Goal: Information Seeking & Learning: Understand process/instructions

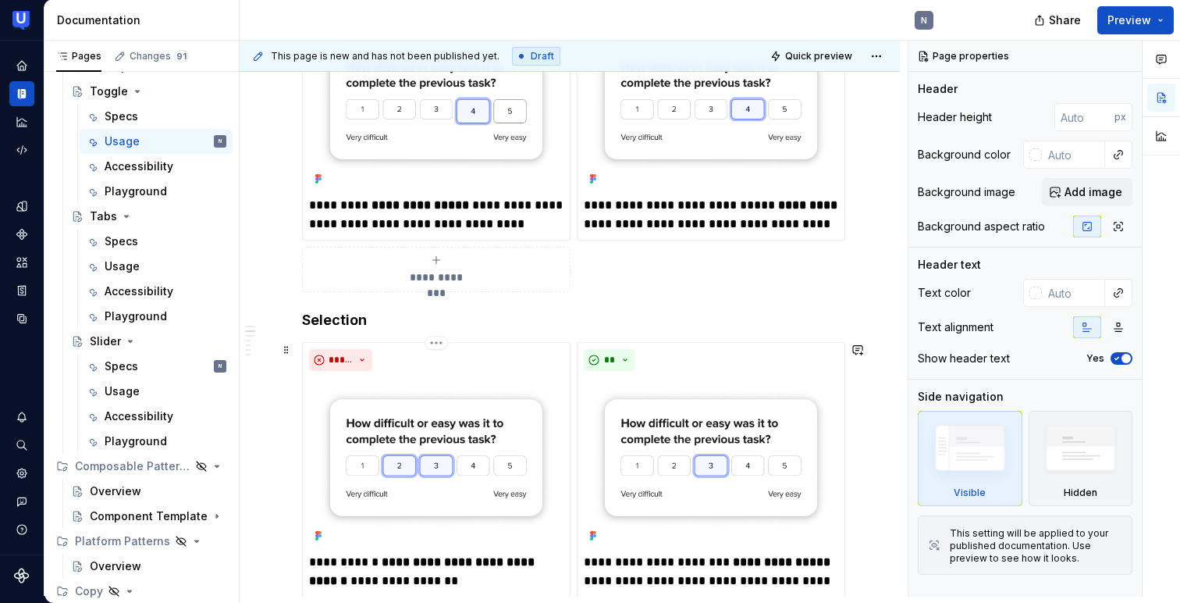
scroll to position [326, 0]
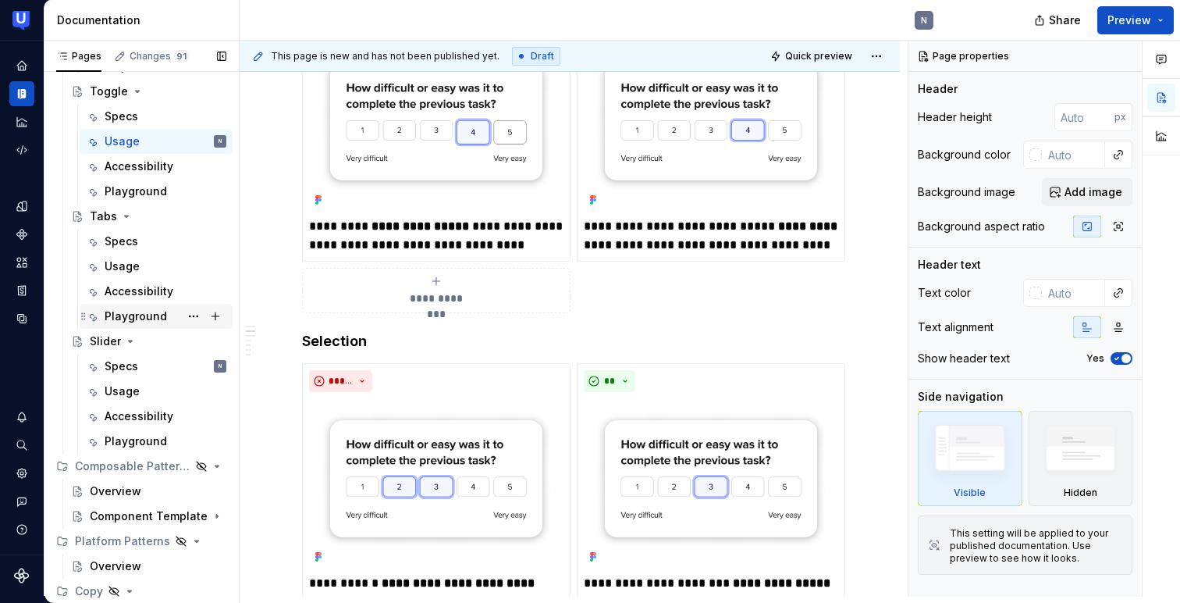
click at [78, 315] on icon "Page tree" at bounding box center [83, 316] width 12 height 12
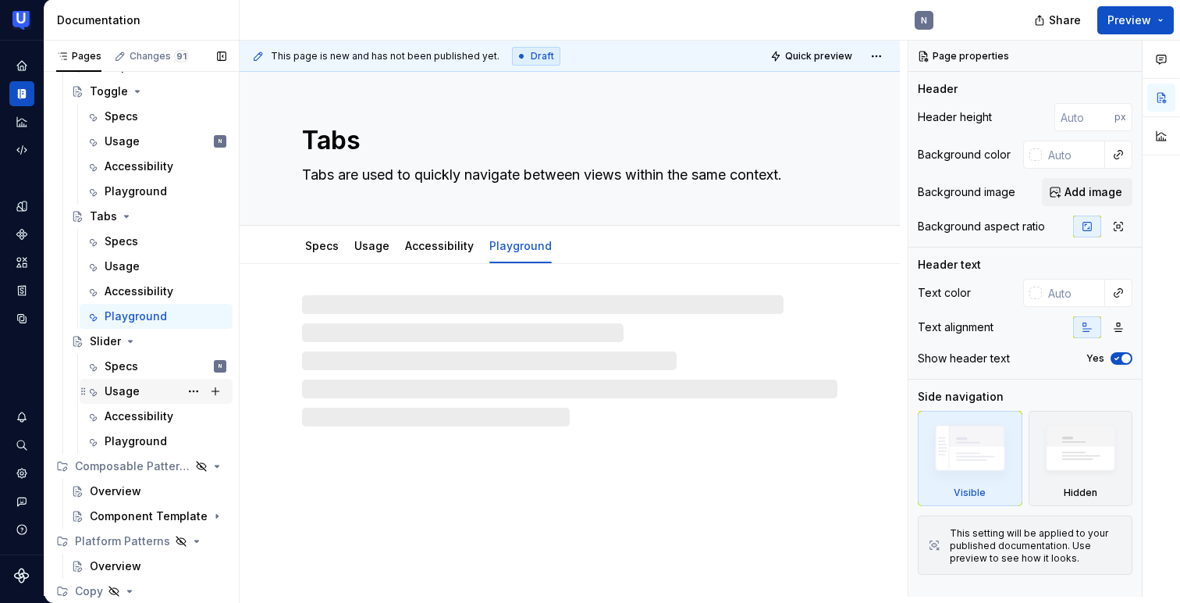
scroll to position [756, 0]
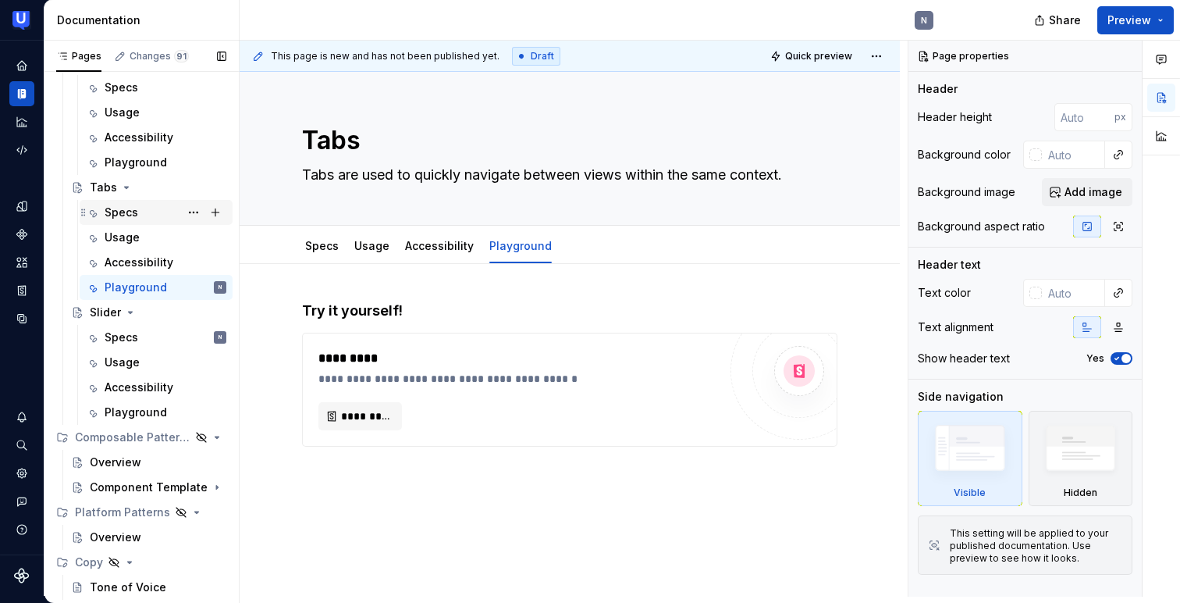
click at [155, 222] on div "Specs" at bounding box center [166, 212] width 122 height 22
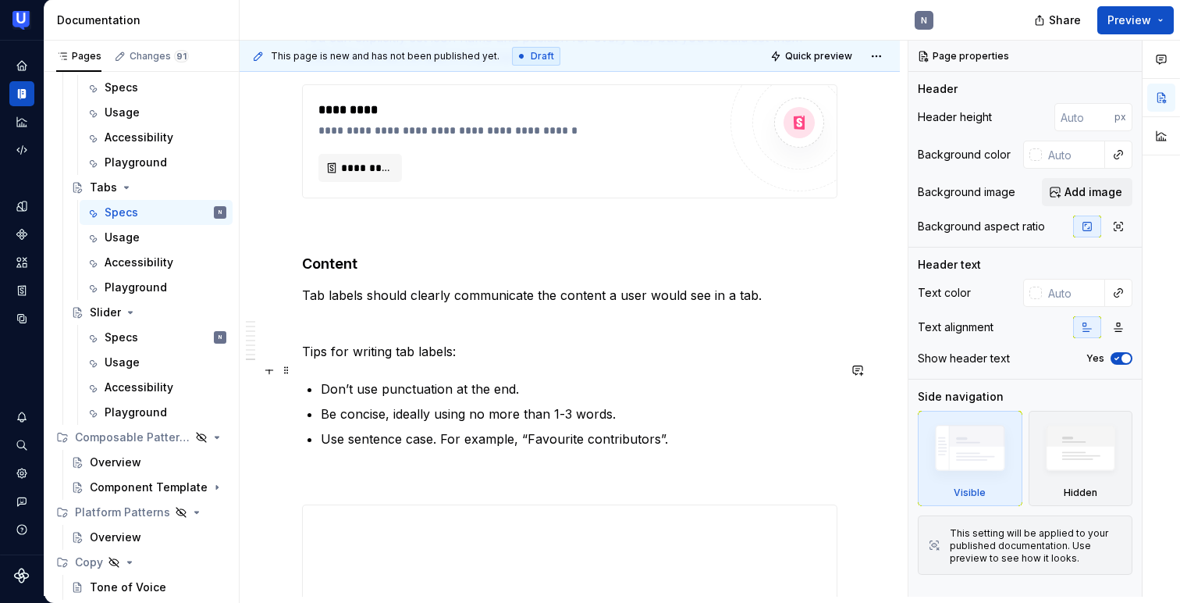
scroll to position [3139, 0]
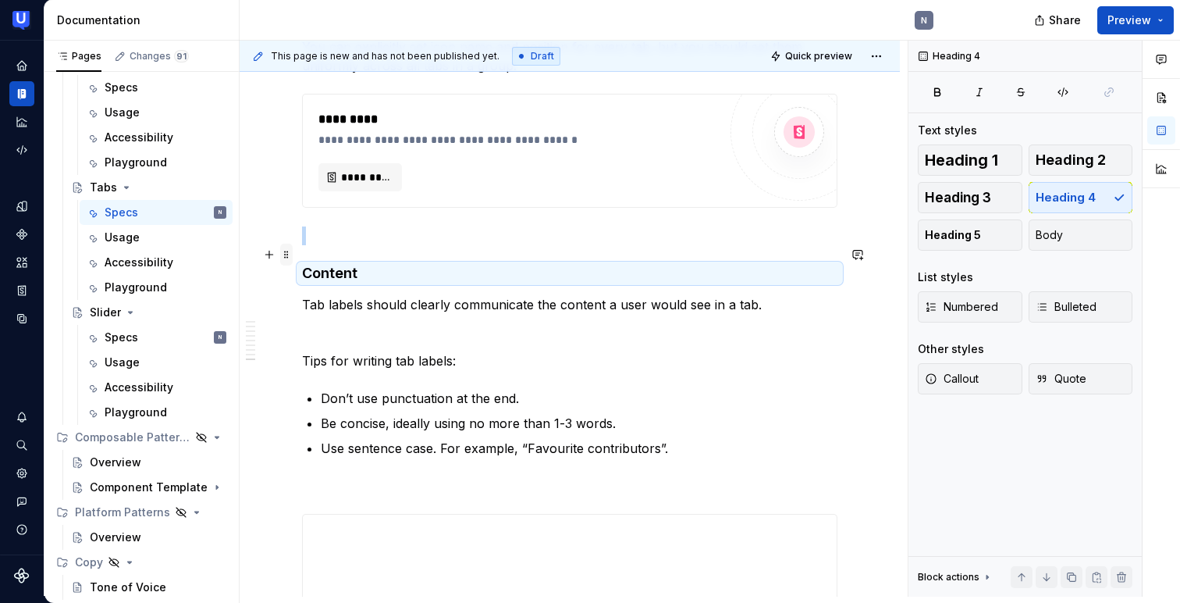
click at [289, 256] on span at bounding box center [286, 255] width 12 height 22
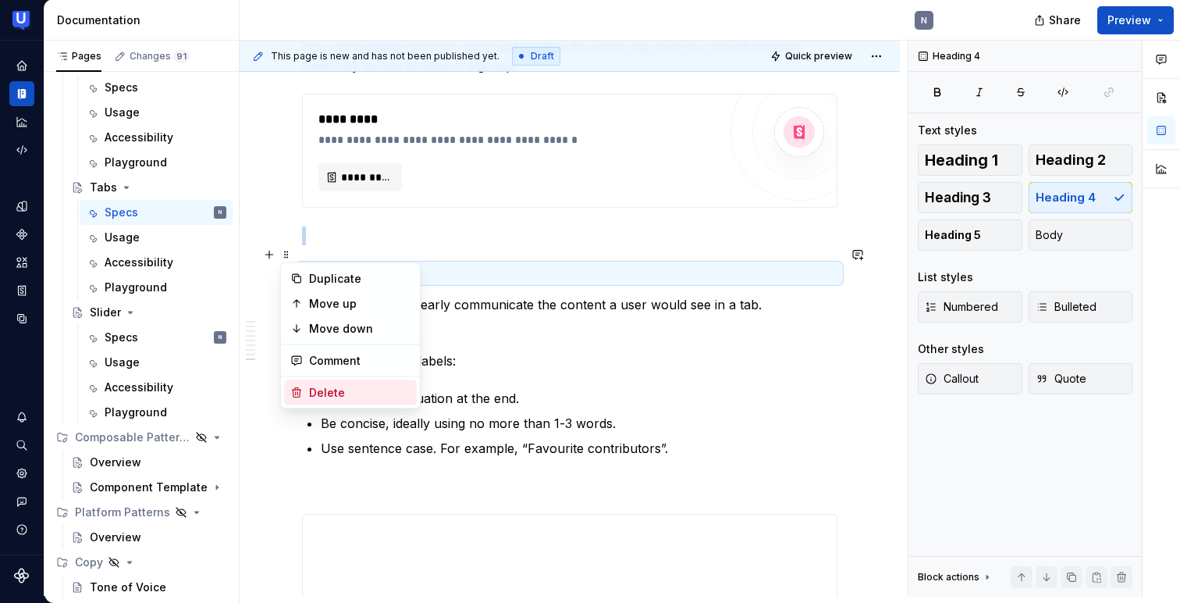
click at [303, 387] on div "Delete" at bounding box center [350, 392] width 133 height 25
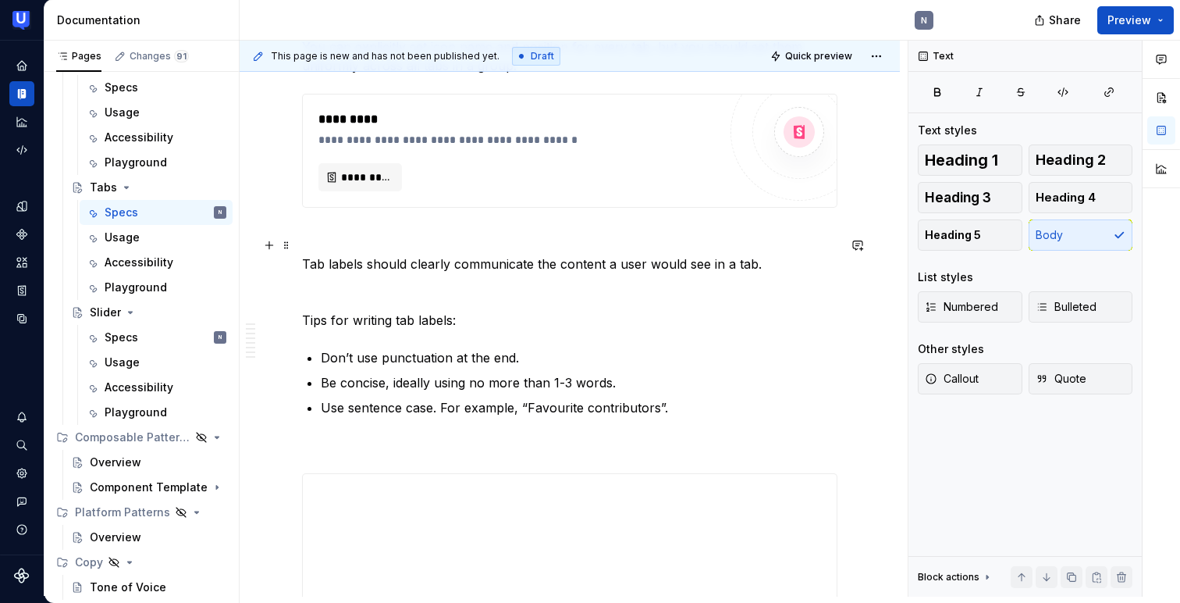
click at [348, 254] on p "Tab labels should clearly communicate the content a user would see in a tab." at bounding box center [569, 263] width 535 height 19
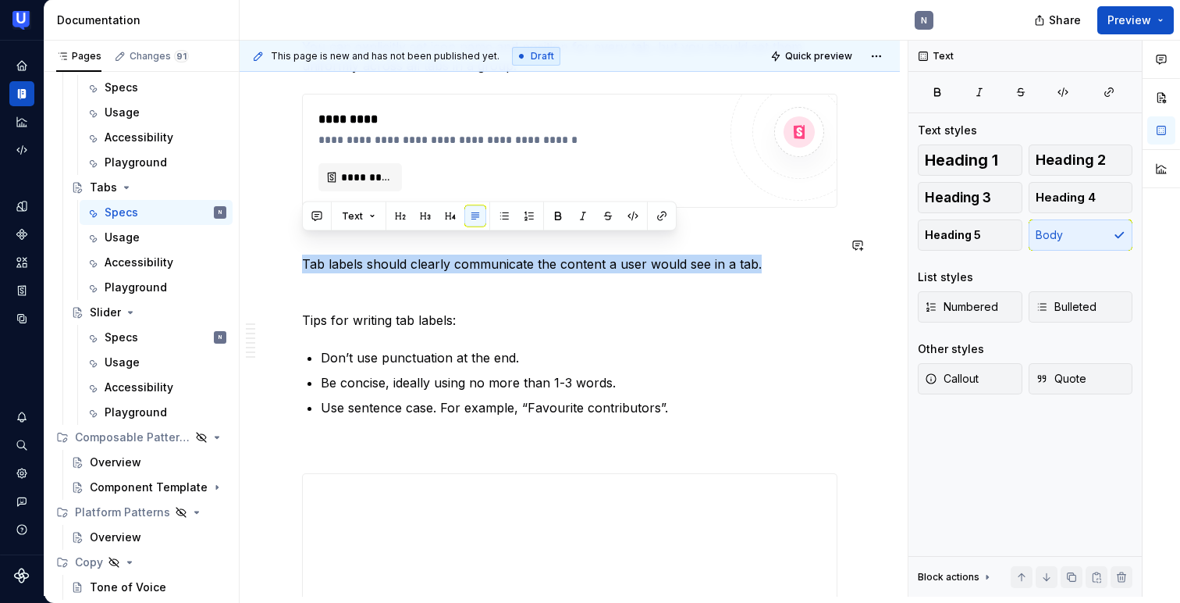
copy p "Tab labels should clearly communicate the content a user would see in a tab."
click at [153, 232] on div "Usage" at bounding box center [166, 237] width 122 height 22
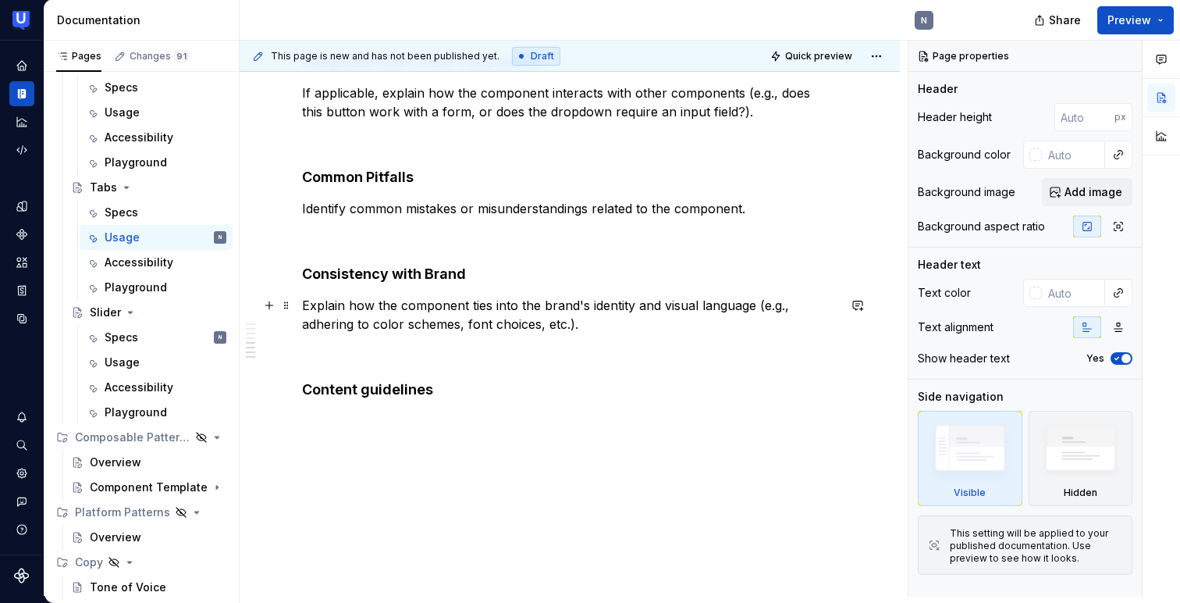
scroll to position [909, 0]
click at [274, 383] on button "button" at bounding box center [269, 388] width 22 height 22
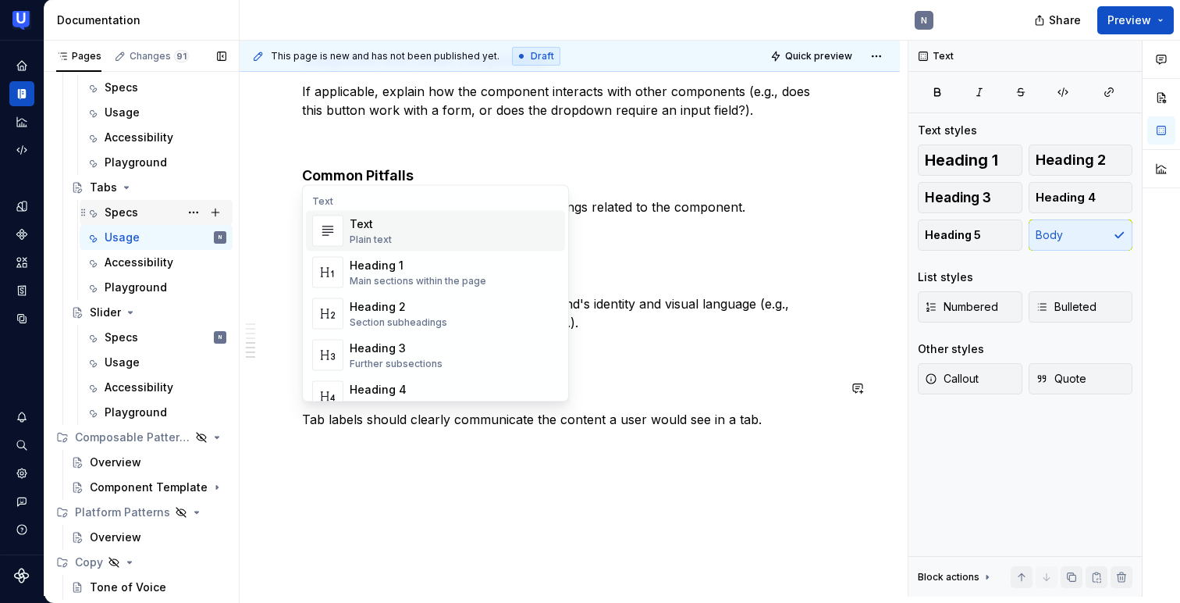
click at [131, 215] on div "Specs" at bounding box center [122, 213] width 34 height 16
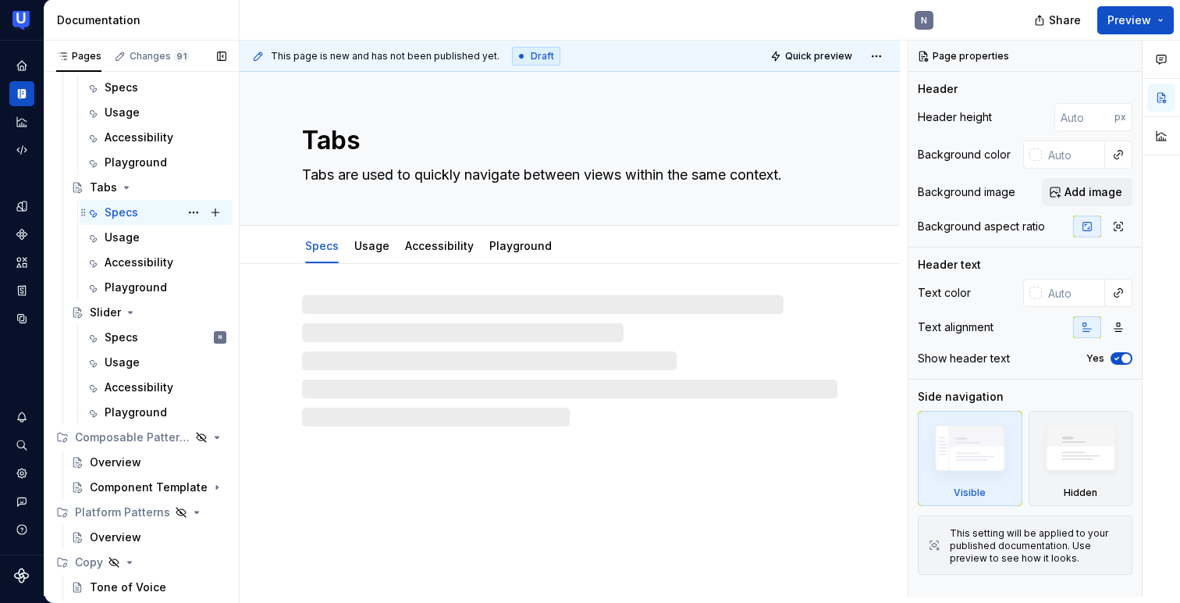
click at [117, 216] on div "Specs" at bounding box center [122, 213] width 34 height 16
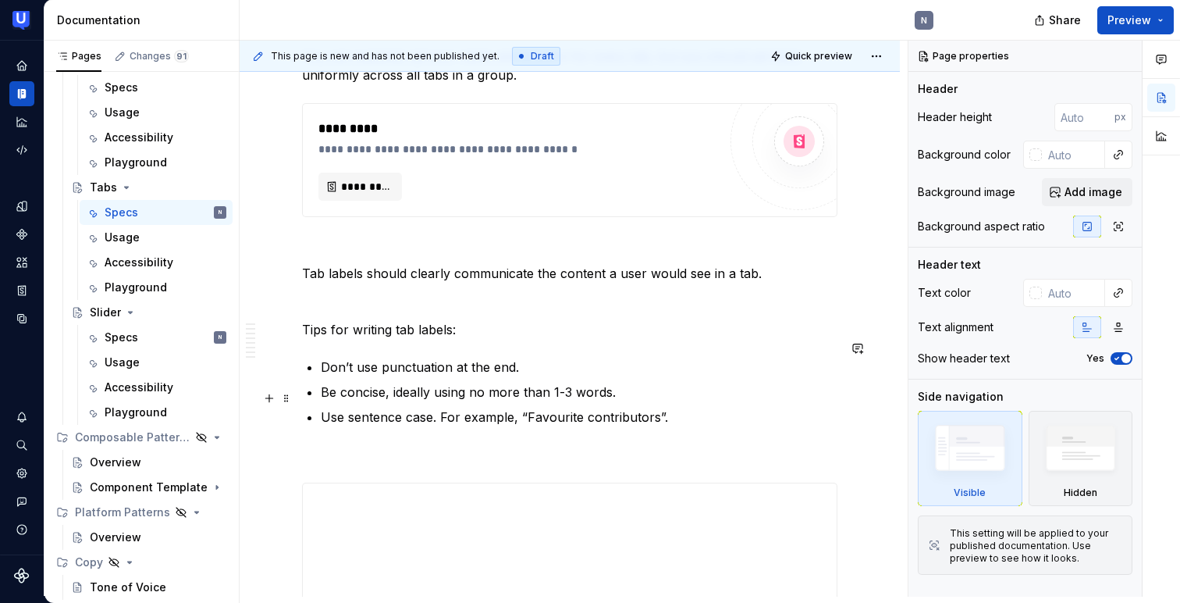
scroll to position [3096, 0]
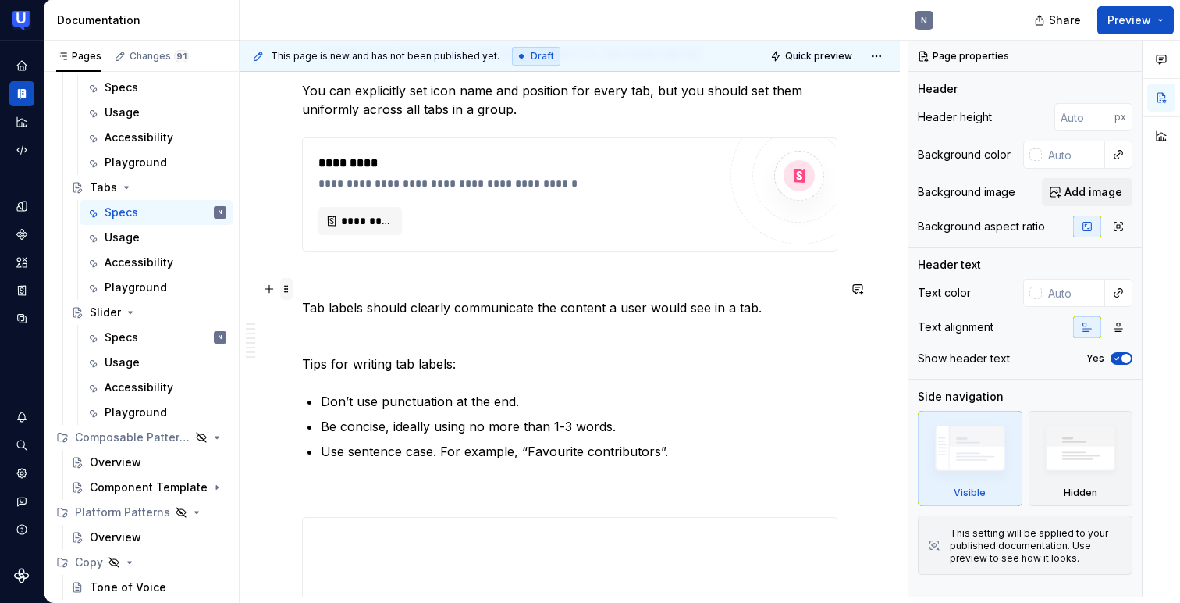
click at [285, 288] on span at bounding box center [286, 289] width 12 height 22
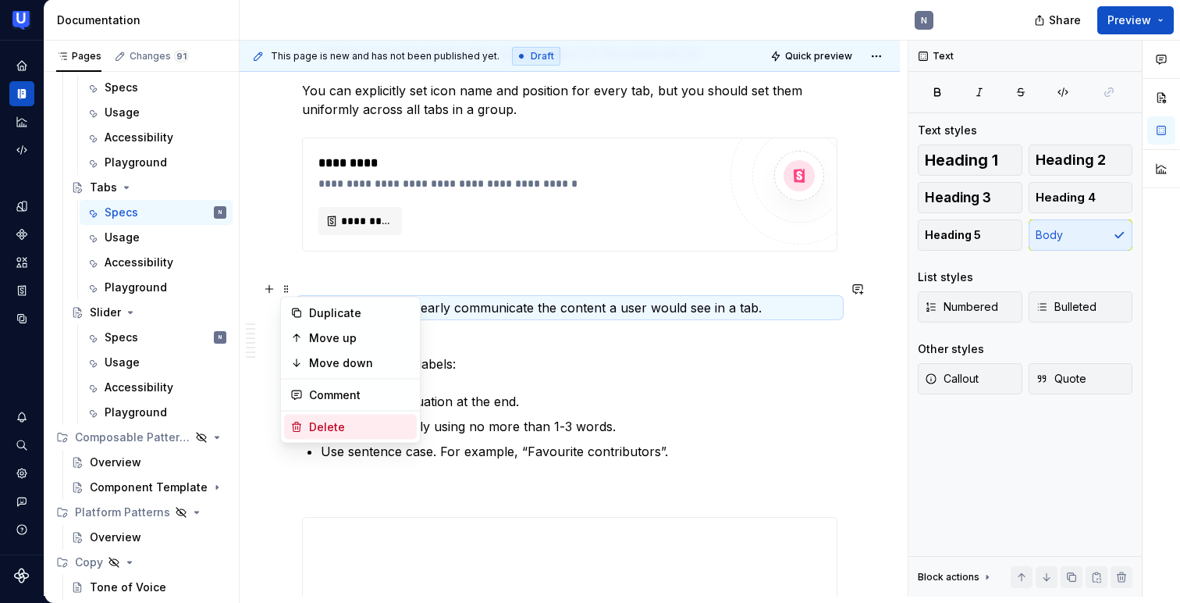
click at [298, 432] on icon at bounding box center [296, 427] width 12 height 12
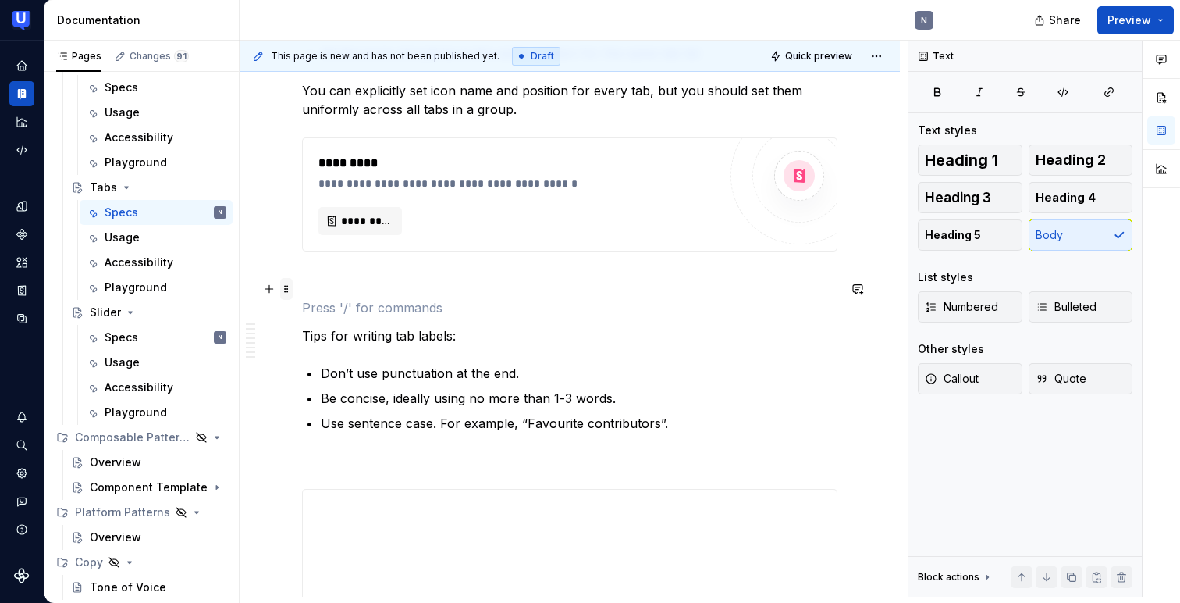
click at [283, 287] on span at bounding box center [286, 289] width 12 height 22
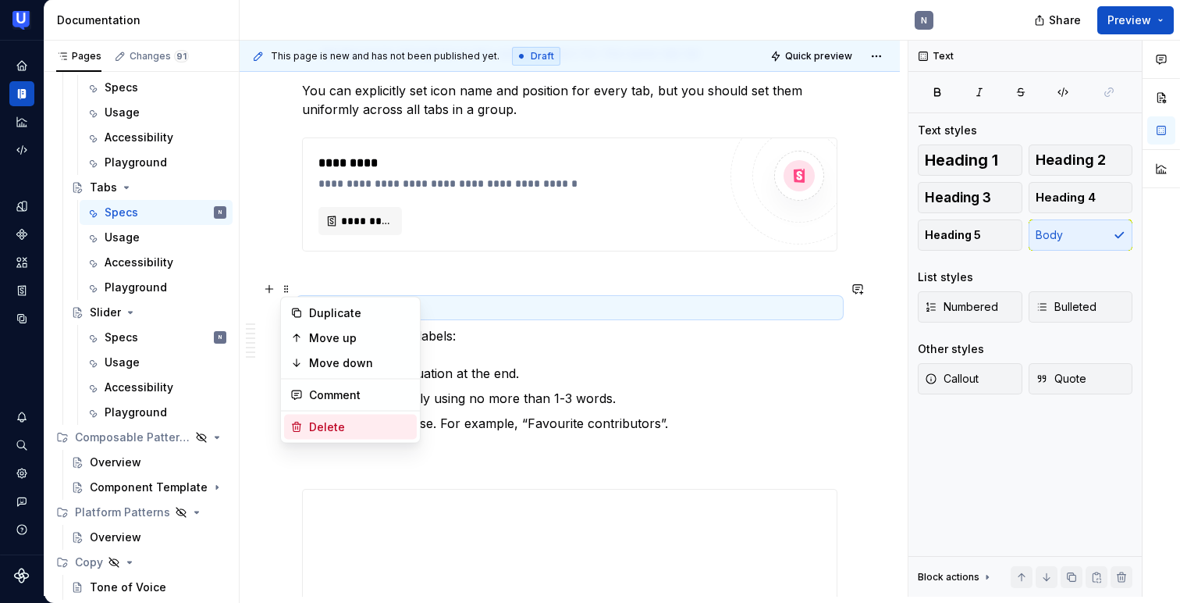
click at [297, 424] on icon at bounding box center [297, 426] width 9 height 9
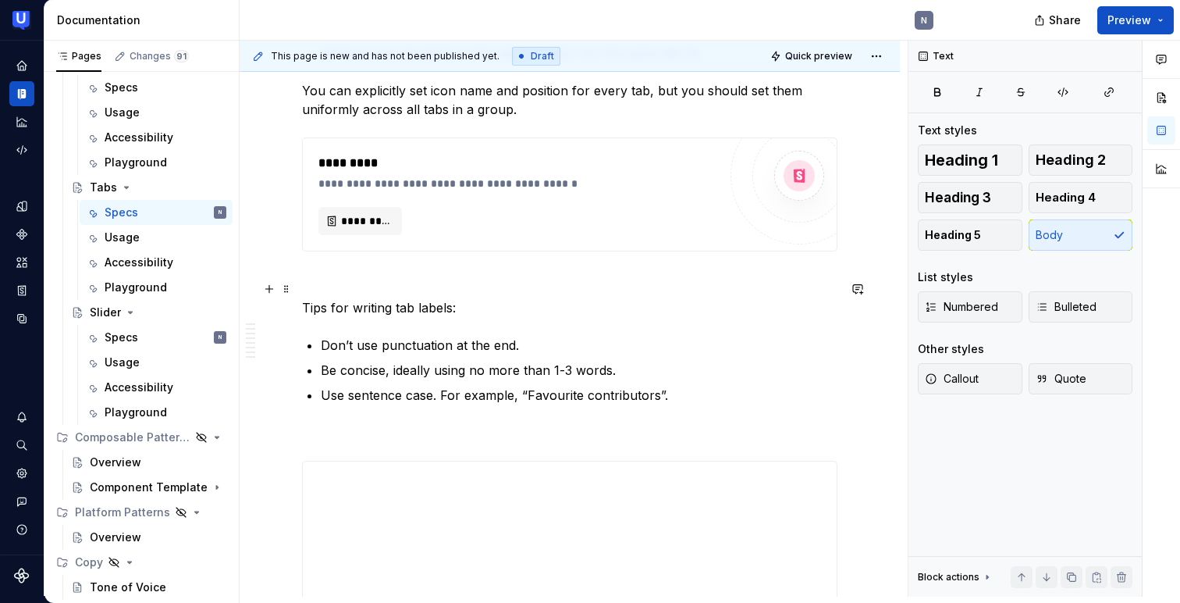
click at [324, 298] on p "Tips for writing tab labels:" at bounding box center [569, 307] width 535 height 19
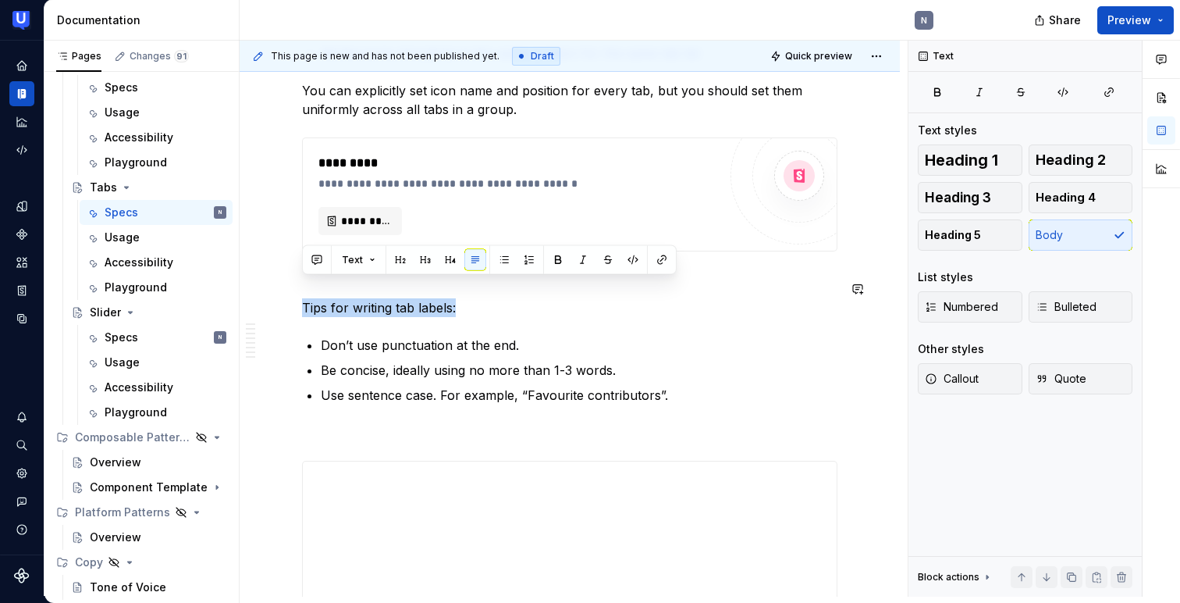
copy p "Tips for writing tab labels:"
click at [152, 240] on div "Usage" at bounding box center [166, 237] width 122 height 22
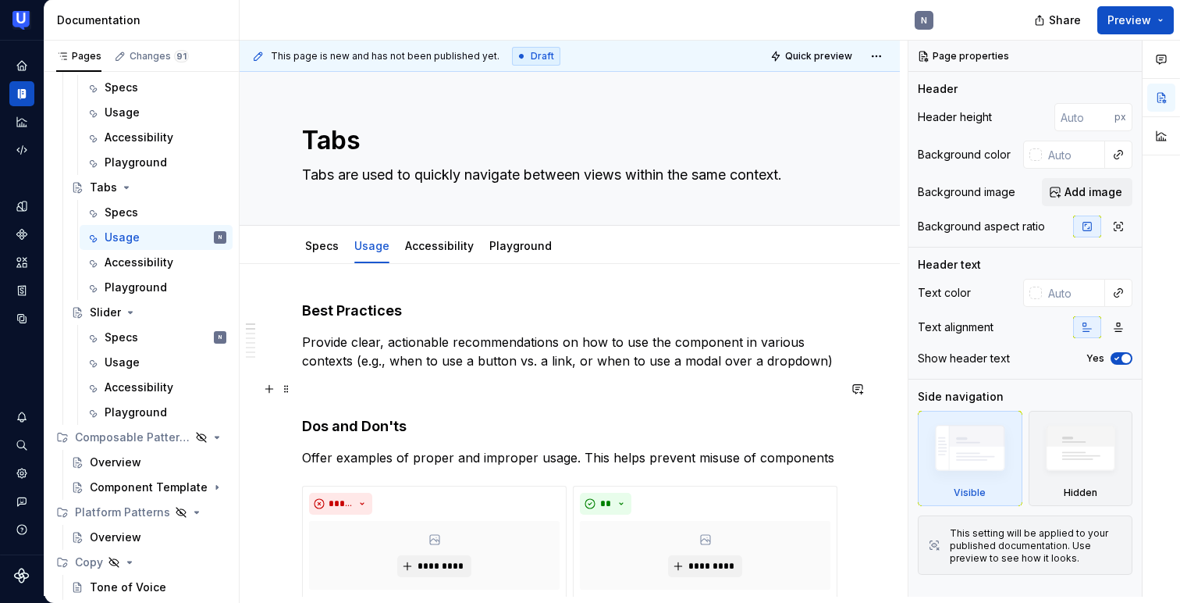
scroll to position [941, 0]
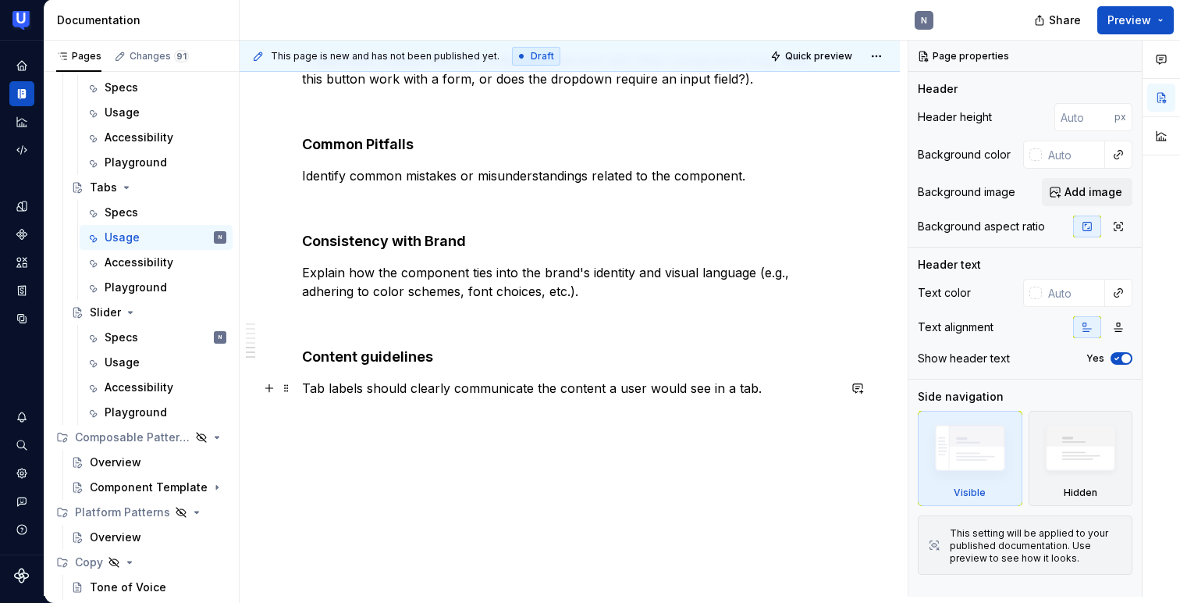
click at [767, 387] on p "Tab labels should clearly communicate the content a user would see in a tab." at bounding box center [569, 388] width 535 height 19
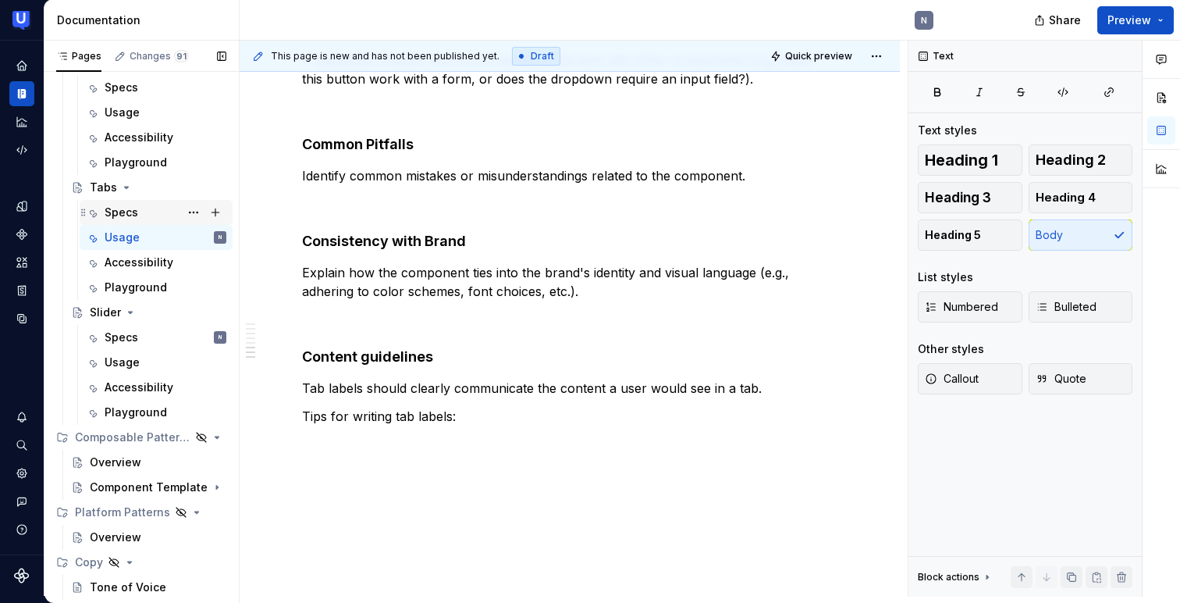
click at [137, 213] on div "Specs" at bounding box center [166, 212] width 122 height 22
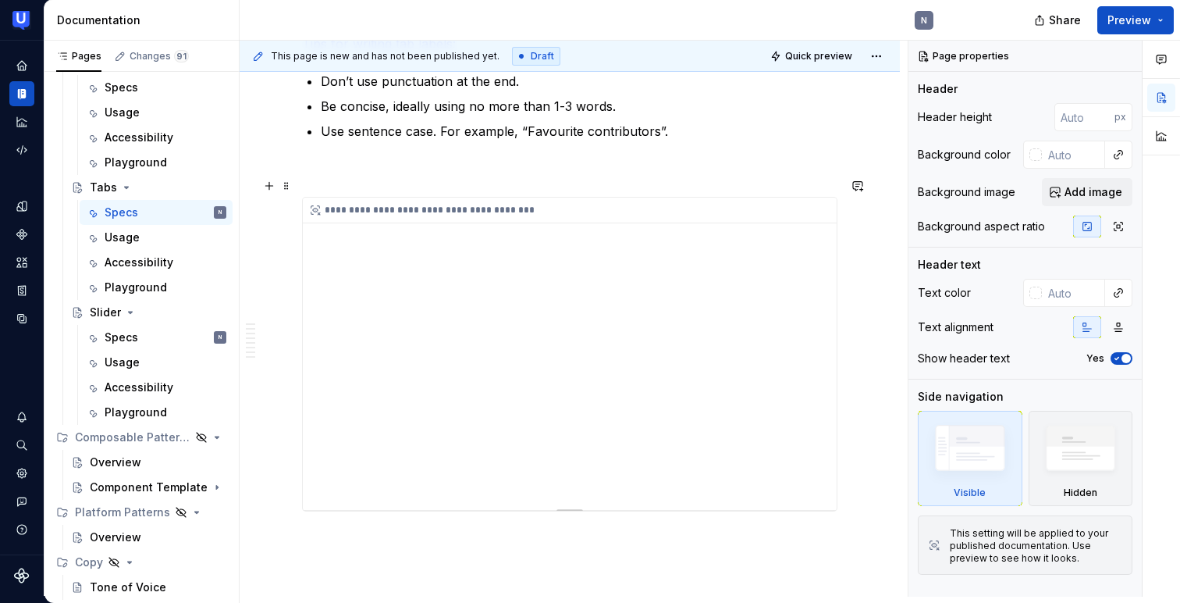
scroll to position [3170, 0]
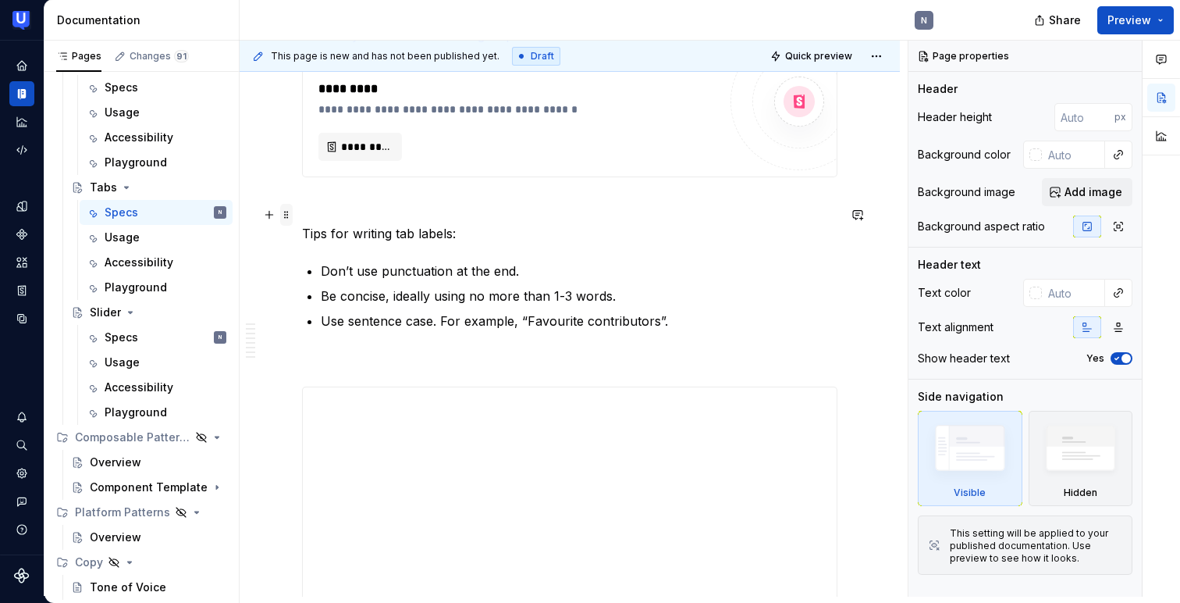
click at [282, 216] on span at bounding box center [286, 215] width 12 height 22
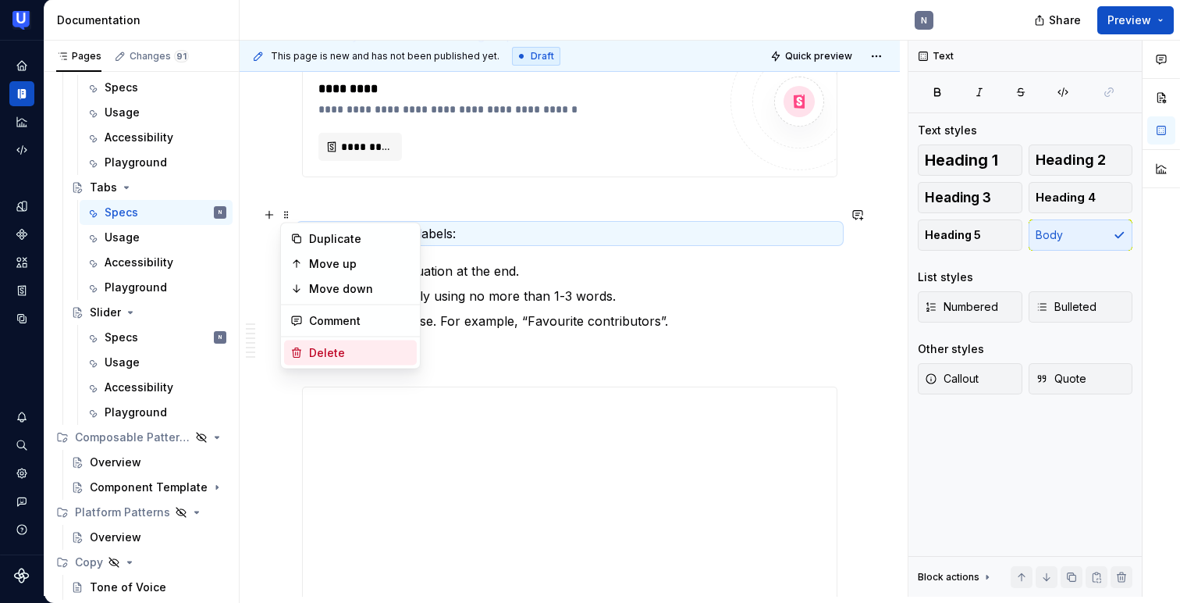
click at [300, 347] on icon at bounding box center [296, 353] width 12 height 12
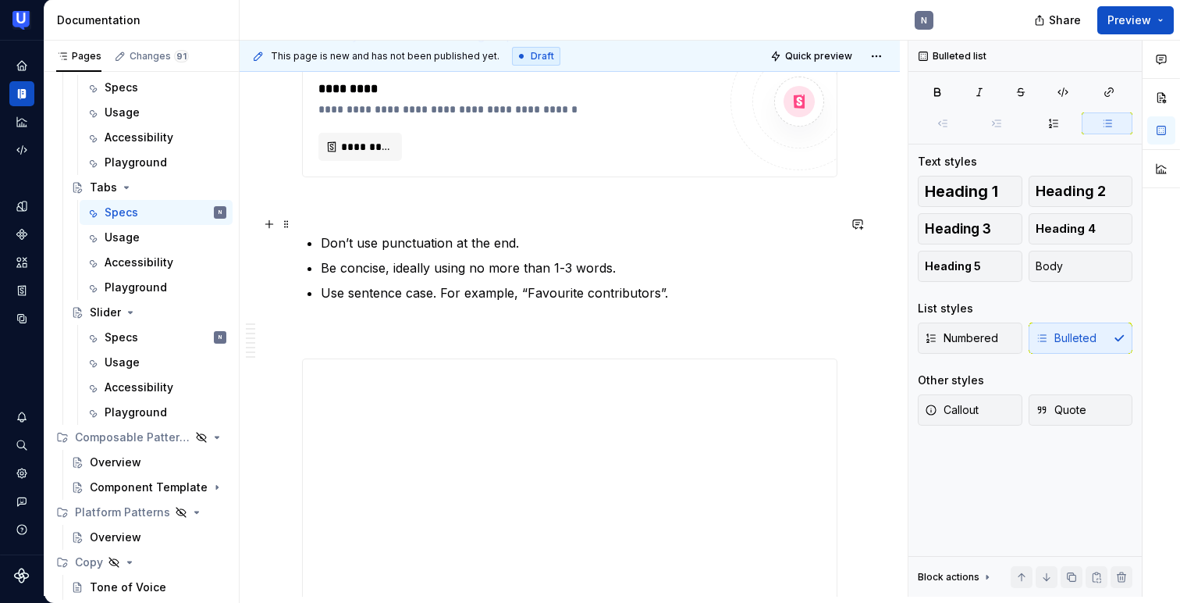
click at [336, 233] on p "Don’t use punctuation at the end." at bounding box center [579, 242] width 517 height 19
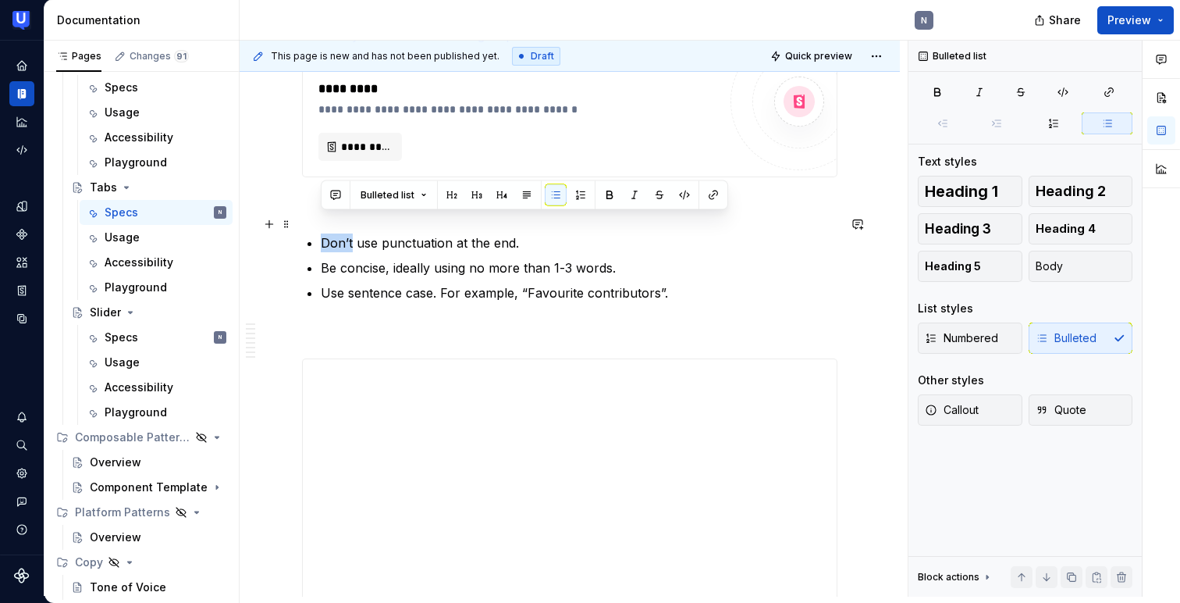
click at [336, 233] on p "Don’t use punctuation at the end." at bounding box center [579, 242] width 517 height 19
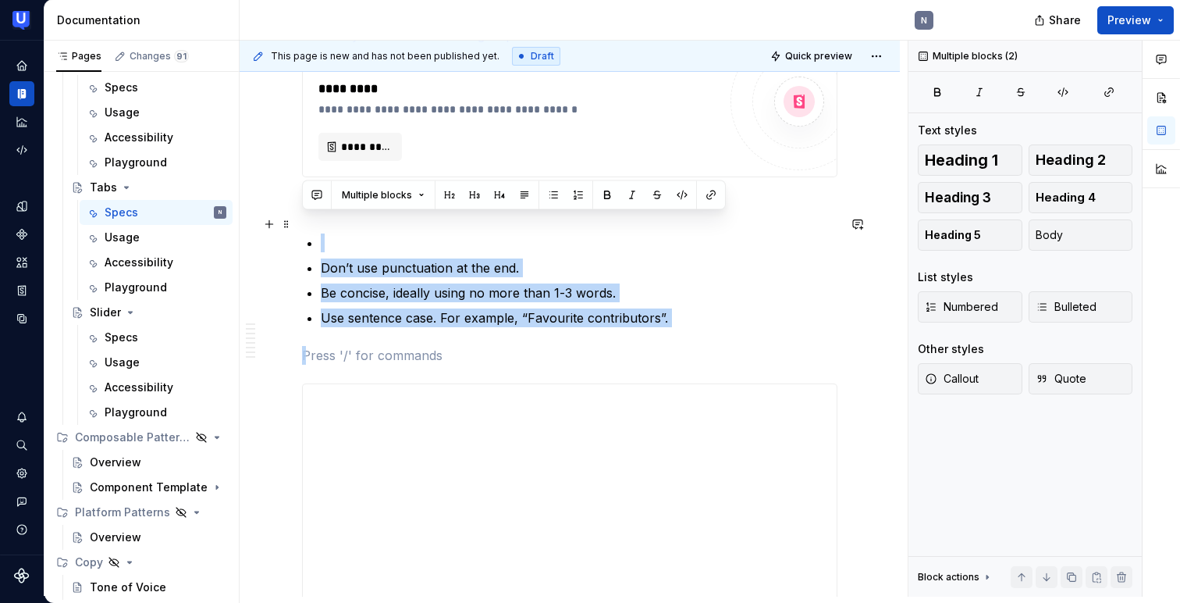
drag, startPoint x: 678, startPoint y: 308, endPoint x: 254, endPoint y: 218, distance: 433.3
copy ul "Don’t use punctuation at the end. Be concise, ideally using no more than 1-3 wo…"
click at [289, 222] on span at bounding box center [286, 224] width 12 height 22
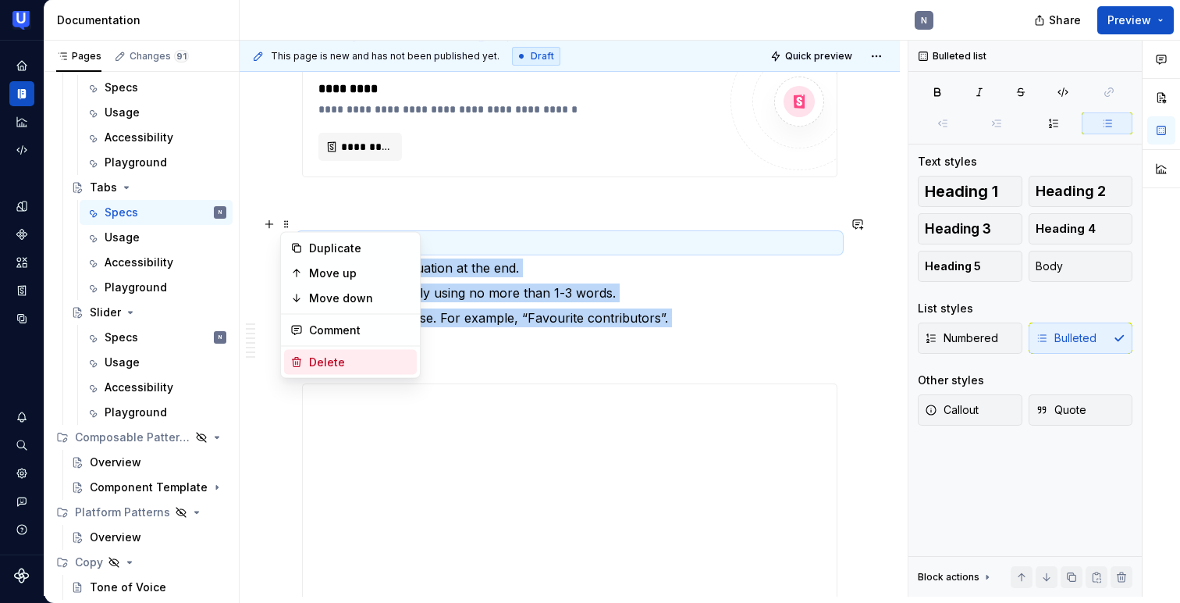
click at [312, 365] on div "Delete" at bounding box center [359, 362] width 101 height 16
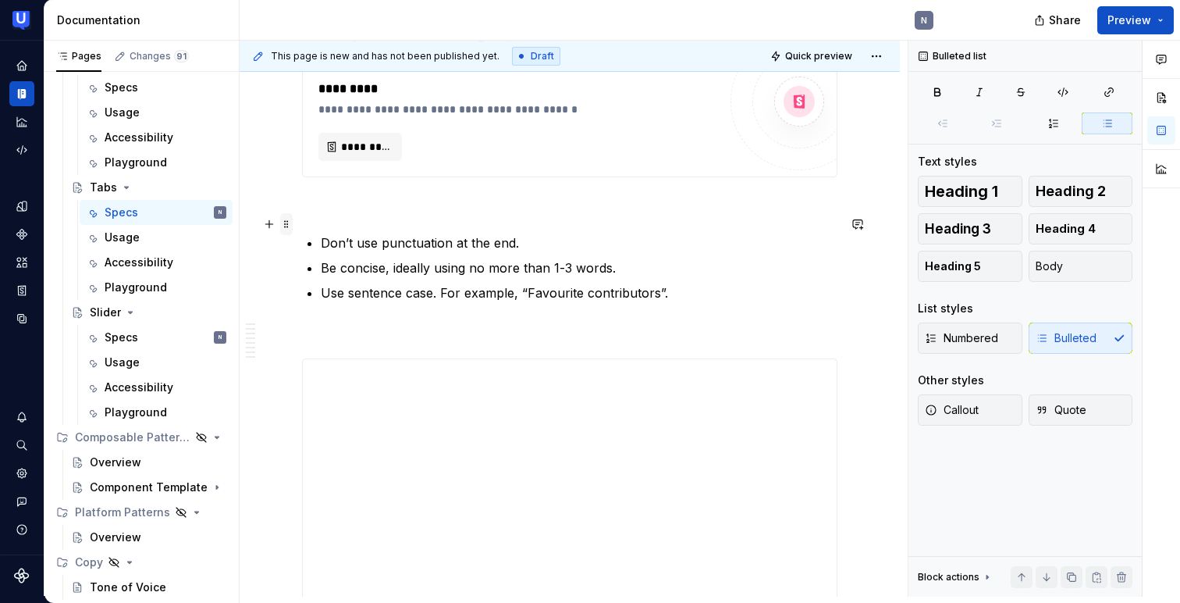
click at [290, 222] on span at bounding box center [286, 224] width 12 height 22
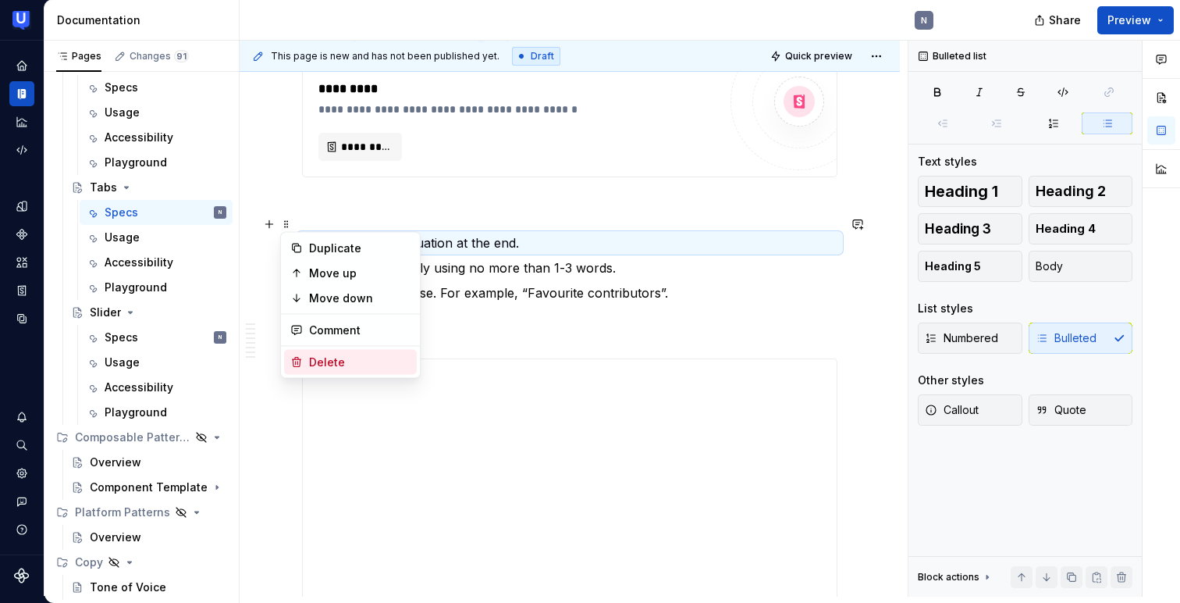
click at [309, 358] on div "Delete" at bounding box center [359, 362] width 101 height 16
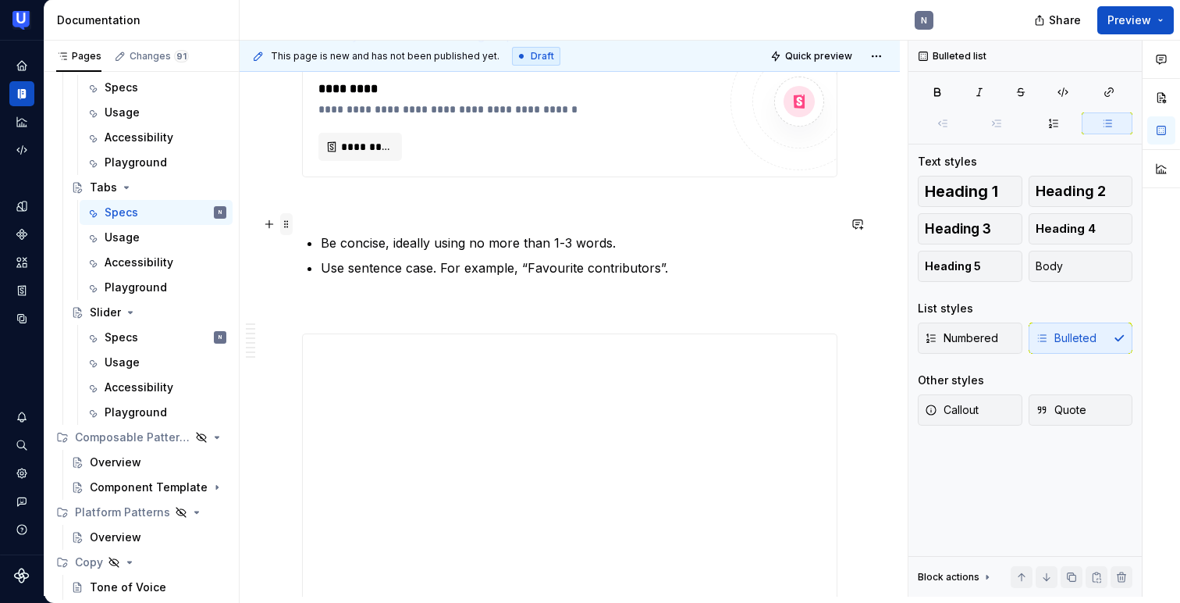
click at [290, 225] on span at bounding box center [286, 224] width 12 height 22
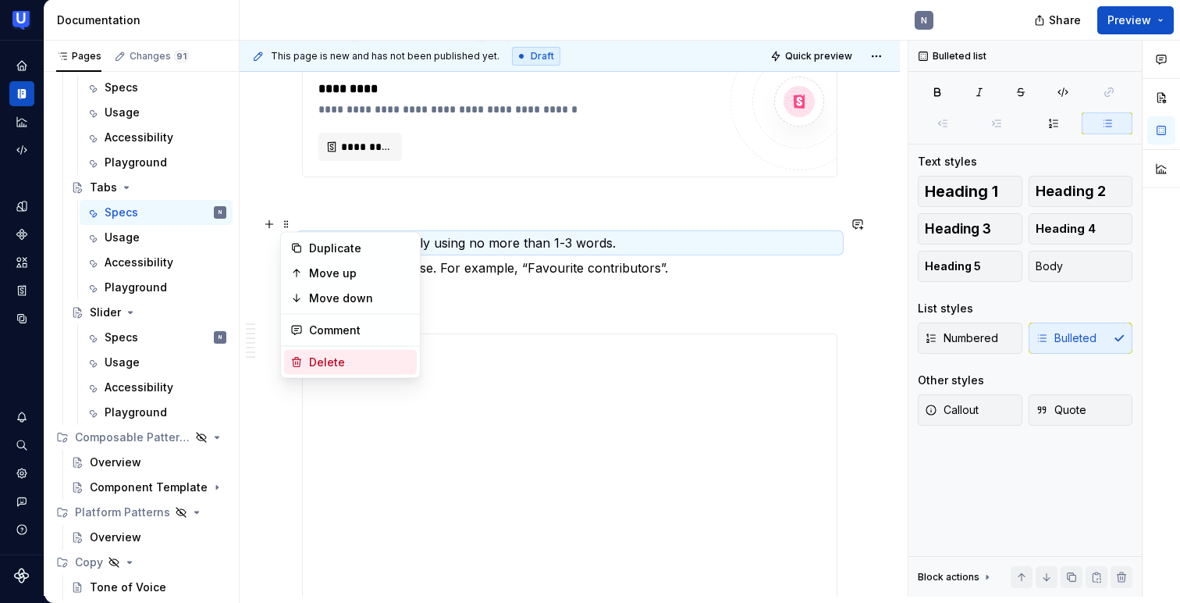
click at [304, 356] on div "Delete" at bounding box center [350, 362] width 133 height 25
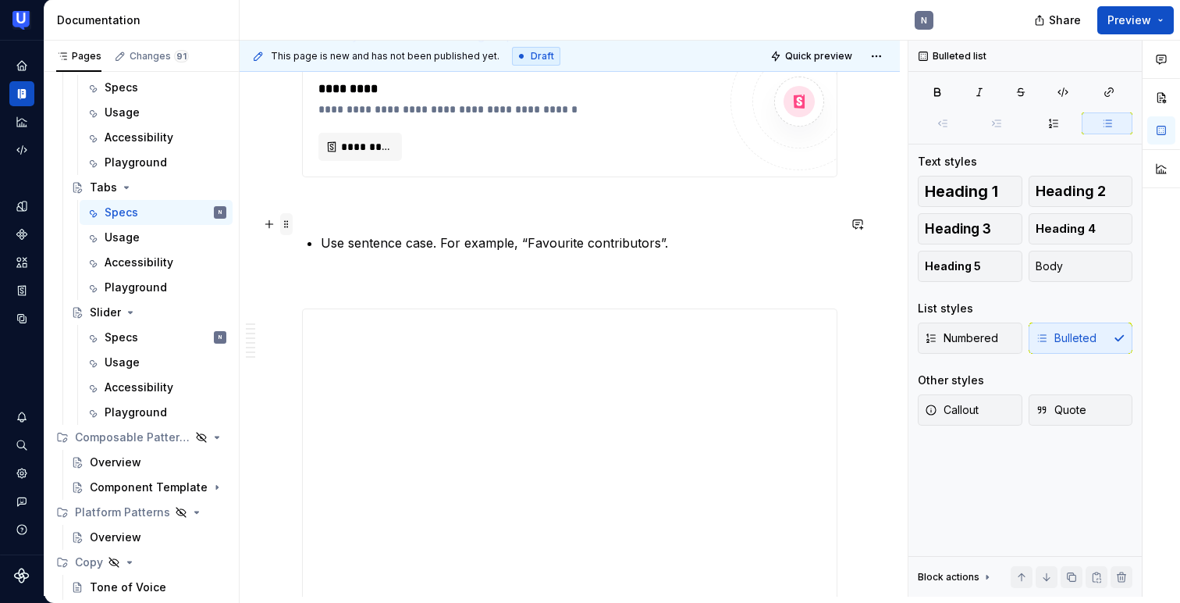
click at [285, 222] on span at bounding box center [286, 224] width 12 height 22
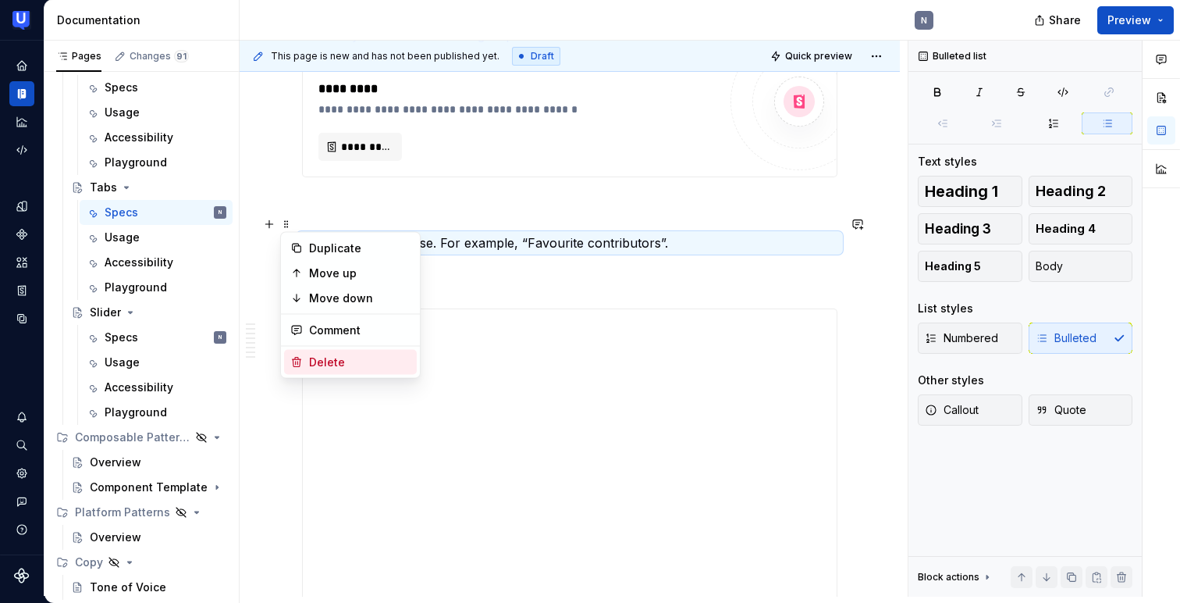
click at [308, 363] on div "Delete" at bounding box center [350, 362] width 133 height 25
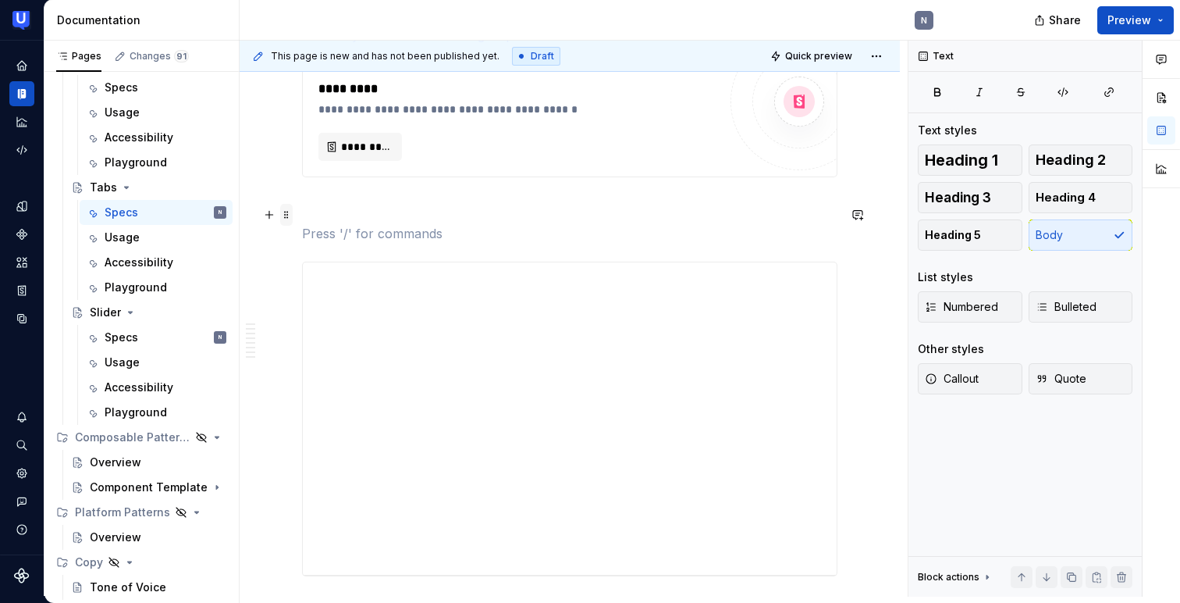
click at [287, 219] on span at bounding box center [286, 215] width 12 height 22
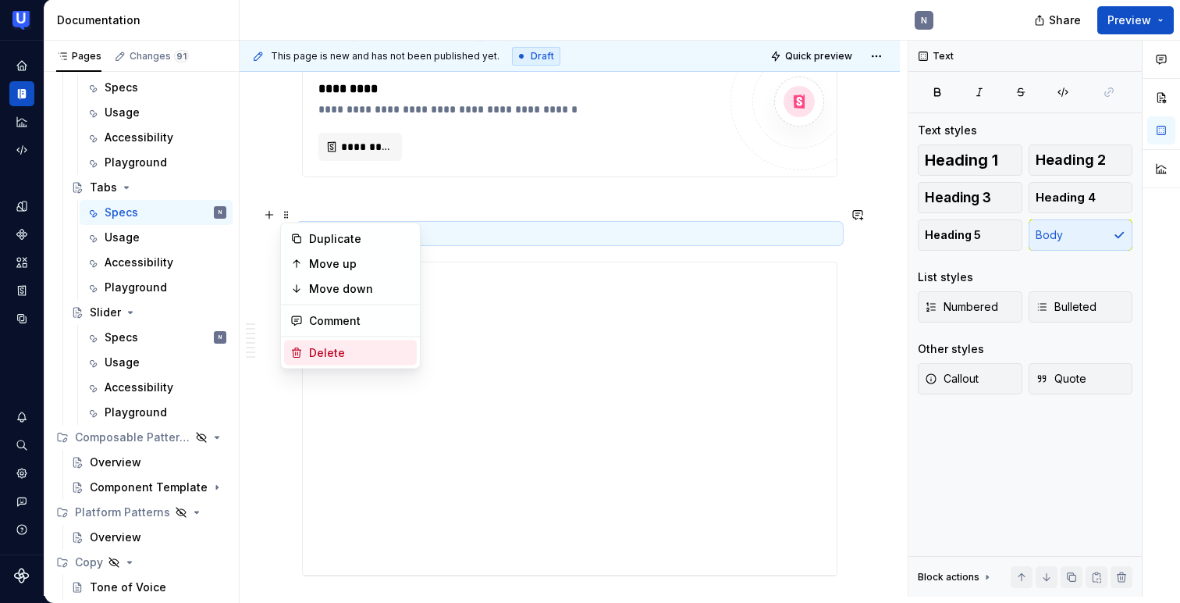
click at [308, 361] on div "Delete" at bounding box center [350, 352] width 133 height 25
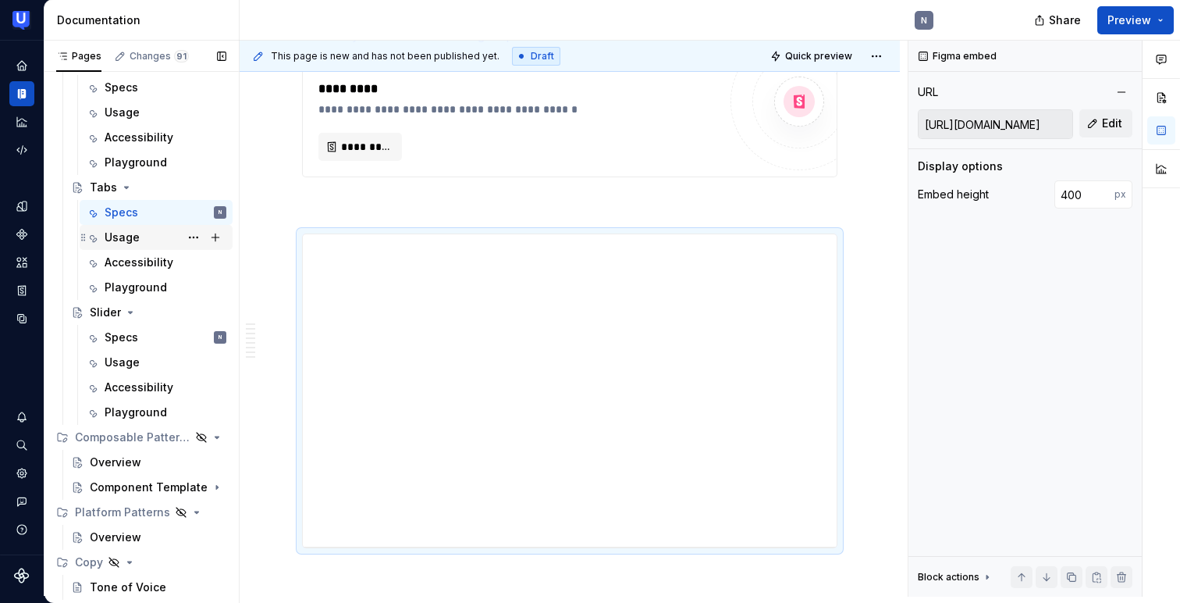
click at [147, 237] on div "Usage" at bounding box center [166, 237] width 122 height 22
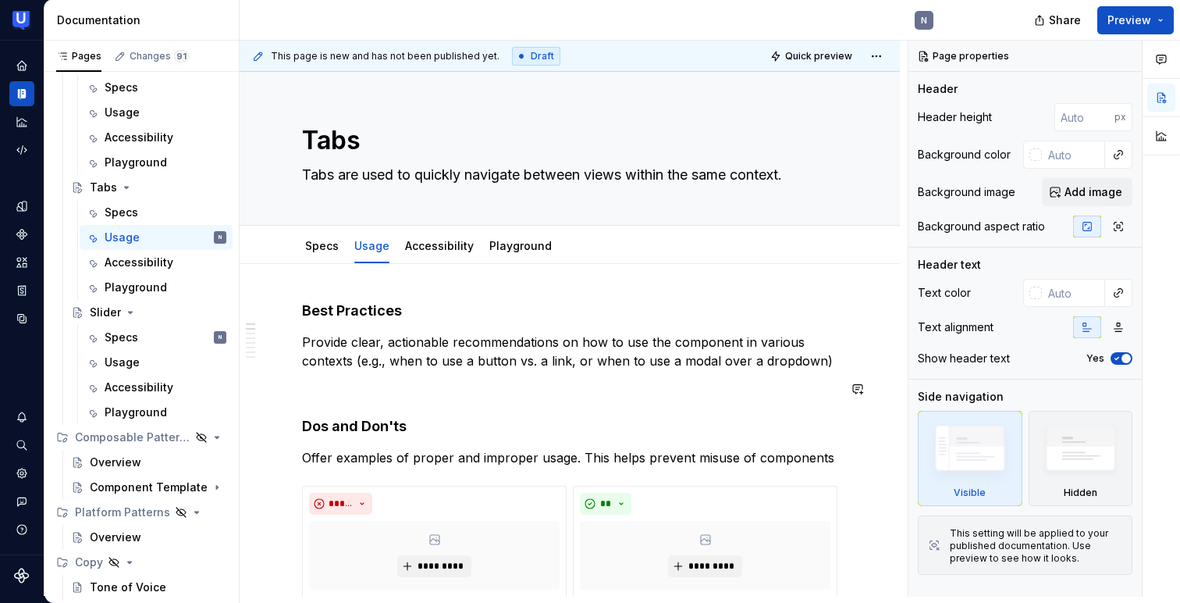
scroll to position [969, 0]
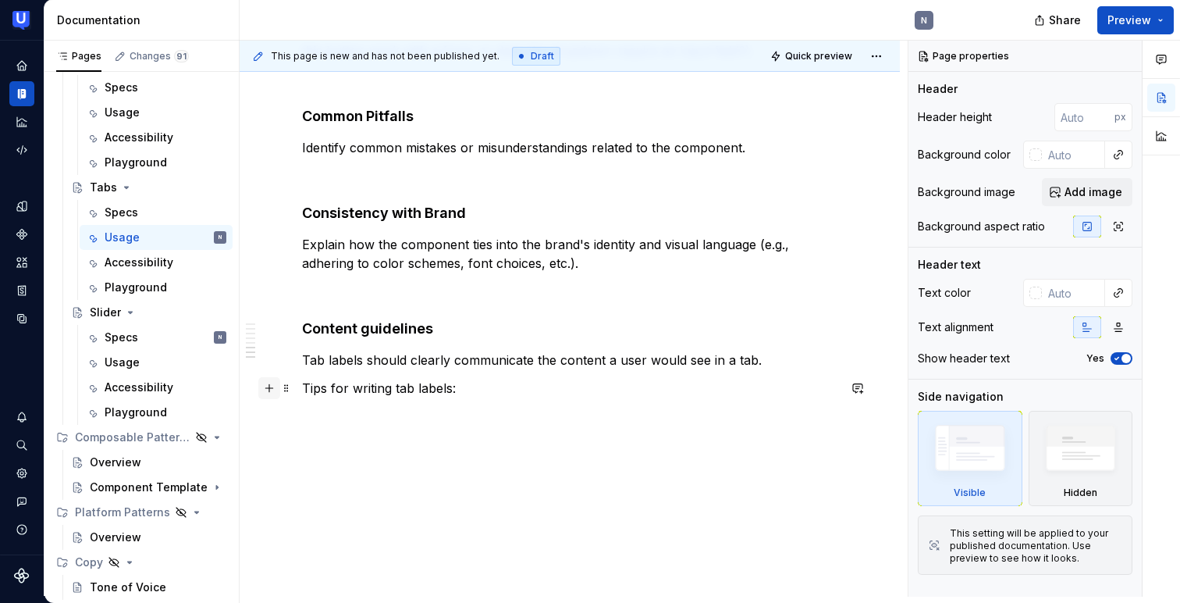
click at [272, 387] on button "button" at bounding box center [269, 388] width 22 height 22
type textarea "*"
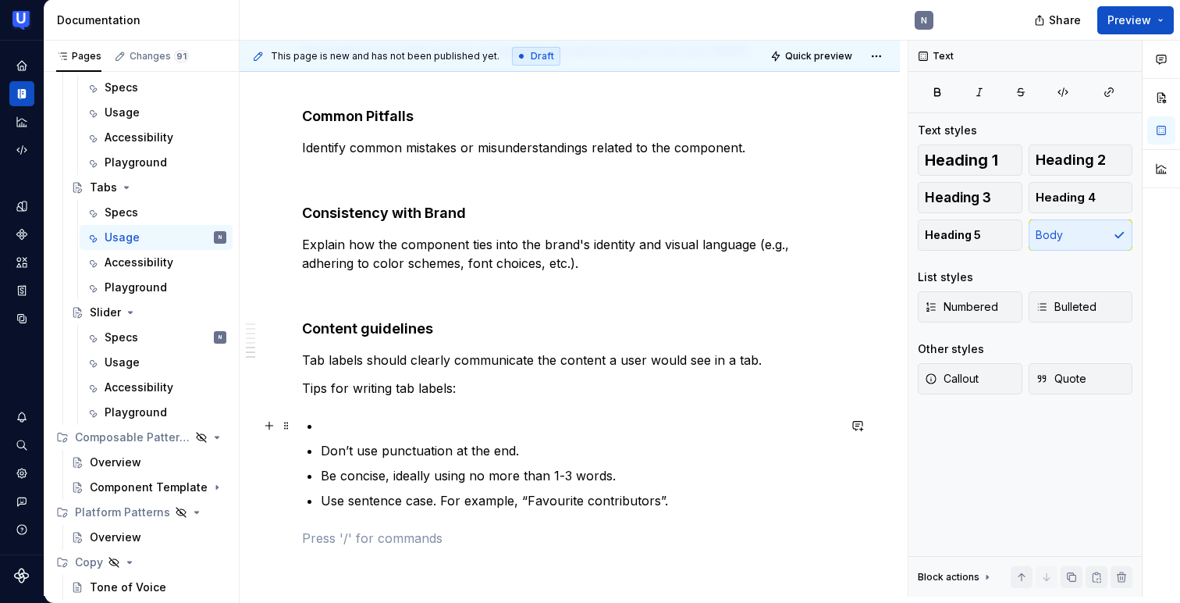
click at [334, 426] on p at bounding box center [579, 425] width 517 height 19
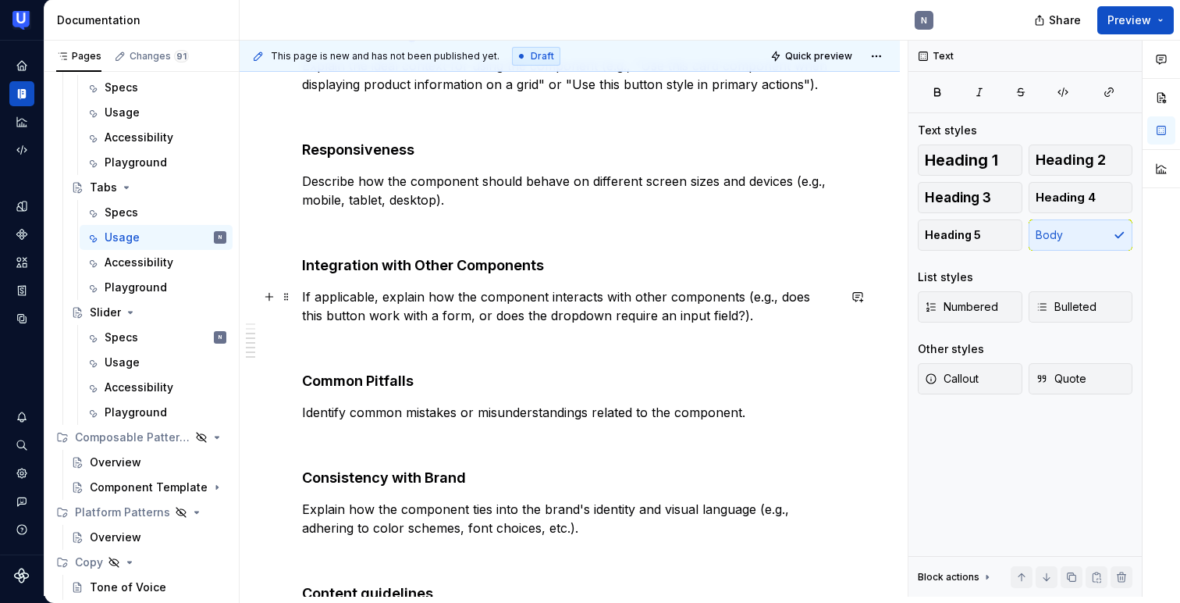
scroll to position [727, 0]
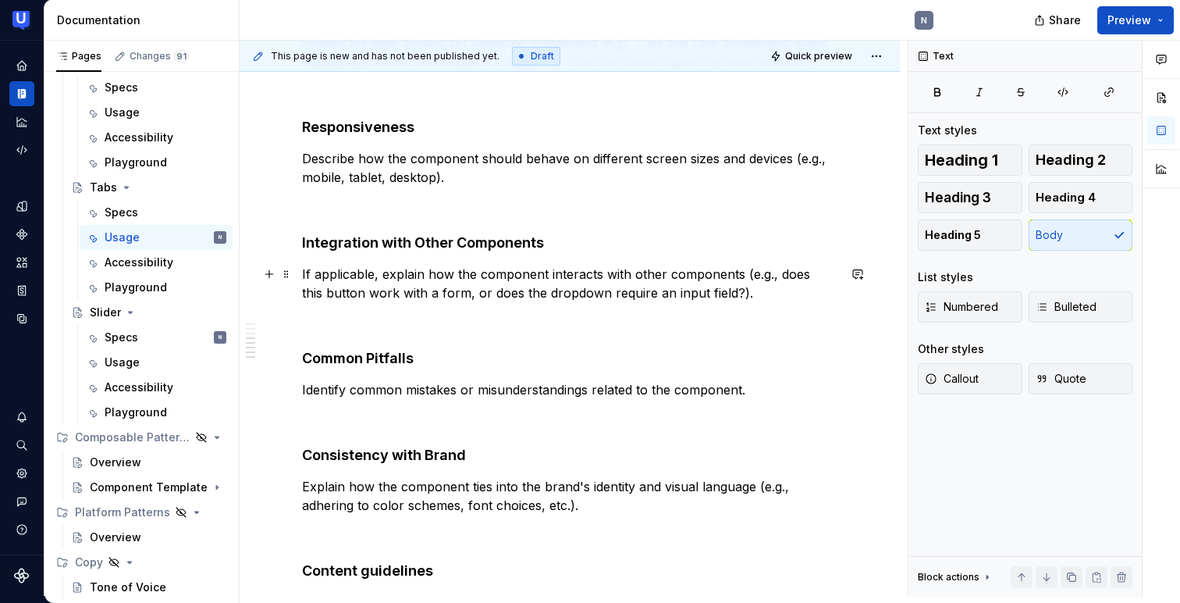
click at [382, 285] on p "If applicable, explain how the component interacts with other components (e.g.,…" at bounding box center [569, 283] width 535 height 37
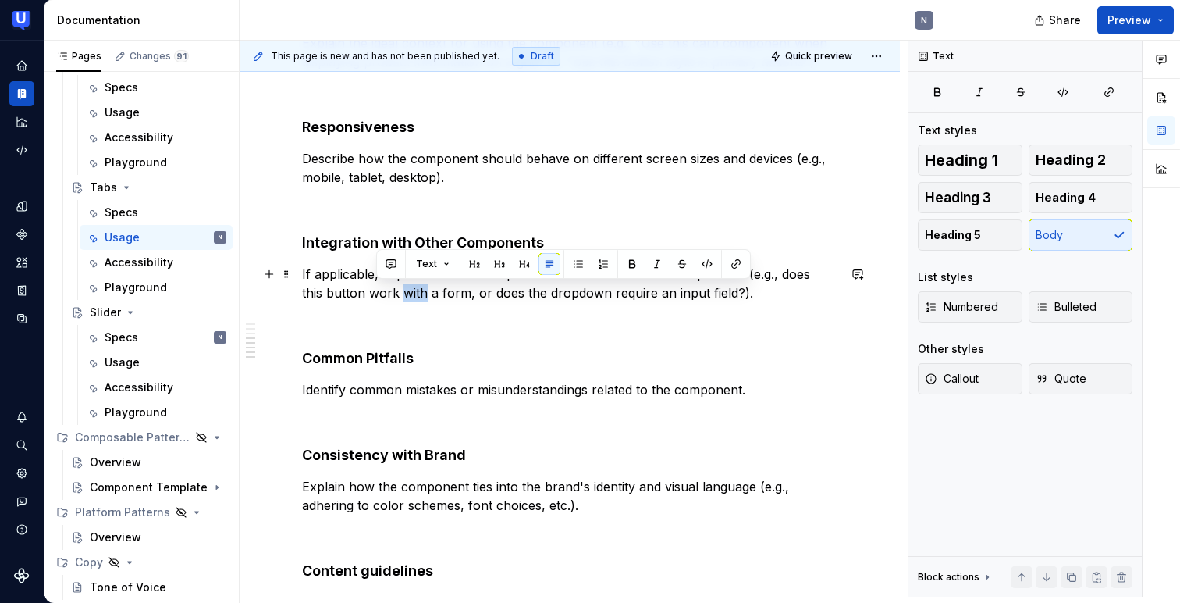
click at [382, 285] on p "If applicable, explain how the component interacts with other components (e.g.,…" at bounding box center [569, 283] width 535 height 37
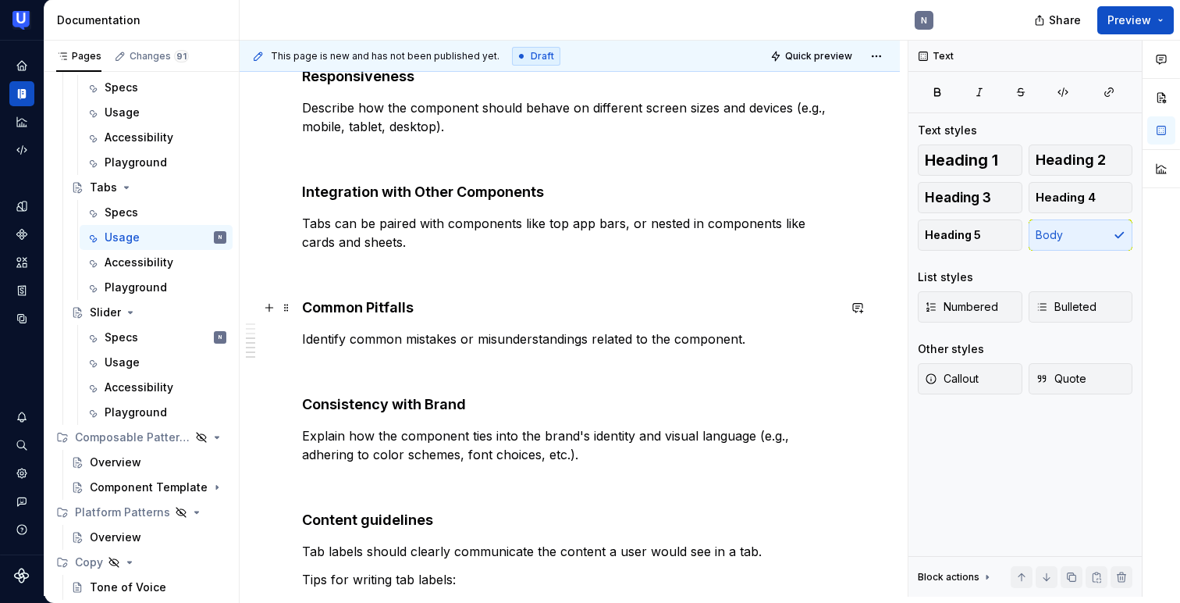
scroll to position [791, 0]
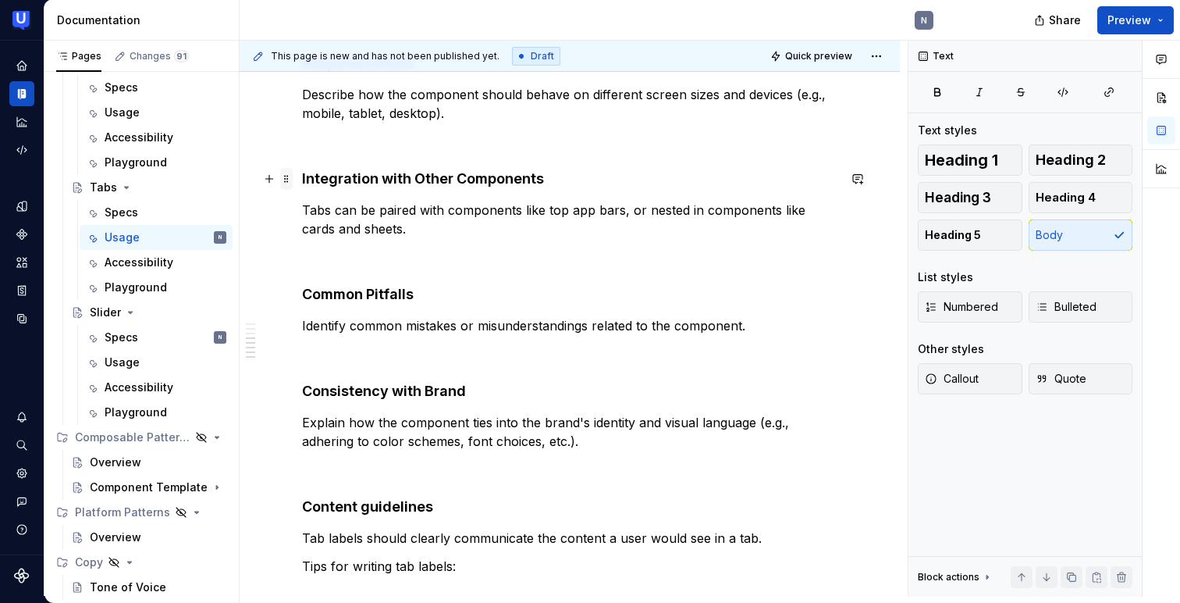
click at [280, 179] on span at bounding box center [286, 179] width 12 height 22
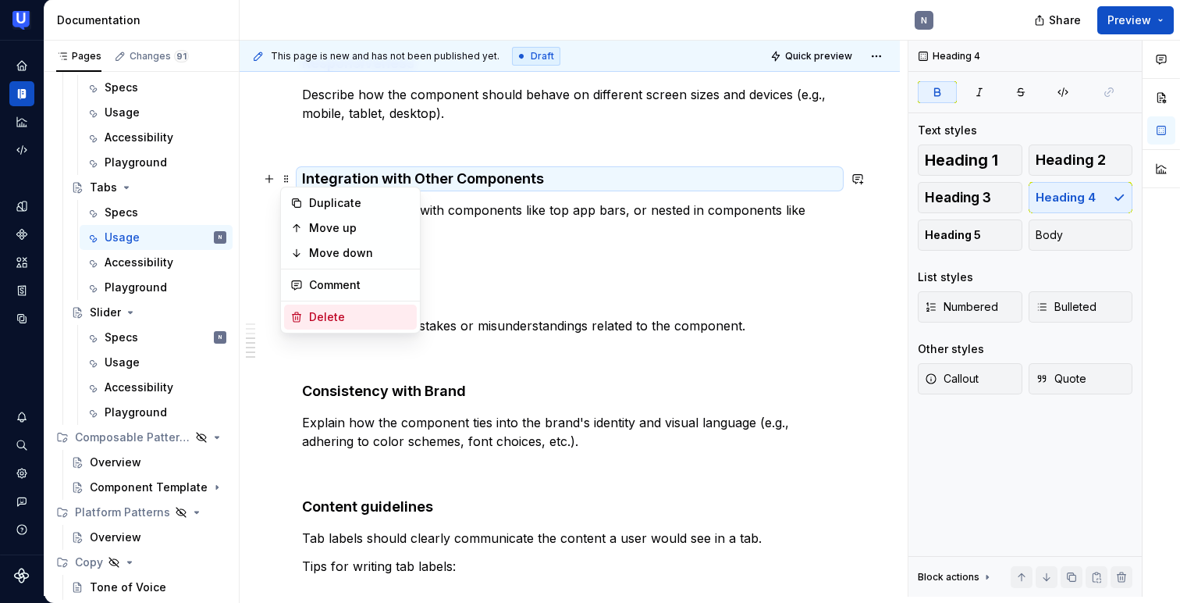
click at [333, 311] on div "Delete" at bounding box center [359, 317] width 101 height 16
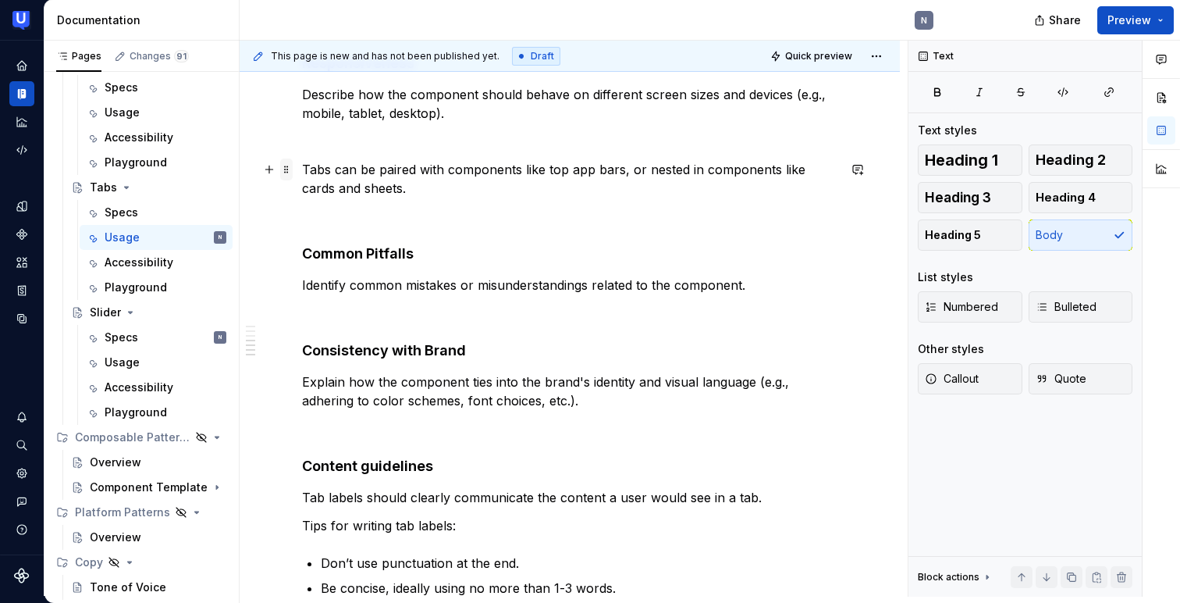
click at [288, 166] on span at bounding box center [286, 169] width 12 height 22
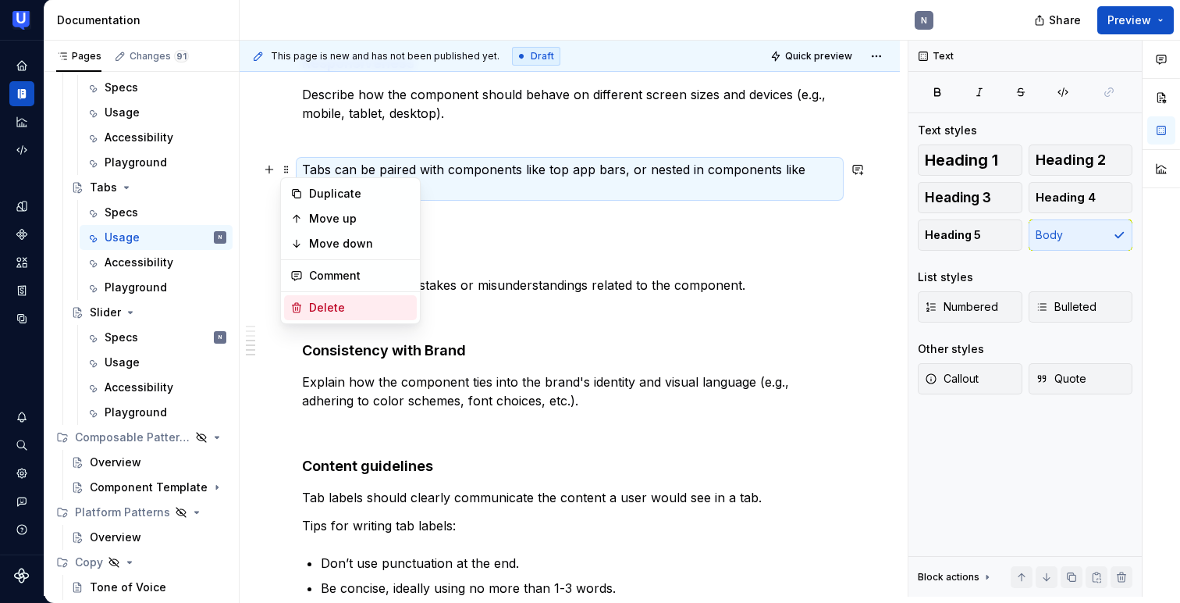
click at [306, 302] on div "Delete" at bounding box center [350, 307] width 133 height 25
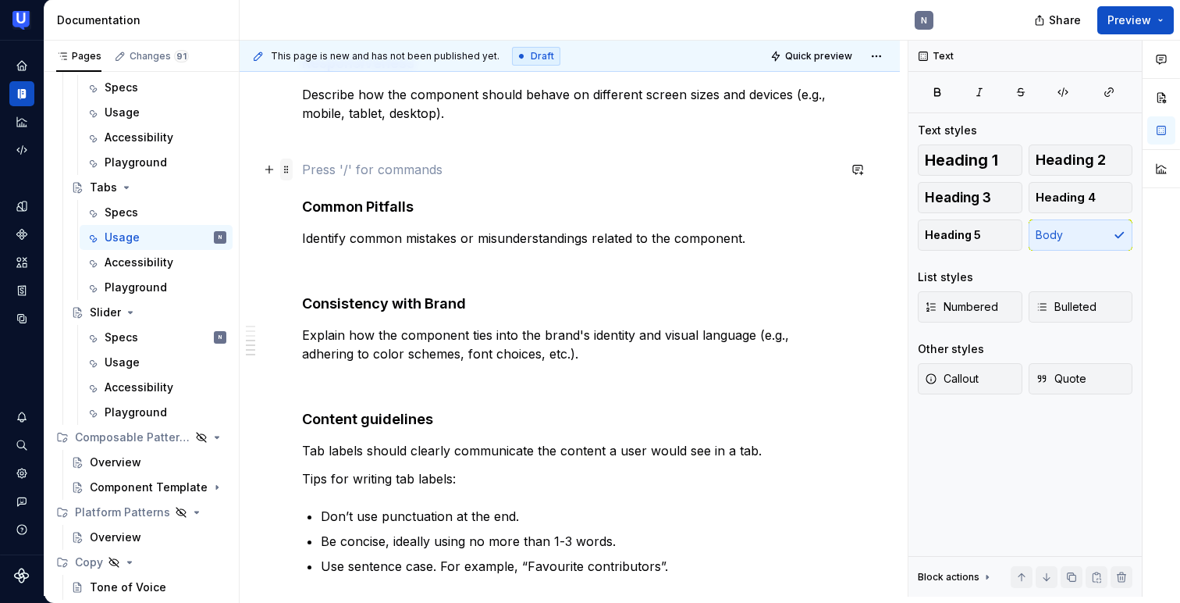
click at [292, 172] on span at bounding box center [286, 169] width 12 height 22
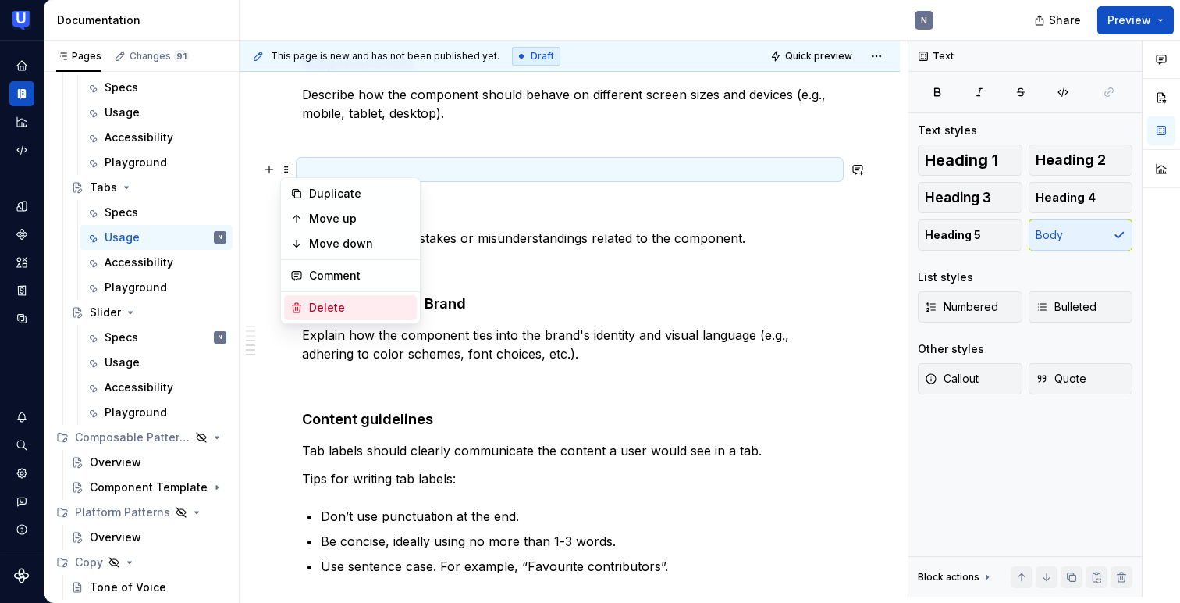
click at [303, 304] on div "Delete" at bounding box center [350, 307] width 133 height 25
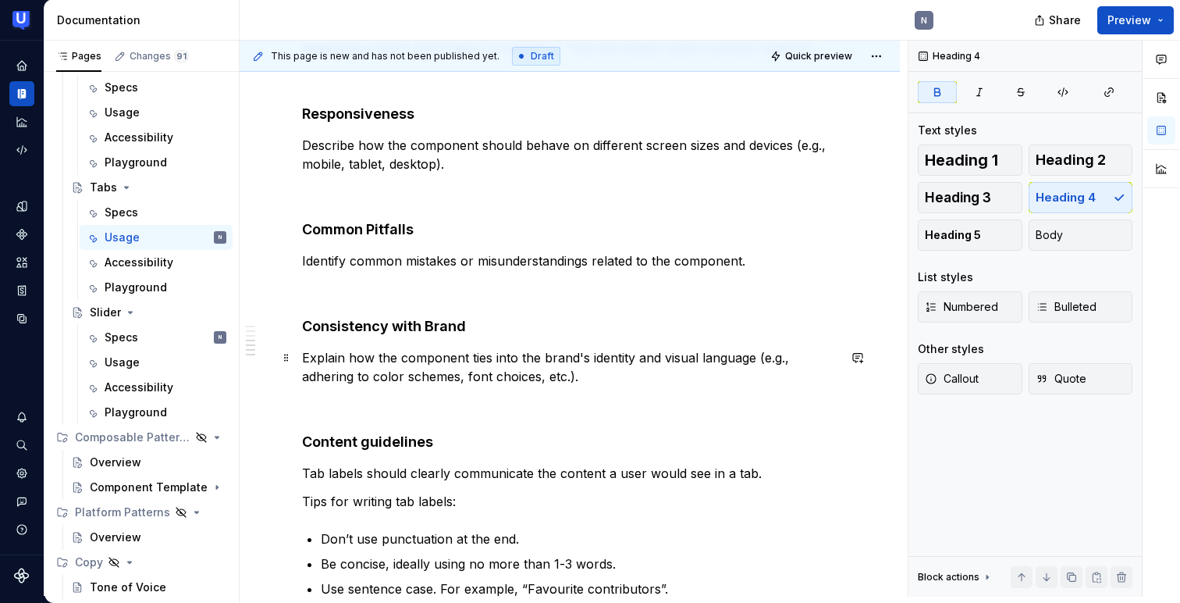
scroll to position [731, 0]
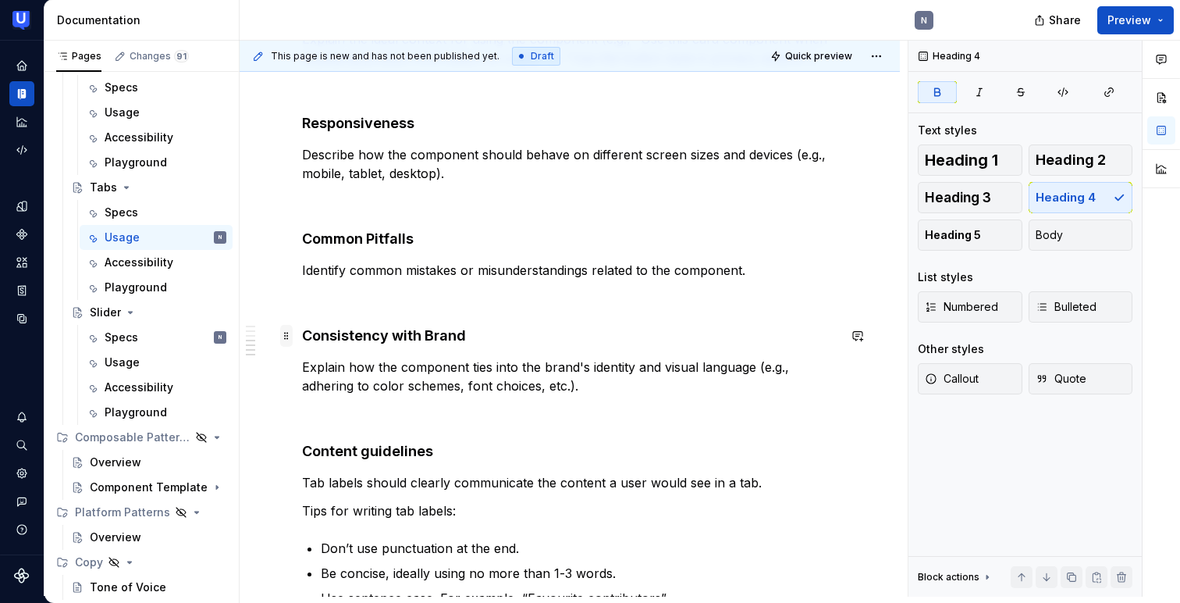
click at [289, 337] on span at bounding box center [286, 336] width 12 height 22
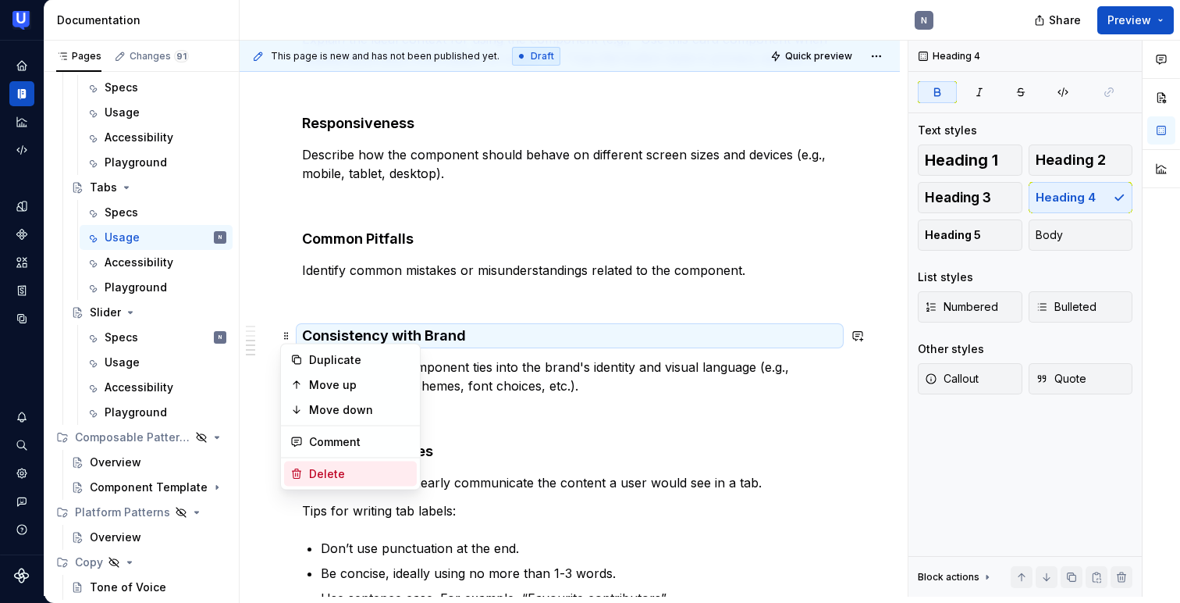
click at [297, 470] on icon at bounding box center [297, 473] width 9 height 9
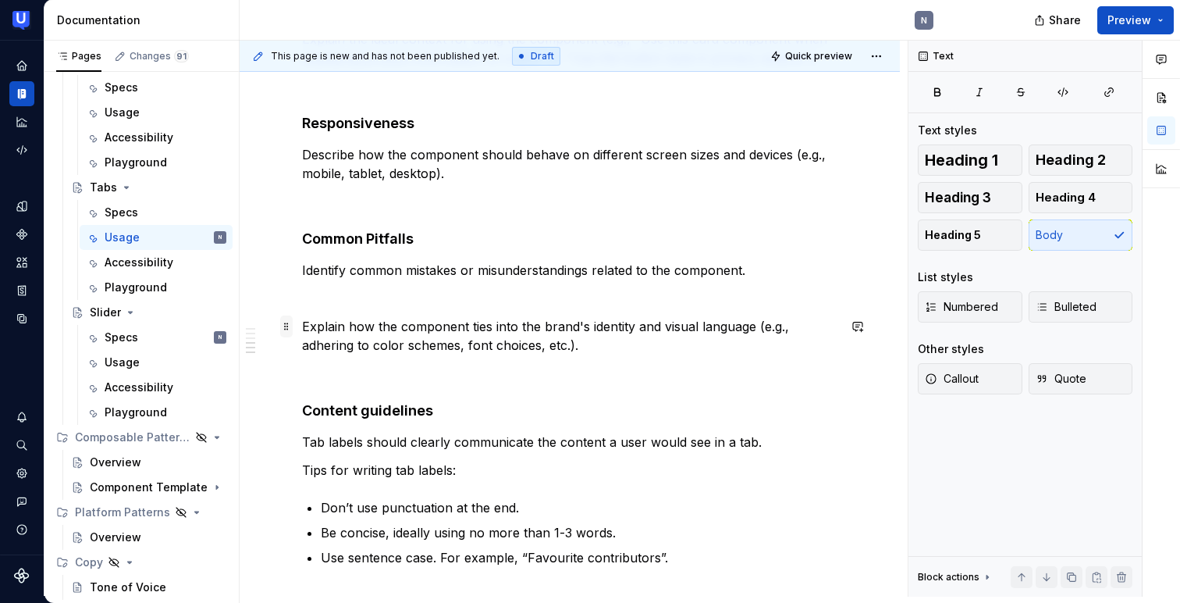
click at [282, 328] on span at bounding box center [286, 326] width 12 height 22
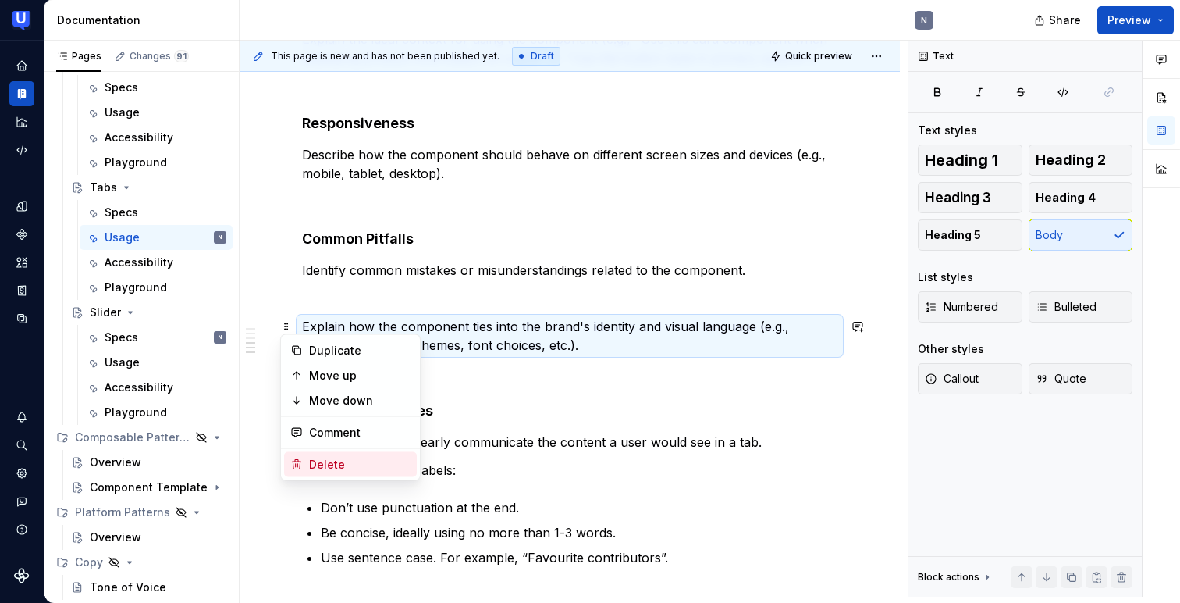
click at [308, 464] on div "Delete" at bounding box center [350, 464] width 133 height 25
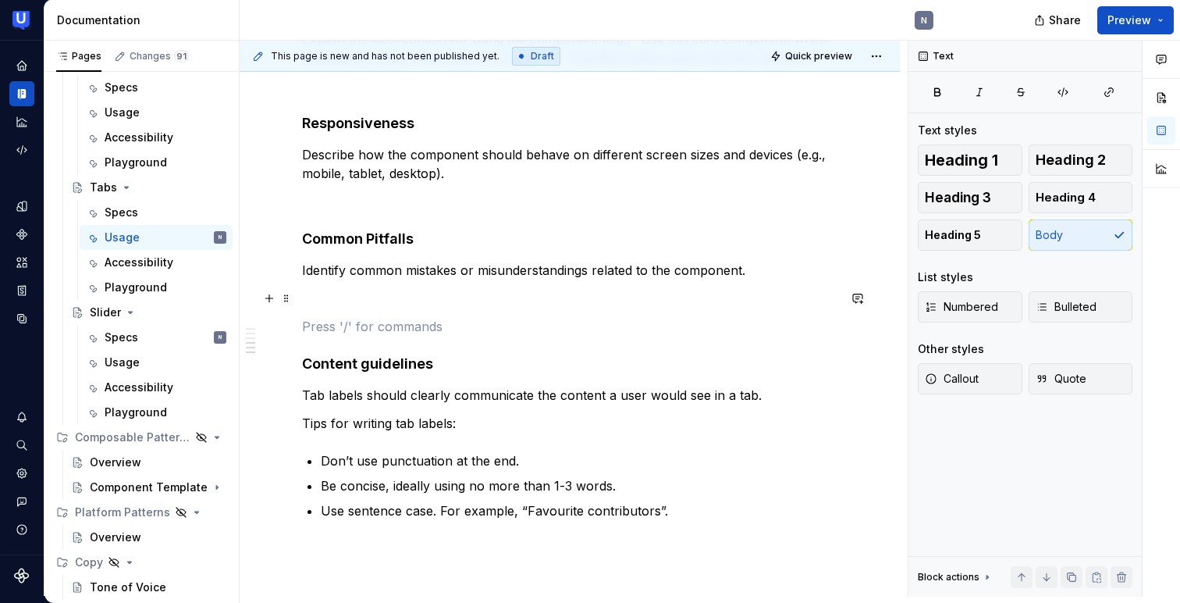
scroll to position [713, 0]
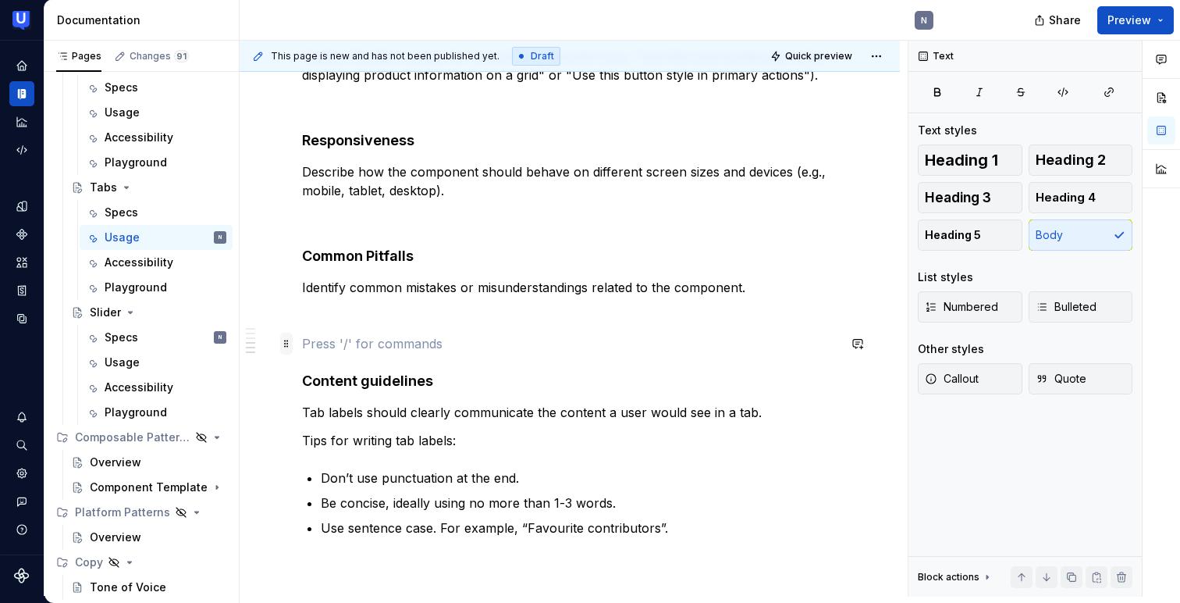
click at [284, 343] on span at bounding box center [286, 344] width 12 height 22
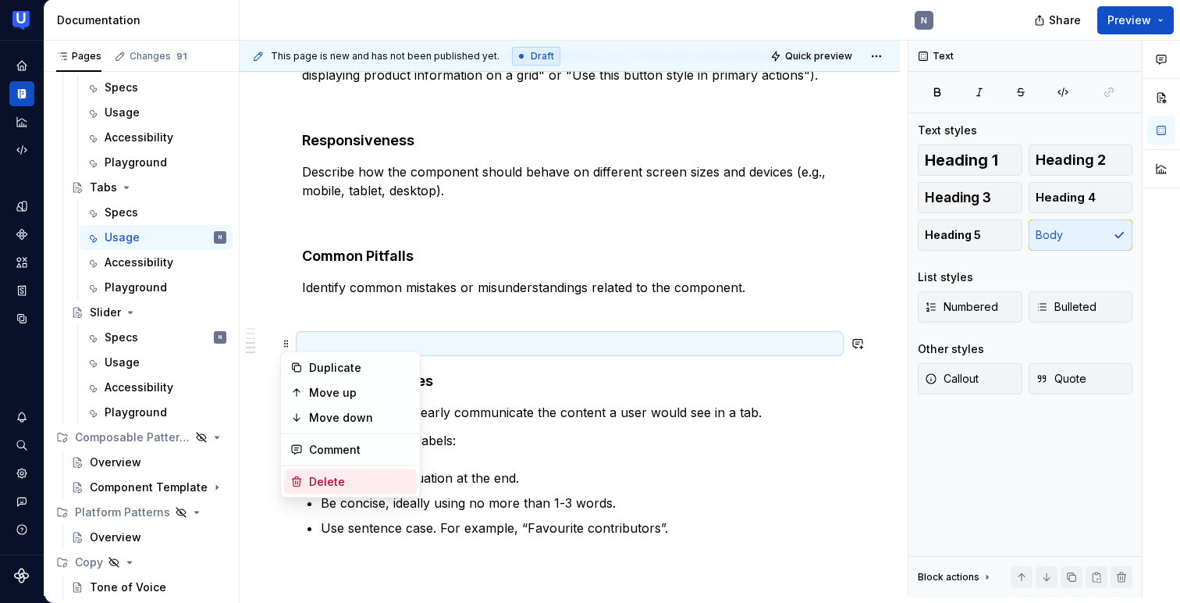
click at [308, 470] on div "Delete" at bounding box center [350, 481] width 133 height 25
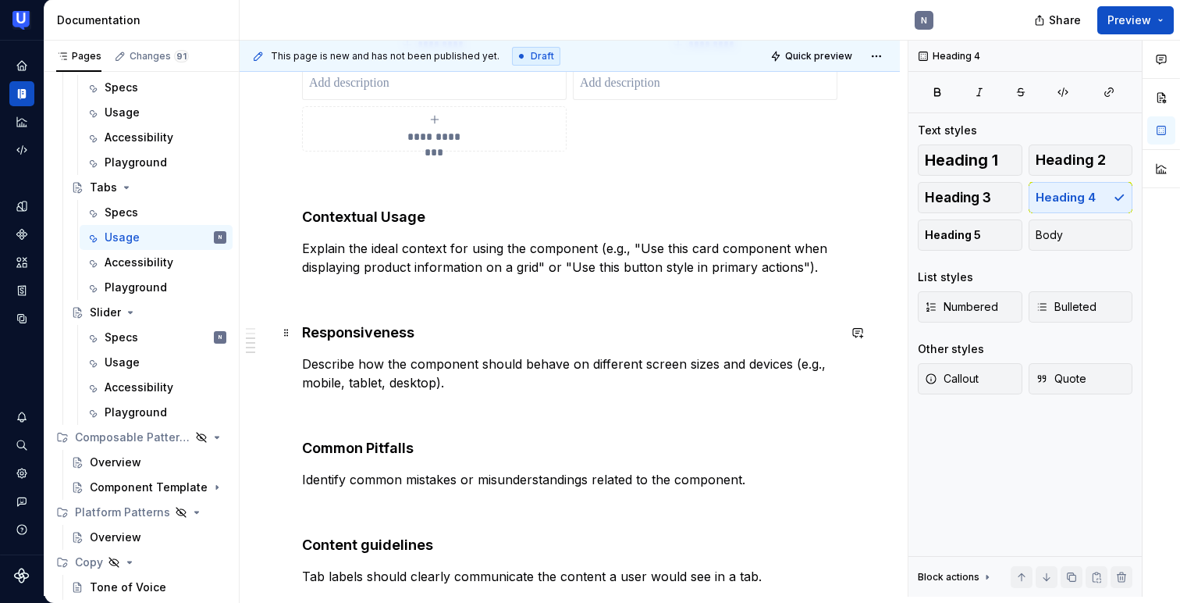
scroll to position [521, 0]
click at [133, 215] on div "Specs" at bounding box center [122, 213] width 34 height 16
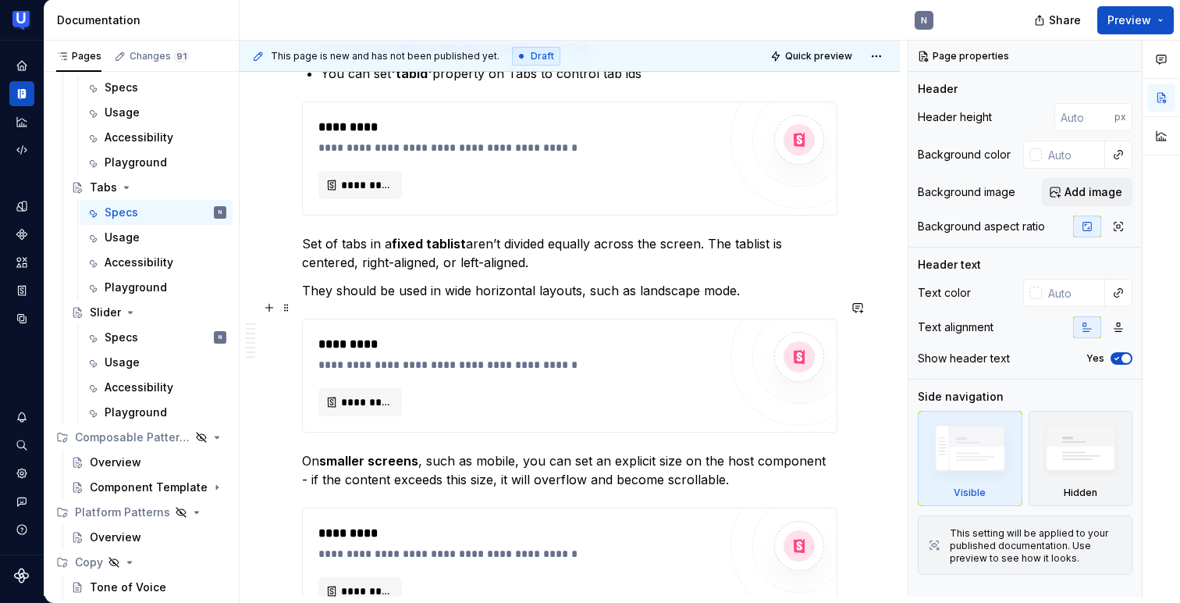
scroll to position [1957, 0]
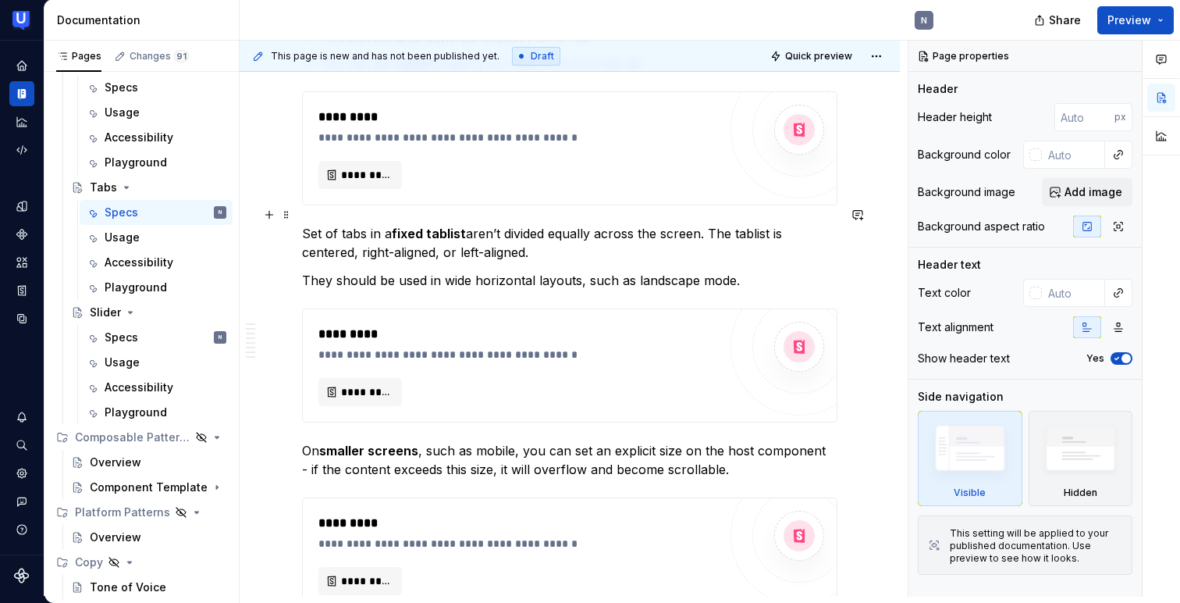
click at [314, 224] on p "Set of tabs in a fixed tablist aren’t divided equally across the screen. The ta…" at bounding box center [569, 242] width 535 height 37
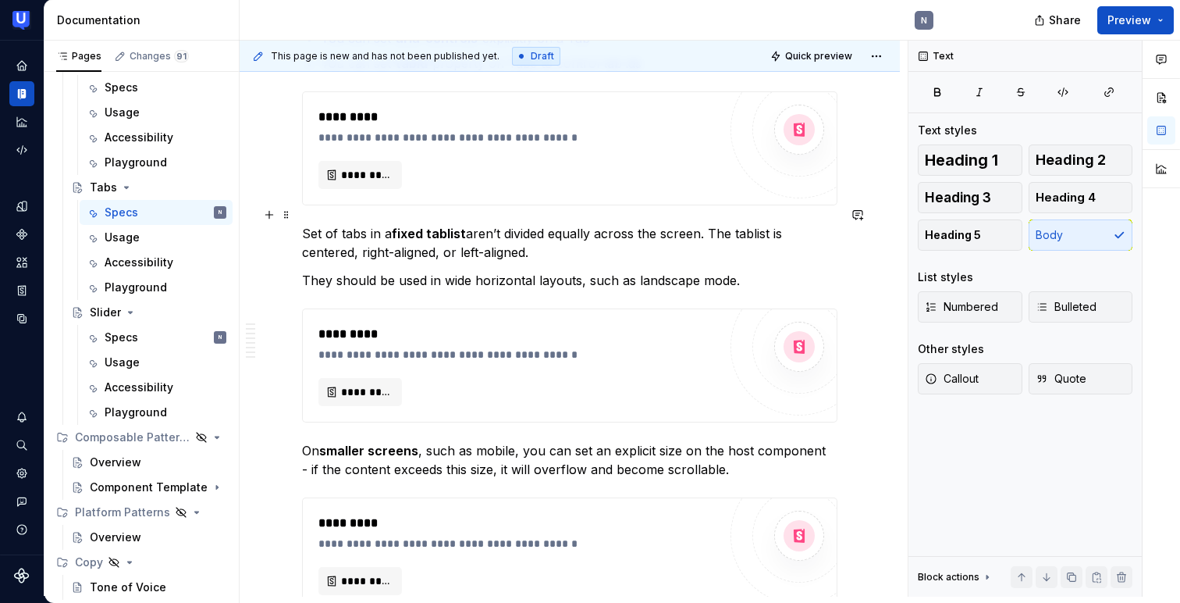
click at [314, 224] on p "Set of tabs in a fixed tablist aren’t divided equally across the screen. The ta…" at bounding box center [569, 242] width 535 height 37
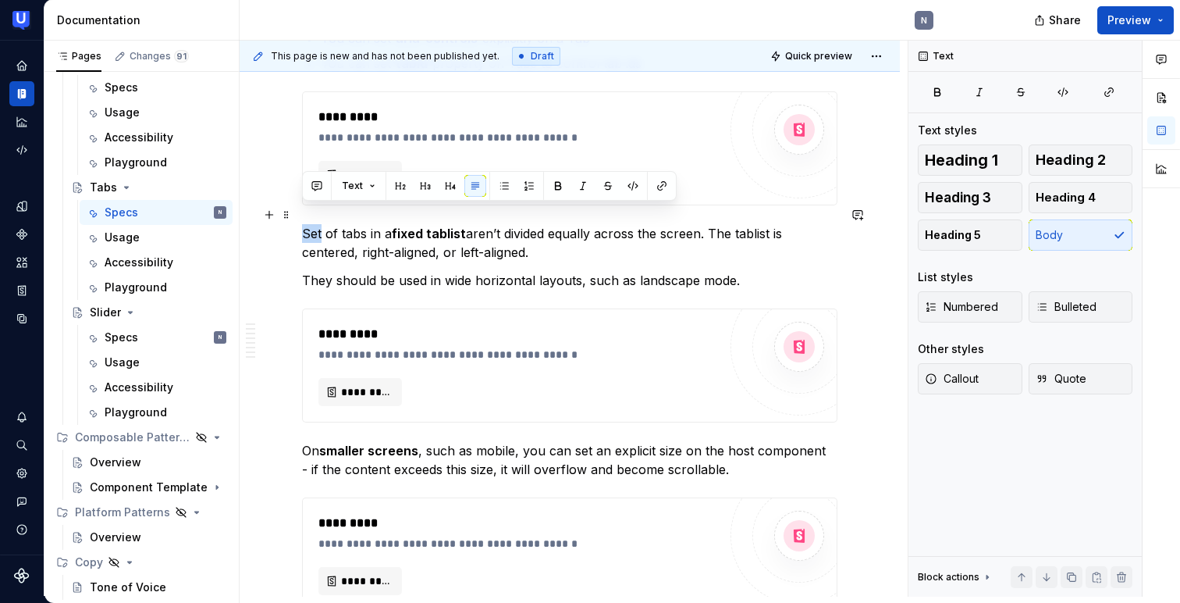
click at [314, 224] on p "Set of tabs in a fixed tablist aren’t divided equally across the screen. The ta…" at bounding box center [569, 242] width 535 height 37
copy p "Set of tabs in a fixed tablist aren’t divided equally across the screen. The ta…"
click at [150, 238] on div "Usage" at bounding box center [166, 237] width 122 height 22
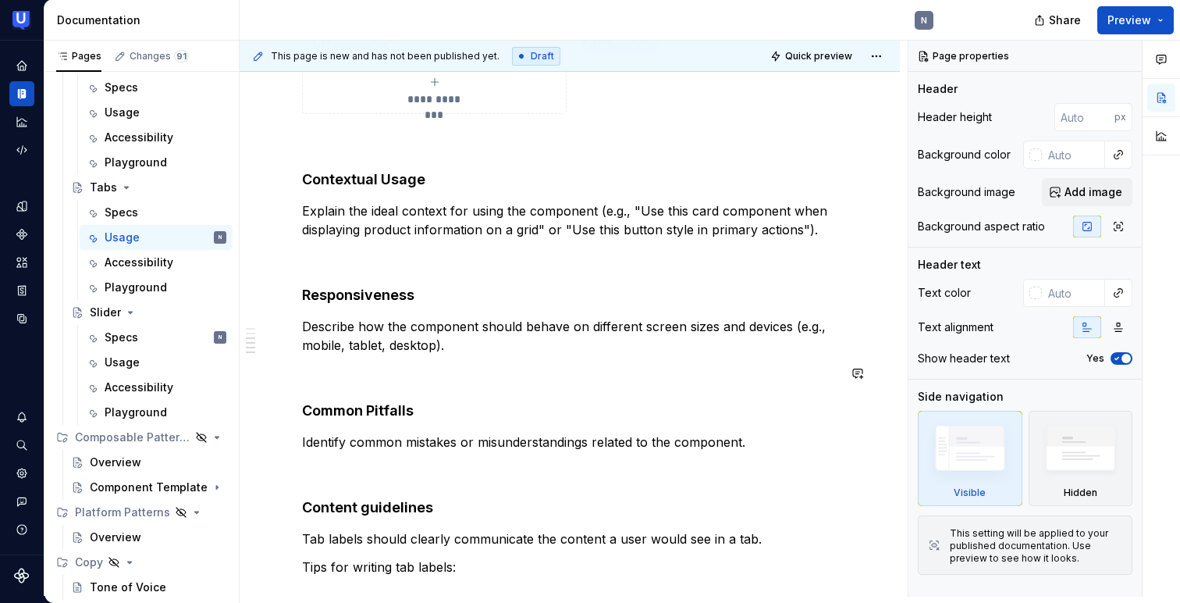
scroll to position [625, 0]
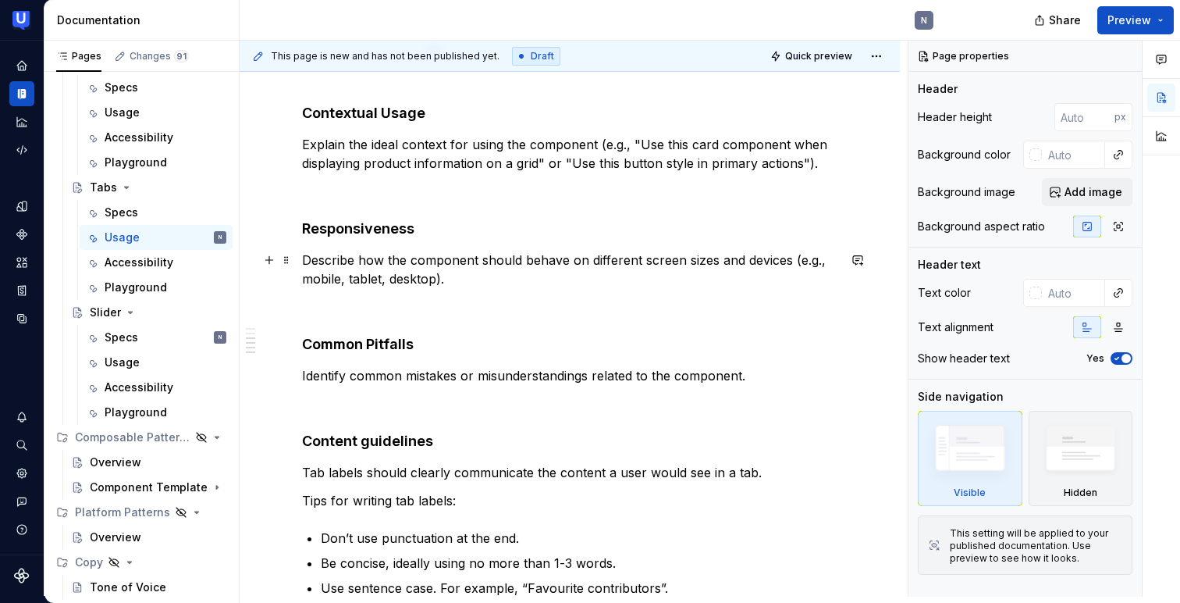
click at [423, 258] on p "Describe how the component should behave on different screen sizes and devices …" at bounding box center [569, 269] width 535 height 37
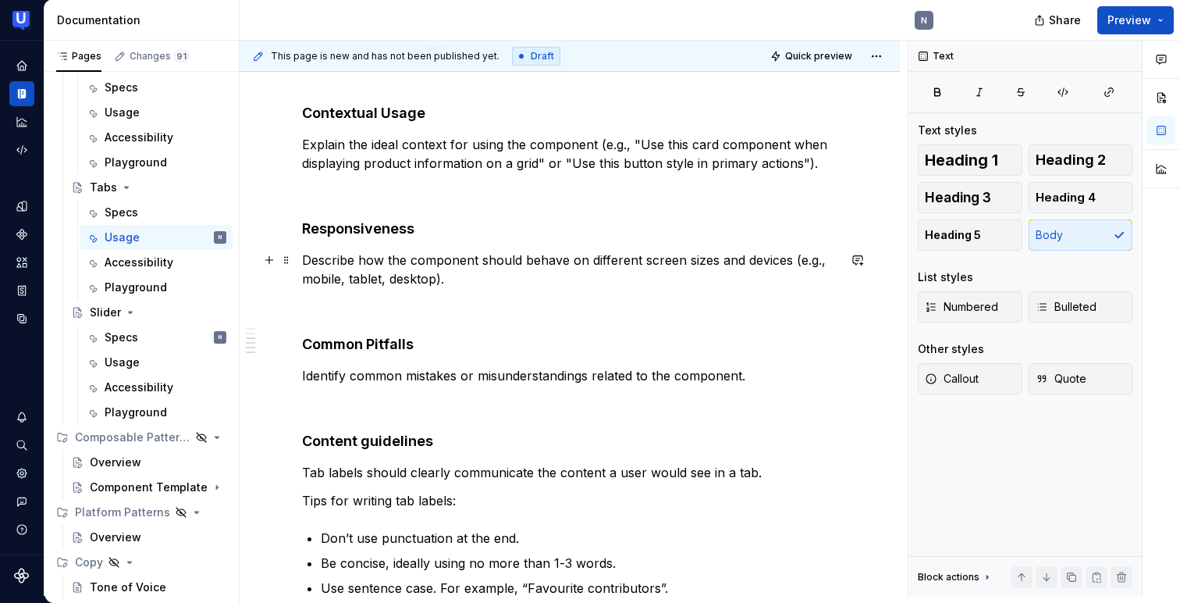
click at [423, 258] on p "Describe how the component should behave on different screen sizes and devices …" at bounding box center [569, 269] width 535 height 37
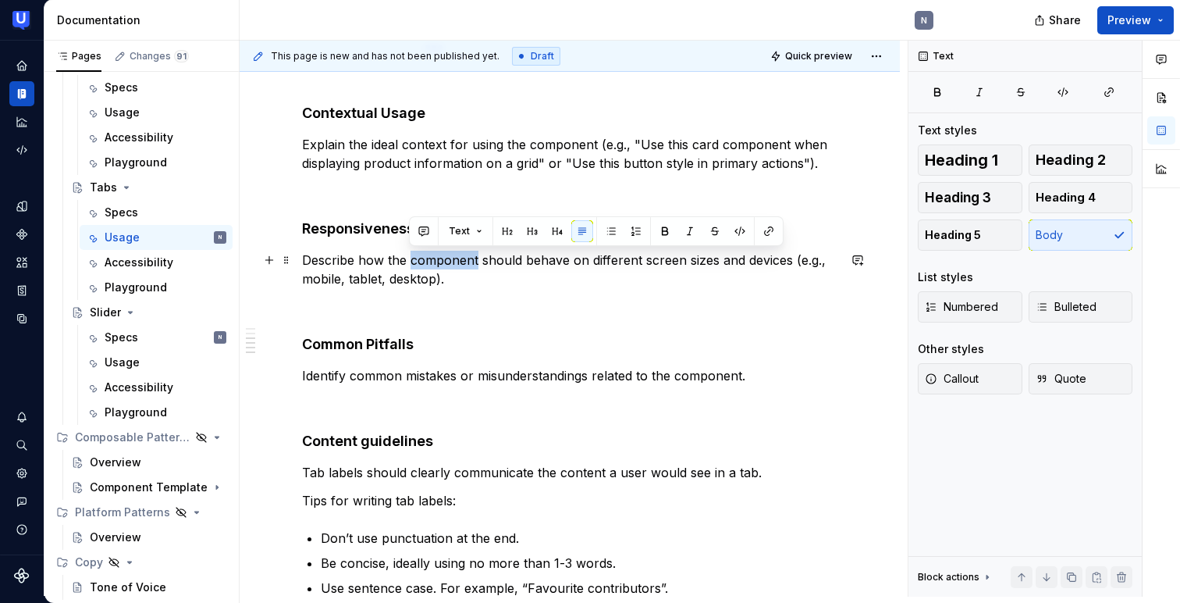
click at [423, 258] on p "Describe how the component should behave on different screen sizes and devices …" at bounding box center [569, 269] width 535 height 37
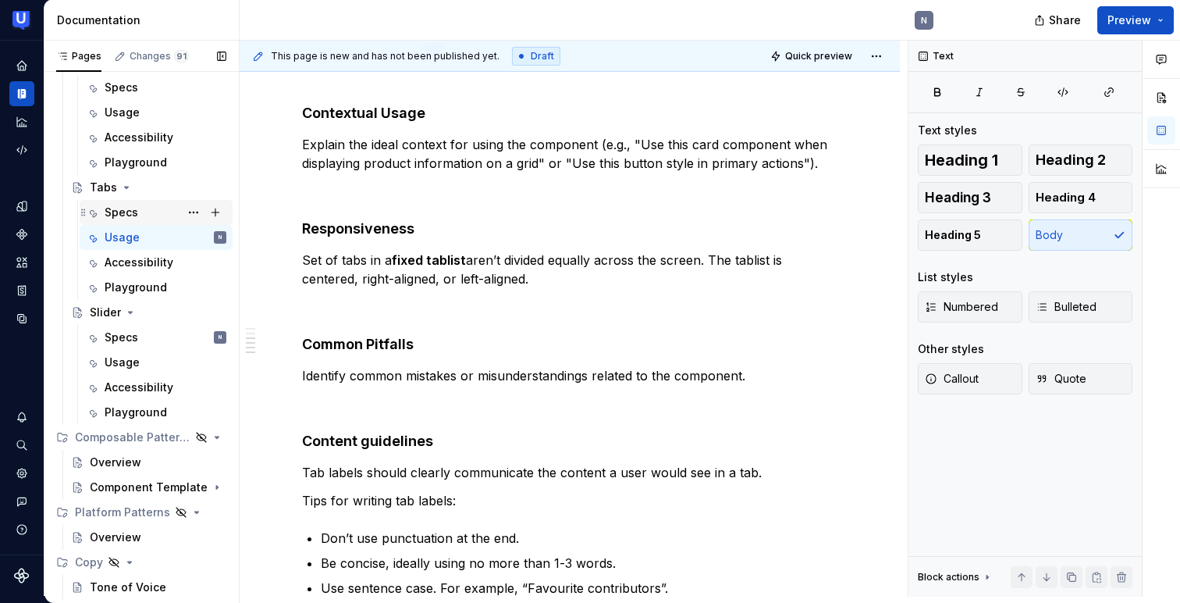
click at [136, 219] on div "Specs" at bounding box center [122, 213] width 34 height 16
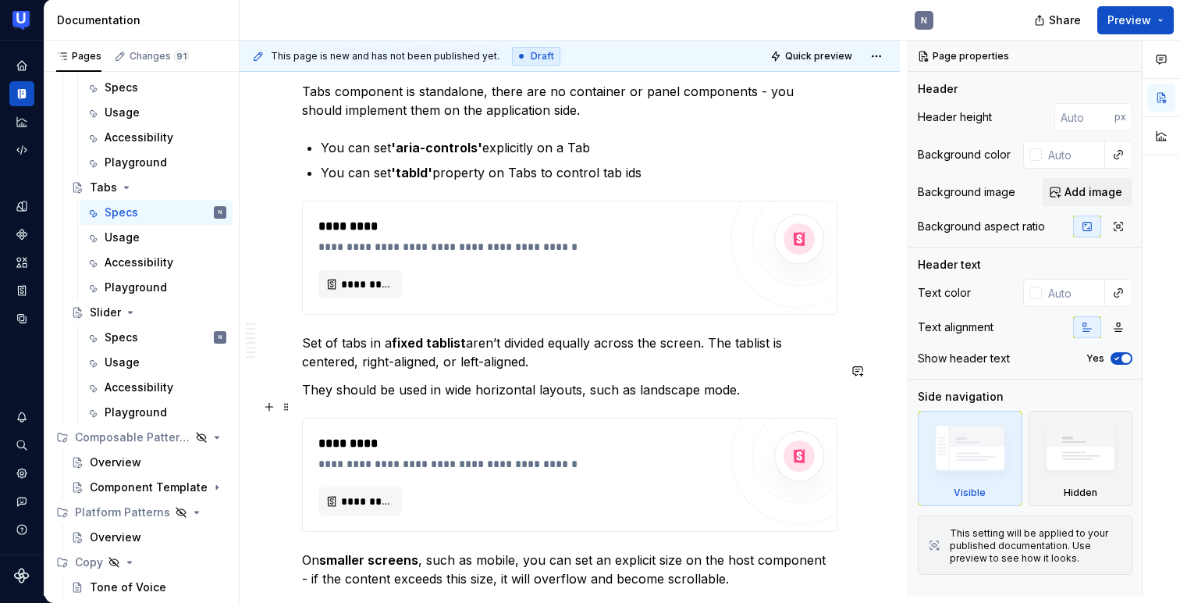
scroll to position [1874, 0]
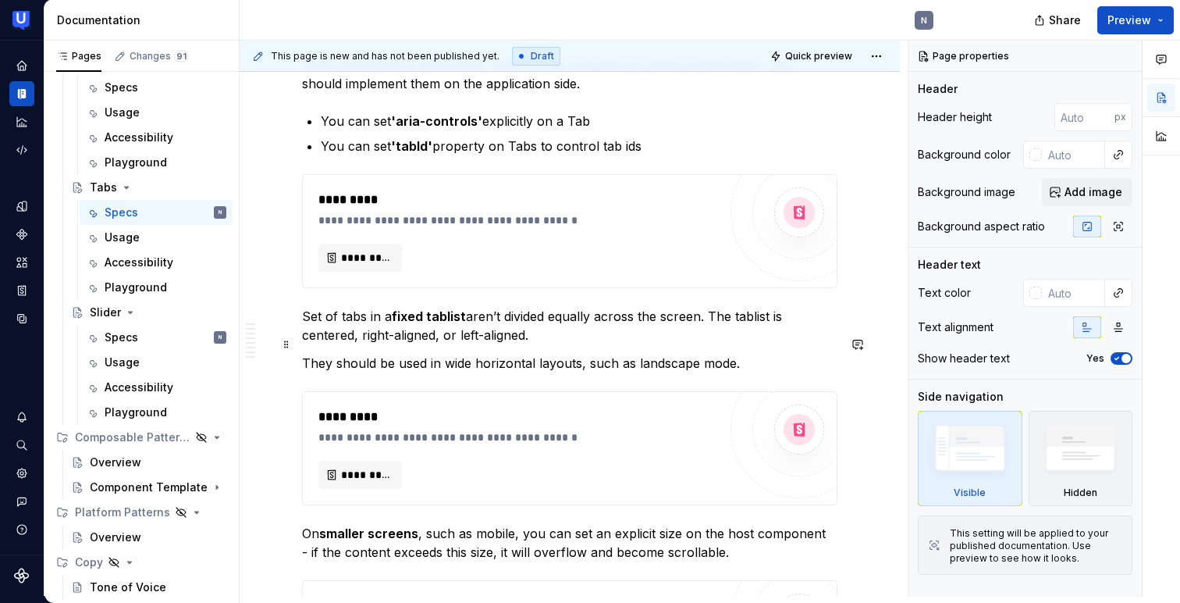
click at [420, 354] on p "They should be used in wide horizontal layouts, such as landscape mode." at bounding box center [569, 363] width 535 height 19
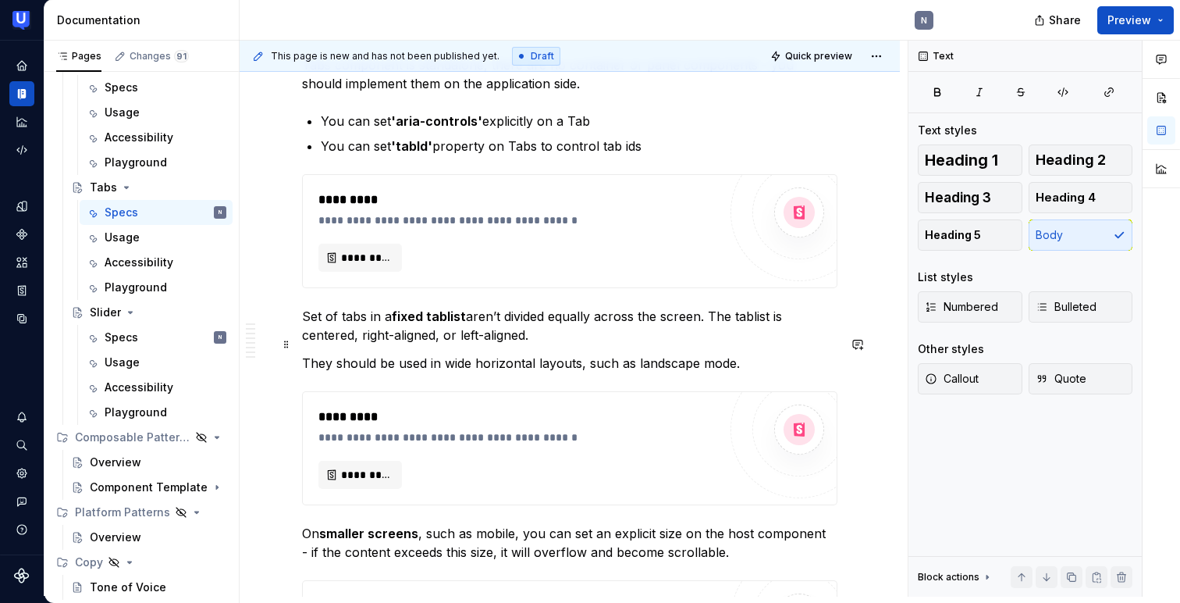
click at [420, 354] on p "They should be used in wide horizontal layouts, such as landscape mode." at bounding box center [569, 363] width 535 height 19
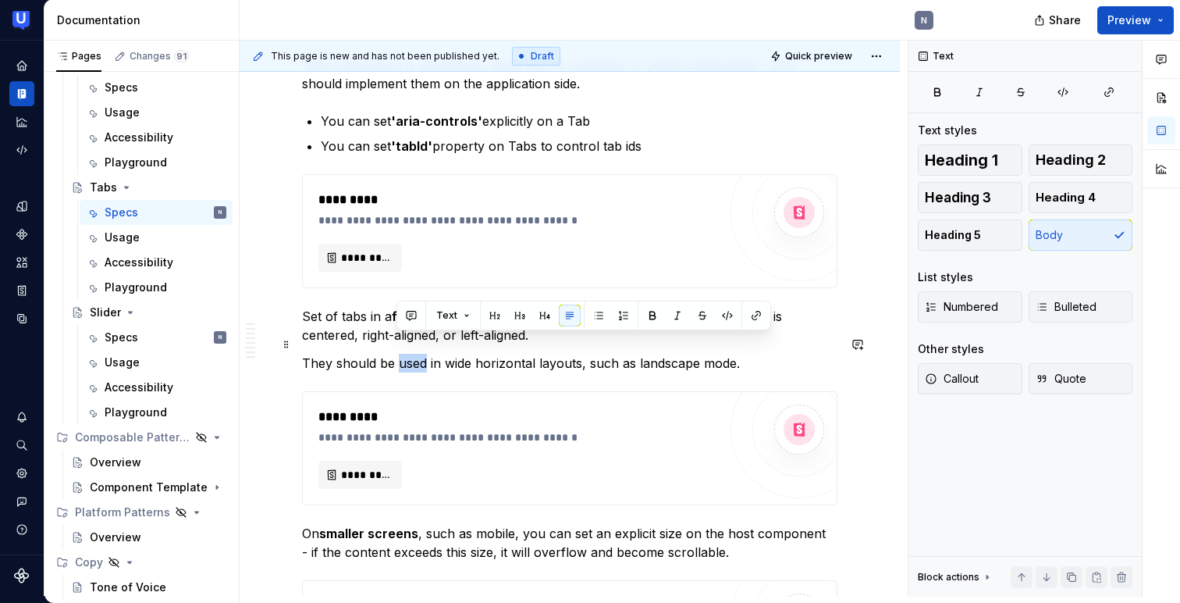
click at [420, 354] on p "They should be used in wide horizontal layouts, such as landscape mode." at bounding box center [569, 363] width 535 height 19
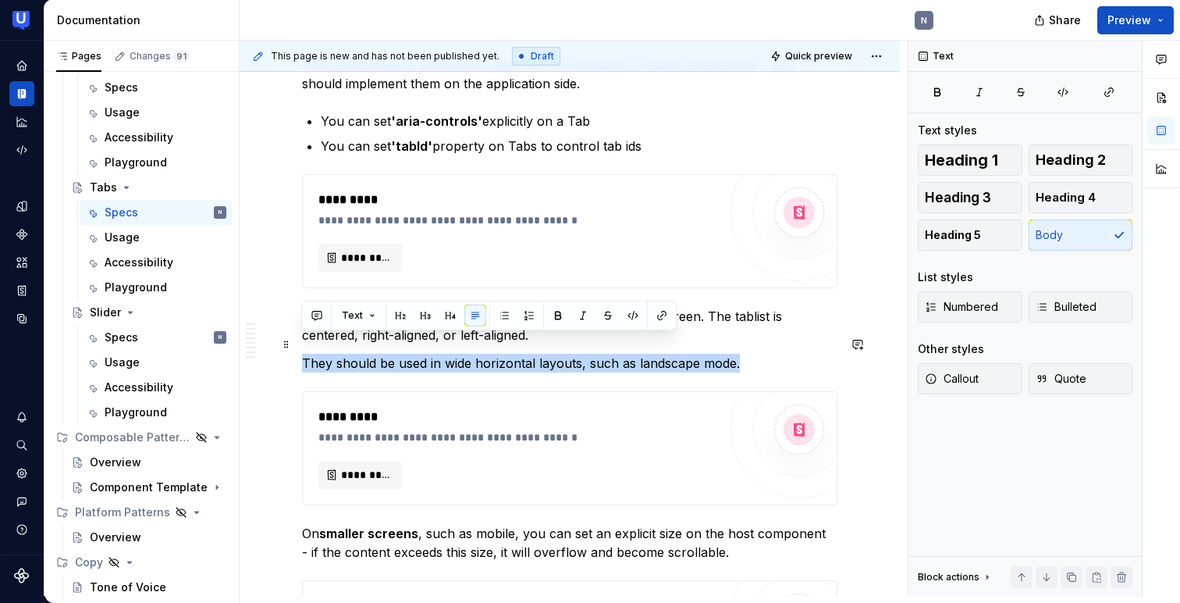
copy p "They should be used in wide horizontal layouts, such as landscape mode."
click at [132, 229] on div "Usage" at bounding box center [166, 237] width 122 height 22
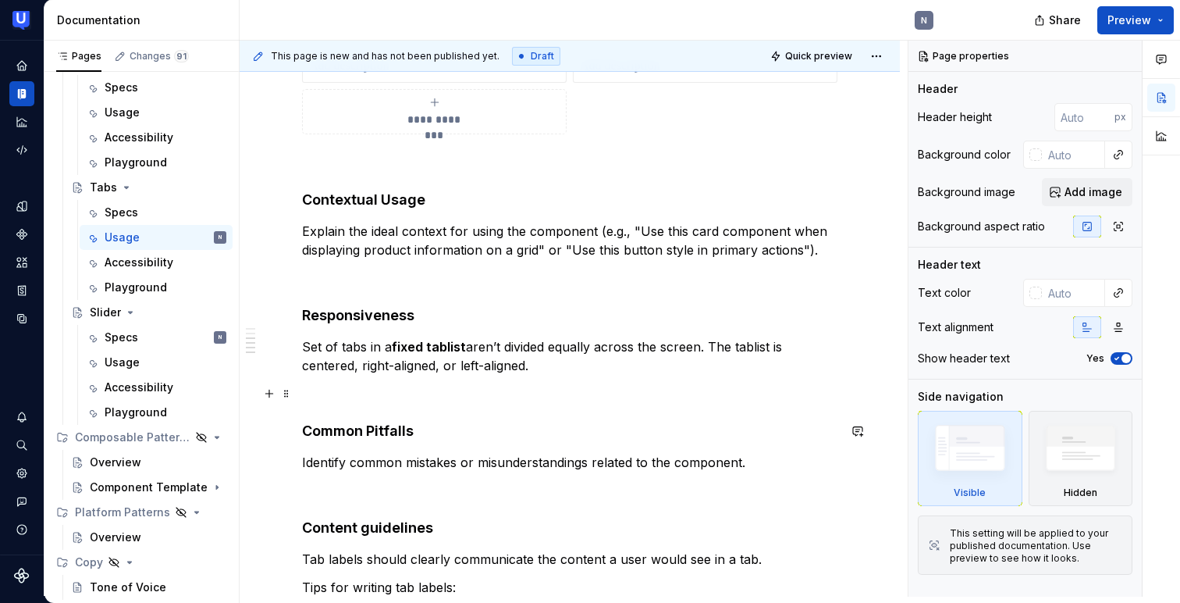
scroll to position [525, 0]
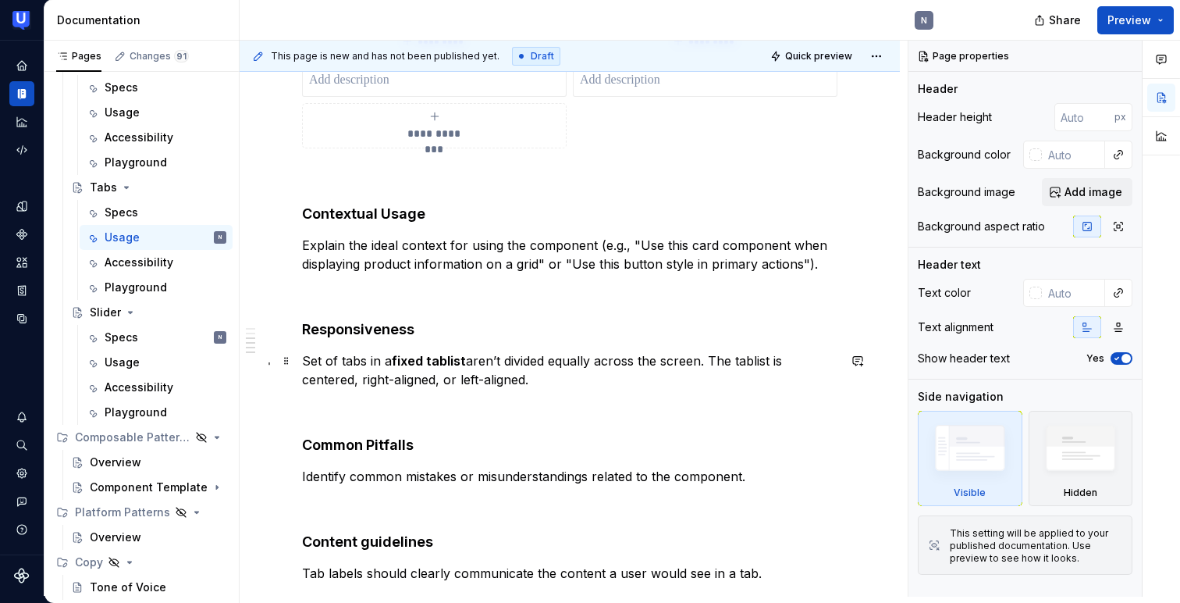
click at [550, 378] on p "Set of tabs in a fixed tablist aren’t divided equally across the screen. The ta…" at bounding box center [569, 369] width 535 height 37
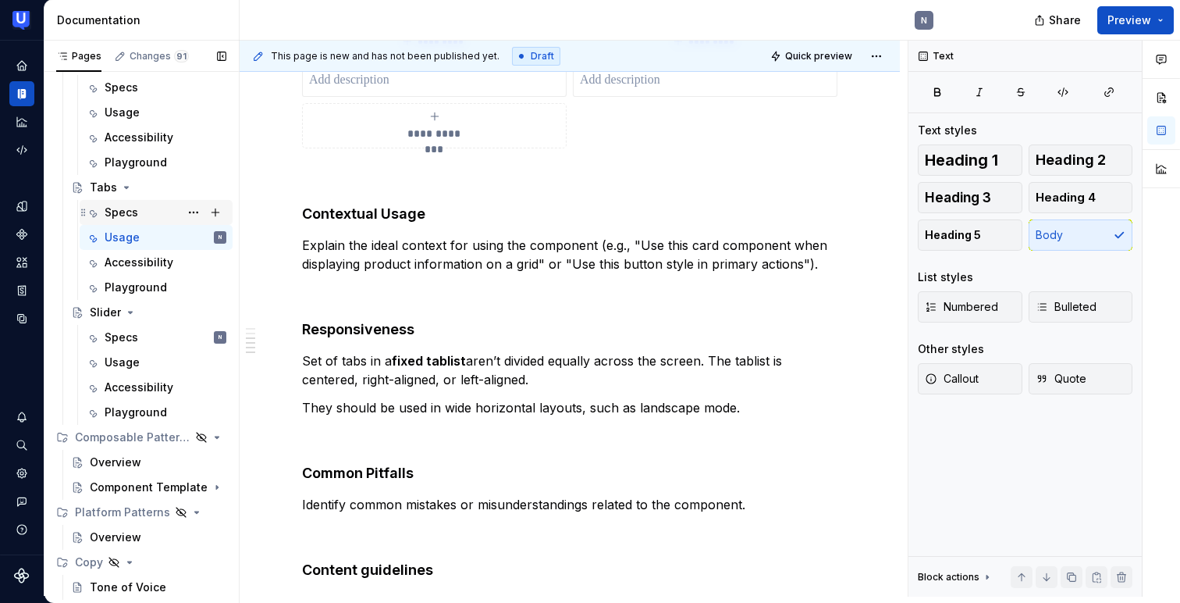
click at [132, 212] on div "Specs" at bounding box center [122, 213] width 34 height 16
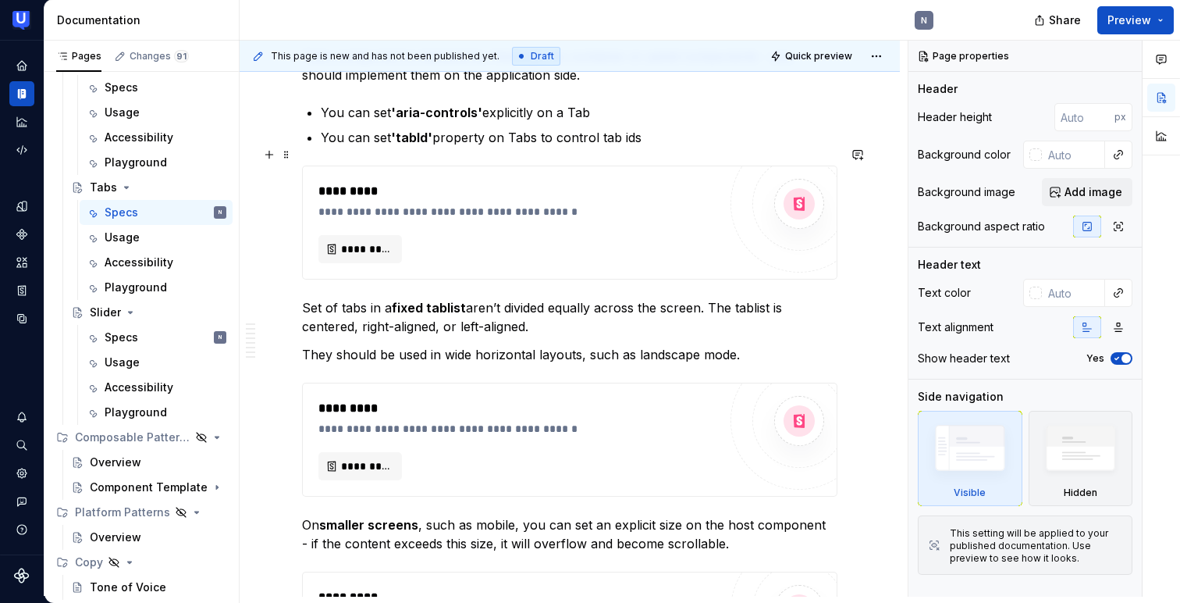
scroll to position [1889, 0]
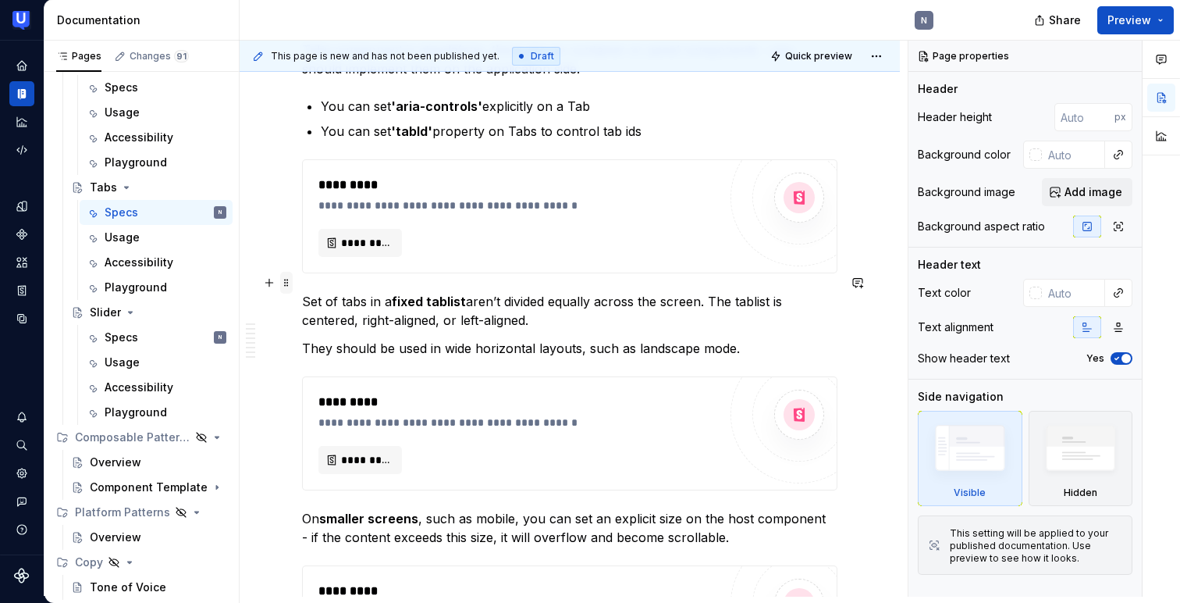
click at [283, 284] on span at bounding box center [286, 283] width 12 height 22
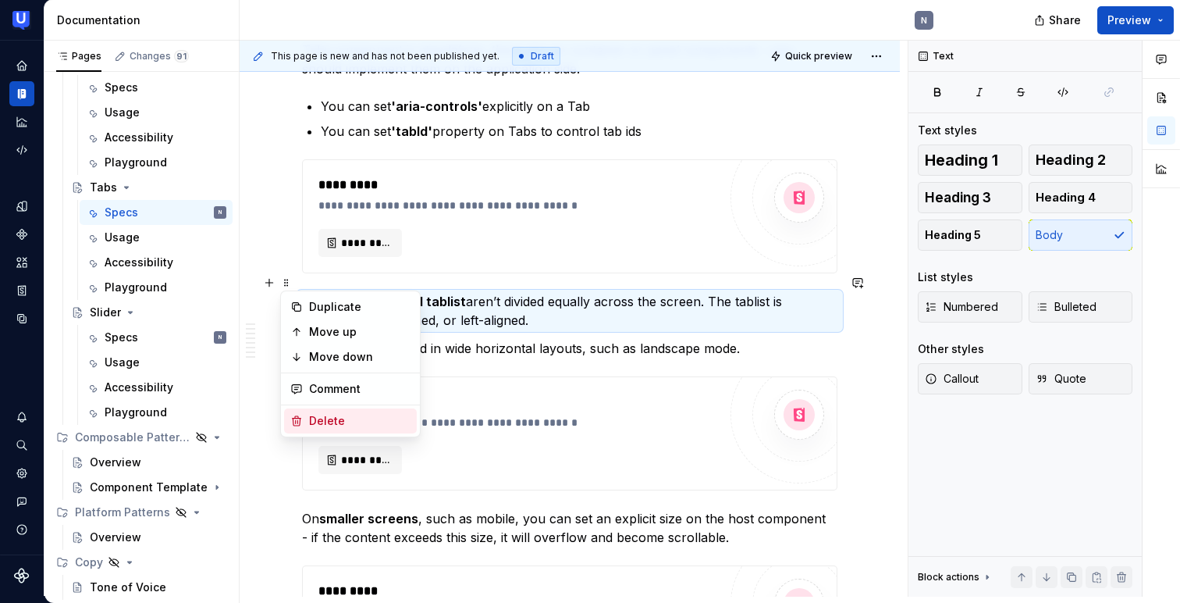
click at [315, 418] on div "Delete" at bounding box center [359, 421] width 101 height 16
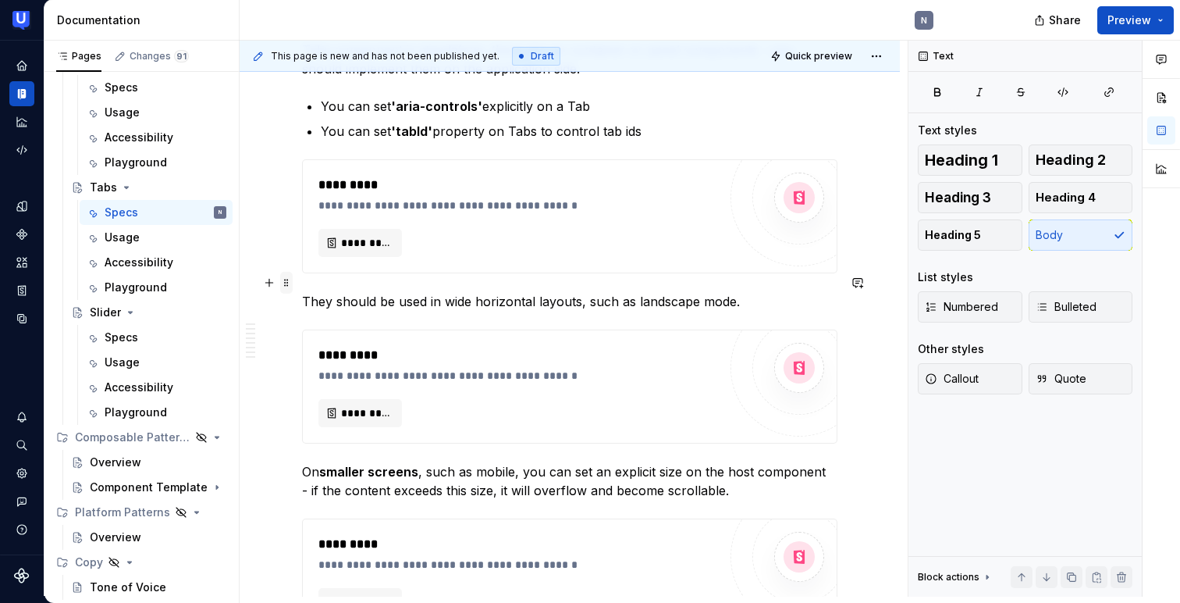
click at [291, 281] on span at bounding box center [286, 283] width 12 height 22
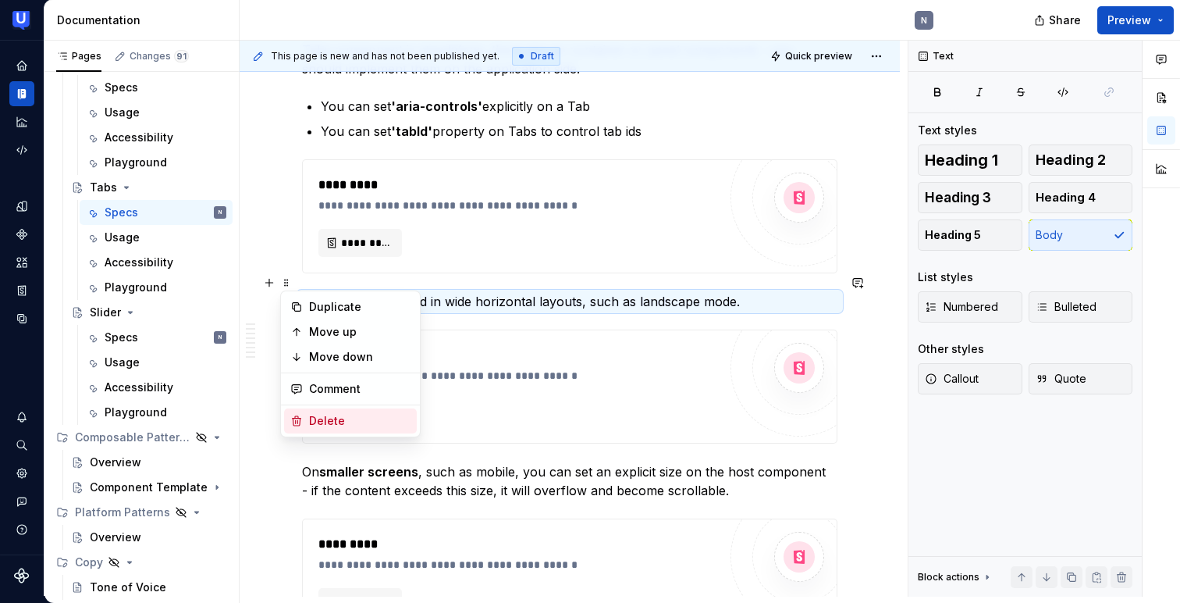
click at [311, 425] on div "Delete" at bounding box center [359, 421] width 101 height 16
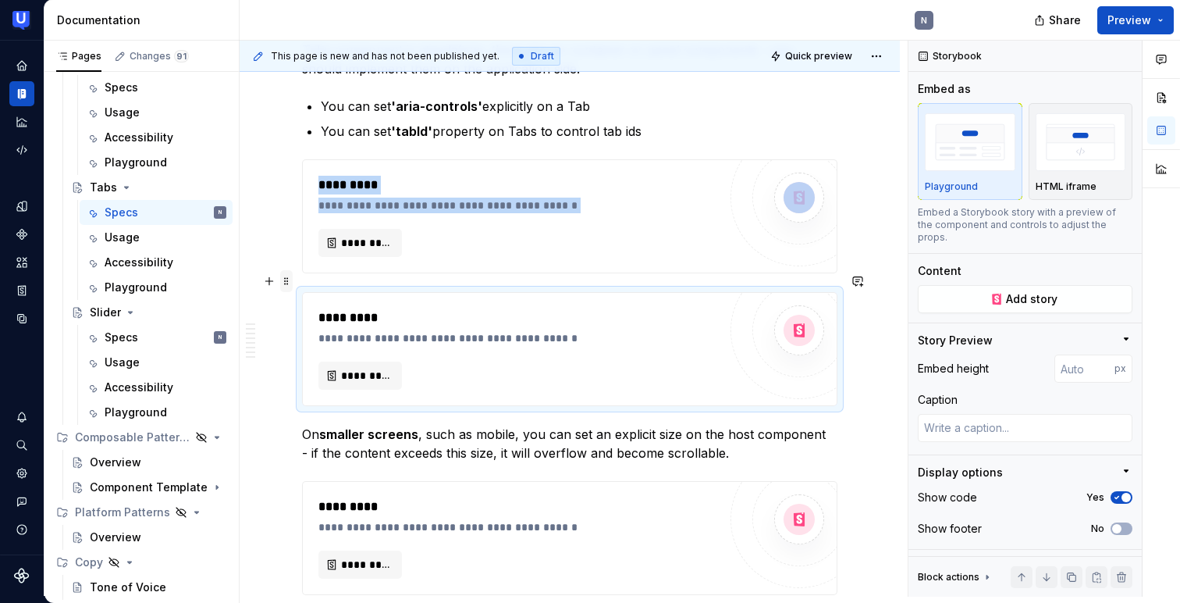
click at [286, 282] on span at bounding box center [286, 281] width 12 height 22
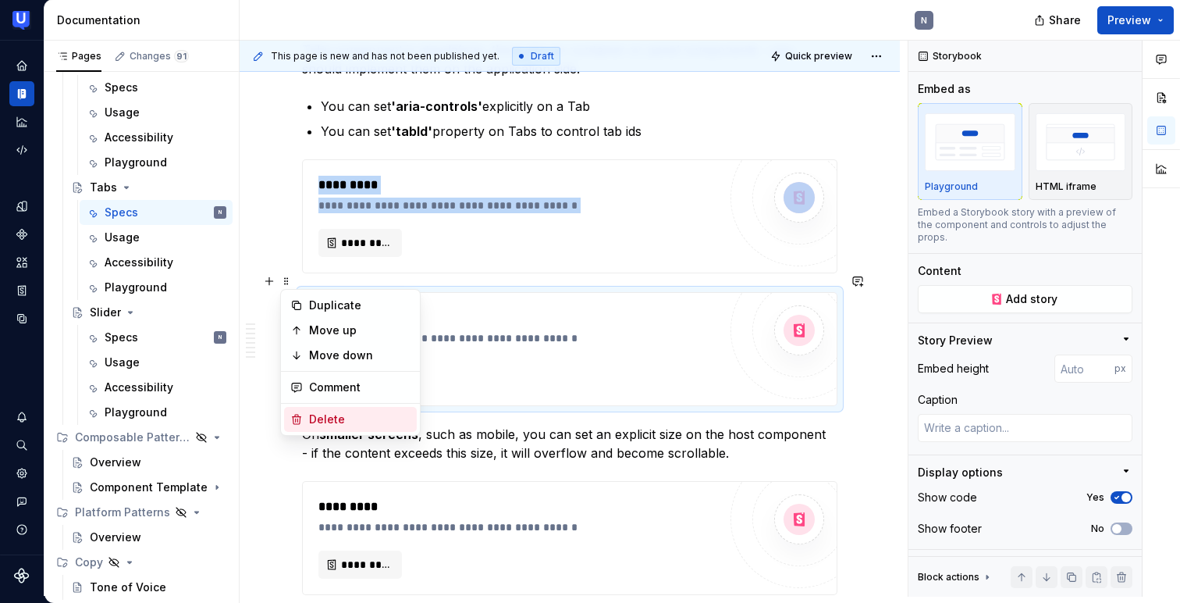
click at [314, 414] on div "Delete" at bounding box center [359, 419] width 101 height 16
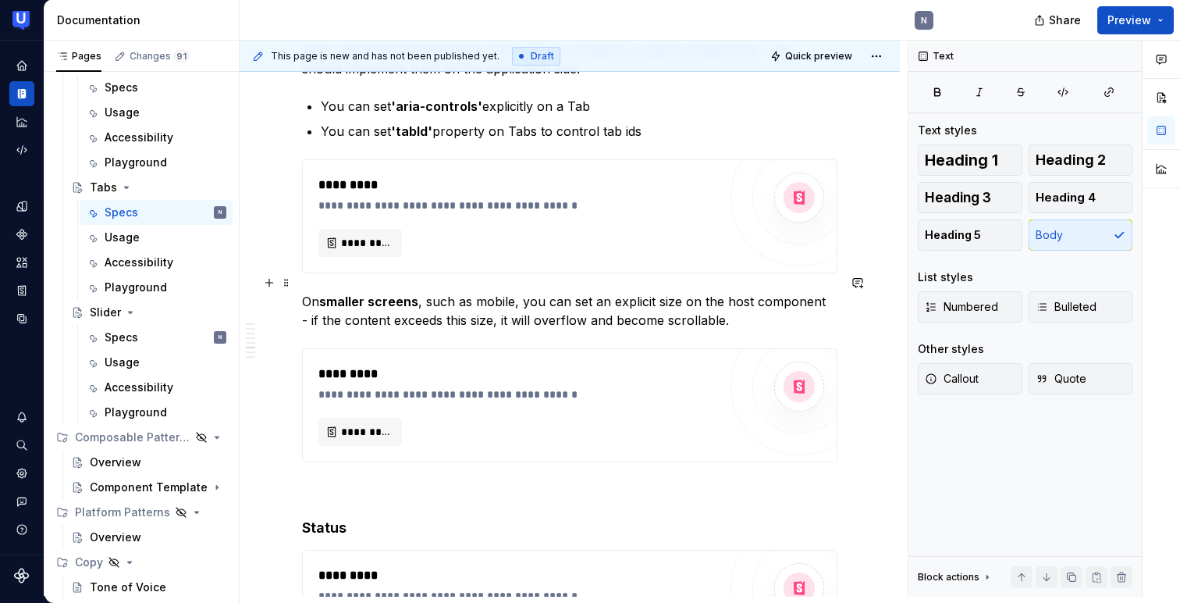
click at [336, 293] on p "On smaller screens , such as mobile, you can set an explicit size on the host c…" at bounding box center [569, 310] width 535 height 37
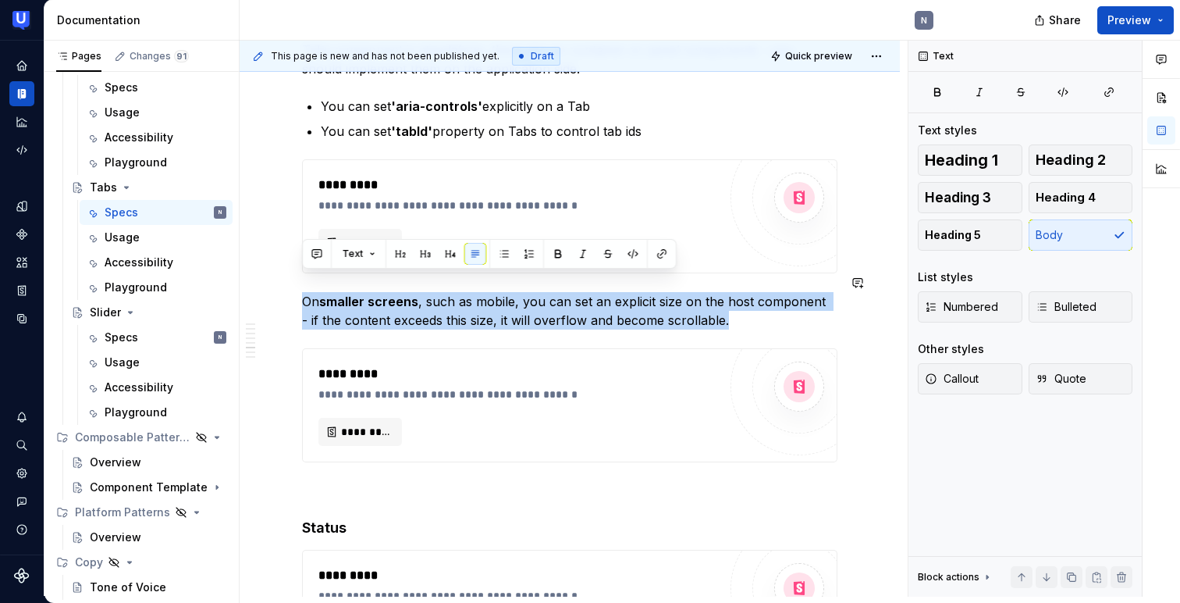
copy p "On smaller screens , such as mobile, you can set an explicit size on the host c…"
click at [162, 234] on div "Usage" at bounding box center [166, 237] width 122 height 22
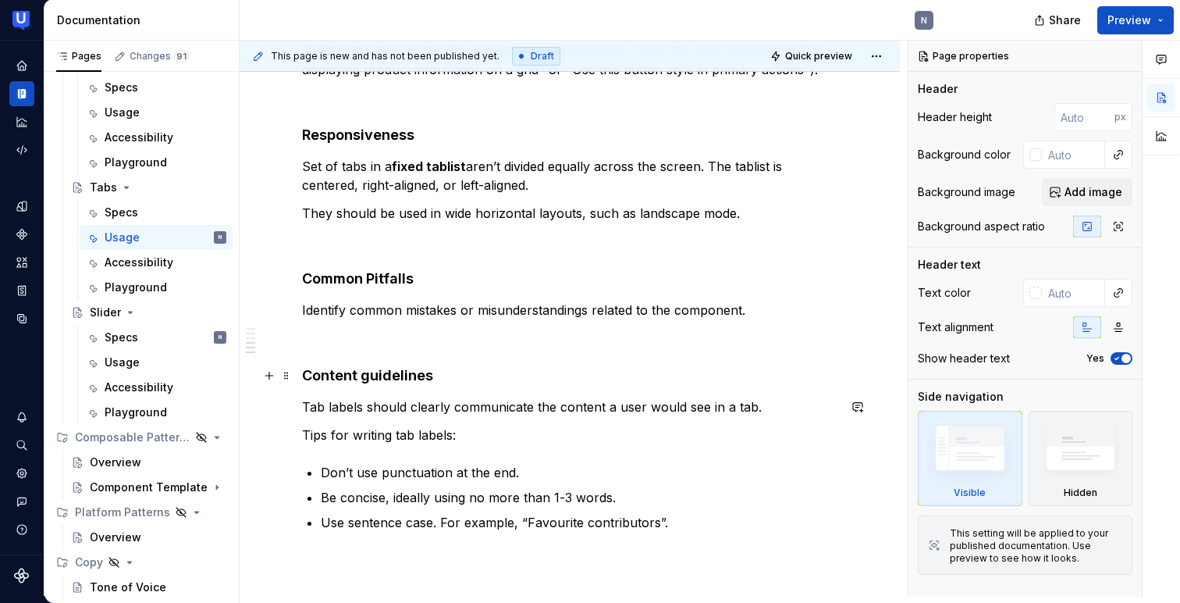
scroll to position [675, 0]
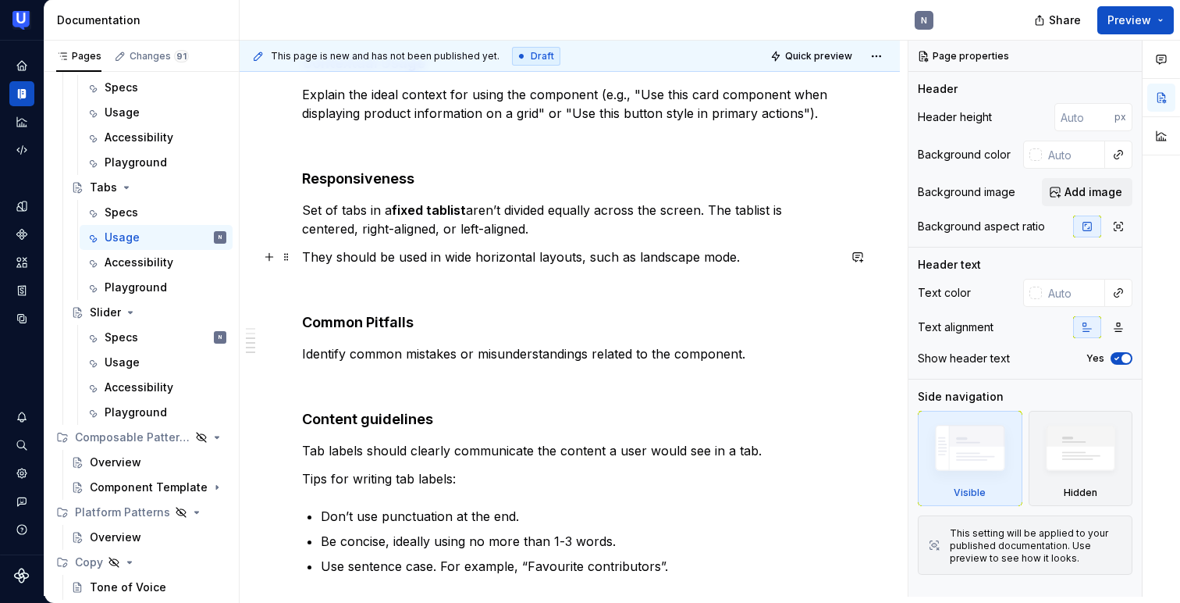
click at [773, 255] on p "They should be used in wide horizontal layouts, such as landscape mode." at bounding box center [569, 256] width 535 height 19
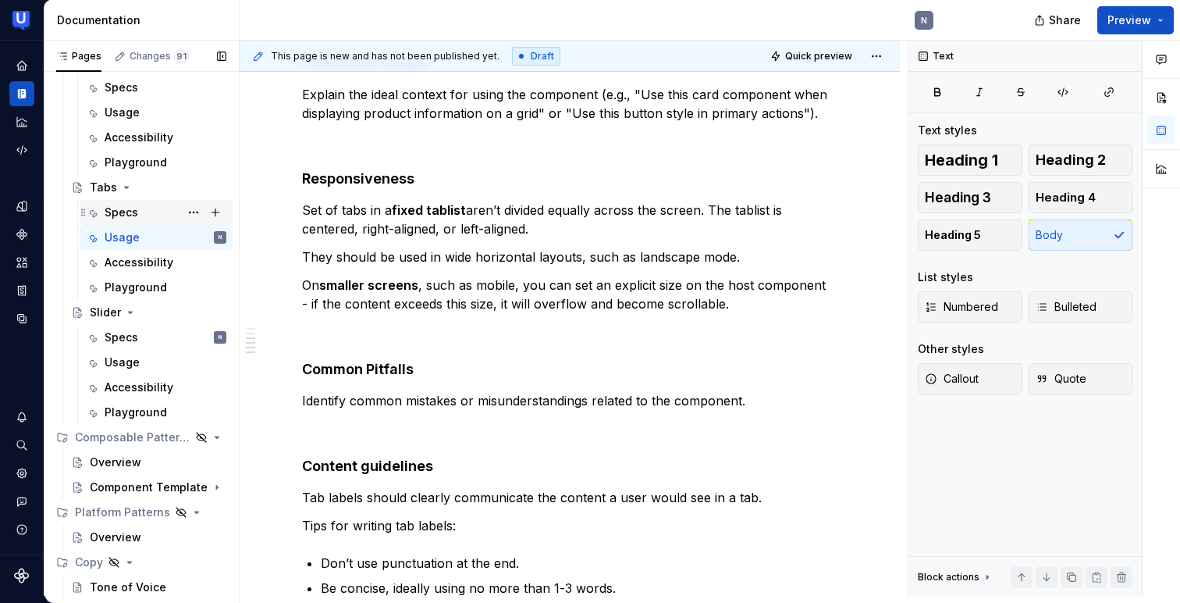
click at [126, 212] on div "Specs" at bounding box center [122, 213] width 34 height 16
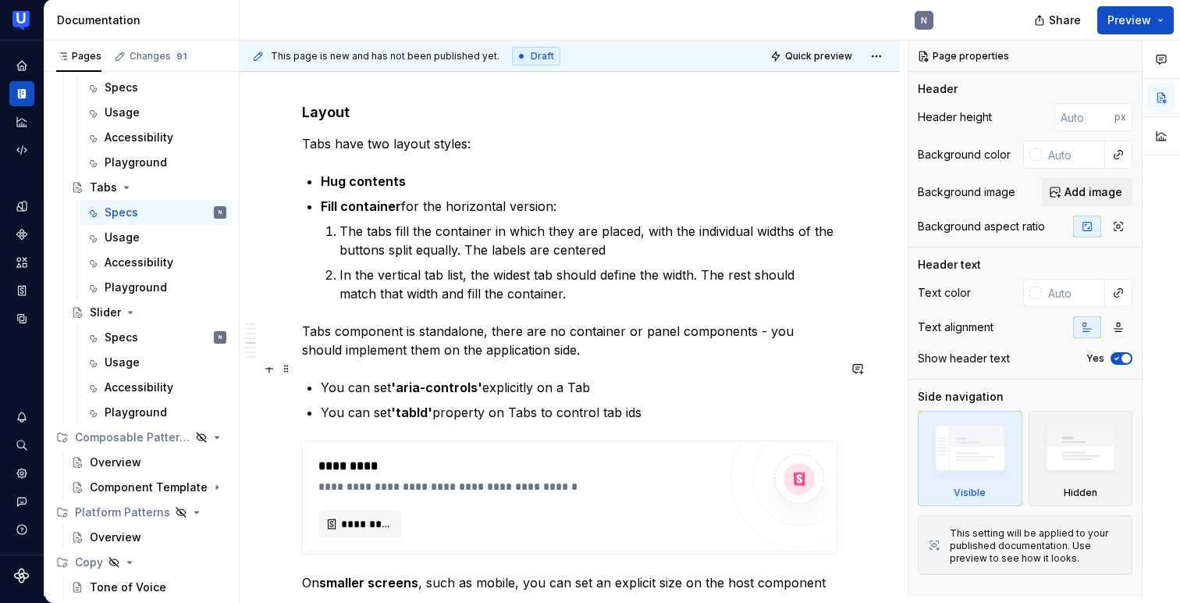
scroll to position [1613, 0]
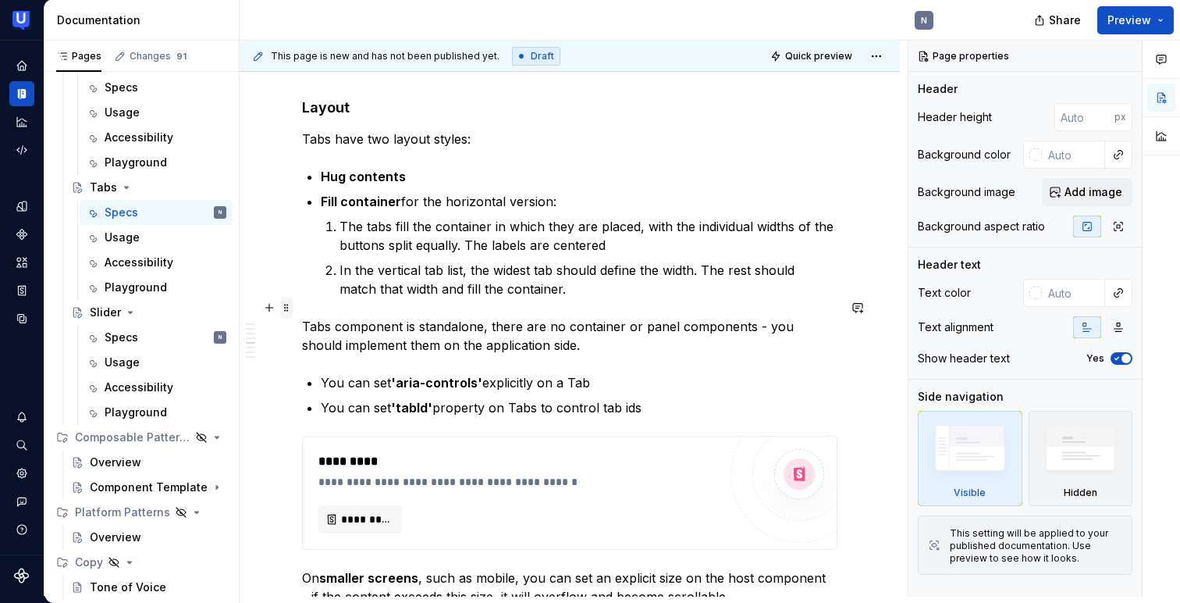
click at [289, 307] on span at bounding box center [286, 308] width 12 height 22
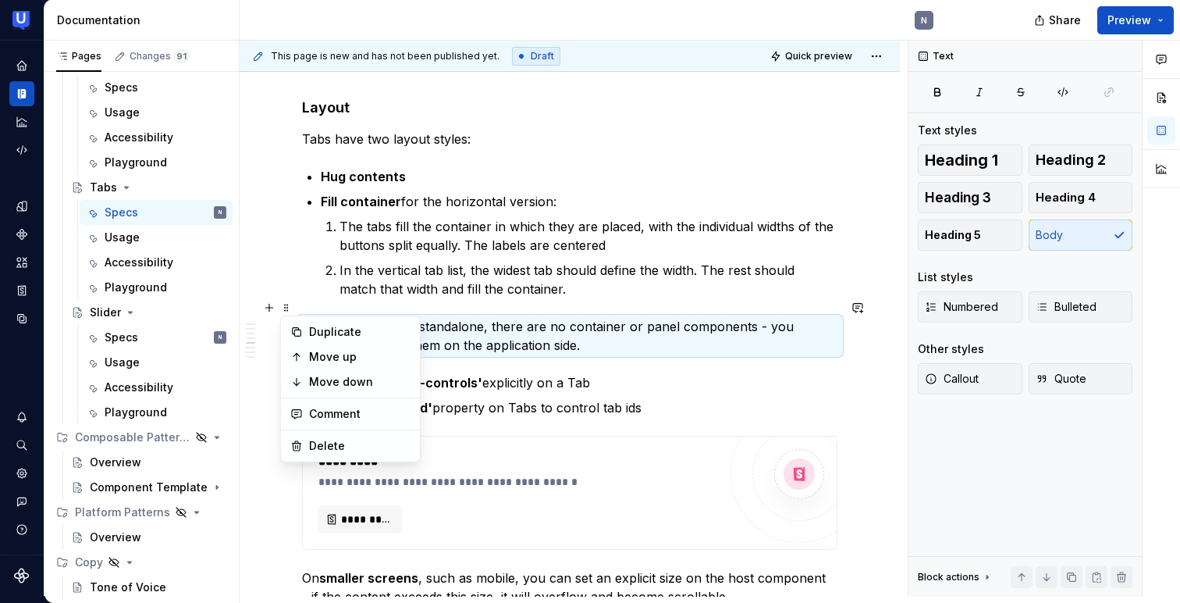
click at [291, 561] on div "**********" at bounding box center [570, 402] width 660 height 3502
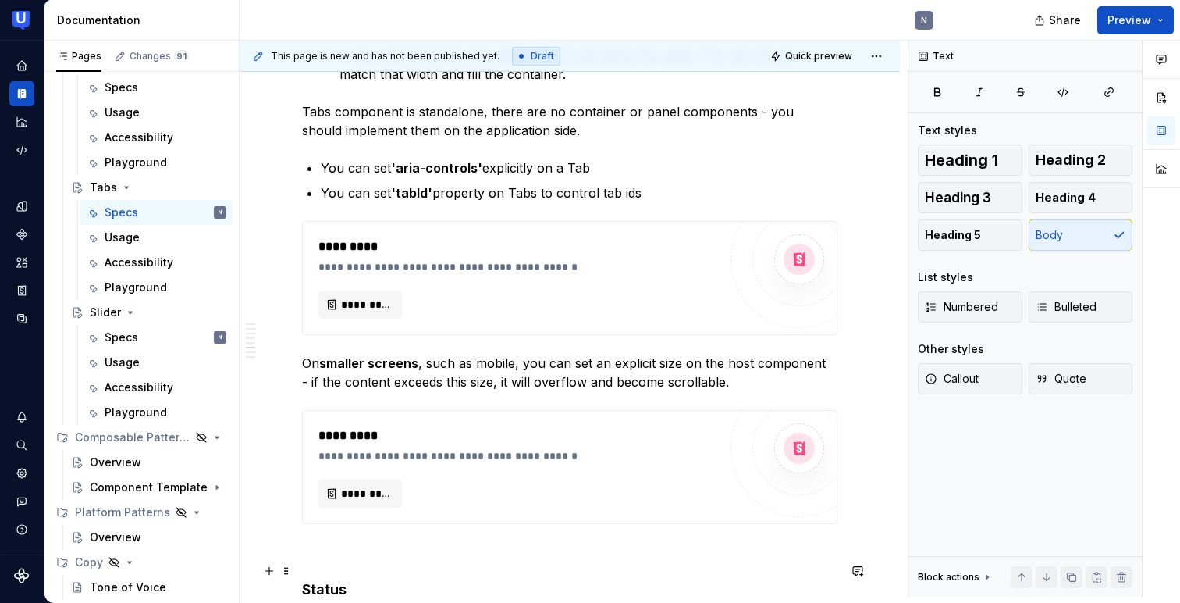
scroll to position [1873, 0]
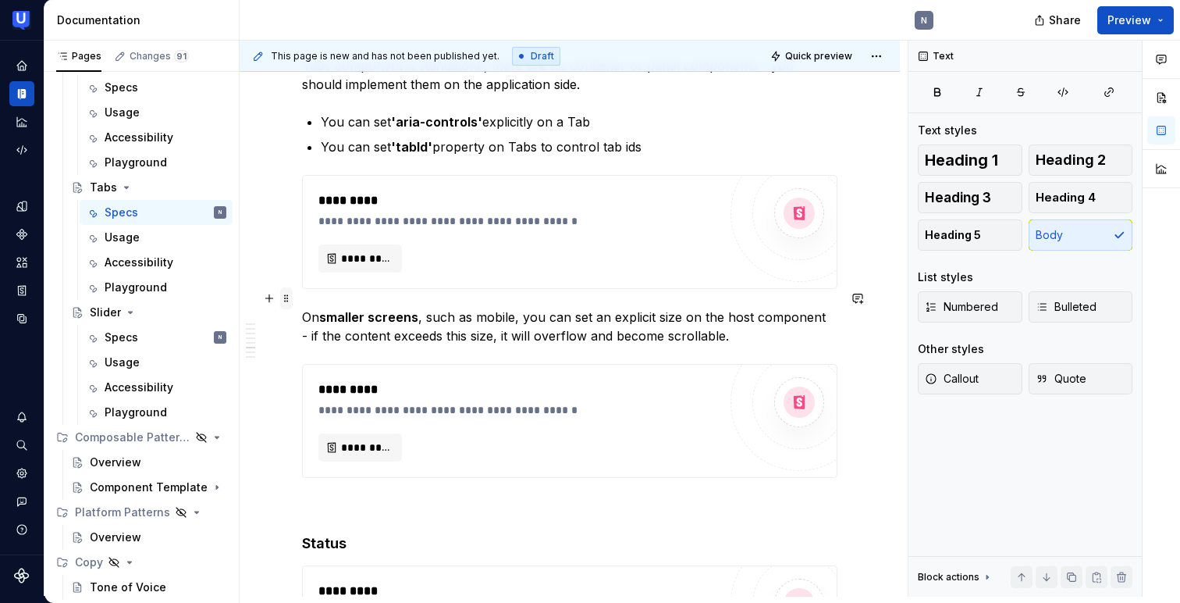
click at [286, 297] on span at bounding box center [286, 298] width 12 height 22
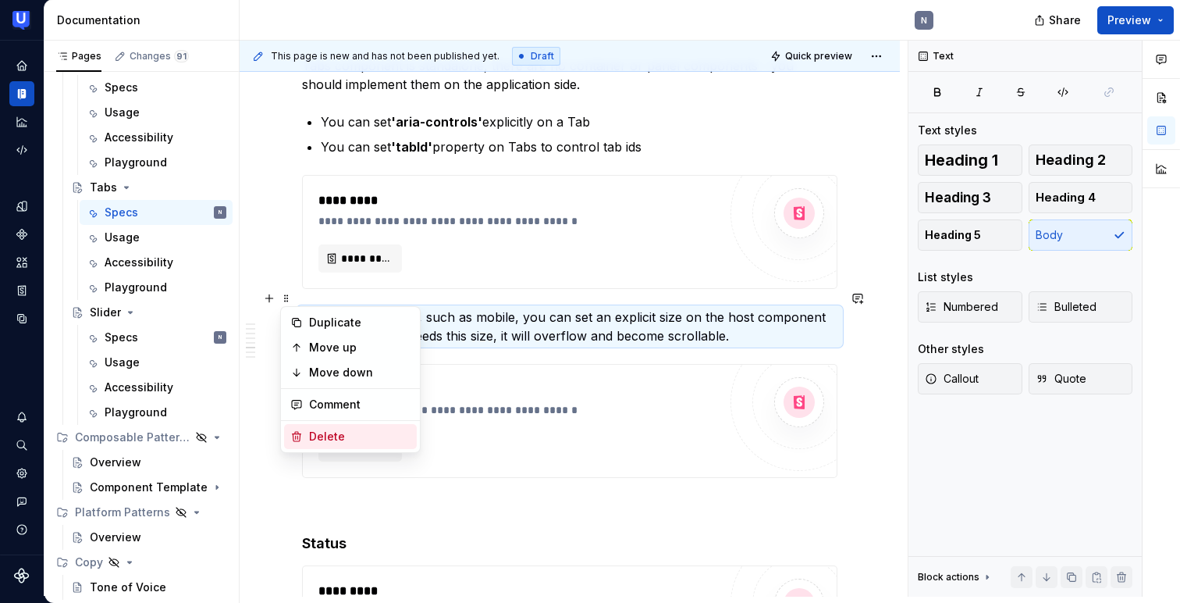
click at [305, 438] on div "Delete" at bounding box center [350, 436] width 133 height 25
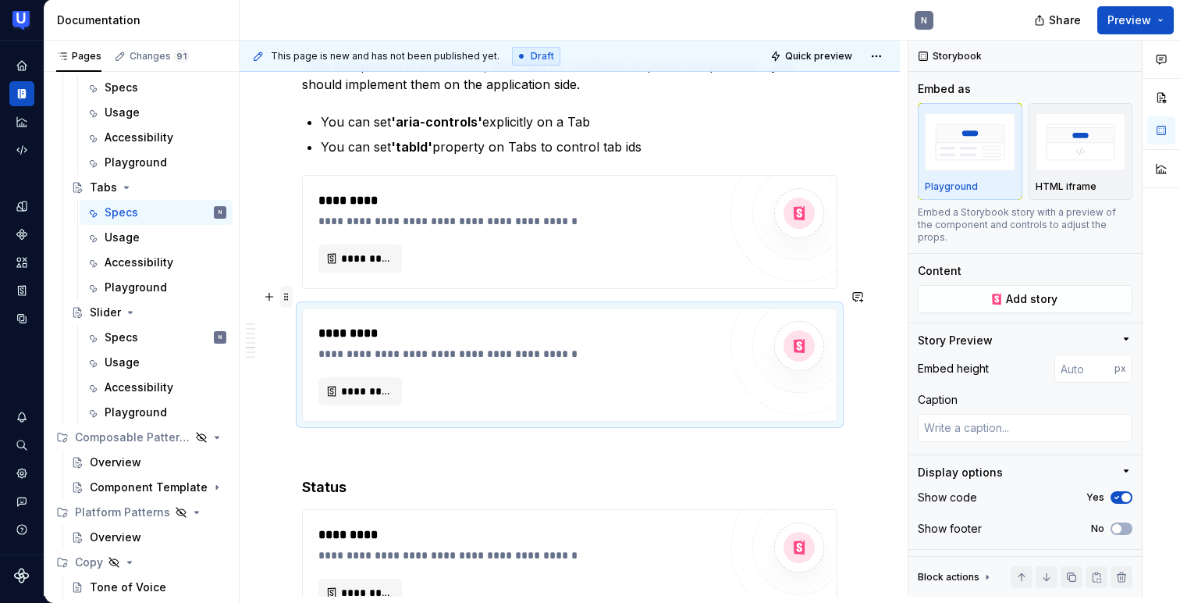
click at [285, 296] on span at bounding box center [286, 297] width 12 height 22
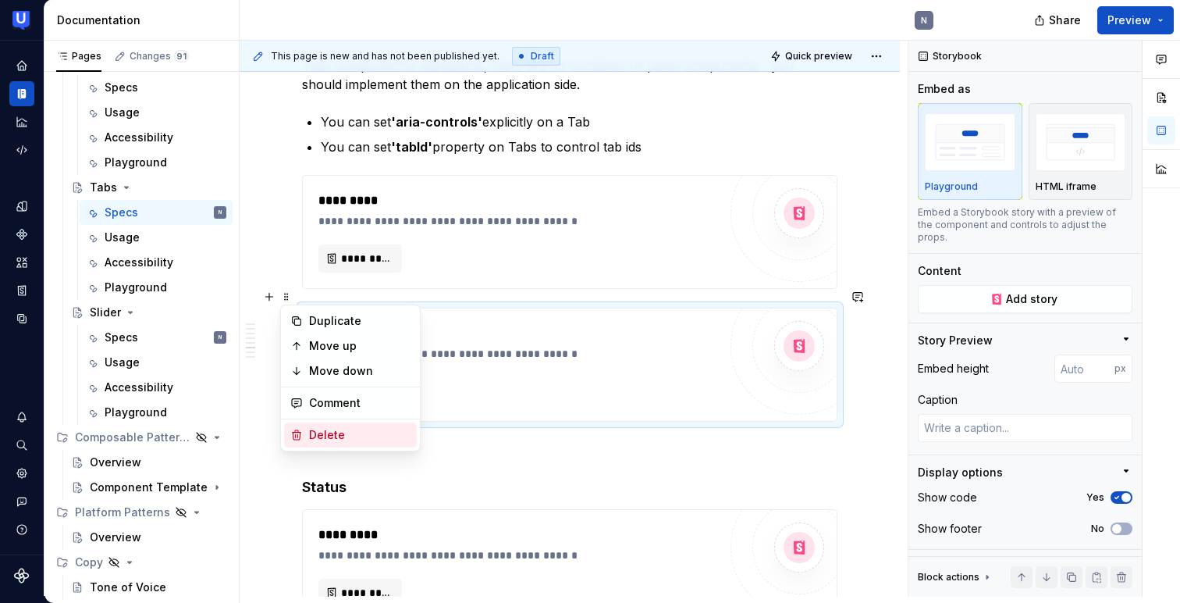
click at [306, 429] on div "Delete" at bounding box center [350, 434] width 133 height 25
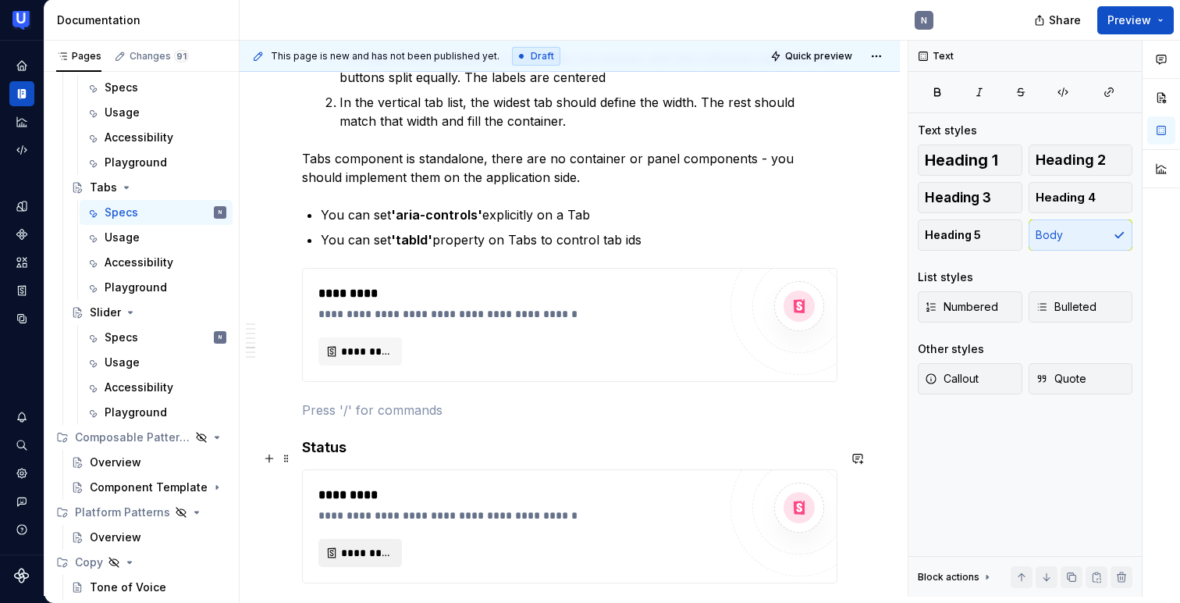
scroll to position [1759, 0]
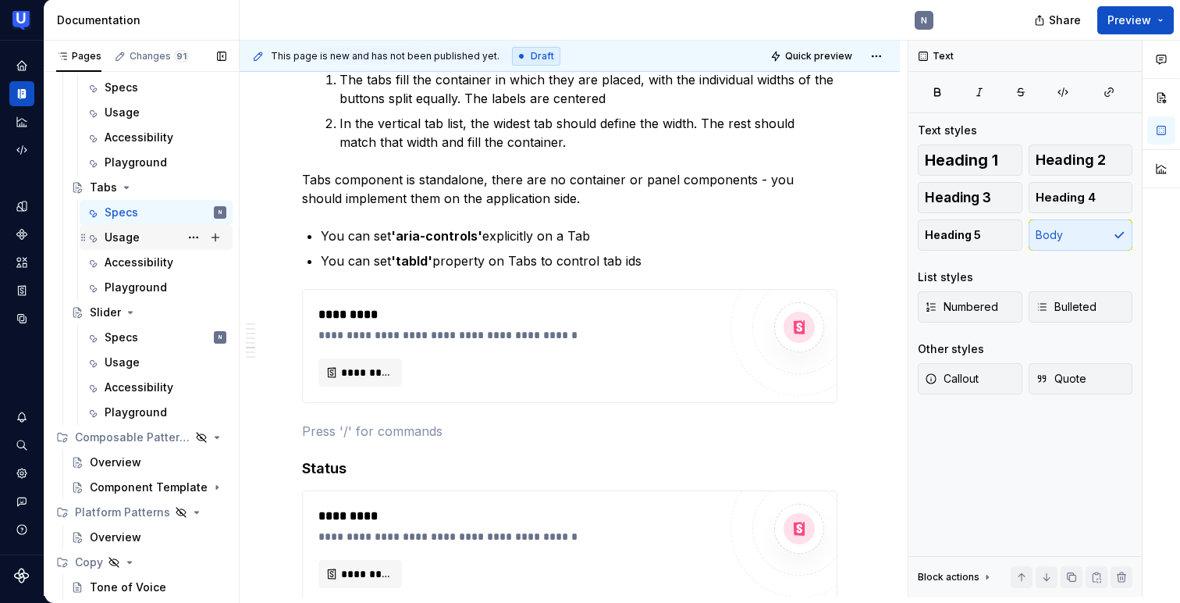
click at [138, 233] on div "Usage" at bounding box center [166, 237] width 122 height 22
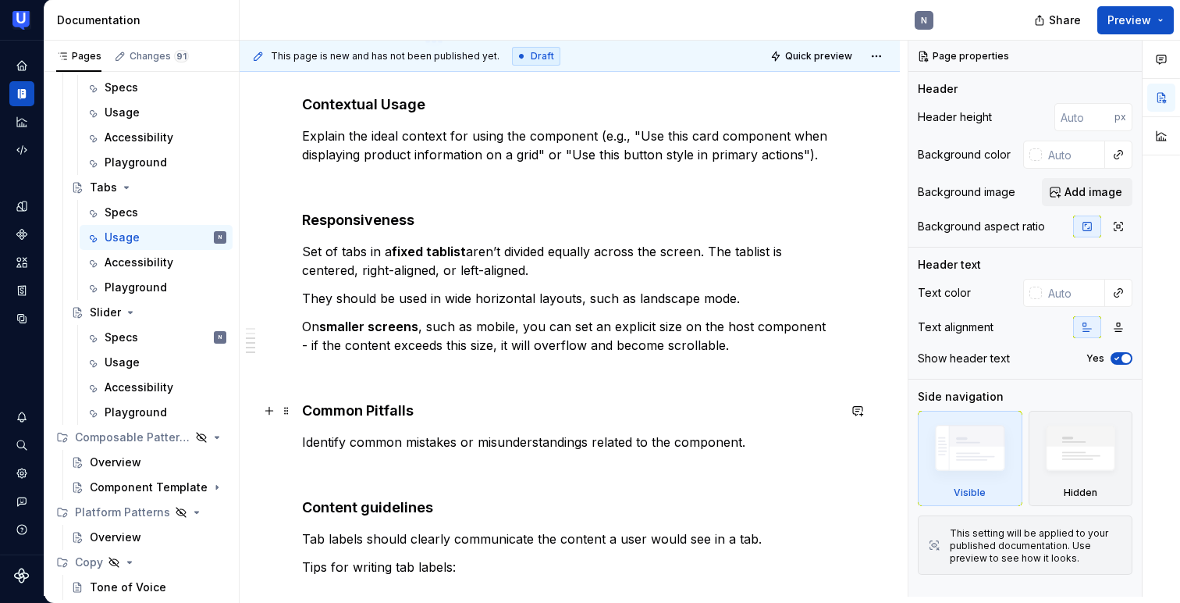
scroll to position [671, 0]
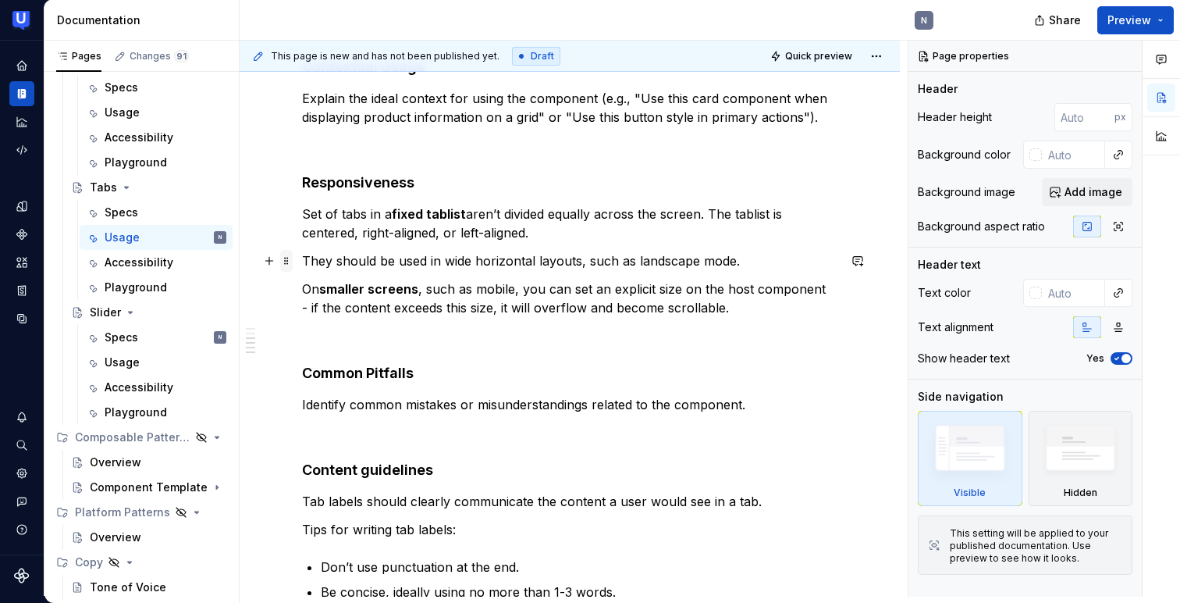
click at [289, 262] on span at bounding box center [286, 261] width 12 height 22
type textarea "*"
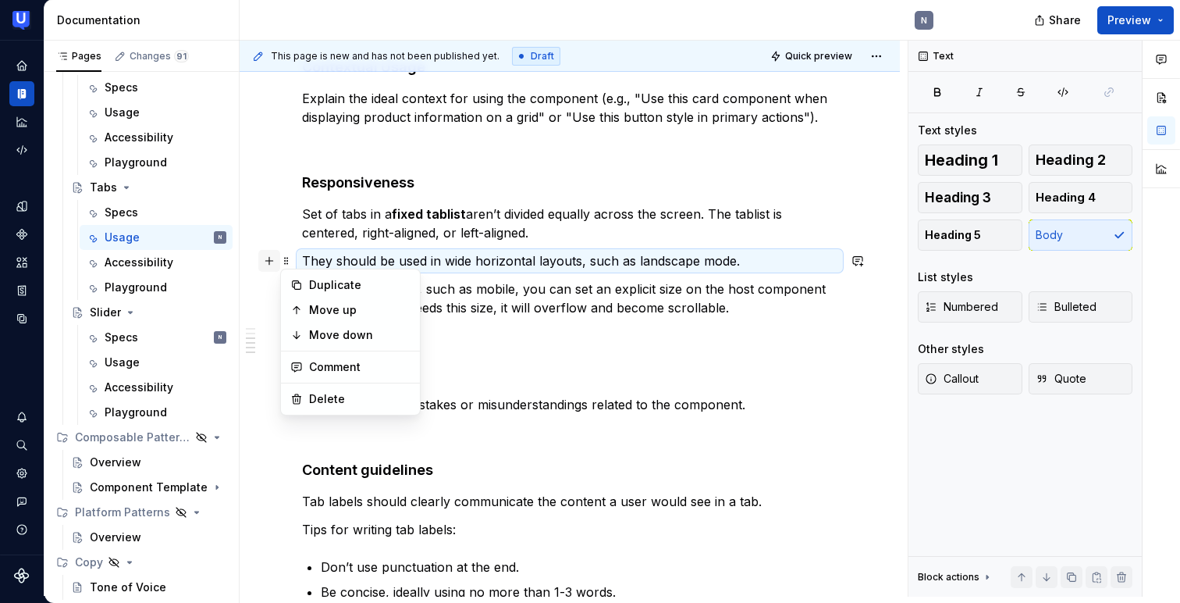
click at [268, 261] on button "button" at bounding box center [269, 261] width 22 height 22
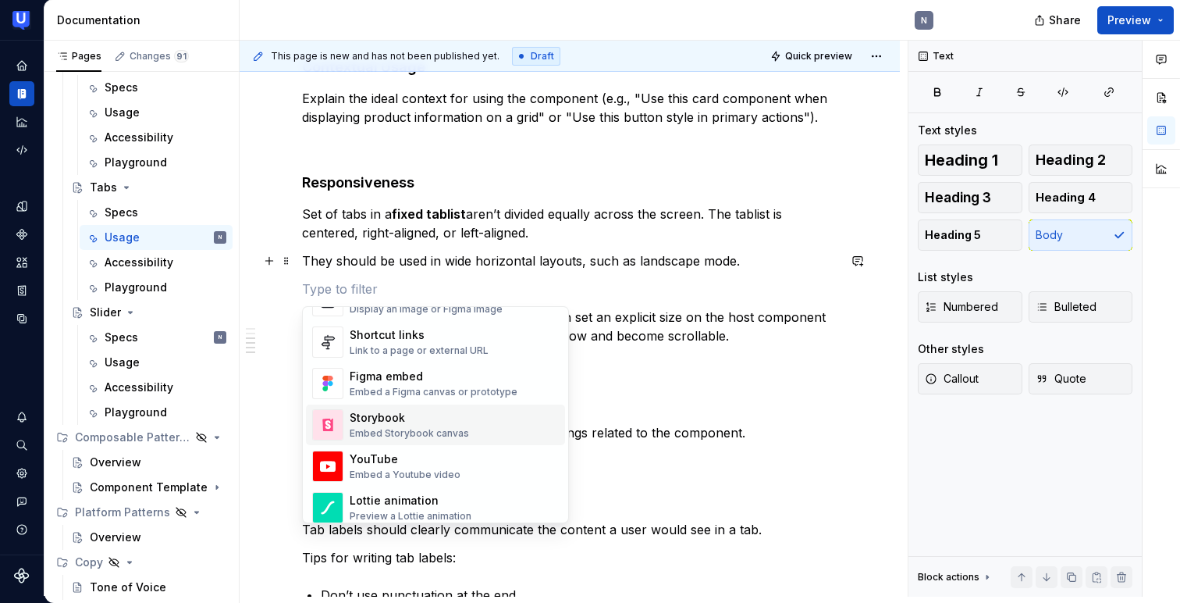
scroll to position [727, 0]
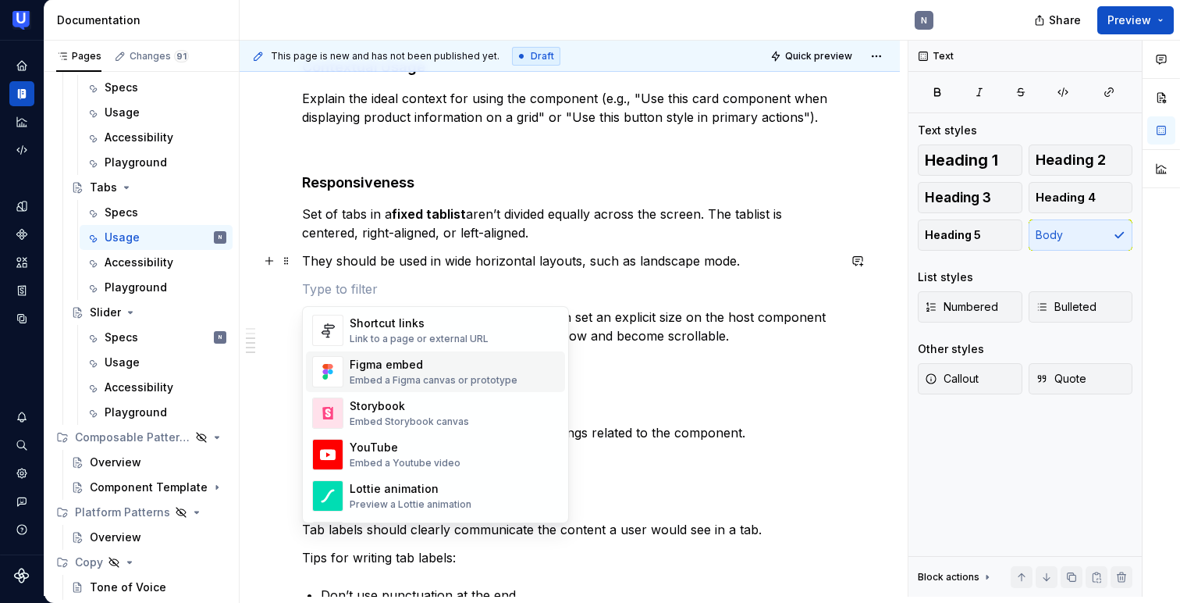
click at [406, 370] on div "Figma embed" at bounding box center [434, 365] width 168 height 16
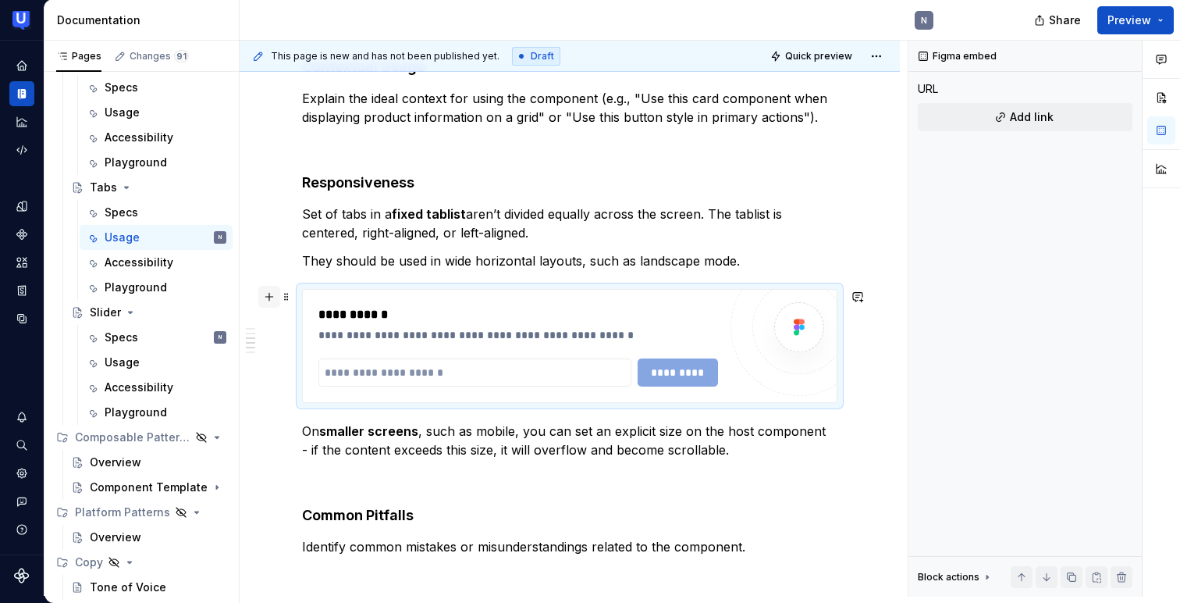
click at [271, 298] on button "button" at bounding box center [269, 297] width 22 height 22
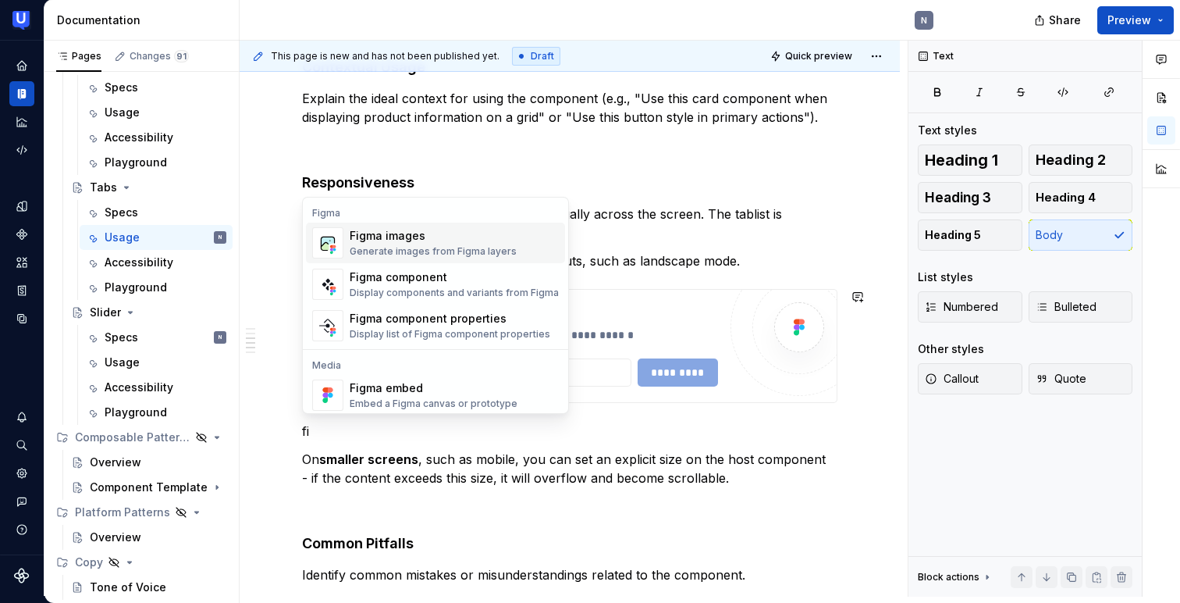
click at [429, 233] on div "Figma images" at bounding box center [433, 236] width 167 height 16
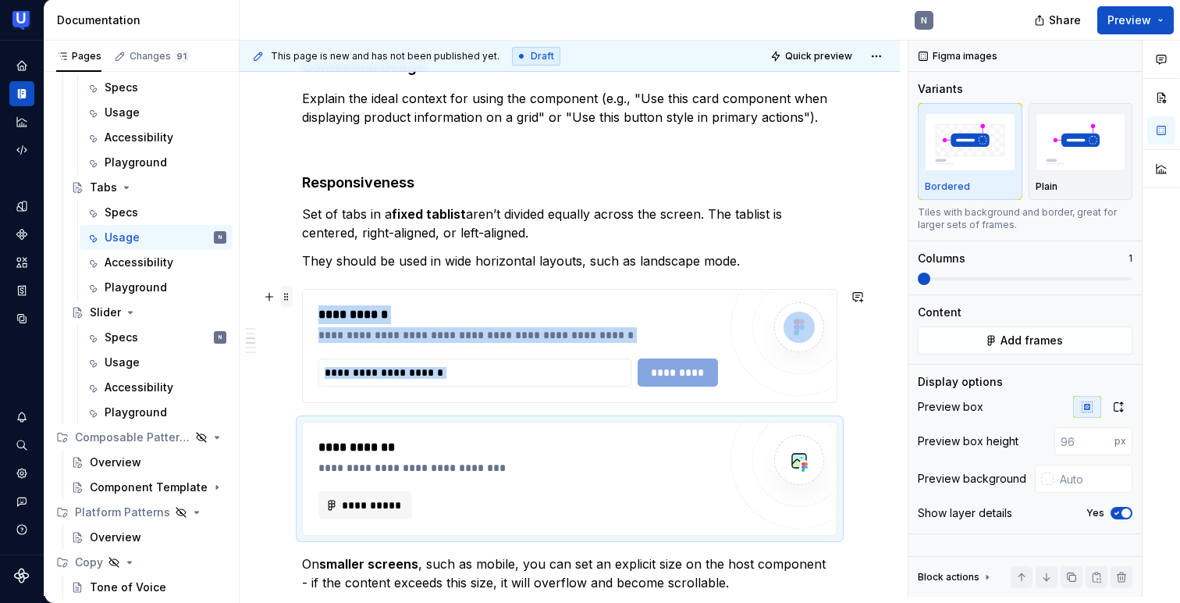
click at [288, 294] on span at bounding box center [286, 297] width 12 height 22
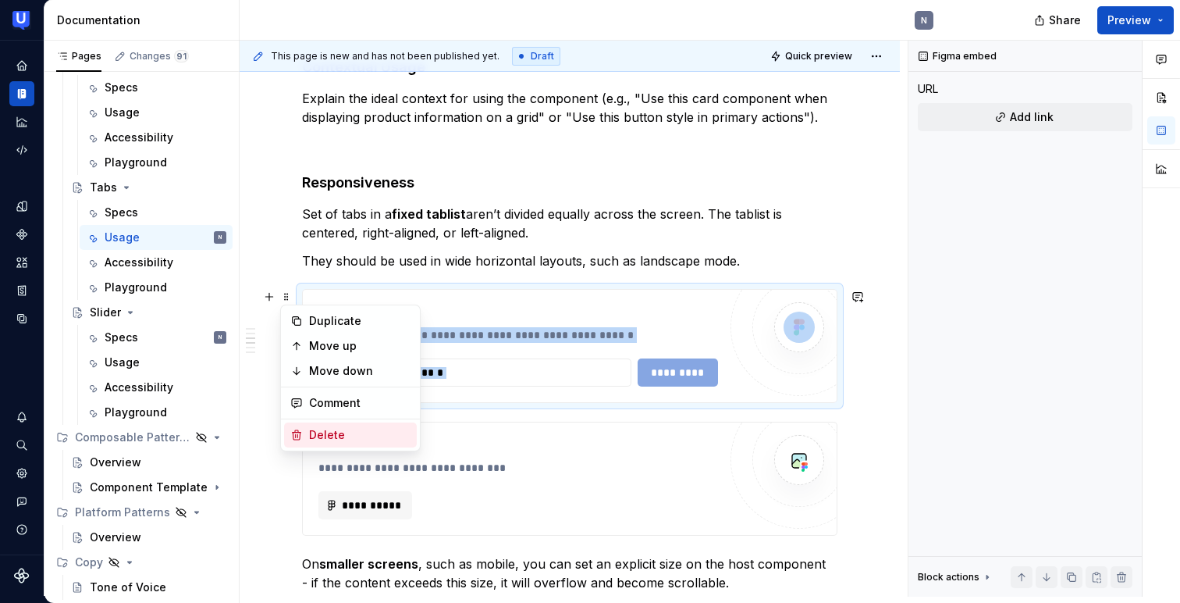
click at [306, 429] on div "Delete" at bounding box center [350, 434] width 133 height 25
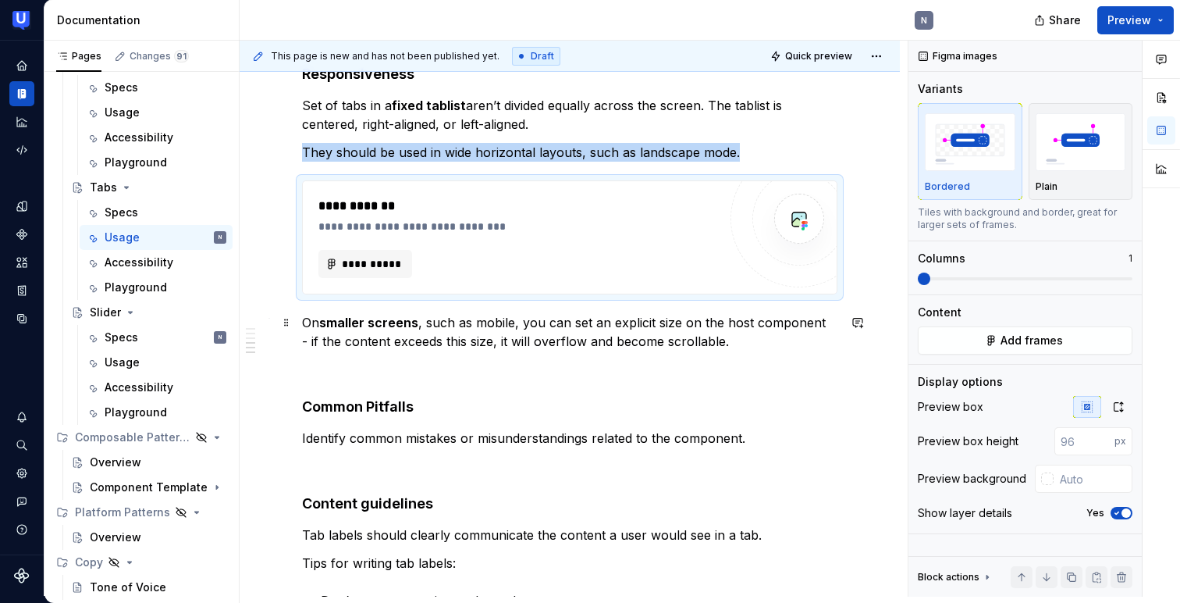
scroll to position [786, 0]
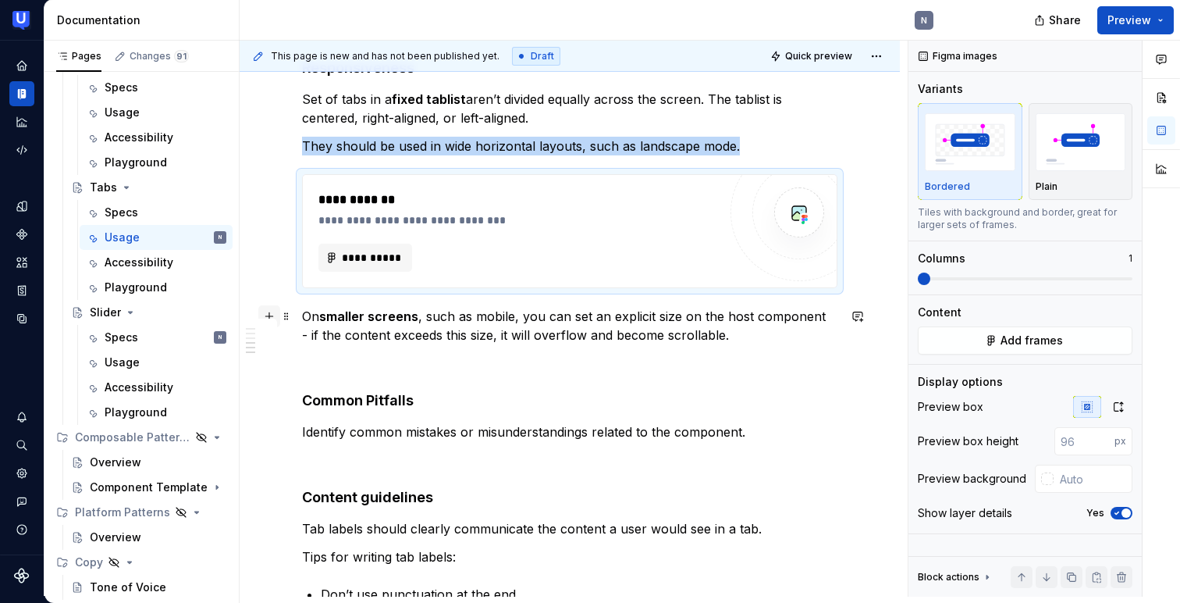
click at [273, 315] on button "button" at bounding box center [269, 316] width 22 height 22
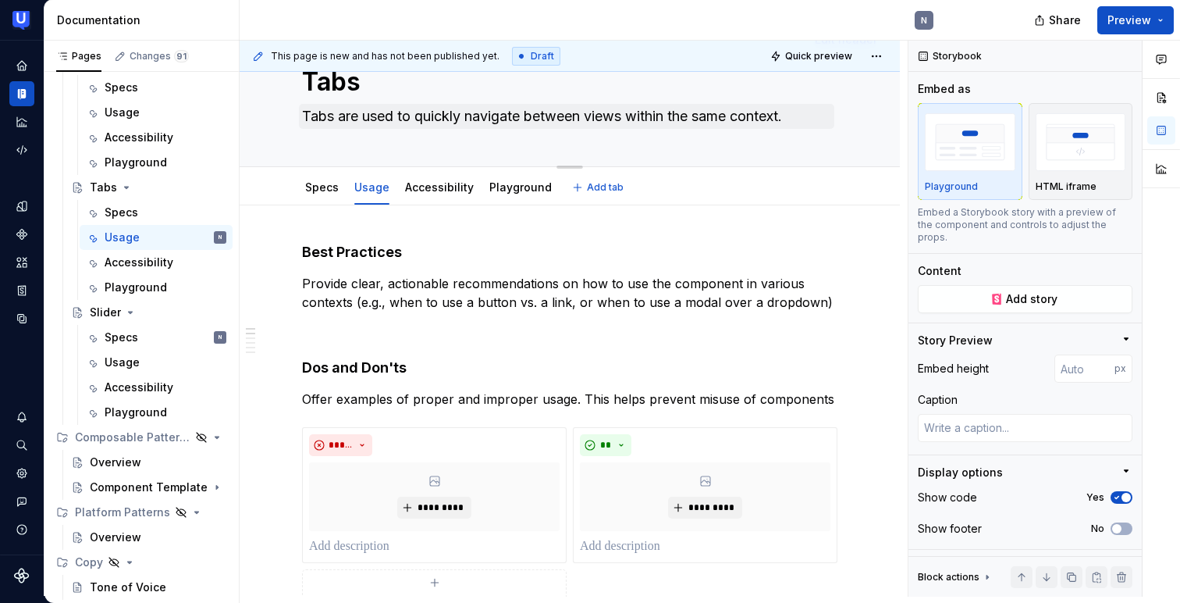
scroll to position [57, 0]
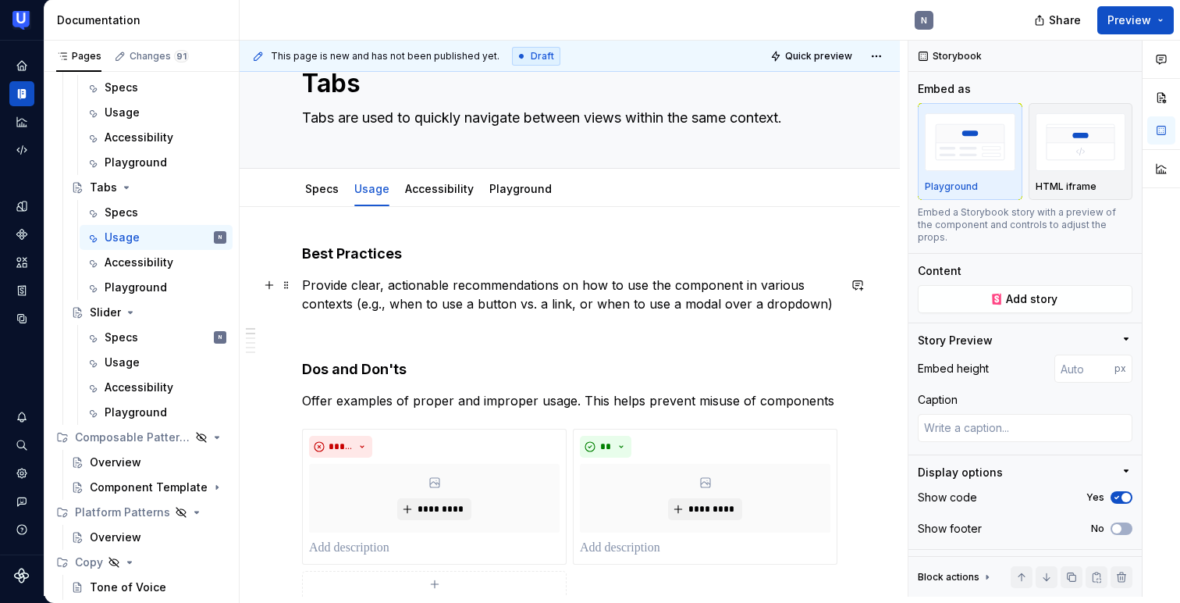
click at [362, 297] on p "Provide clear, actionable recommendations on how to use the component in variou…" at bounding box center [569, 294] width 535 height 37
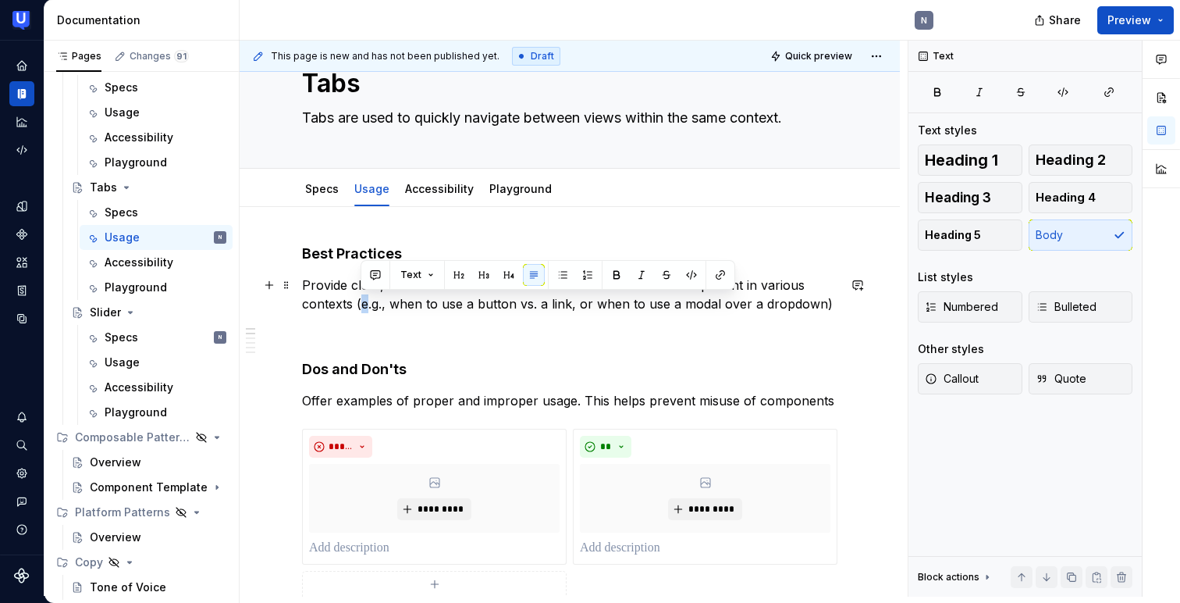
click at [362, 297] on p "Provide clear, actionable recommendations on how to use the component in variou…" at bounding box center [569, 294] width 535 height 37
click at [349, 285] on p "Provide clear, actionable recommendations on how to use the component in variou…" at bounding box center [569, 294] width 535 height 37
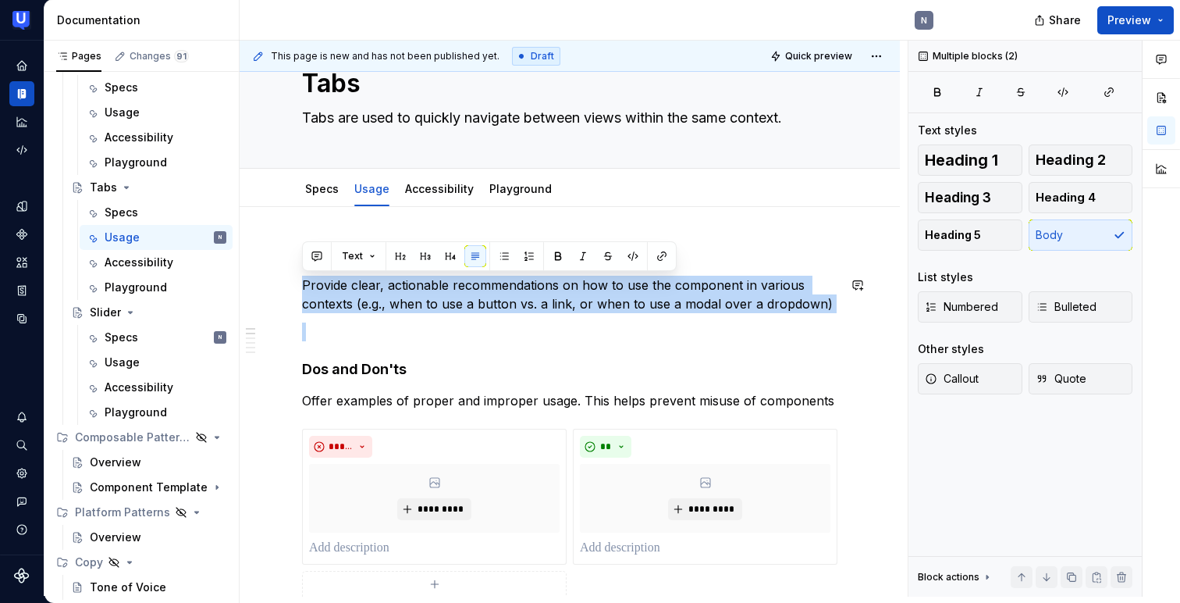
click at [349, 285] on p "Provide clear, actionable recommendations on how to use the component in variou…" at bounding box center [569, 294] width 535 height 37
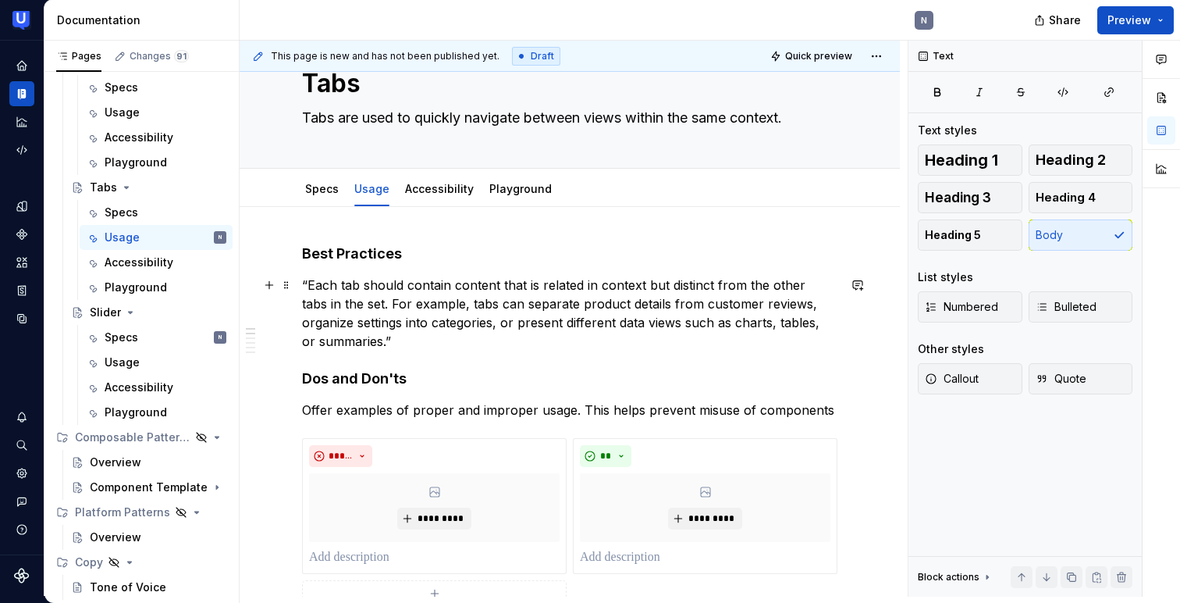
click at [311, 278] on p "“Each tab should contain content that is related in context but distinct from t…" at bounding box center [569, 313] width 535 height 75
click at [413, 340] on p "Each tab should contain content that is related in context but distinct from th…" at bounding box center [569, 313] width 535 height 75
click at [588, 301] on p "Each tab should contain content that is related in context but distinct from th…" at bounding box center [569, 313] width 535 height 75
click at [693, 301] on p "Each tab should contain content that is related in context but distinct from th…" at bounding box center [569, 313] width 535 height 75
click at [638, 299] on p "Each tab should contain content that is related in context but distinct from th…" at bounding box center [569, 313] width 535 height 75
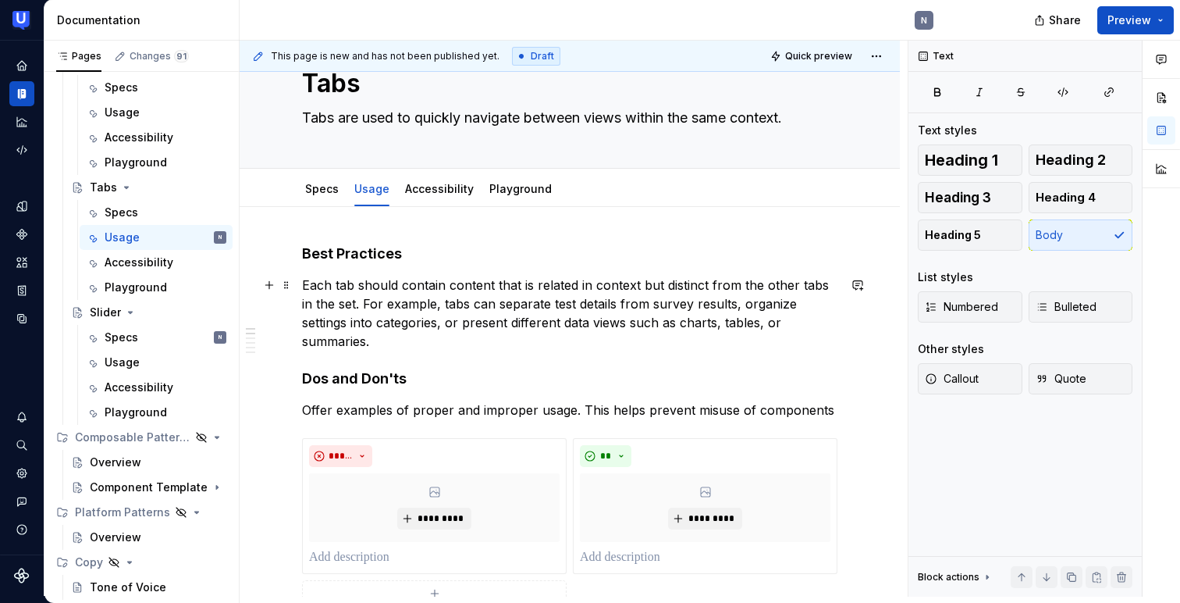
click at [772, 302] on p "Each tab should contain content that is related in context but distinct from th…" at bounding box center [569, 313] width 535 height 75
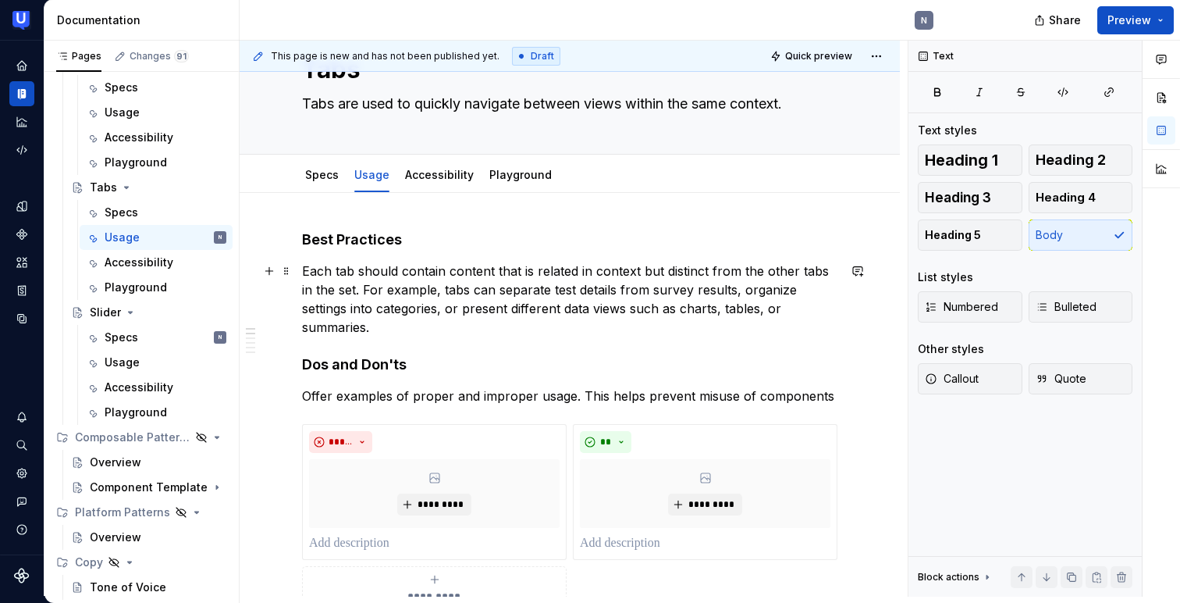
click at [445, 308] on p "Each tab should contain content that is related in context but distinct from th…" at bounding box center [569, 298] width 535 height 75
click at [723, 290] on p "Each tab should contain content that is related in context but distinct from th…" at bounding box center [569, 298] width 535 height 75
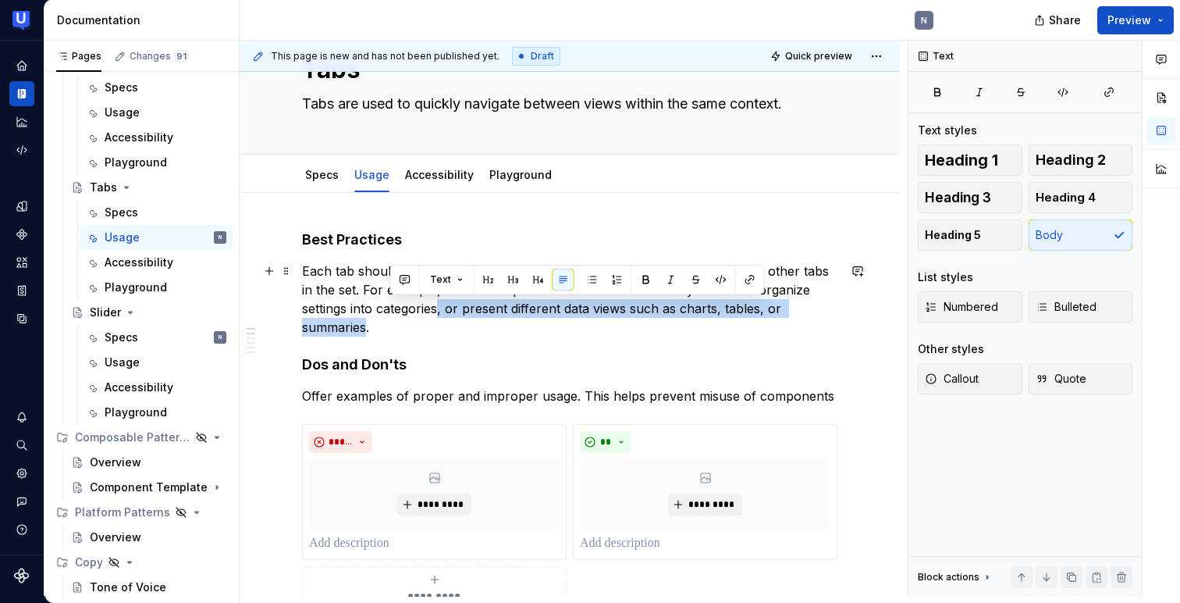
drag, startPoint x: 390, startPoint y: 311, endPoint x: 796, endPoint y: 306, distance: 405.9
click at [796, 306] on p "Each tab should contain content that is related in context but distinct from th…" at bounding box center [569, 298] width 535 height 75
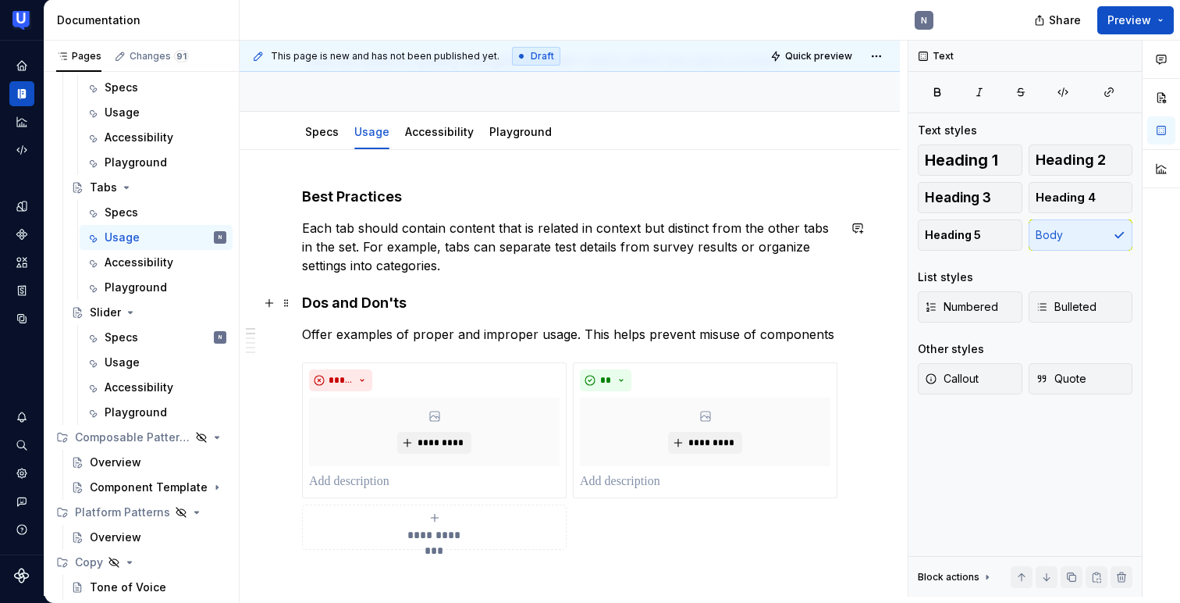
scroll to position [116, 0]
click at [417, 265] on p "Each tab should contain content that is related in context but distinct from th…" at bounding box center [569, 245] width 535 height 56
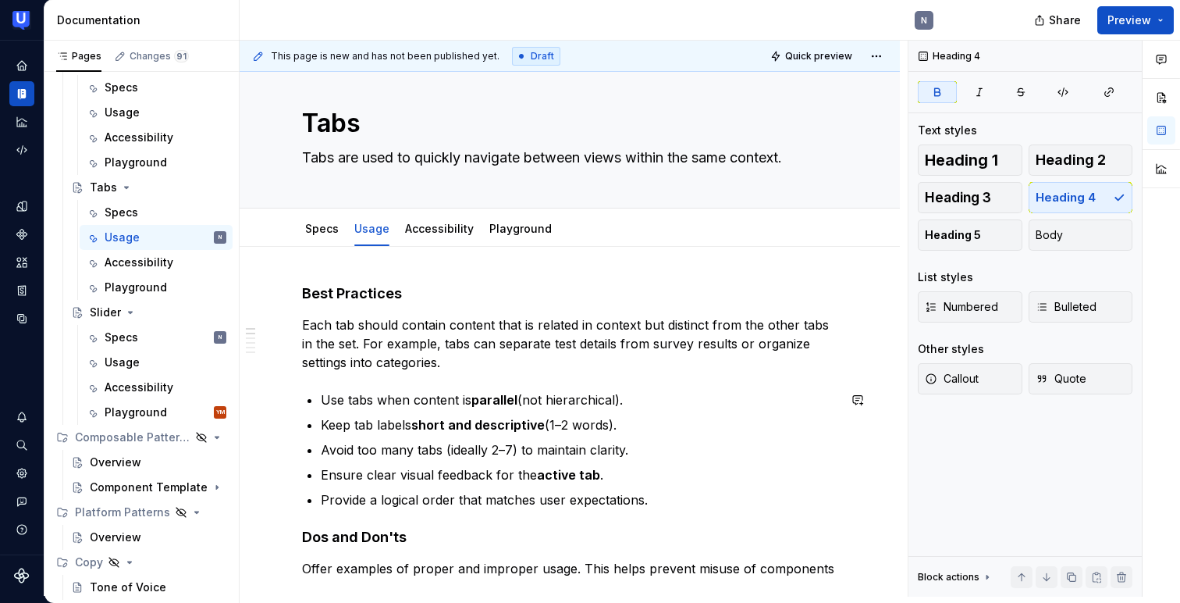
scroll to position [13, 0]
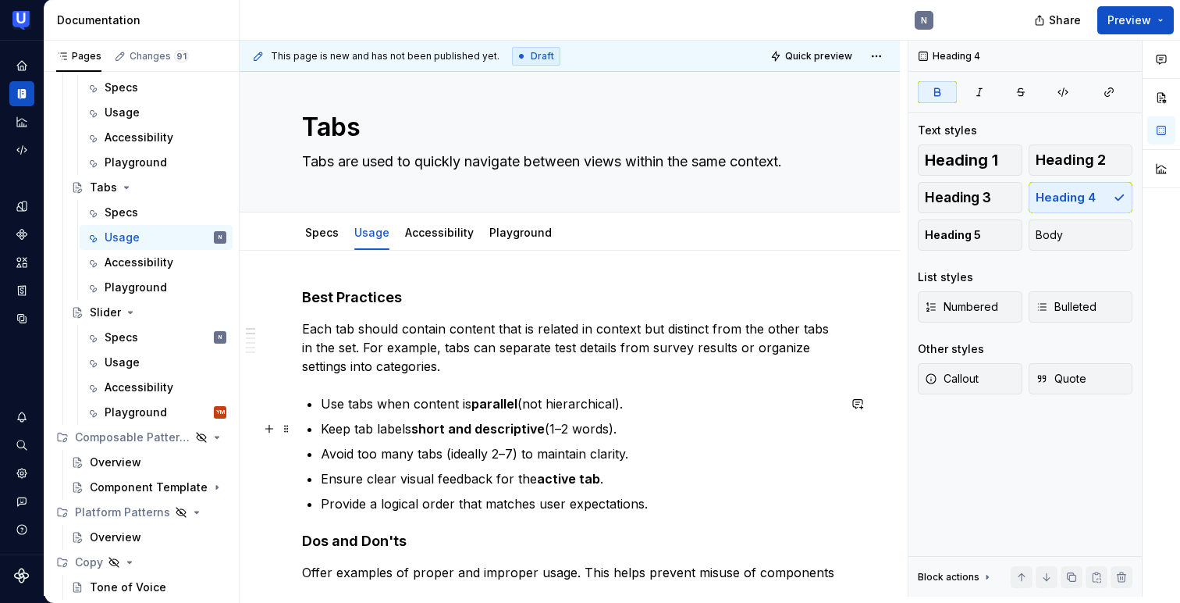
click at [383, 430] on p "Keep tab labels short and descriptive (1–2 words)." at bounding box center [579, 428] width 517 height 19
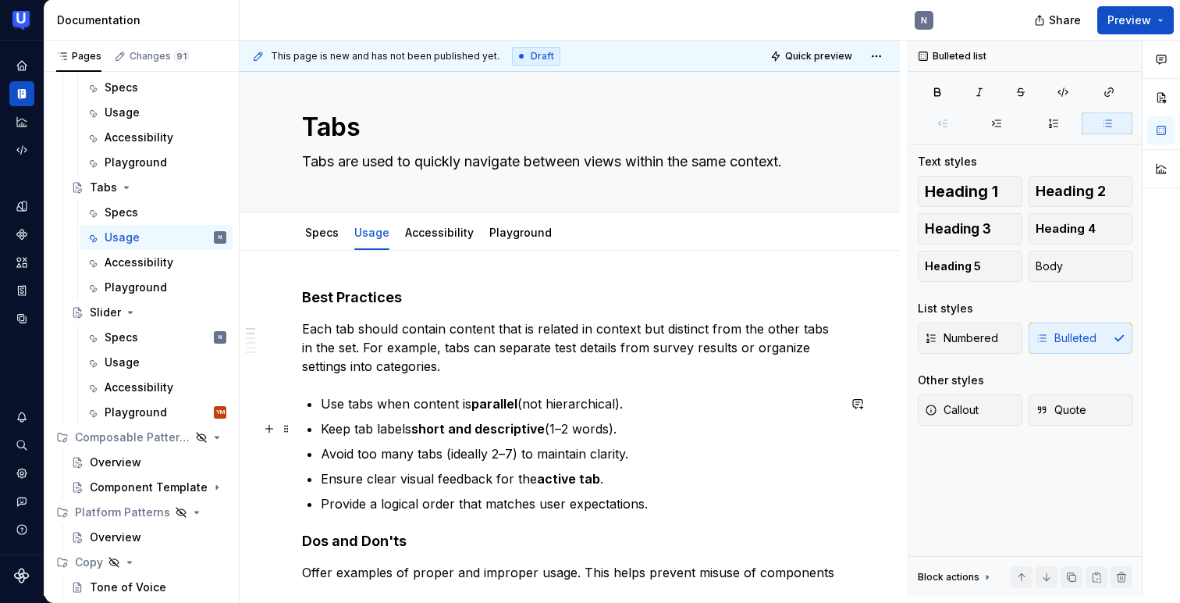
click at [383, 430] on p "Keep tab labels short and descriptive (1–2 words)." at bounding box center [579, 428] width 517 height 19
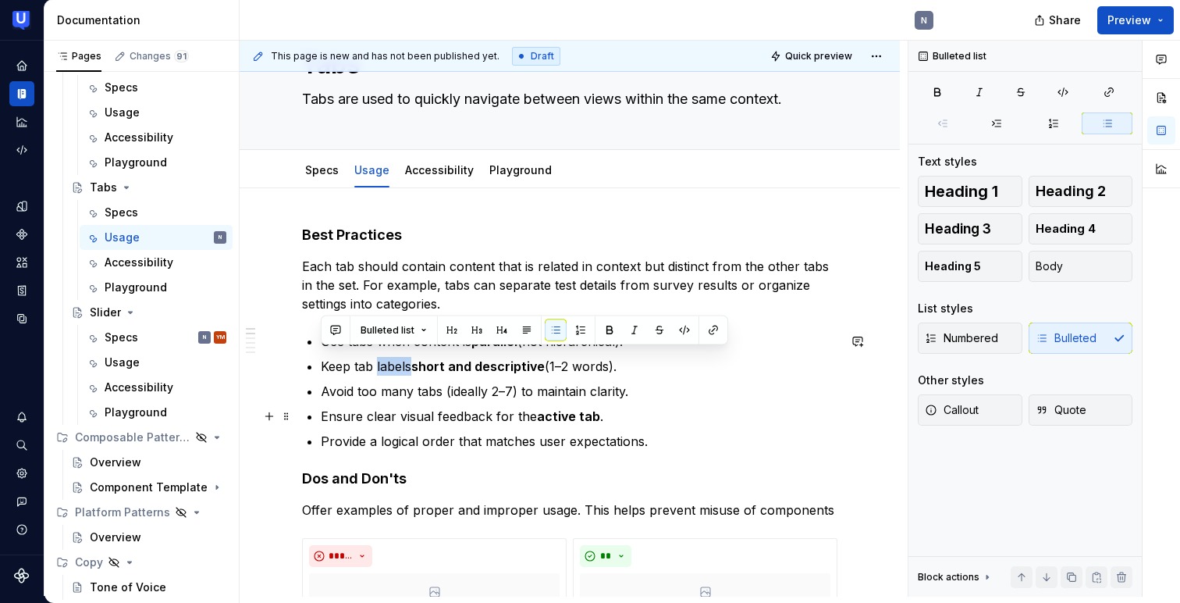
scroll to position [89, 0]
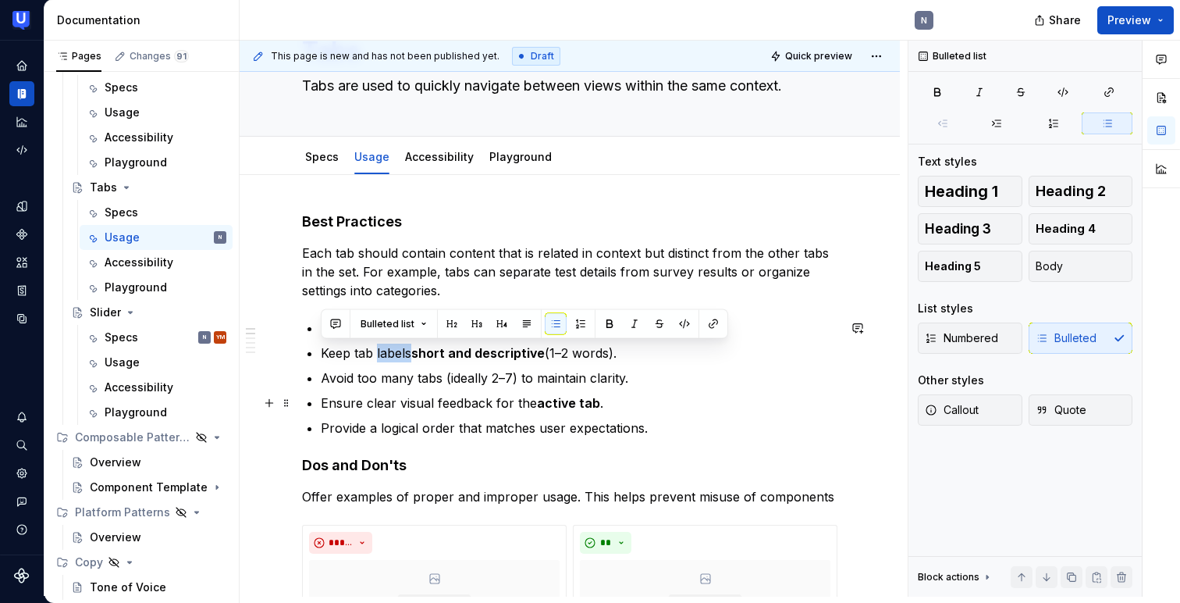
click at [416, 400] on p "Ensure clear visual feedback for the active tab ." at bounding box center [579, 402] width 517 height 19
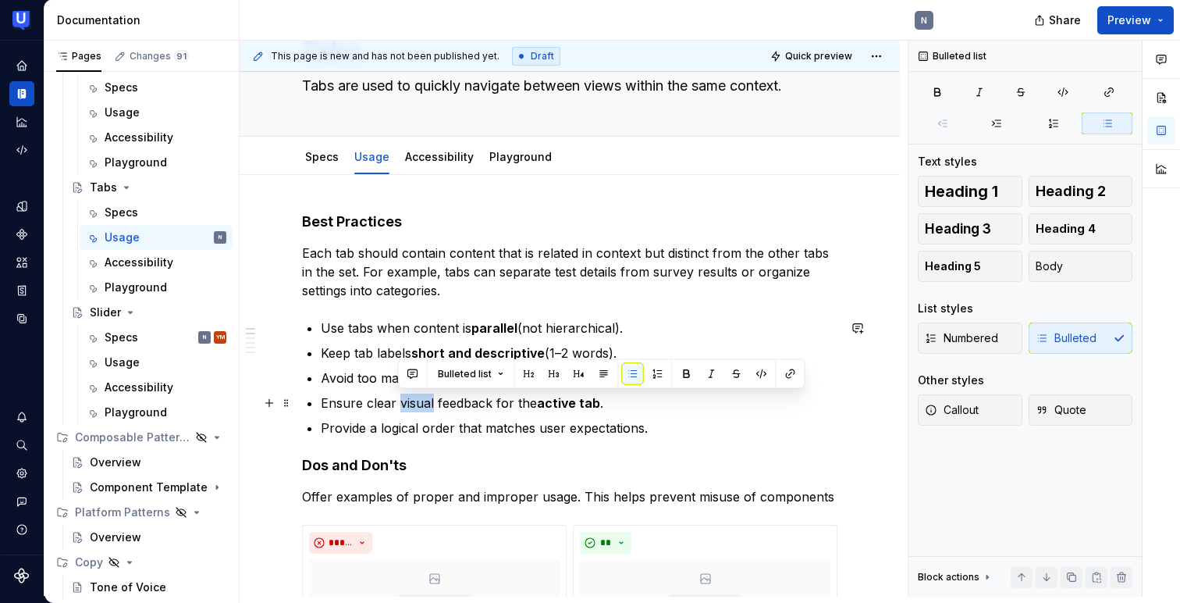
click at [416, 400] on p "Ensure clear visual feedback for the active tab ." at bounding box center [579, 402] width 517 height 19
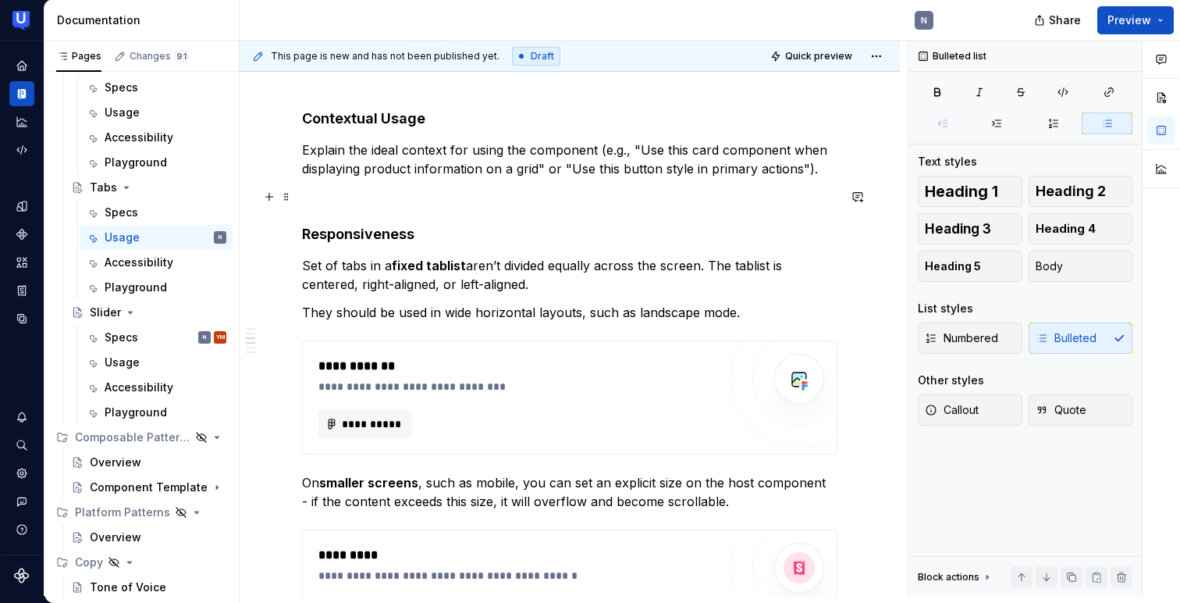
scroll to position [741, 0]
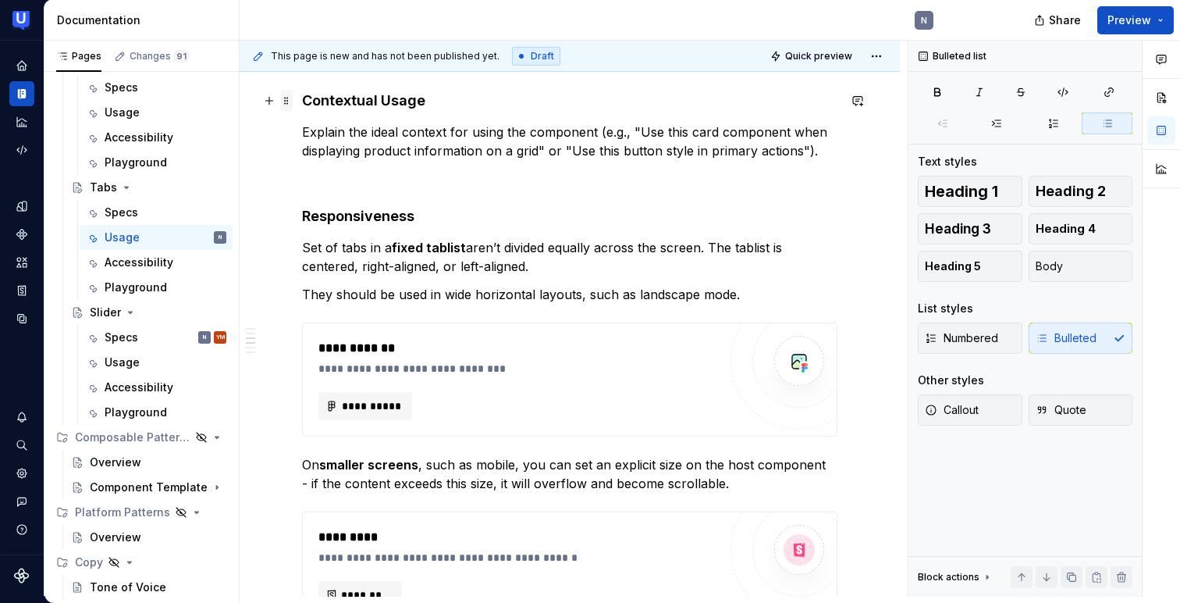
click at [286, 98] on span at bounding box center [286, 101] width 12 height 22
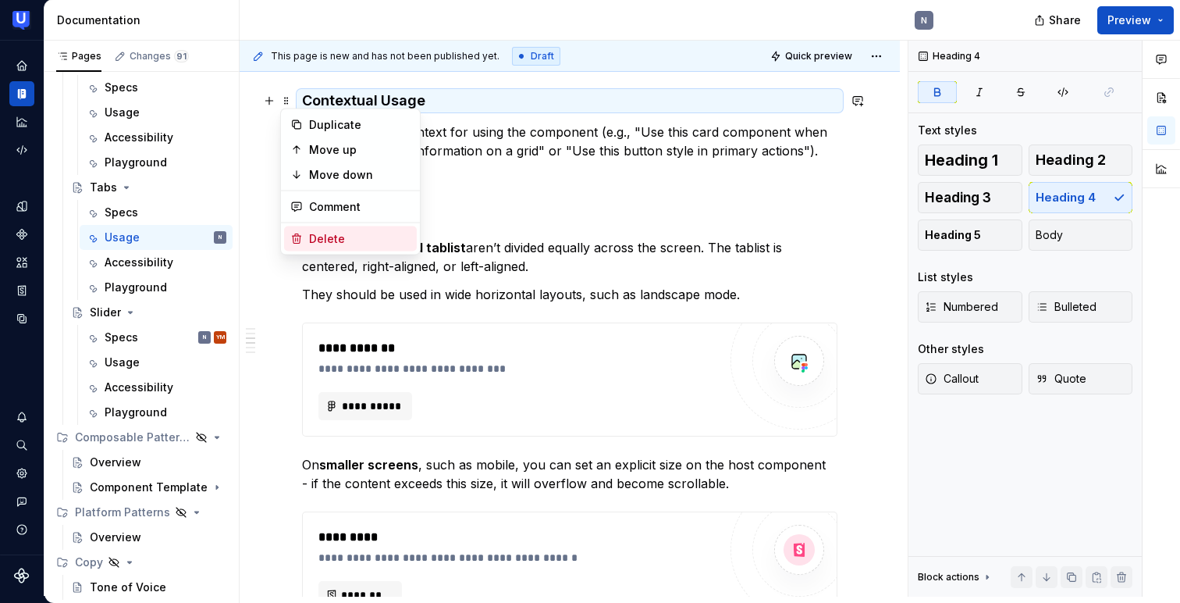
click at [333, 240] on div "Delete" at bounding box center [359, 239] width 101 height 16
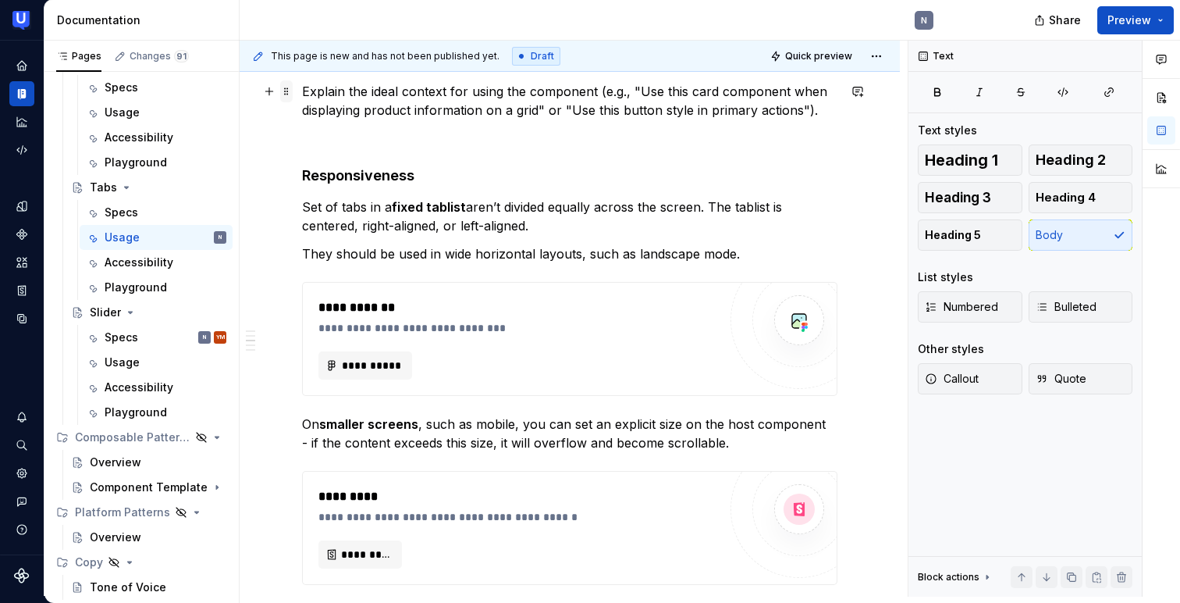
click at [289, 93] on span at bounding box center [286, 91] width 12 height 22
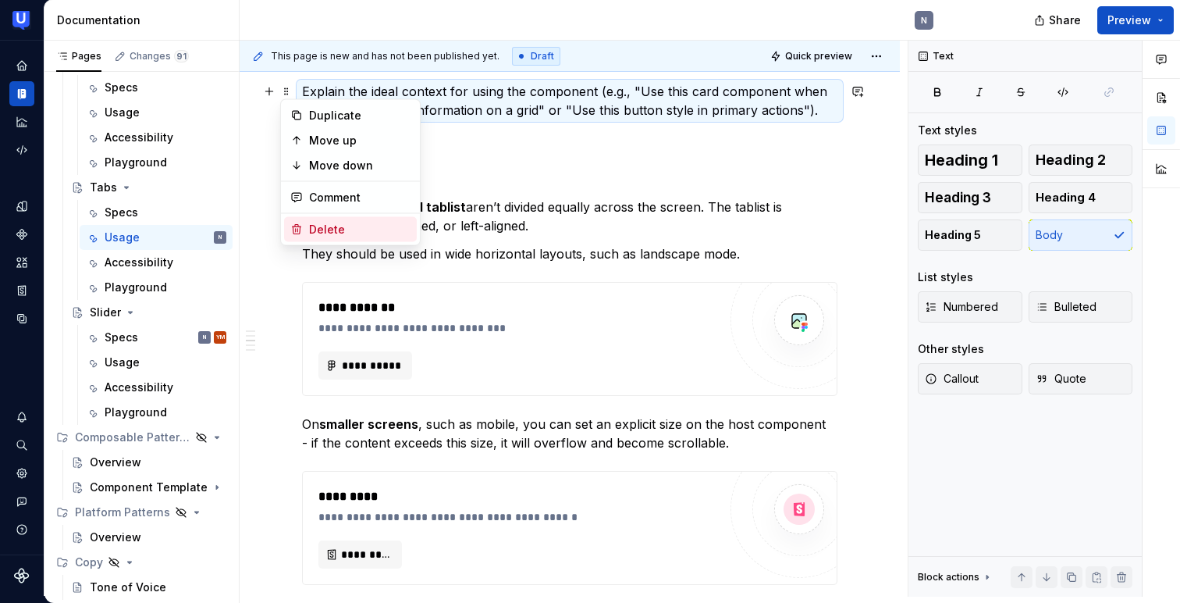
click at [324, 219] on div "Delete" at bounding box center [350, 229] width 133 height 25
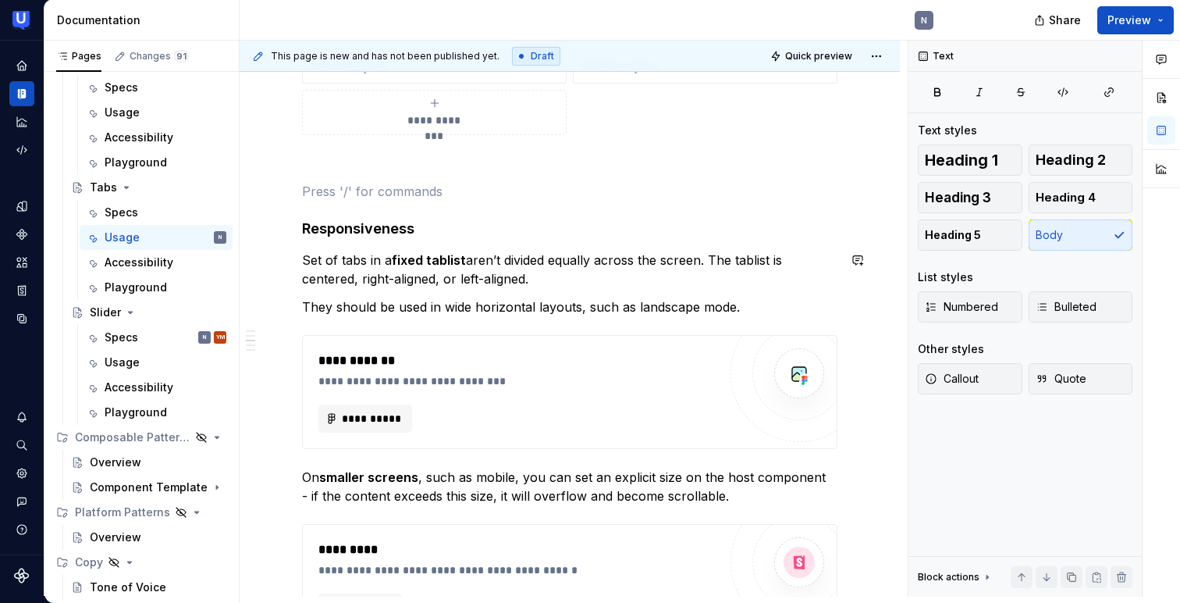
scroll to position [610, 0]
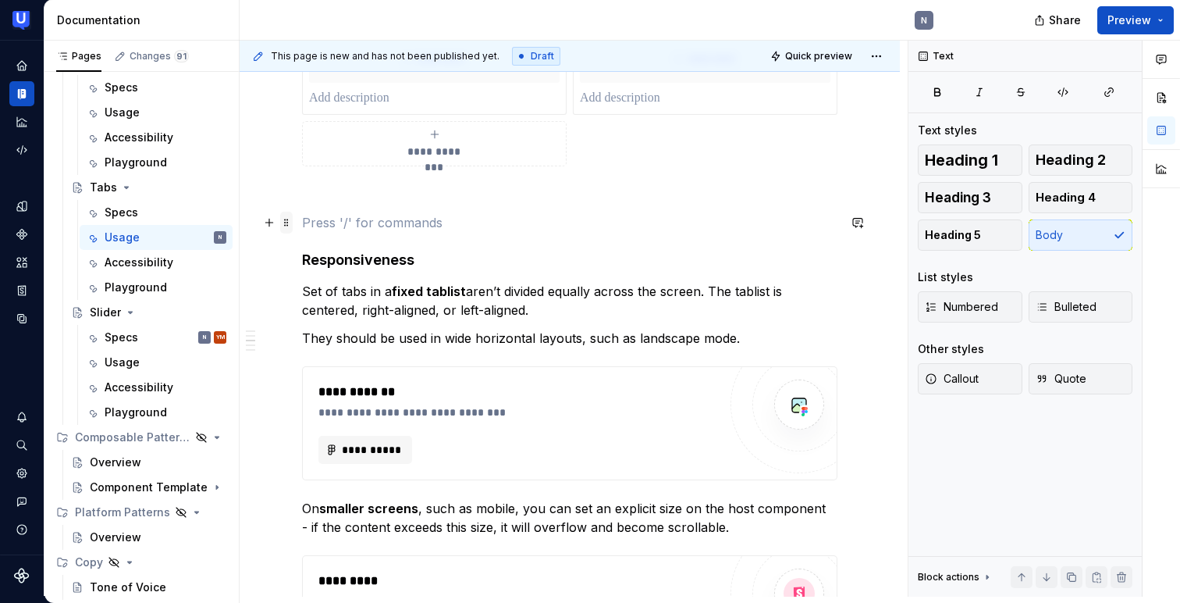
click at [288, 223] on span at bounding box center [286, 223] width 12 height 22
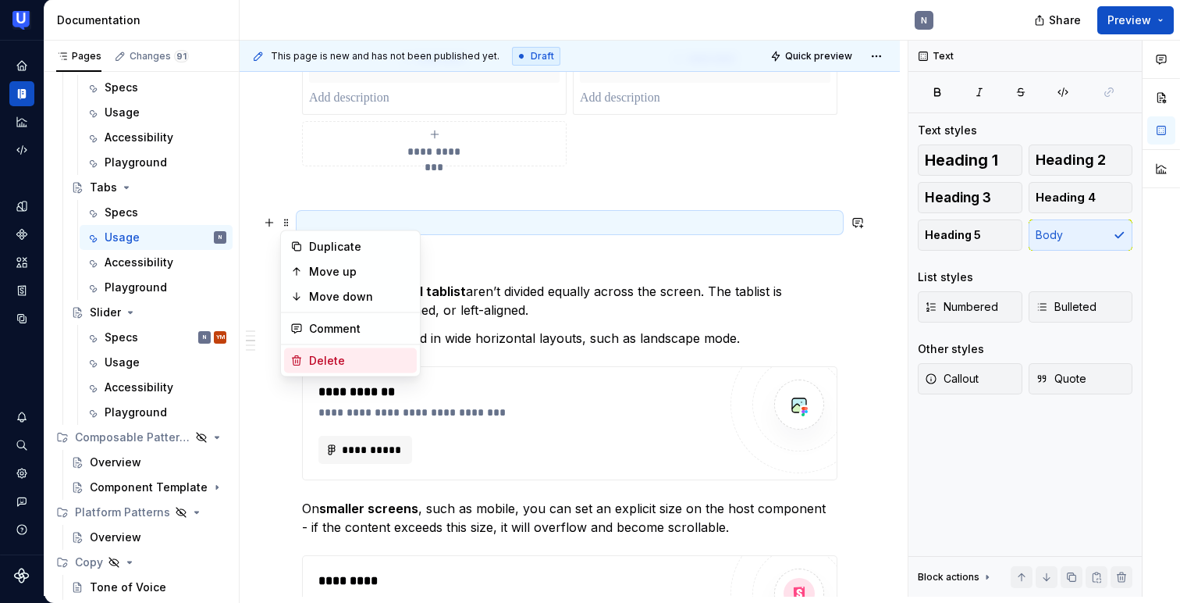
click at [329, 356] on div "Delete" at bounding box center [359, 361] width 101 height 16
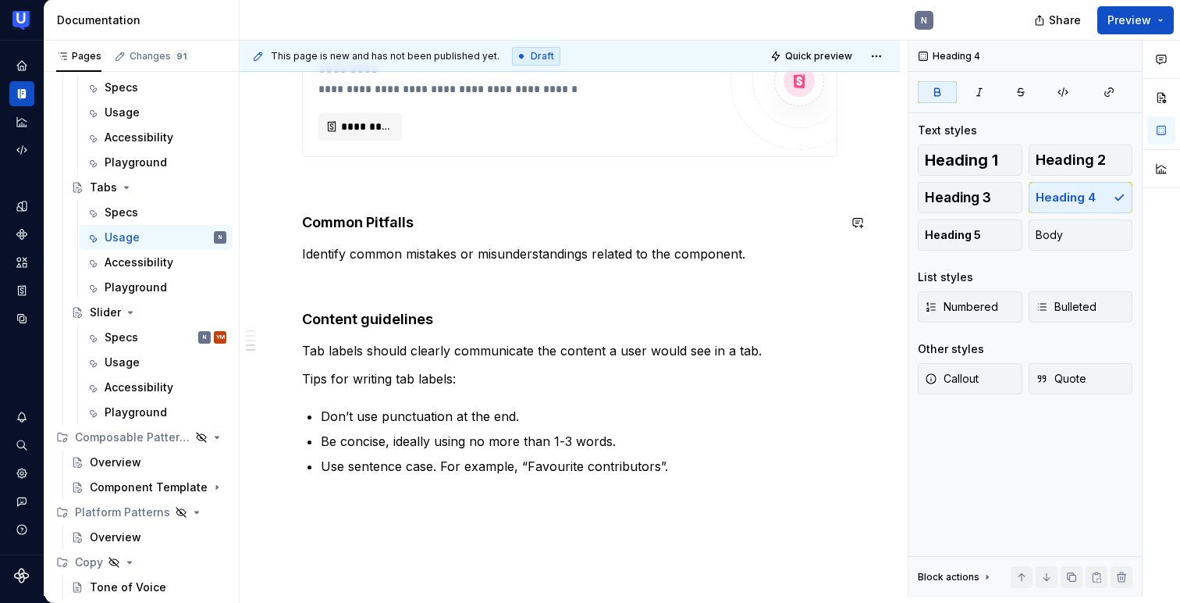
scroll to position [1115, 0]
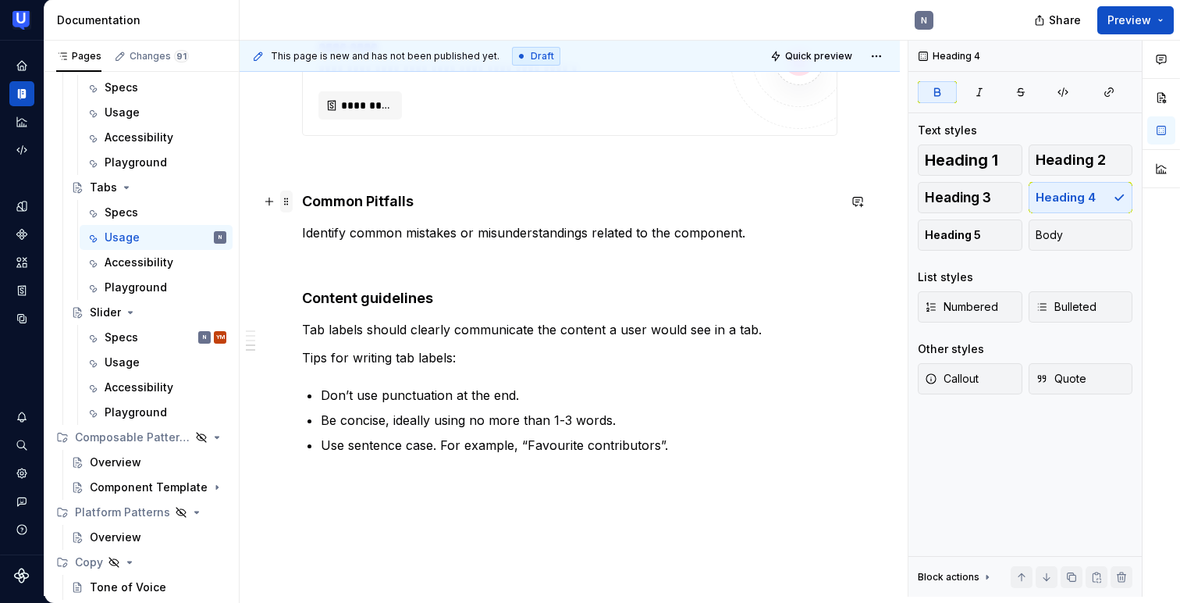
click at [285, 198] on span at bounding box center [286, 201] width 12 height 22
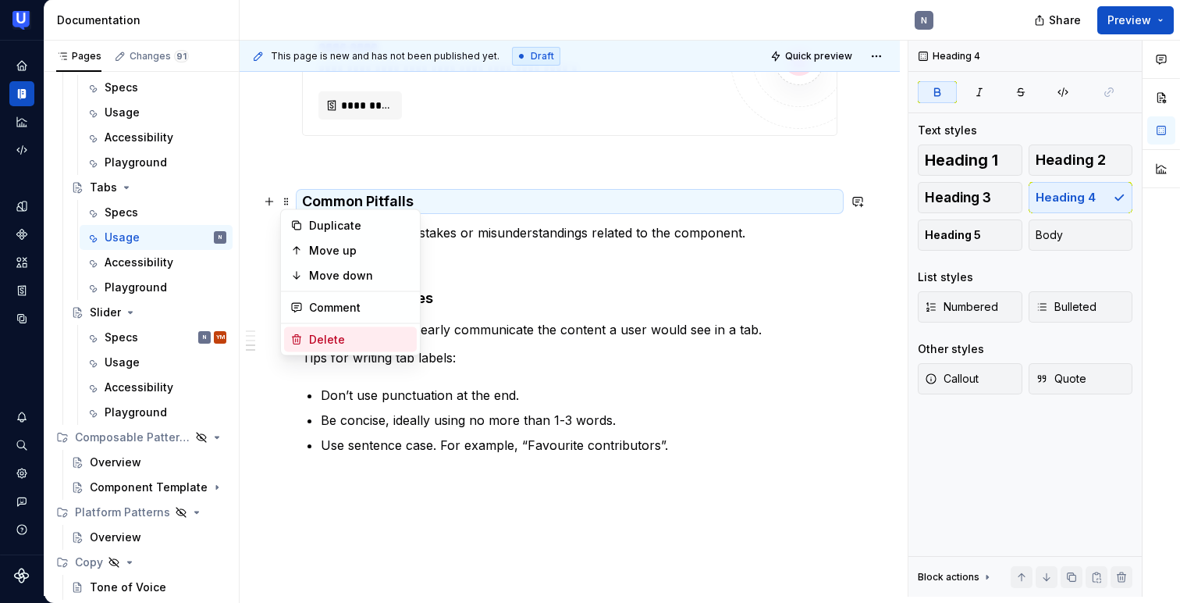
click at [324, 336] on div "Delete" at bounding box center [359, 340] width 101 height 16
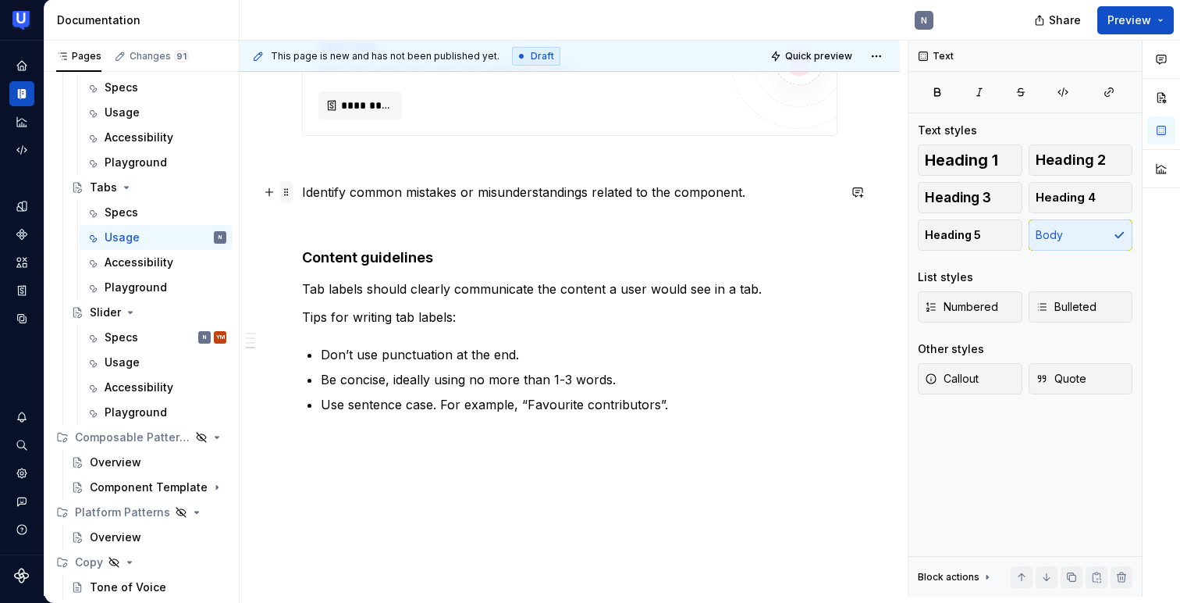
click at [290, 192] on span at bounding box center [286, 192] width 12 height 22
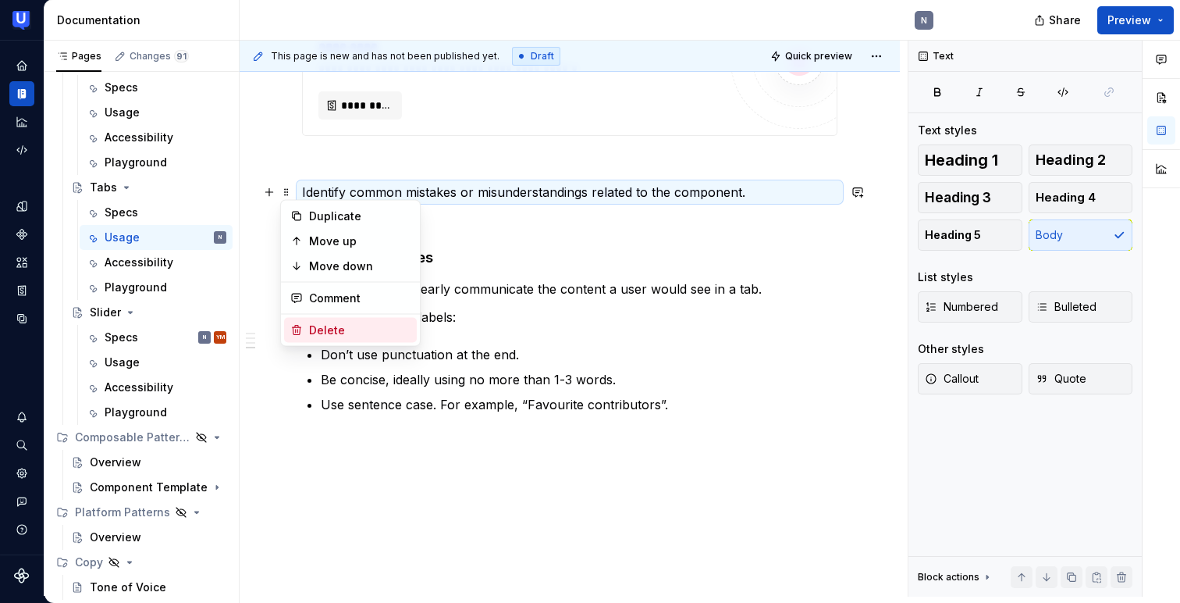
click at [317, 325] on div "Delete" at bounding box center [359, 330] width 101 height 16
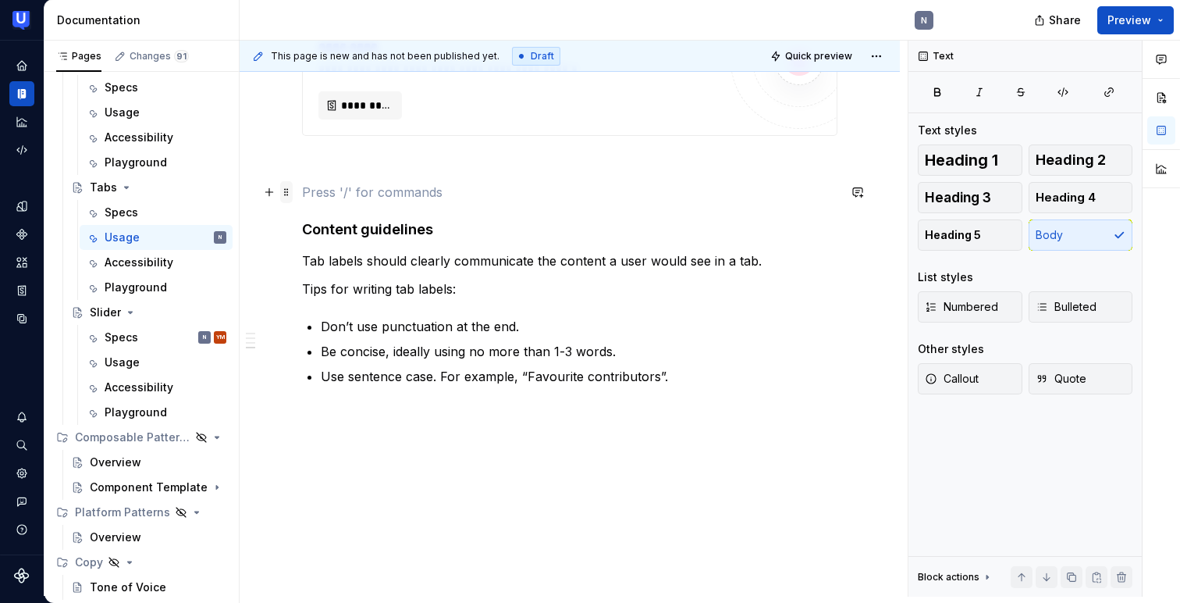
click at [290, 190] on span at bounding box center [286, 192] width 12 height 22
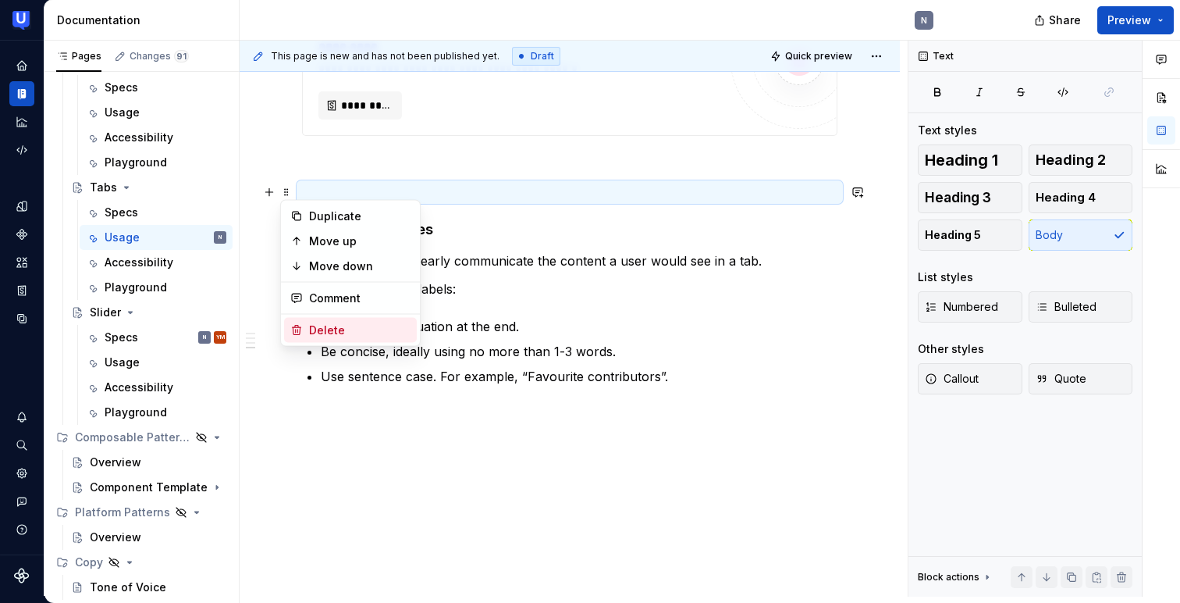
click at [321, 326] on div "Delete" at bounding box center [359, 330] width 101 height 16
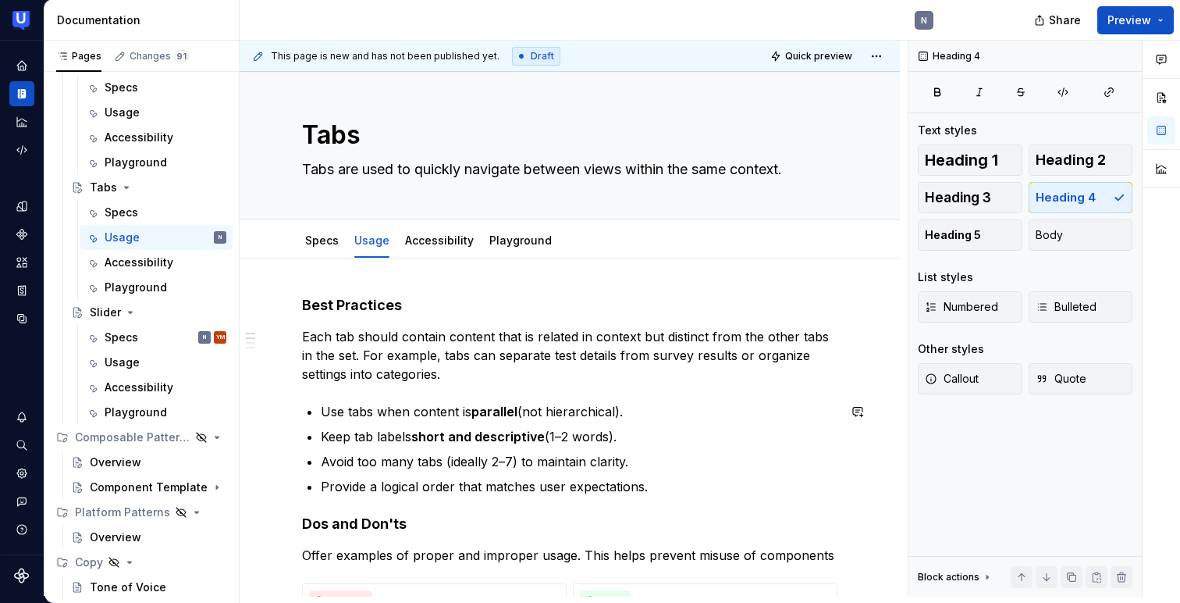
scroll to position [0, 0]
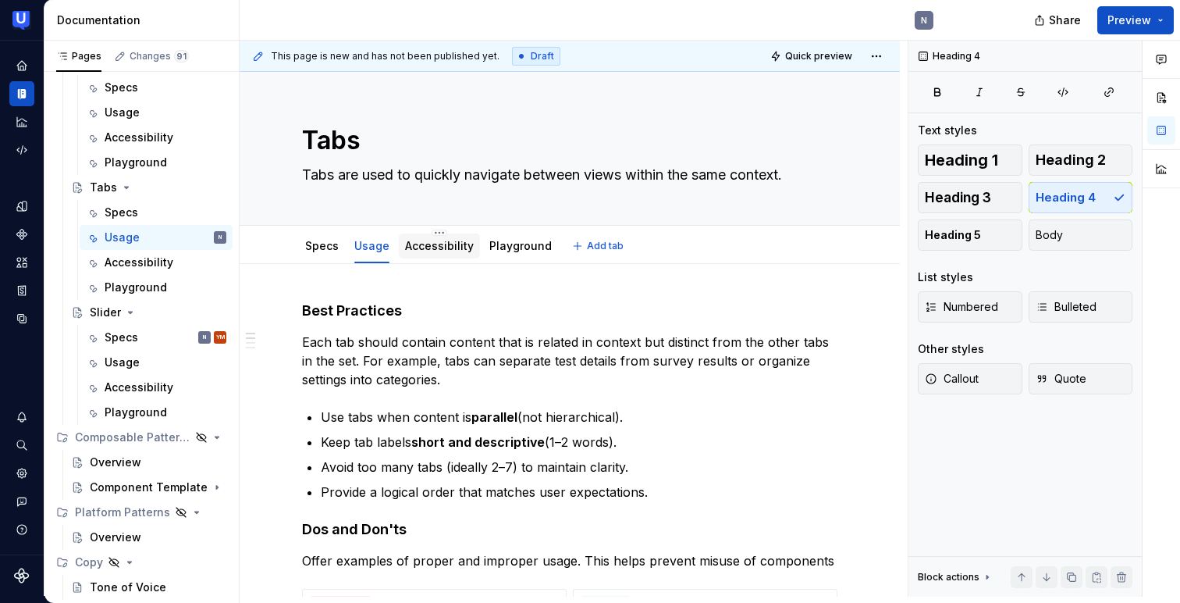
click at [439, 254] on div "Accessibility" at bounding box center [439, 246] width 69 height 19
click at [454, 248] on link "Accessibility" at bounding box center [439, 245] width 69 height 13
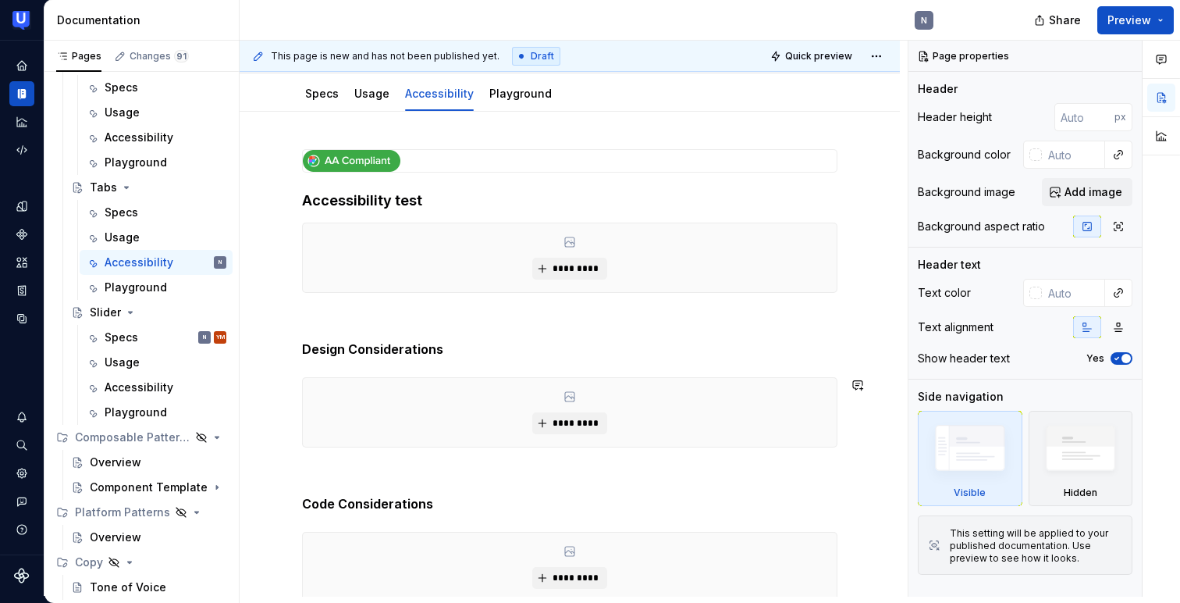
scroll to position [137, 0]
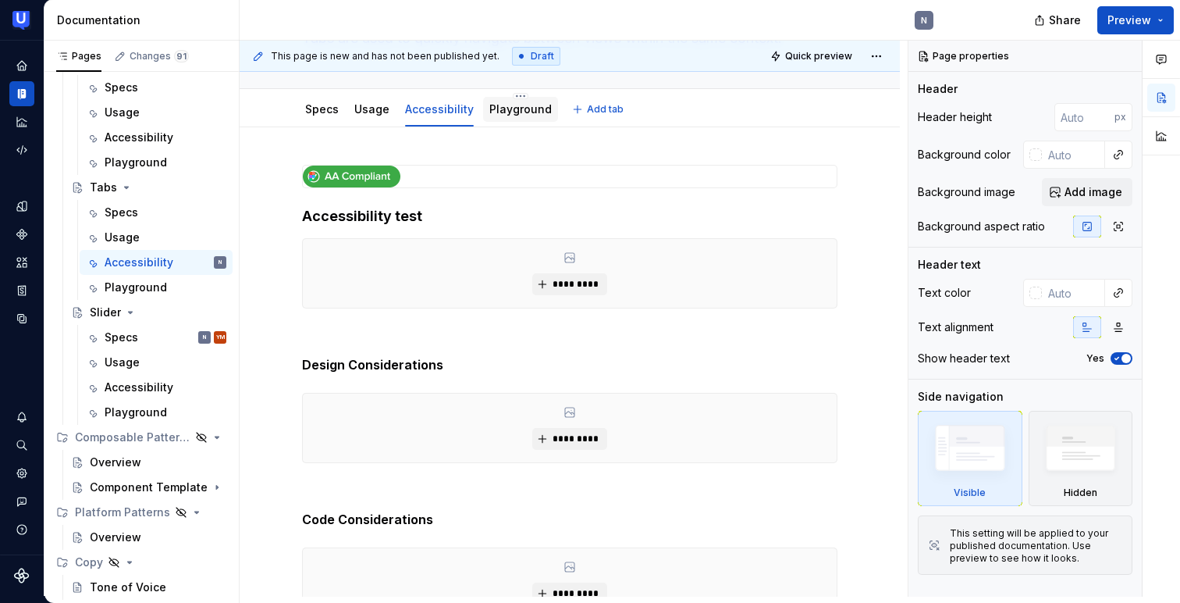
click at [509, 116] on div "Playground" at bounding box center [520, 109] width 62 height 16
click at [507, 116] on div "Playground" at bounding box center [520, 109] width 62 height 16
click at [513, 115] on link "Playground" at bounding box center [520, 108] width 62 height 13
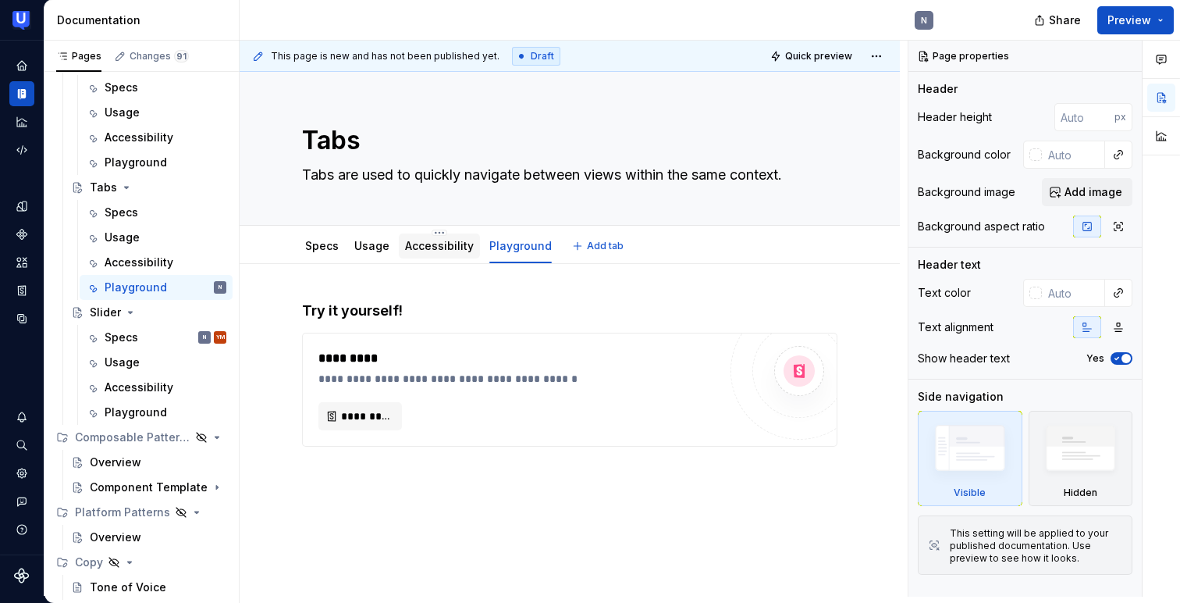
click at [439, 250] on link "Accessibility" at bounding box center [439, 245] width 69 height 13
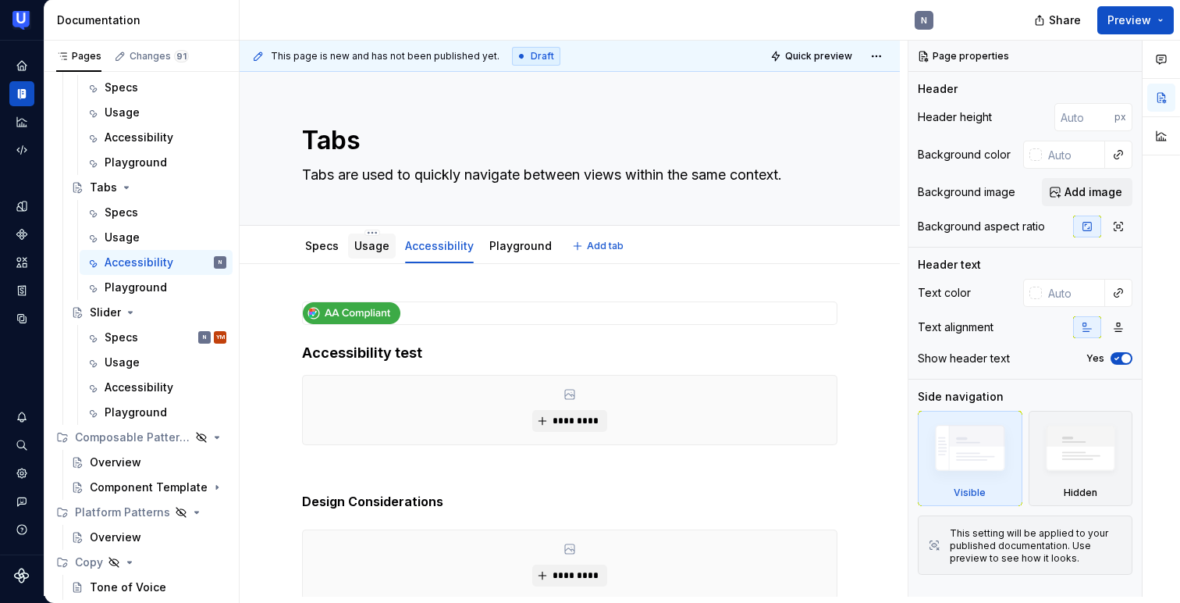
click at [365, 244] on link "Usage" at bounding box center [371, 245] width 35 height 13
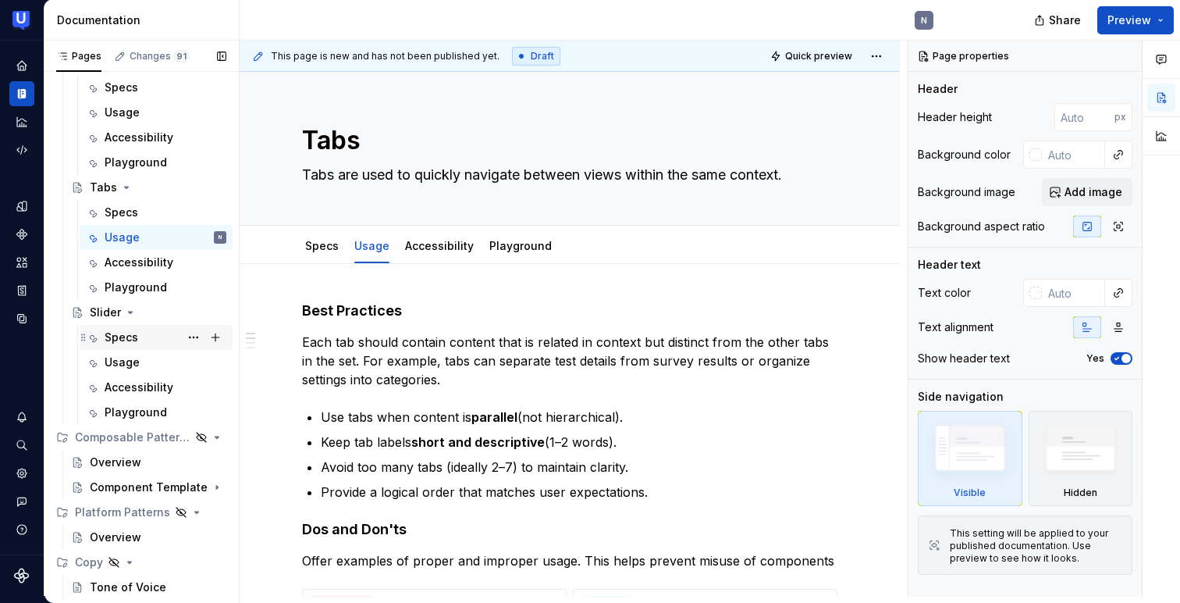
click at [131, 333] on div "Specs" at bounding box center [122, 337] width 34 height 16
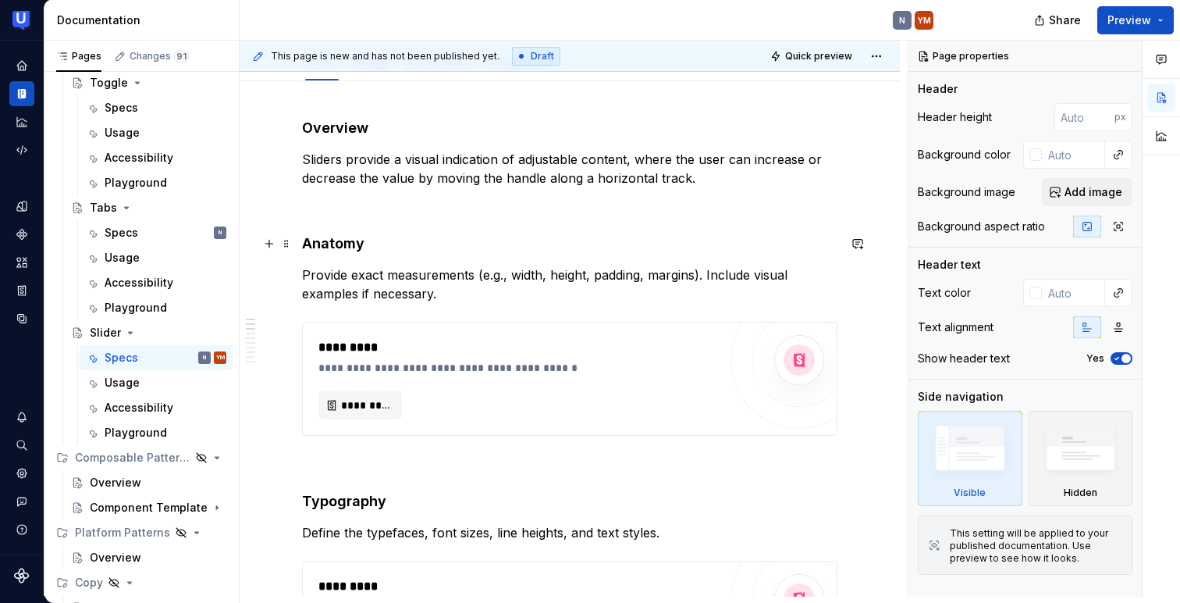
scroll to position [172, 0]
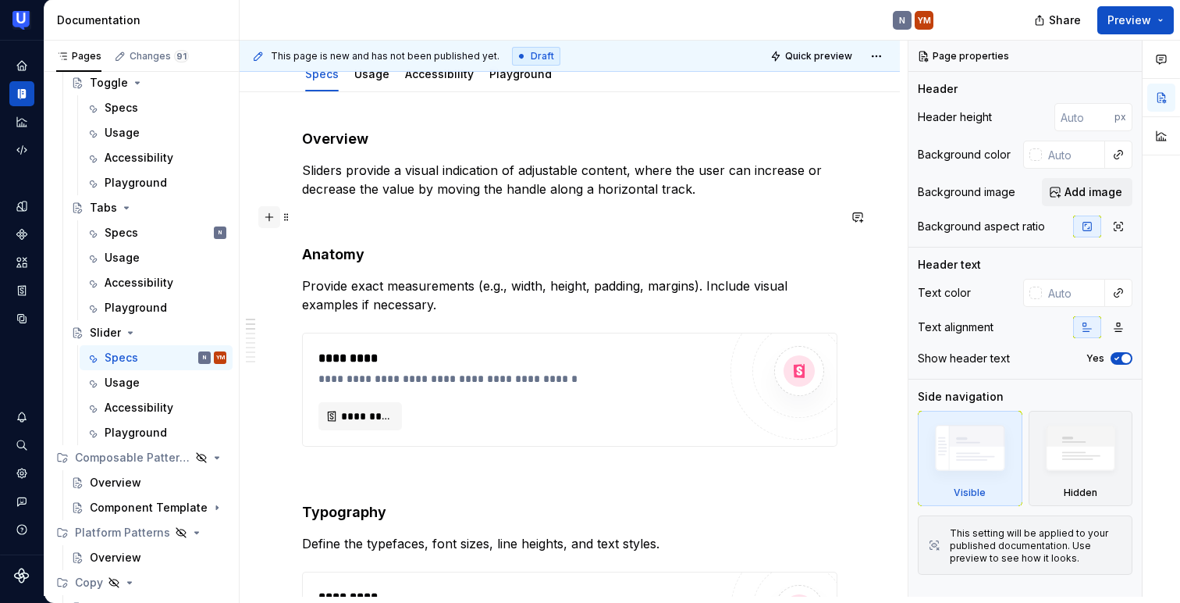
click at [268, 215] on button "button" at bounding box center [269, 217] width 22 height 22
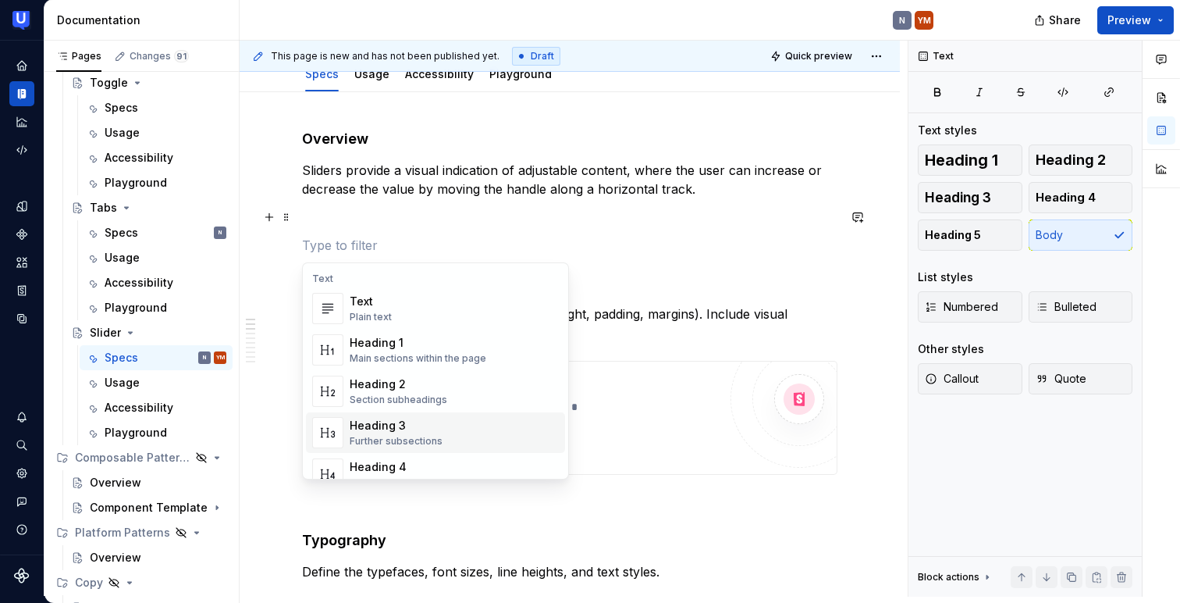
click at [411, 427] on div "Heading 3" at bounding box center [396, 426] width 93 height 16
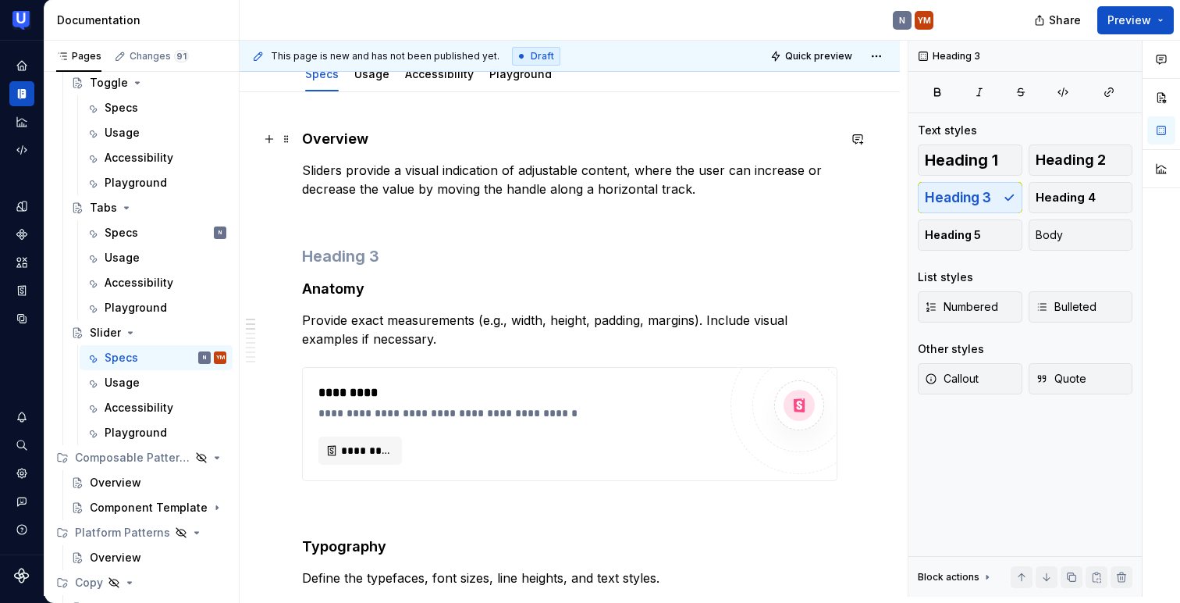
click at [339, 132] on h4 "Overview" at bounding box center [569, 139] width 535 height 19
click at [327, 254] on h3 at bounding box center [569, 256] width 535 height 22
click at [961, 236] on span "Heading 5" at bounding box center [953, 235] width 56 height 16
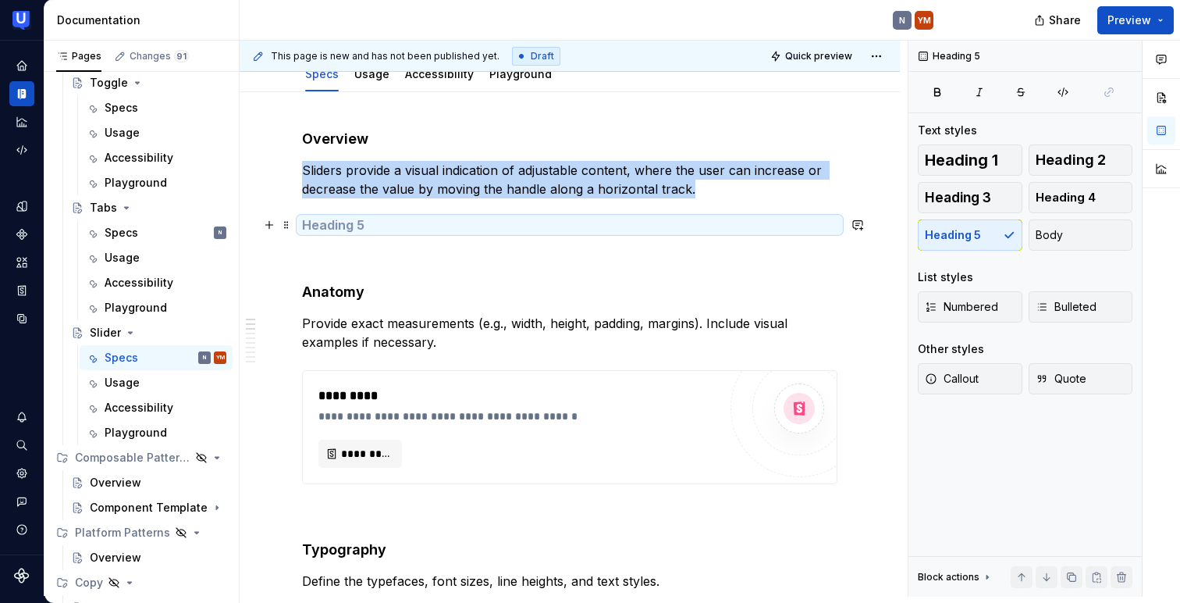
click at [407, 230] on h5 at bounding box center [569, 225] width 535 height 16
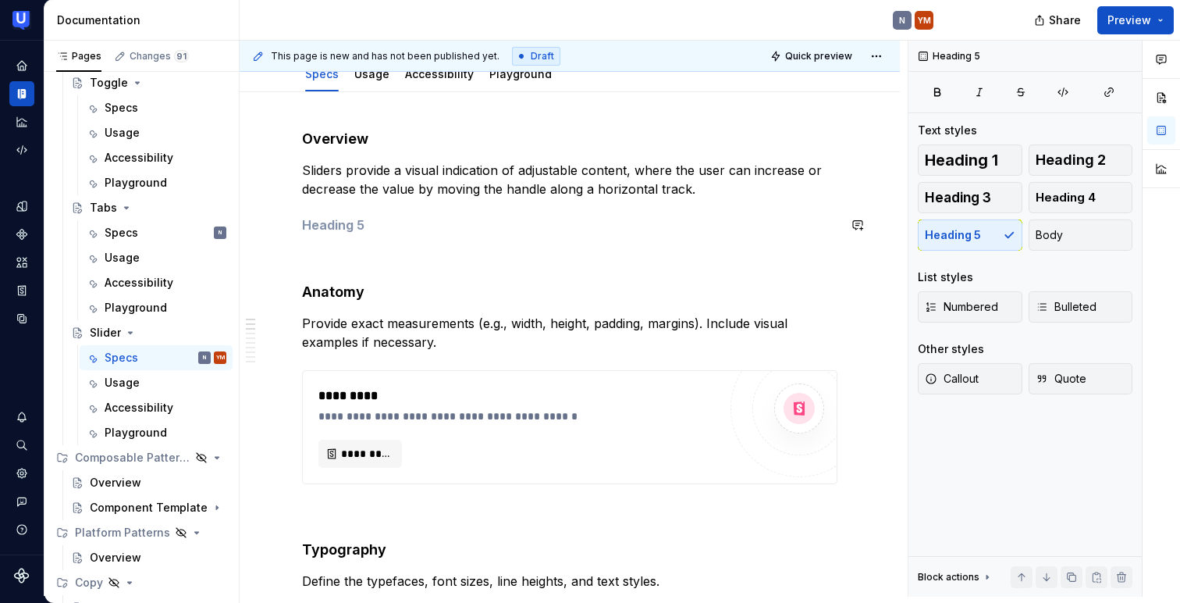
paste div
type textarea "*"
click at [272, 227] on button "button" at bounding box center [269, 225] width 22 height 22
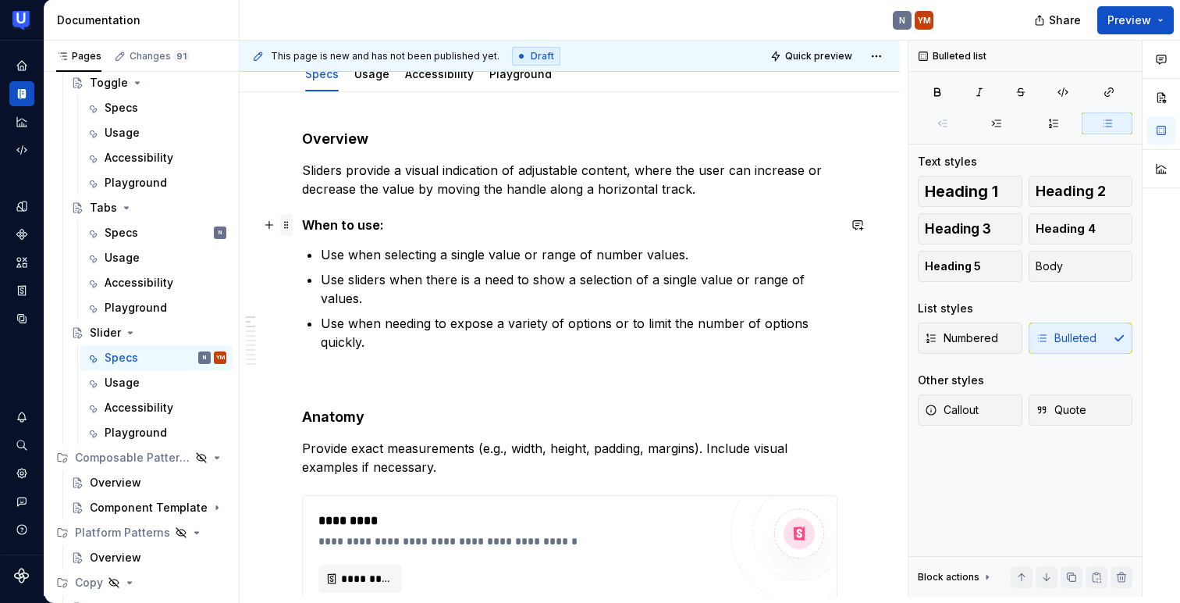
click at [289, 229] on span at bounding box center [286, 225] width 12 height 22
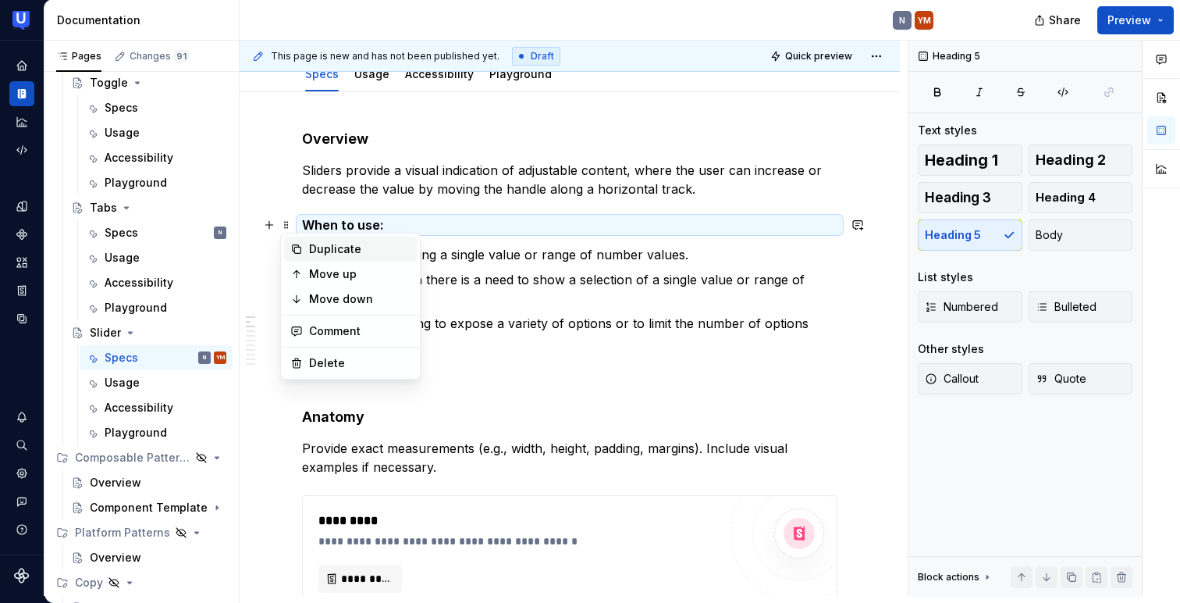
click at [327, 248] on div "Duplicate" at bounding box center [359, 249] width 101 height 16
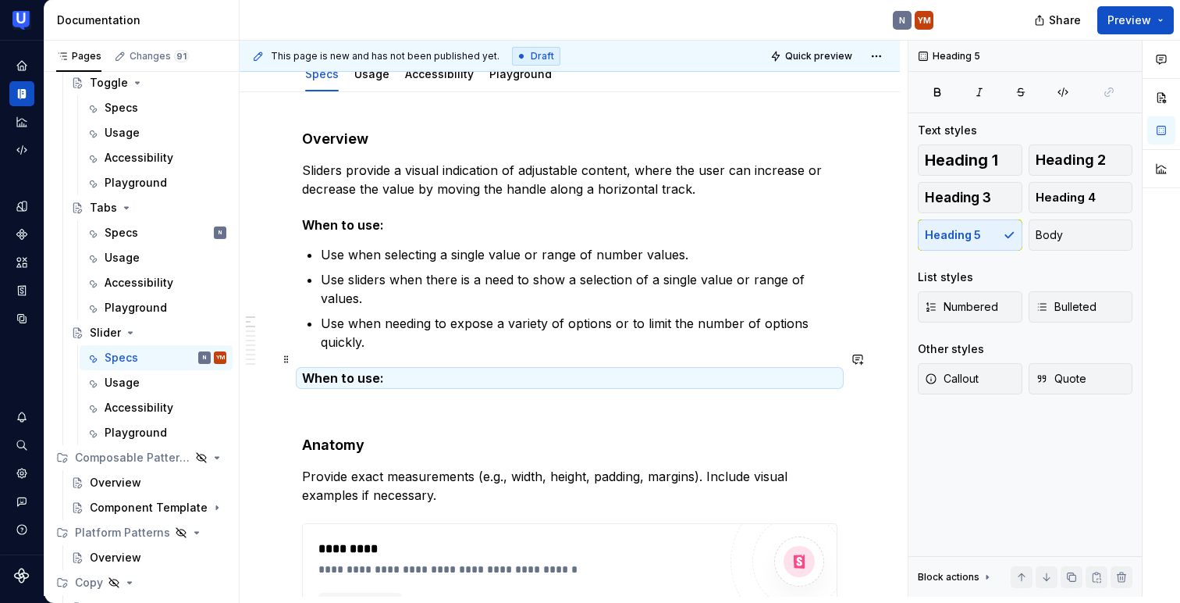
click at [328, 370] on h5 "When to use:" at bounding box center [569, 378] width 535 height 16
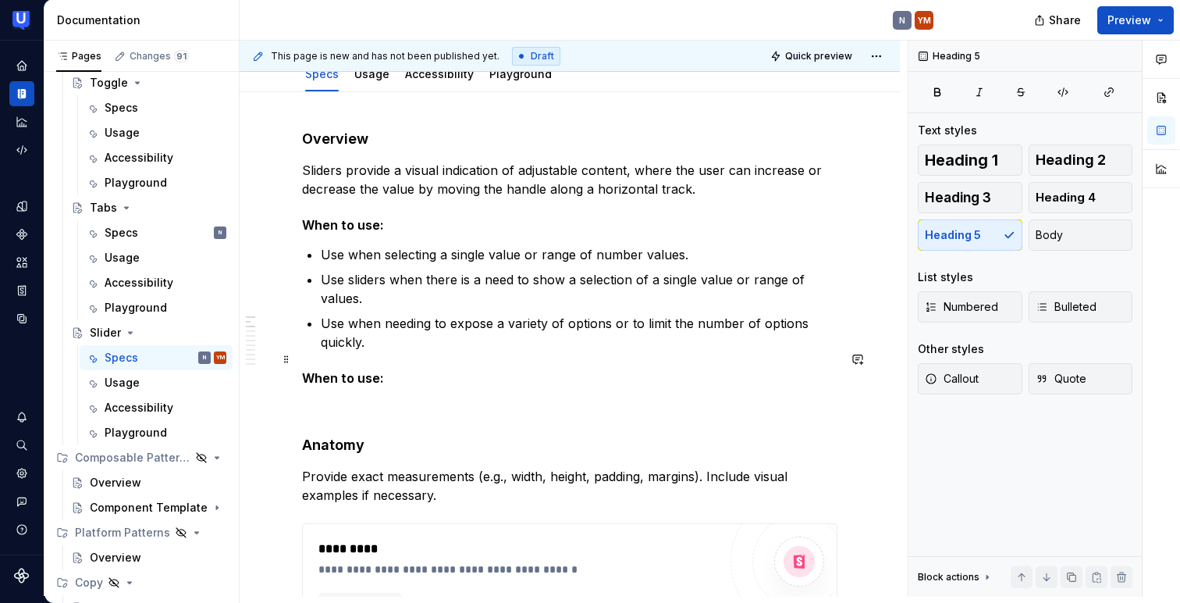
click at [328, 370] on h5 "When to use:" at bounding box center [569, 378] width 535 height 16
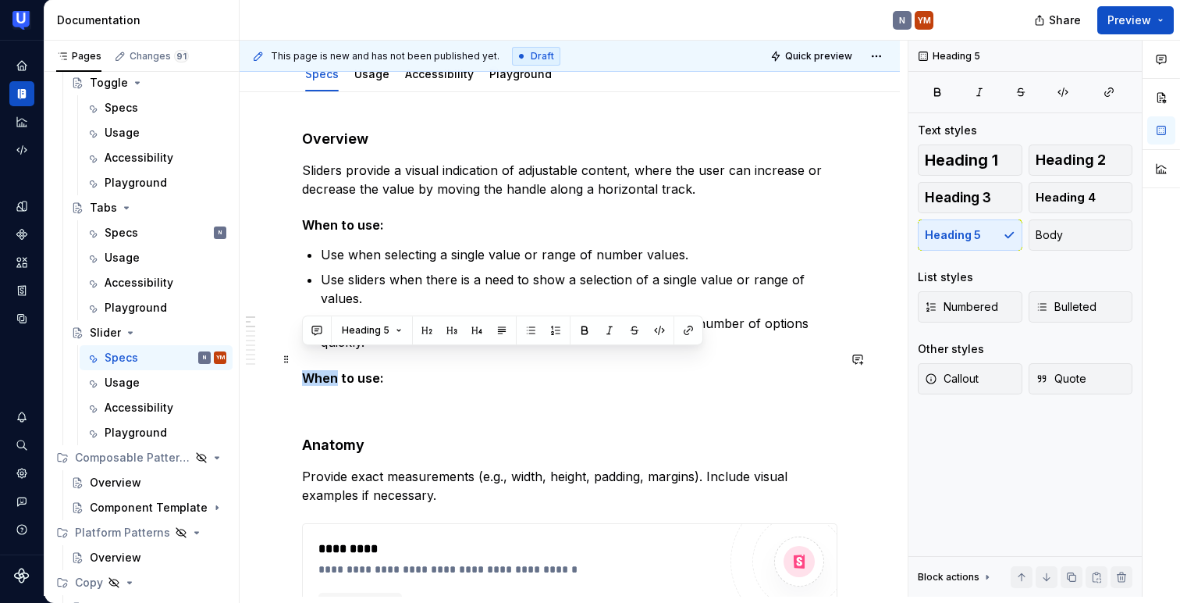
click at [328, 370] on h5 "When to use:" at bounding box center [569, 378] width 535 height 16
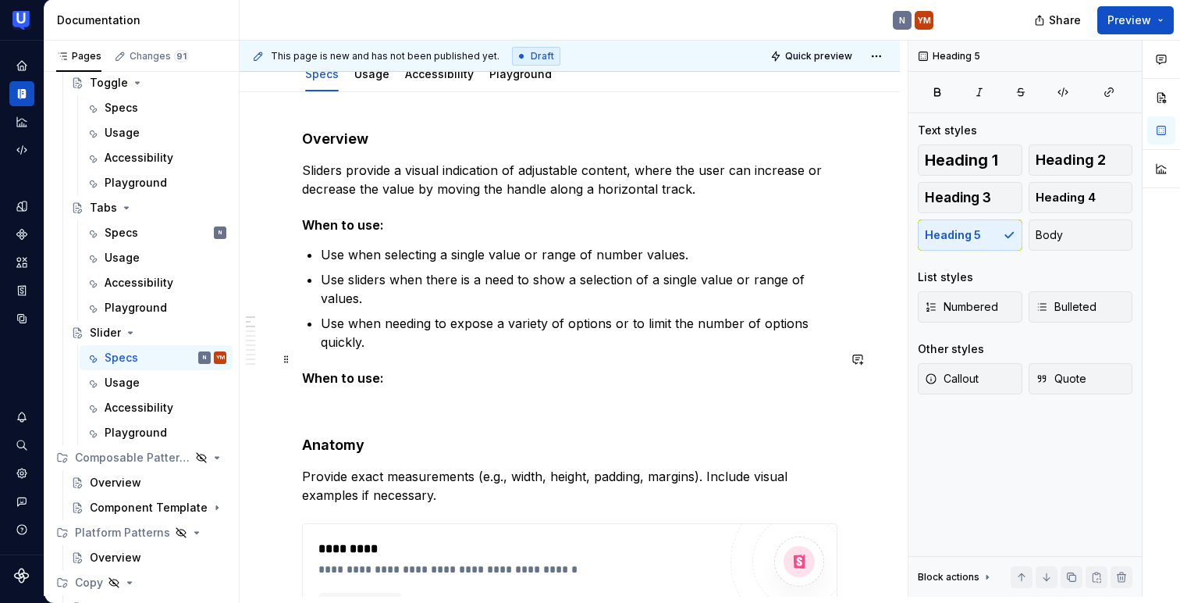
click at [328, 370] on h5 "When to use:" at bounding box center [569, 378] width 535 height 16
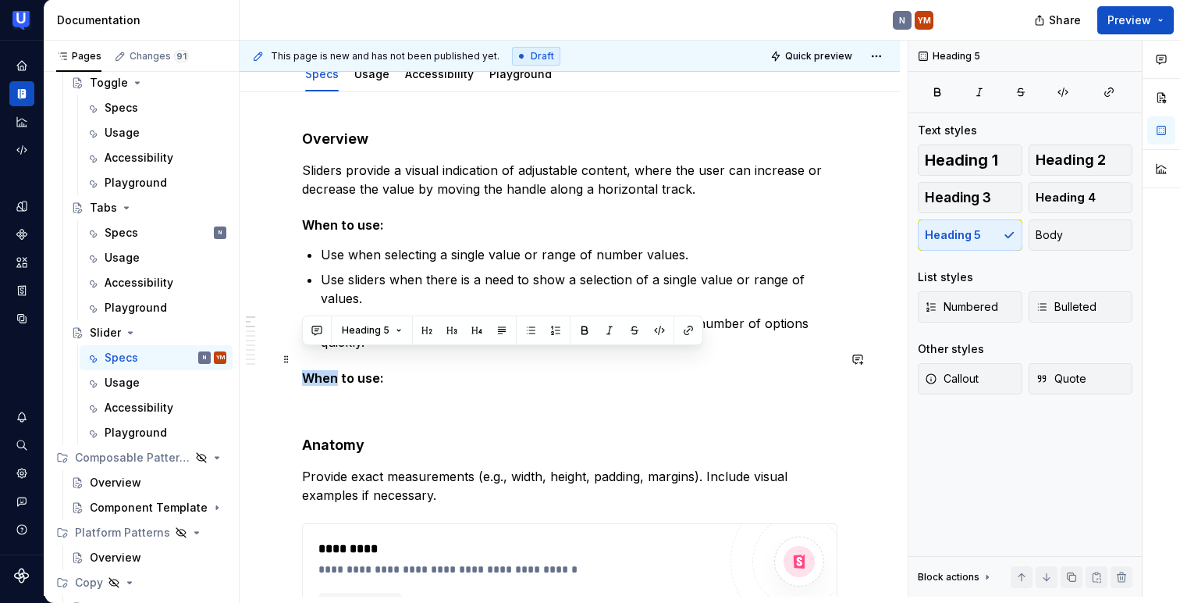
click at [328, 370] on h5 "When to use:" at bounding box center [569, 378] width 535 height 16
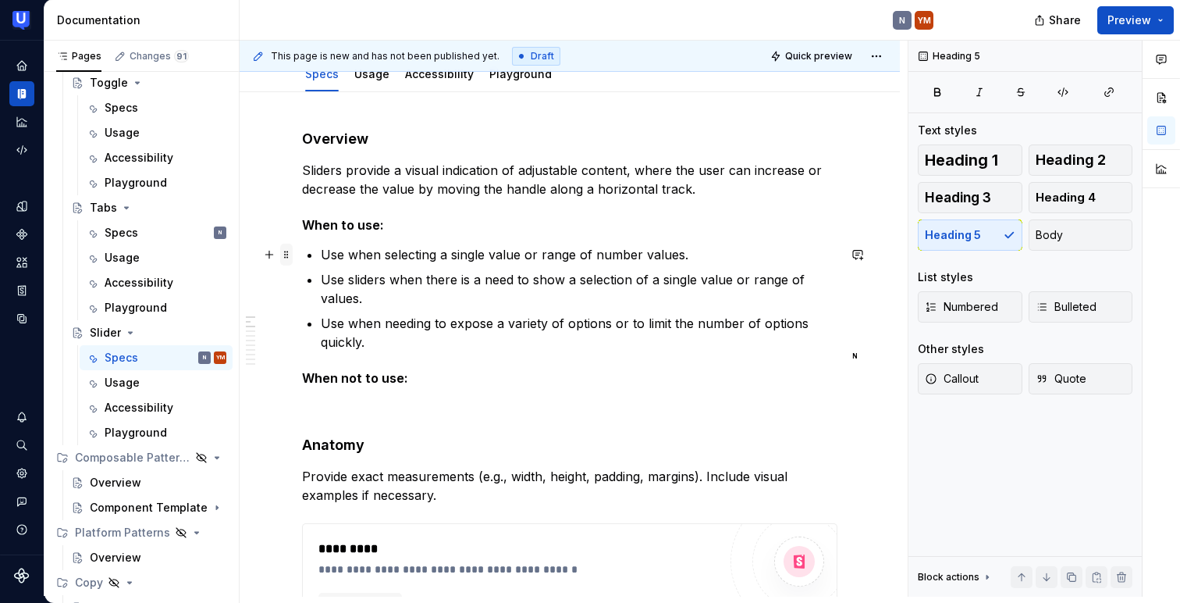
click at [286, 254] on span at bounding box center [286, 255] width 12 height 22
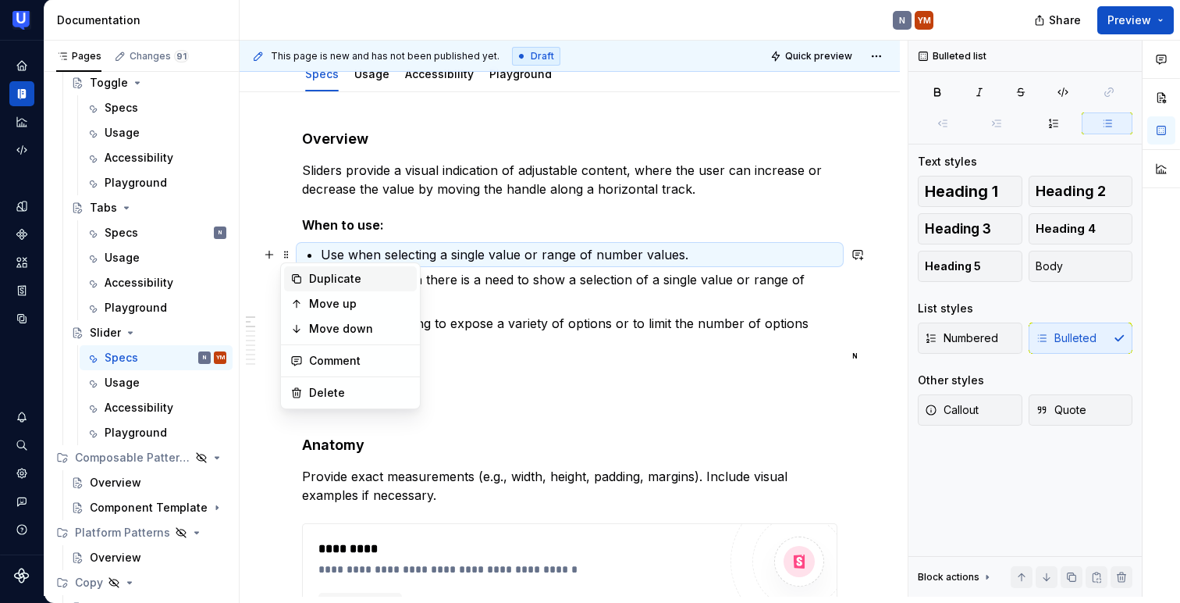
click at [318, 283] on div "Duplicate" at bounding box center [359, 279] width 101 height 16
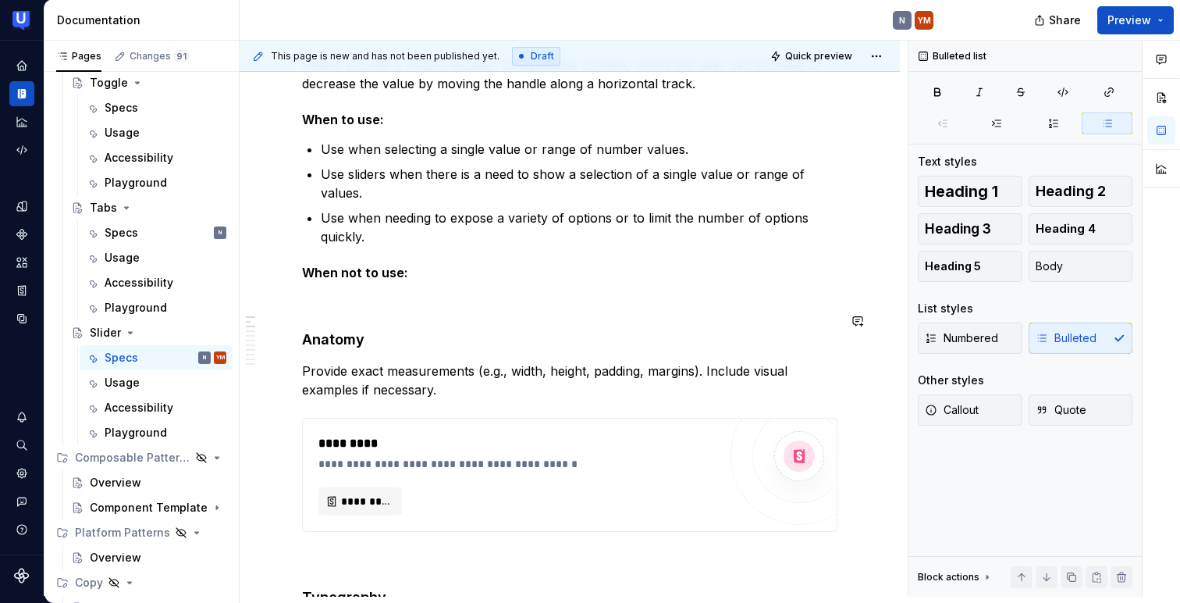
scroll to position [283, 0]
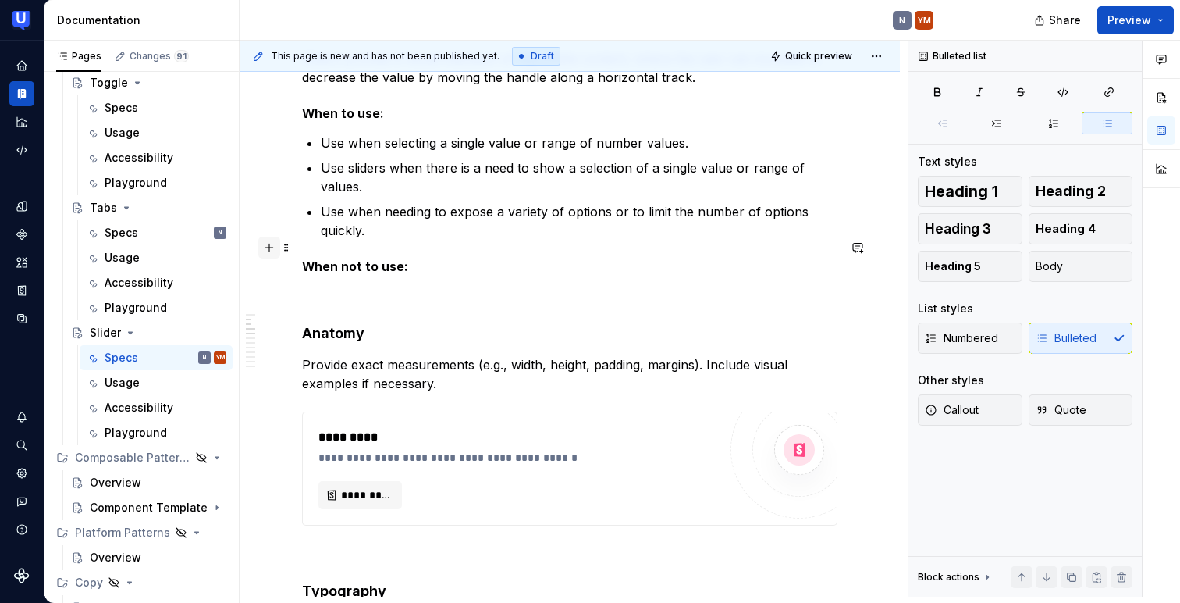
click at [272, 247] on button "button" at bounding box center [269, 248] width 22 height 22
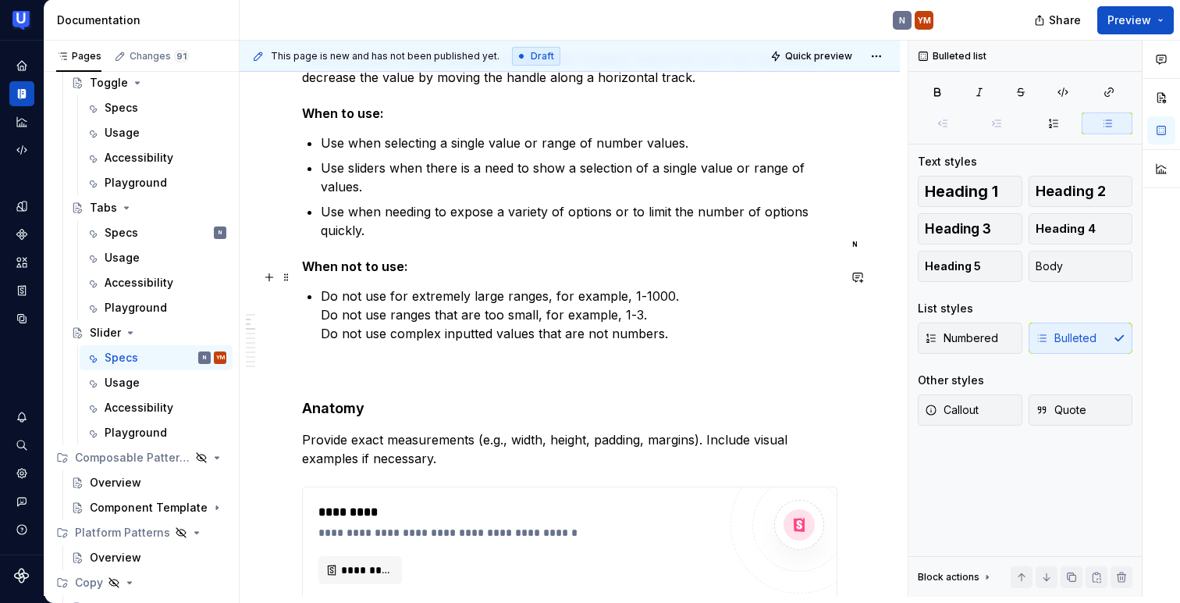
click at [322, 297] on p "Do not use for extremely large ranges, for example, 1-1000. Do not use ranges t…" at bounding box center [579, 314] width 517 height 56
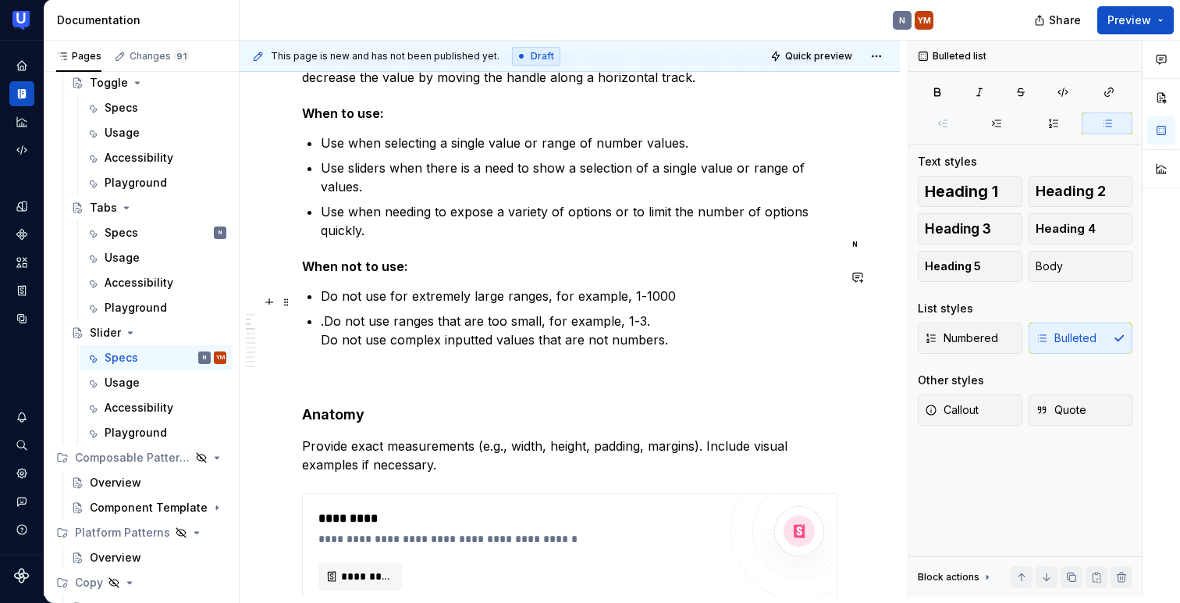
click at [460, 329] on p ".Do not use ranges that are too small, for example, 1-3. Do not use complex inp…" at bounding box center [579, 329] width 517 height 37
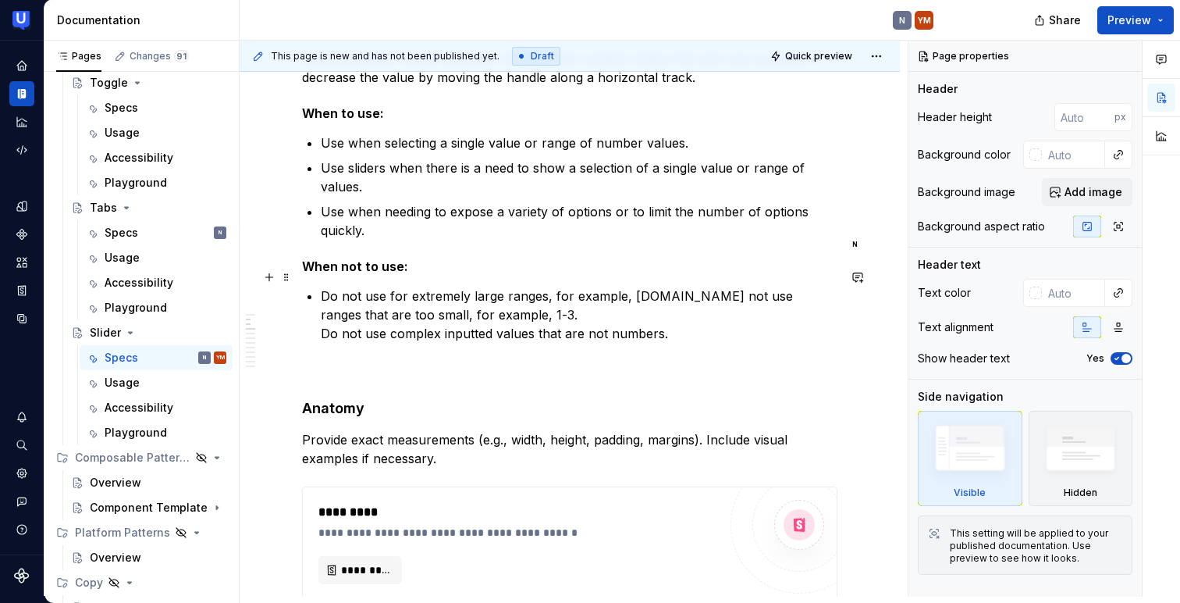
click at [672, 286] on p "Do not use for extremely large ranges, for example, [DOMAIN_NAME] not use range…" at bounding box center [579, 314] width 517 height 56
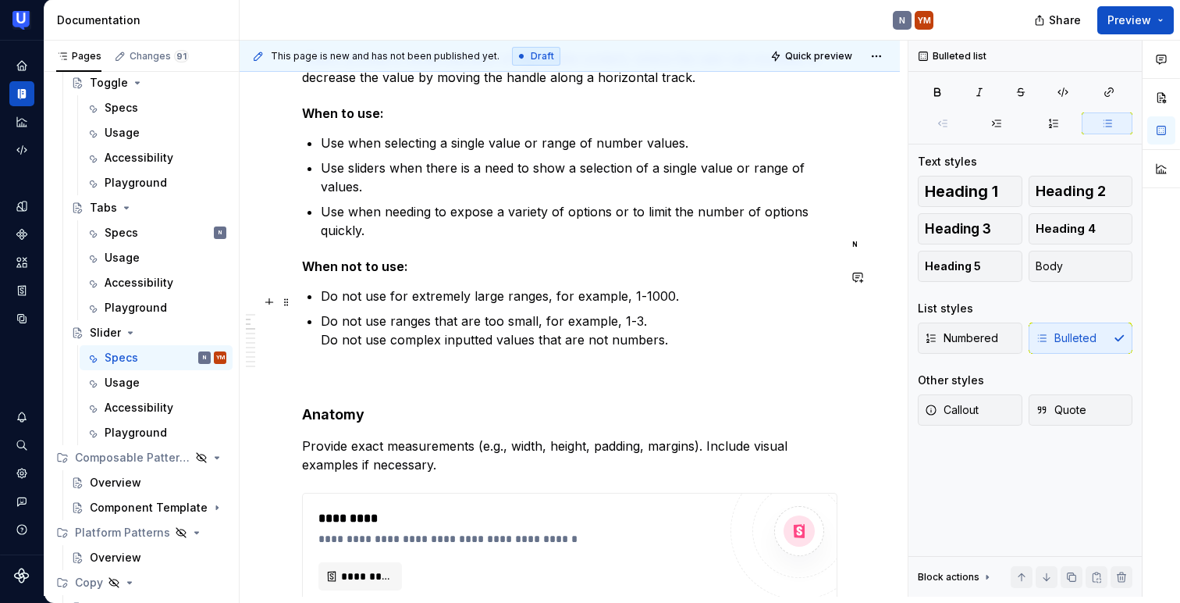
click at [322, 322] on p "Do not use ranges that are too small, for example, 1-3. Do not use complex inpu…" at bounding box center [579, 329] width 517 height 37
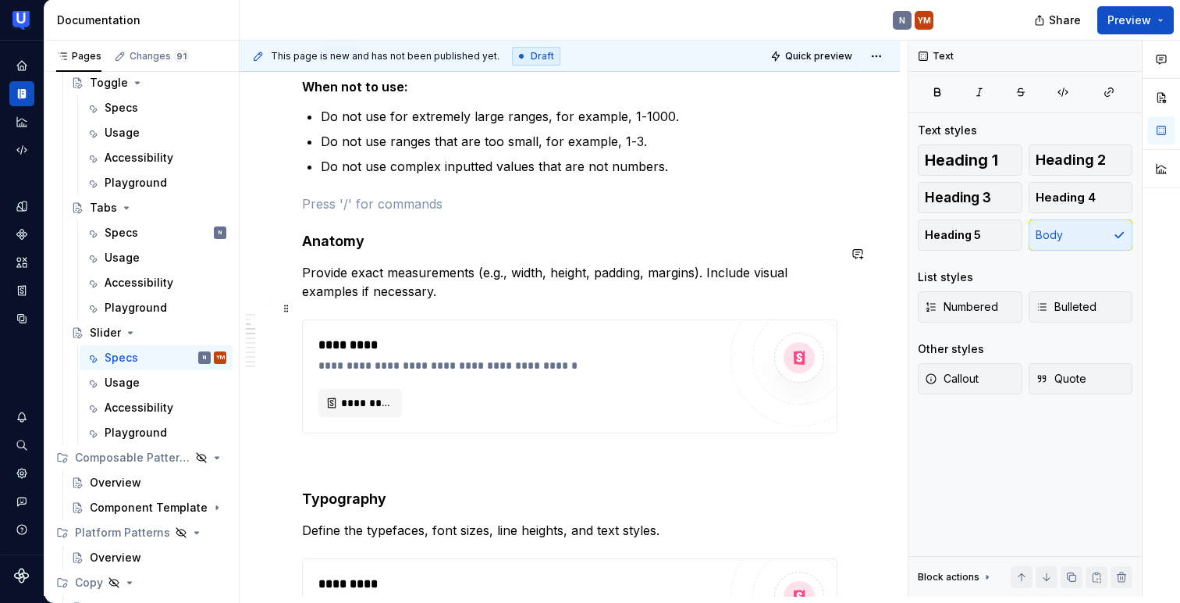
scroll to position [498, 0]
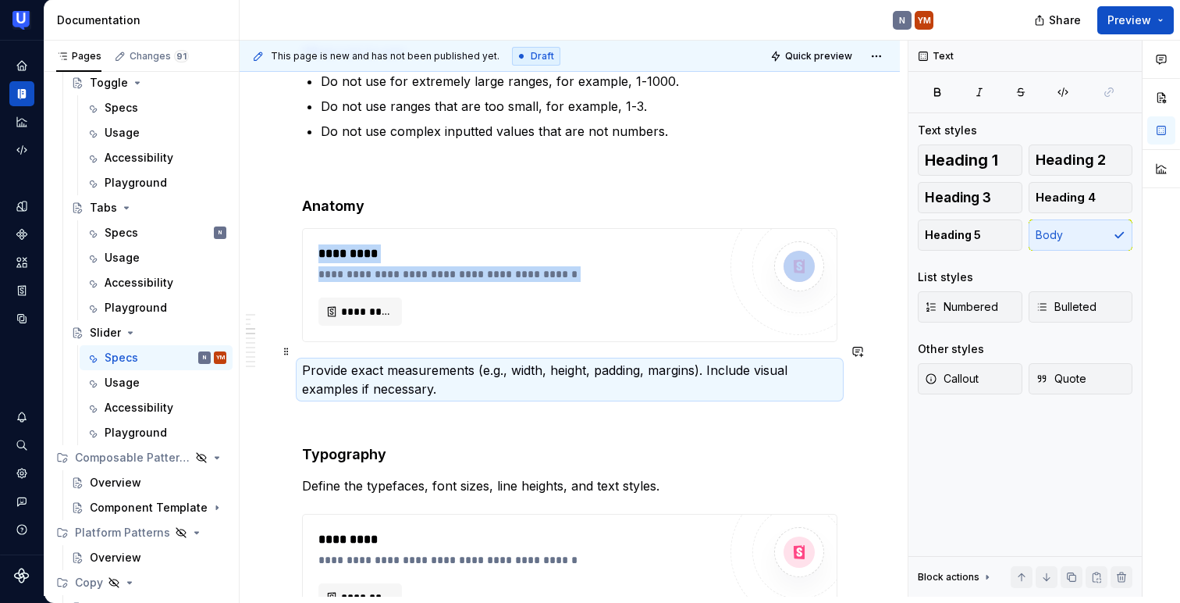
click at [380, 362] on p "Provide exact measurements (e.g., width, height, padding, margins). Include vis…" at bounding box center [569, 379] width 535 height 37
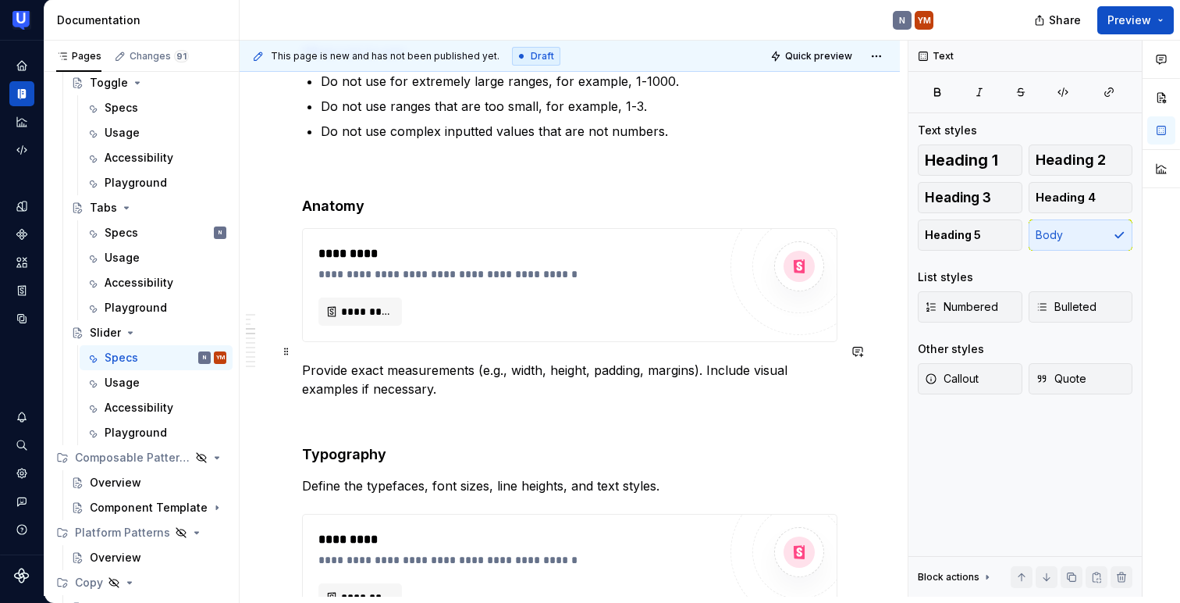
click at [380, 362] on p "Provide exact measurements (e.g., width, height, padding, margins). Include vis…" at bounding box center [569, 379] width 535 height 37
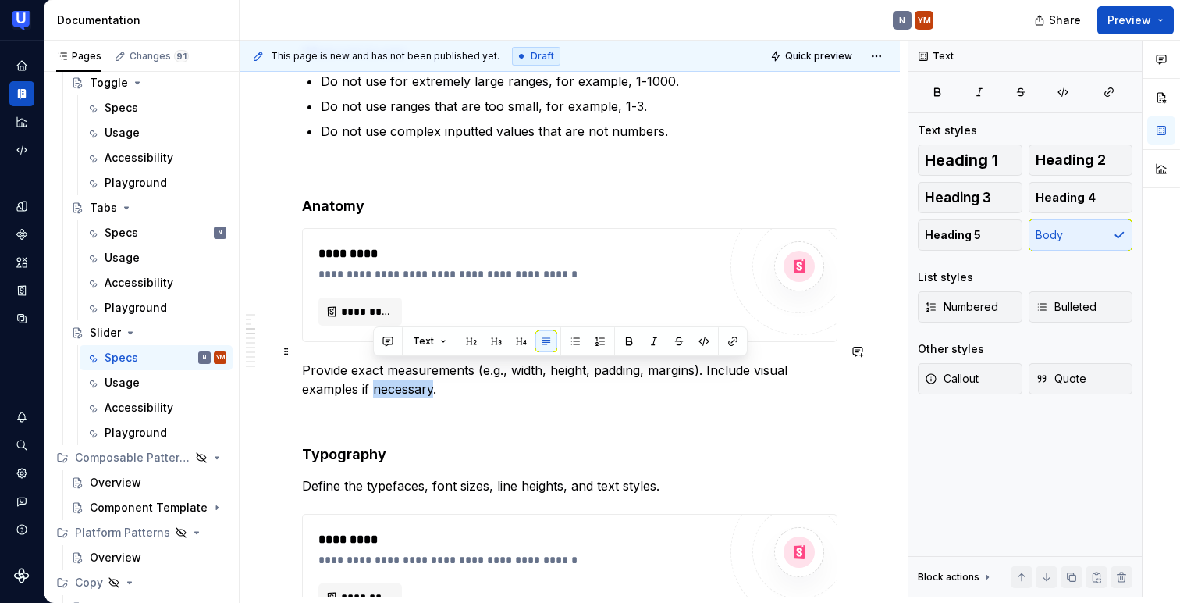
click at [380, 362] on p "Provide exact measurements (e.g., width, height, padding, margins). Include vis…" at bounding box center [569, 379] width 535 height 37
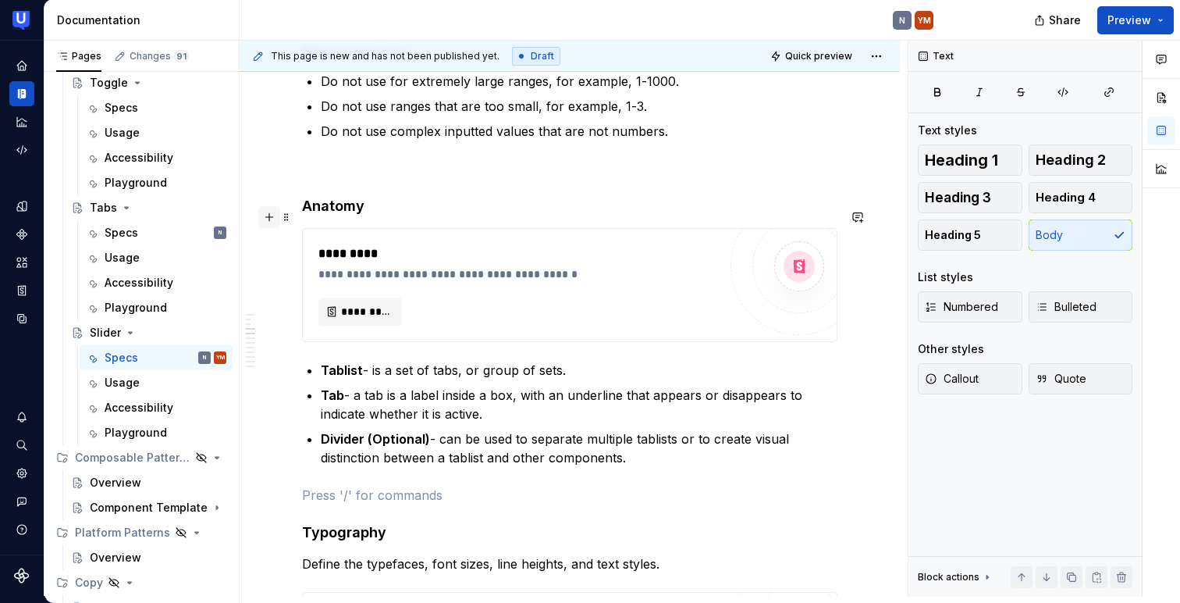
click at [275, 218] on button "button" at bounding box center [269, 217] width 22 height 22
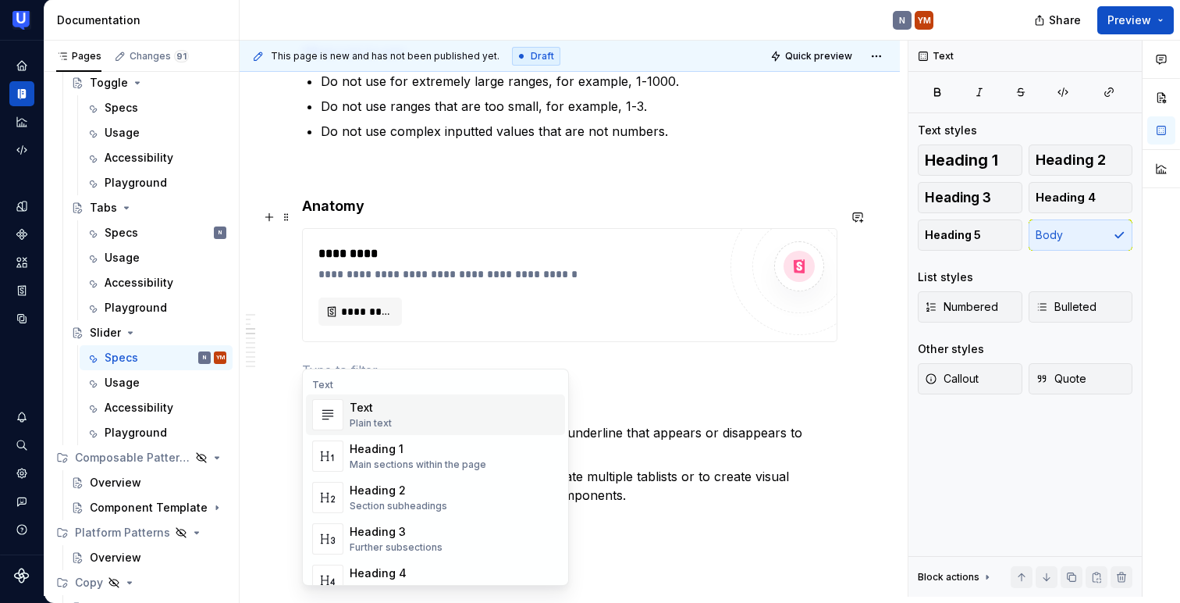
click at [418, 408] on div "Text Plain text" at bounding box center [454, 414] width 209 height 31
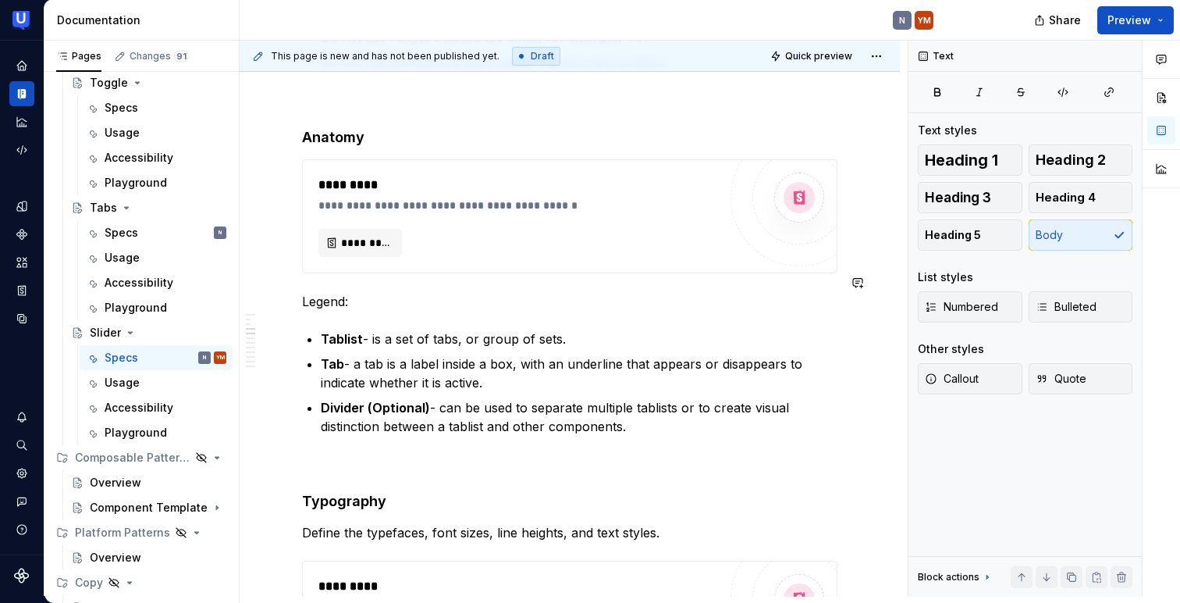
scroll to position [578, 0]
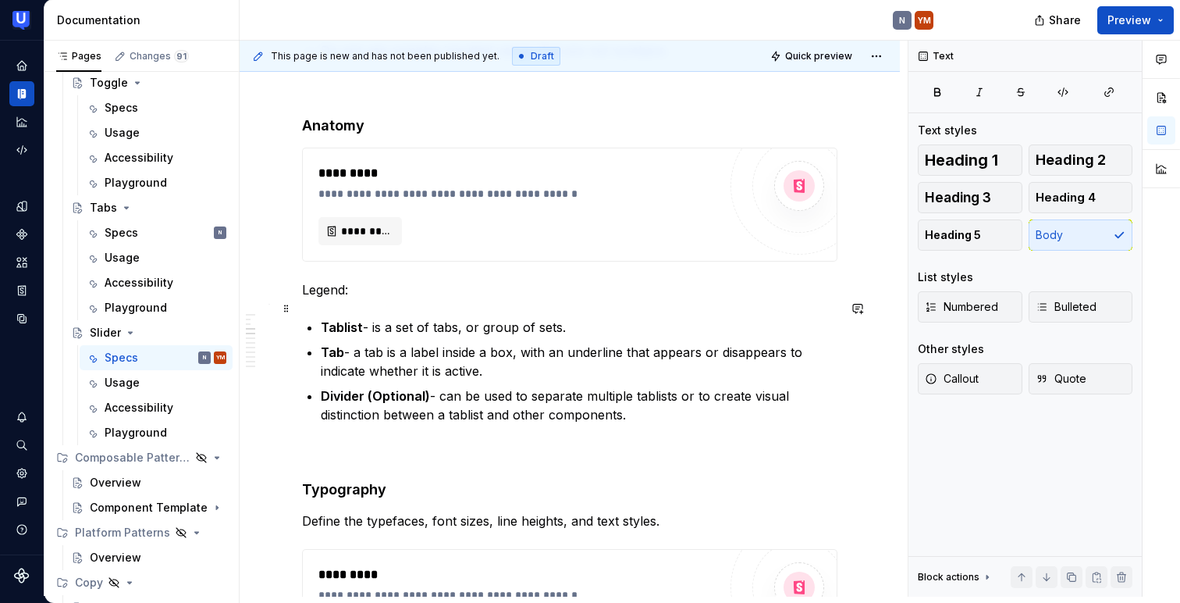
click at [343, 319] on strong "Tablist" at bounding box center [342, 327] width 42 height 16
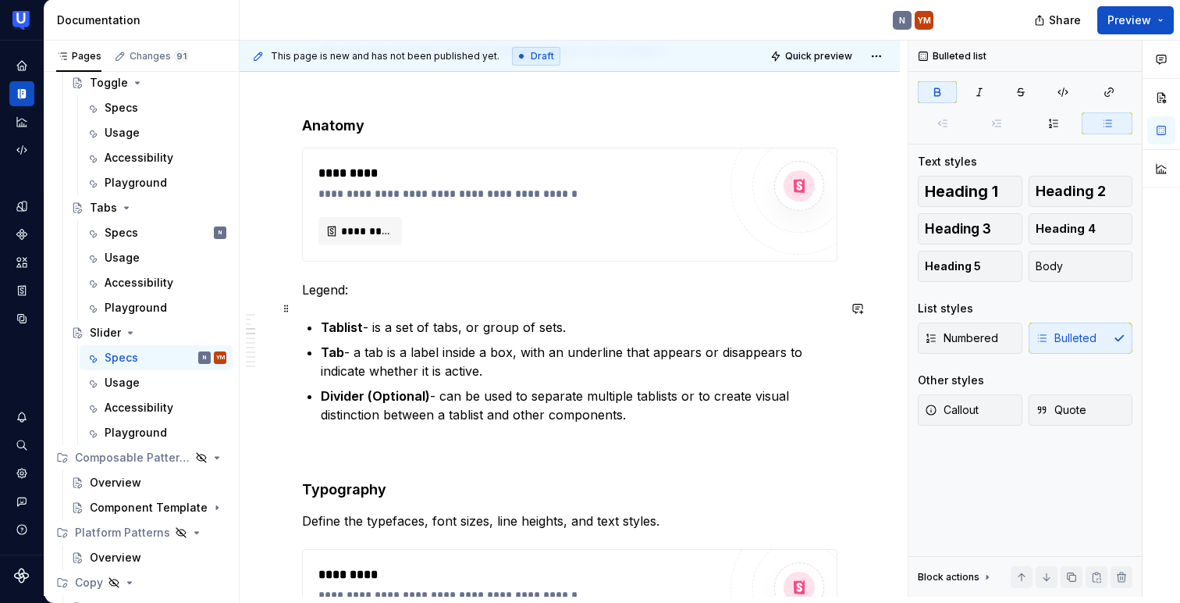
click at [343, 319] on strong "Tablist" at bounding box center [342, 327] width 42 height 16
click at [344, 343] on p "Tab - a tab is a label inside a box, with an underline that appears or disappea…" at bounding box center [579, 361] width 517 height 37
click at [426, 388] on strong "Divider (Optional)" at bounding box center [375, 396] width 109 height 16
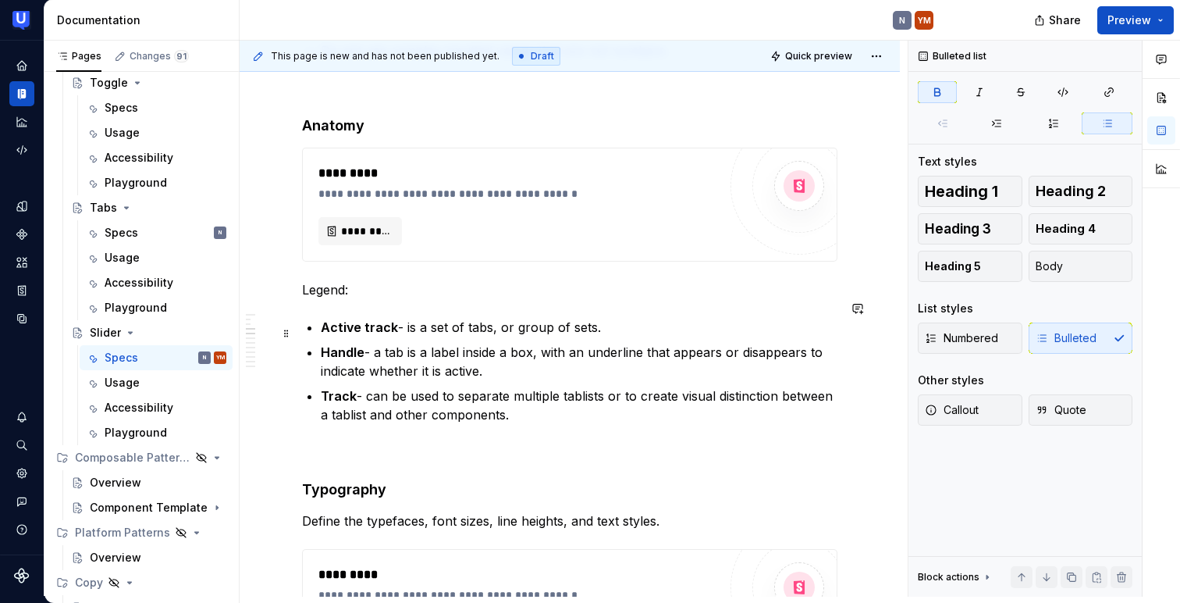
click at [360, 344] on strong "Handle" at bounding box center [343, 352] width 44 height 16
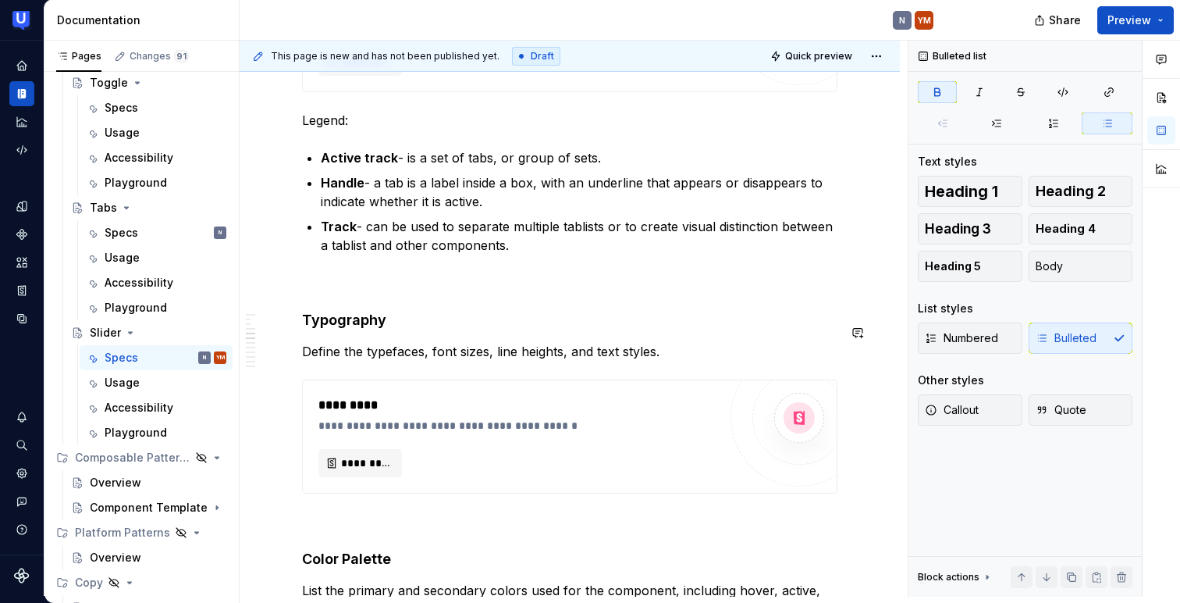
scroll to position [763, 0]
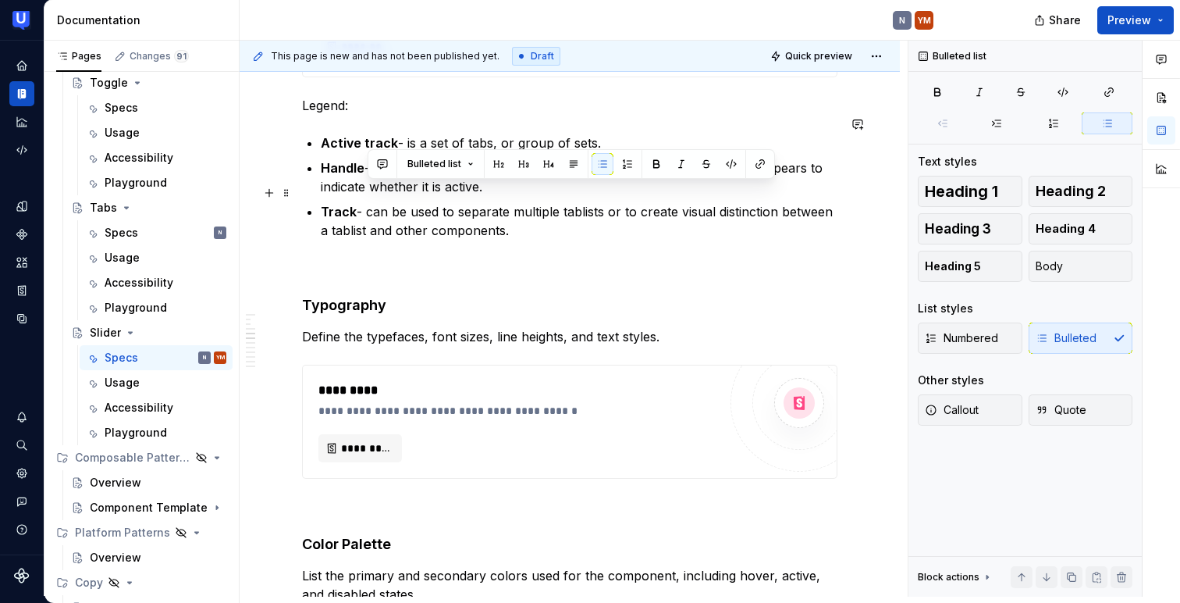
drag, startPoint x: 368, startPoint y: 190, endPoint x: 547, endPoint y: 217, distance: 181.5
click at [547, 217] on p "Track - can be used to separate multiple tablists or to create visual distincti…" at bounding box center [579, 220] width 517 height 37
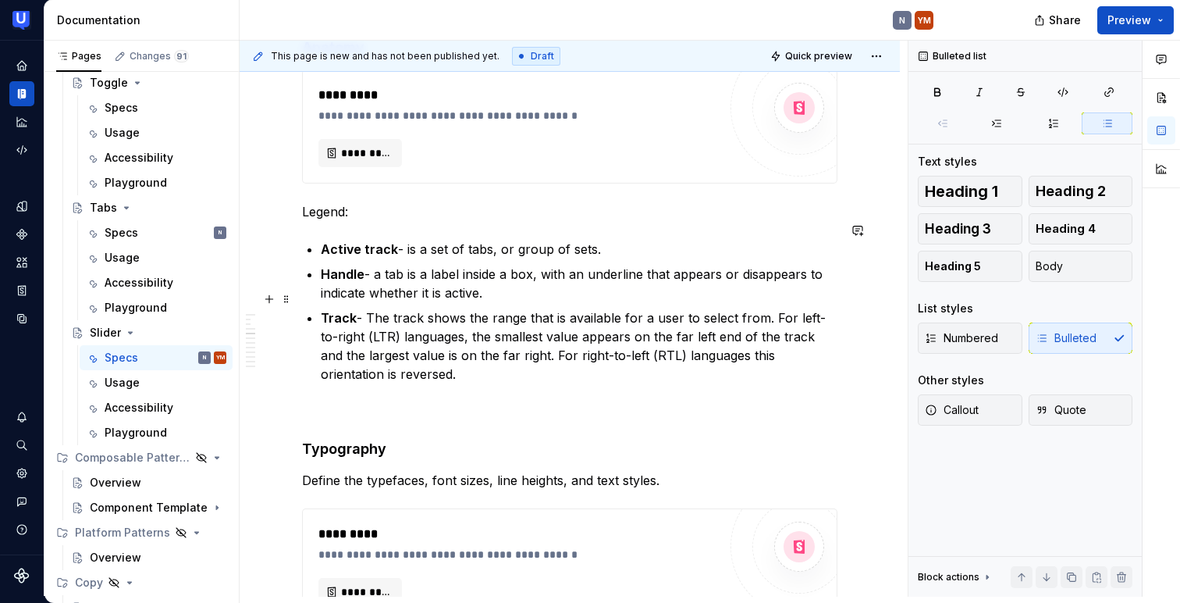
scroll to position [653, 0]
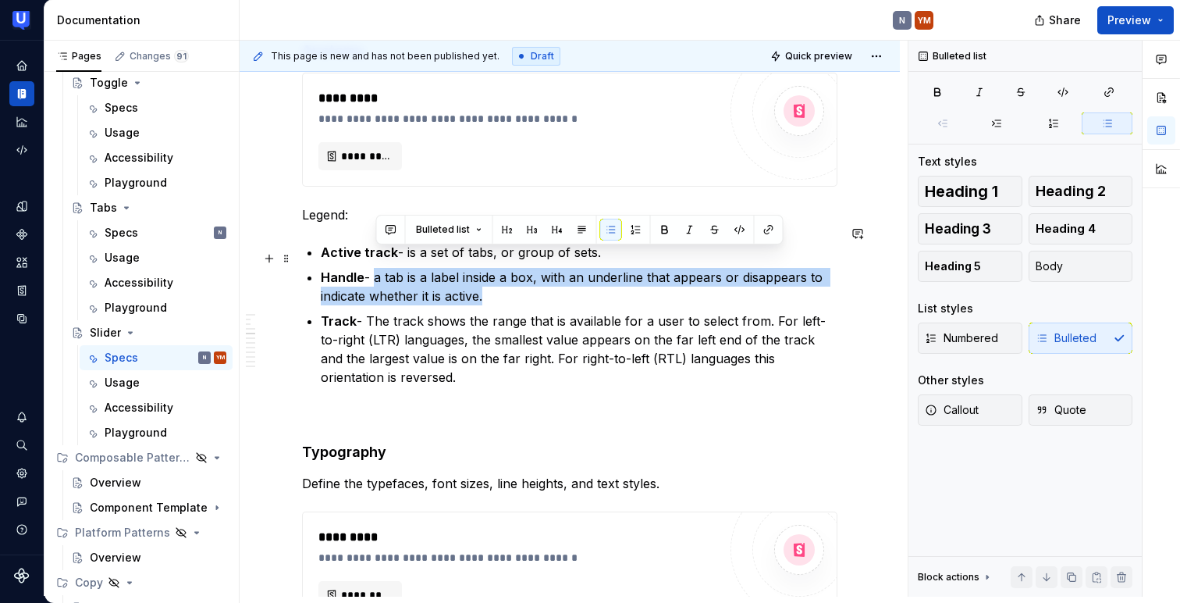
drag, startPoint x: 377, startPoint y: 256, endPoint x: 487, endPoint y: 275, distance: 111.6
click at [487, 275] on p "Handle - a tab is a label inside a box, with an underline that appears or disap…" at bounding box center [579, 286] width 517 height 37
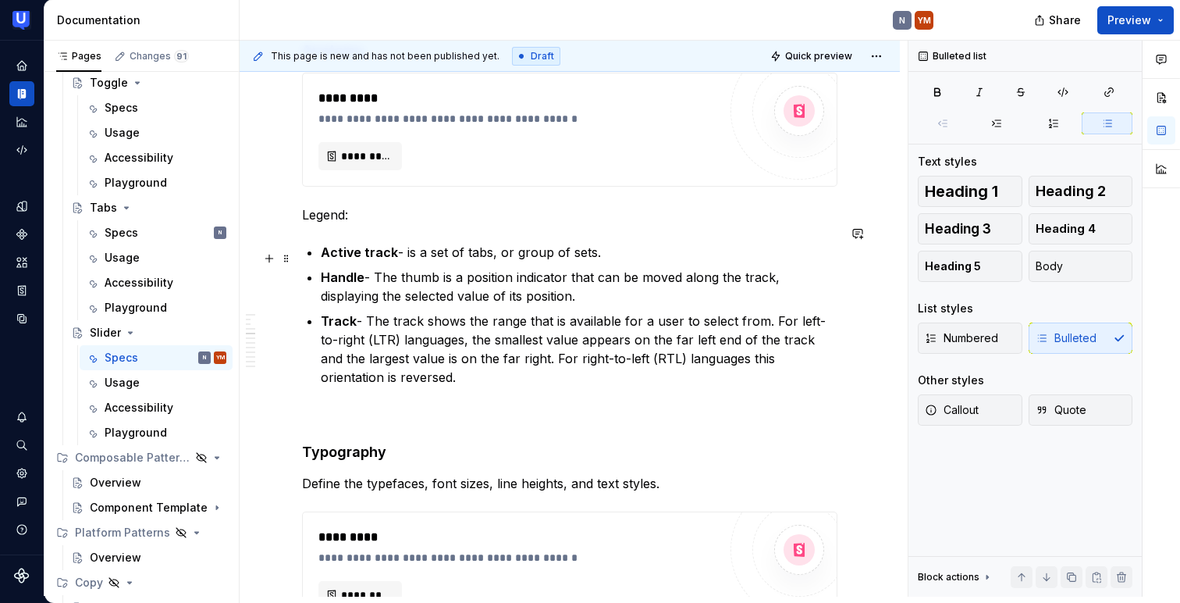
click at [437, 268] on p "Handle - The thumb is a position indicator that can be moved along the track, d…" at bounding box center [579, 286] width 517 height 37
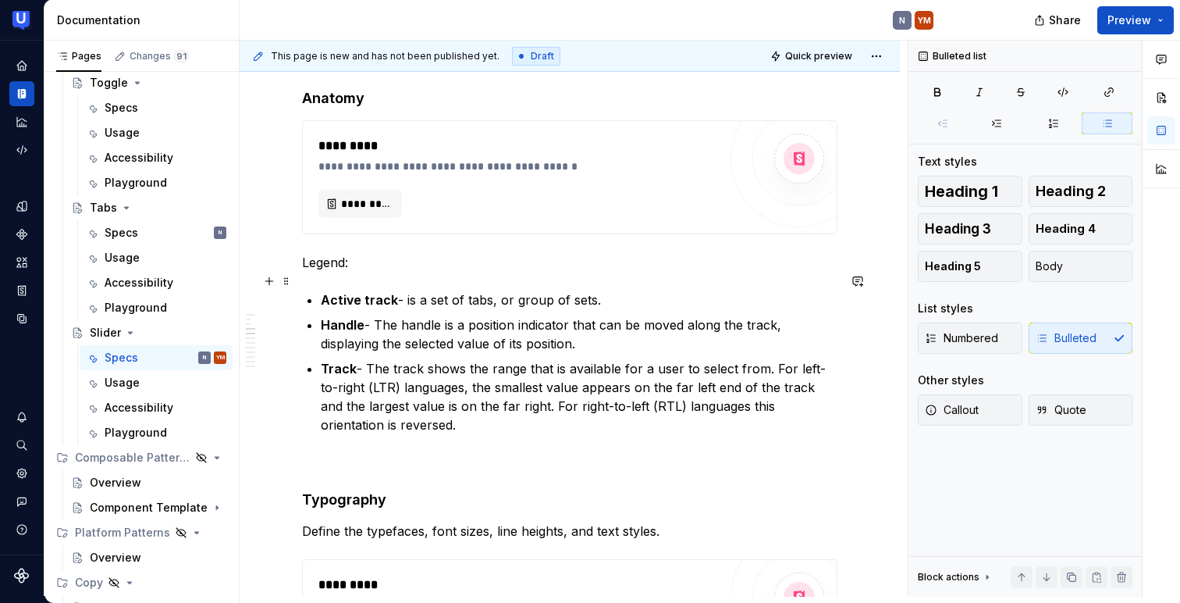
scroll to position [610, 0]
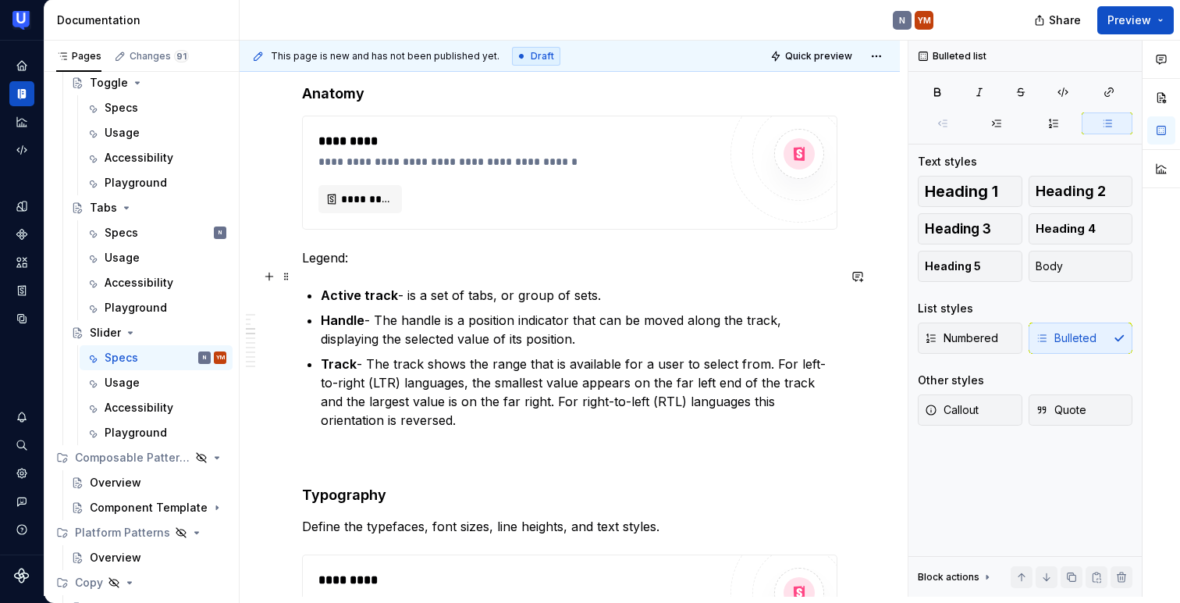
click at [450, 286] on p "Active track - is a set of tabs, or group of sets." at bounding box center [579, 295] width 517 height 19
click at [409, 286] on p "Active track - is a set of tabs, or group of sets." at bounding box center [579, 295] width 517 height 19
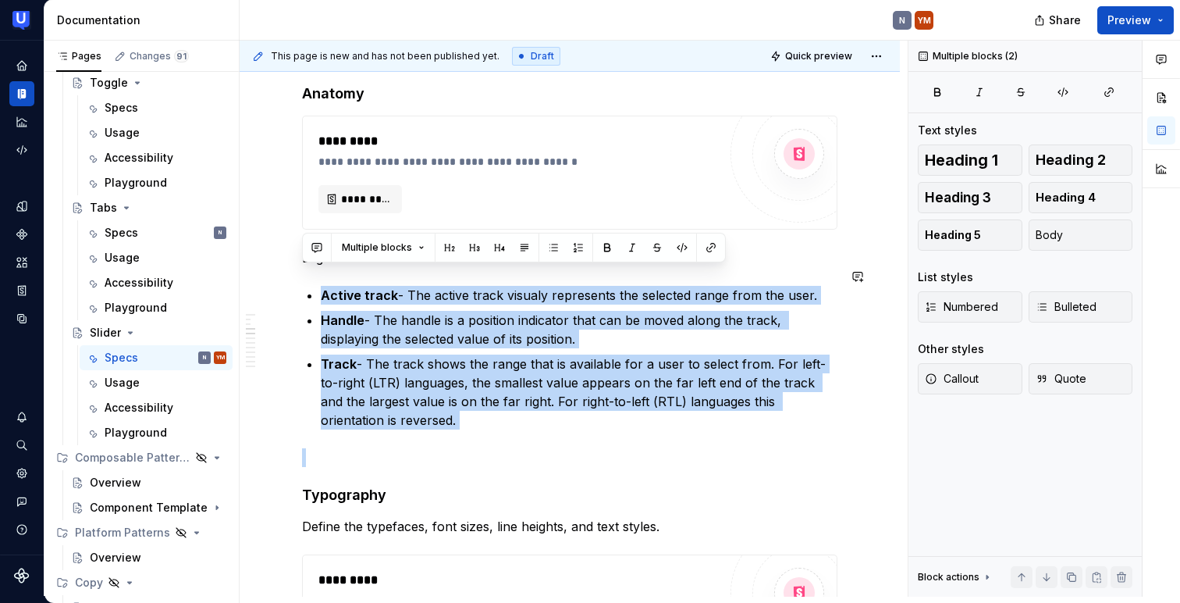
drag, startPoint x: 306, startPoint y: 276, endPoint x: 397, endPoint y: 430, distance: 178.9
copy ul "Active track - The active track visualy represents the selected range from the …"
click at [449, 286] on p "Active track - The active track visualy represents the selected range from the …" at bounding box center [579, 295] width 517 height 19
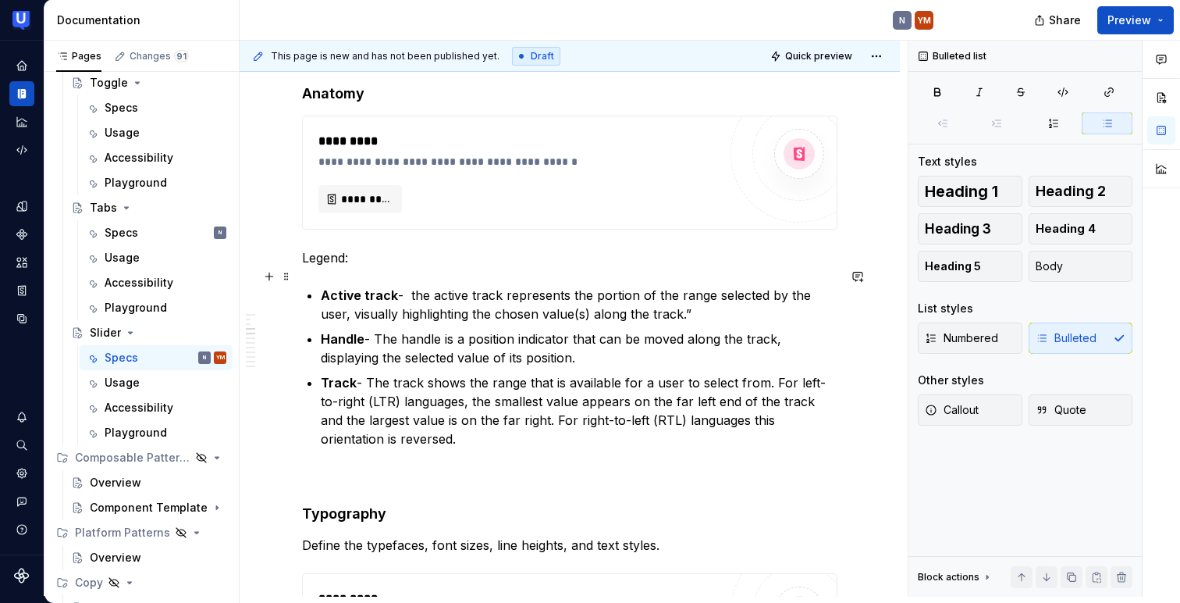
click at [418, 286] on p "Active track - the active track represents the portion of the range selected by…" at bounding box center [579, 304] width 517 height 37
click at [661, 286] on p "Active track - The active track represents the portion of the range selected by…" at bounding box center [579, 304] width 517 height 37
type textarea "*"
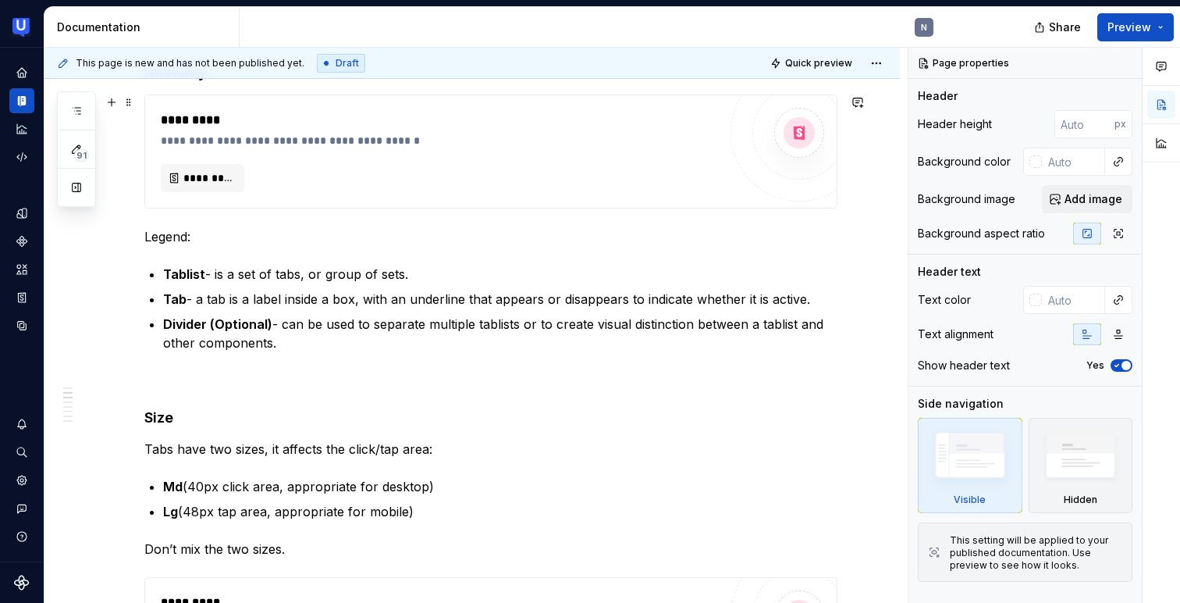
scroll to position [540, 0]
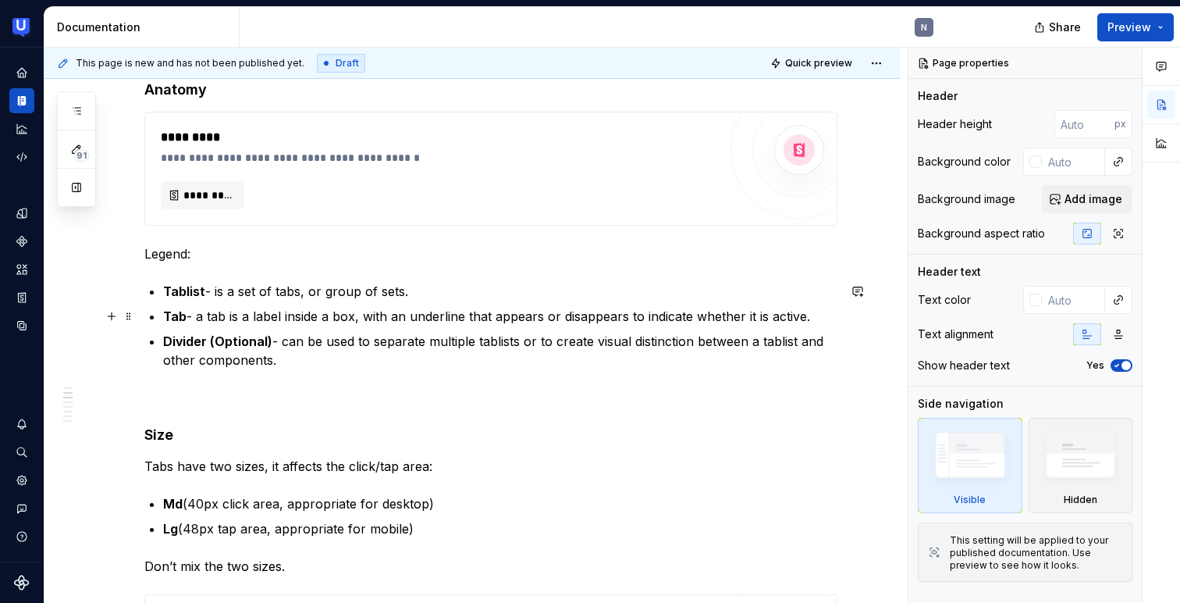
click at [252, 325] on p "Tab - a tab is a label inside a box, with an underline that appears or disappea…" at bounding box center [500, 316] width 674 height 19
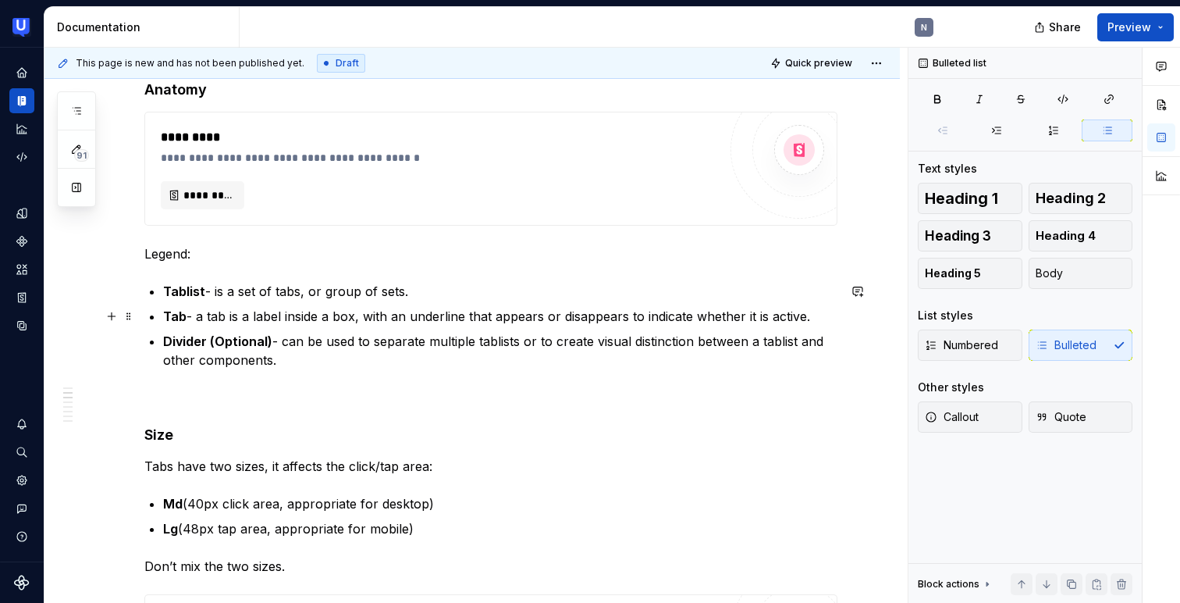
click at [252, 325] on p "Tab - a tab is a label inside a box, with an underline that appears or disappea…" at bounding box center [500, 316] width 674 height 19
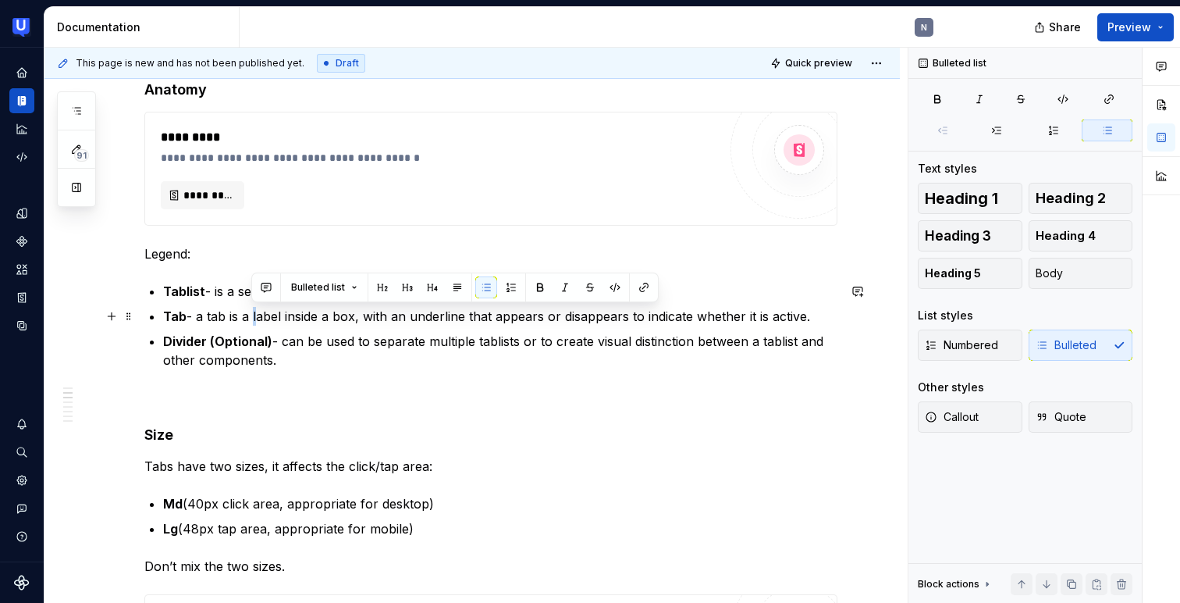
click at [252, 325] on p "Tab - a tab is a label inside a box, with an underline that appears or disappea…" at bounding box center [500, 316] width 674 height 19
click at [229, 354] on p "Divider (Optional) - can be used to separate multiple tablists or to create vis…" at bounding box center [500, 350] width 674 height 37
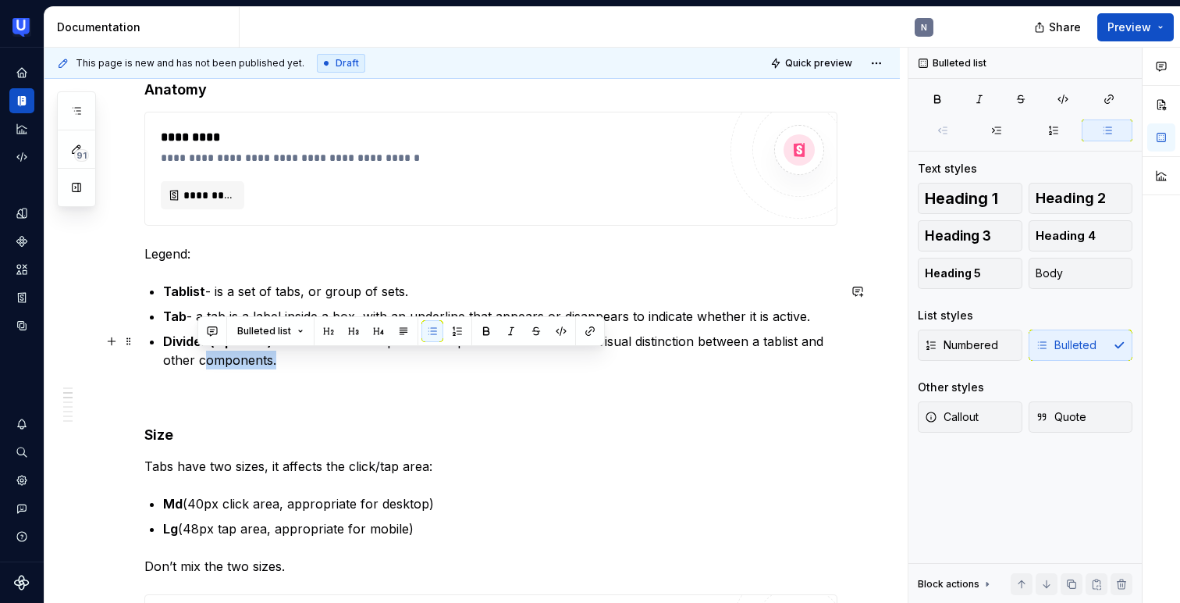
click at [229, 354] on p "Divider (Optional) - can be used to separate multiple tablists or to create vis…" at bounding box center [500, 350] width 674 height 37
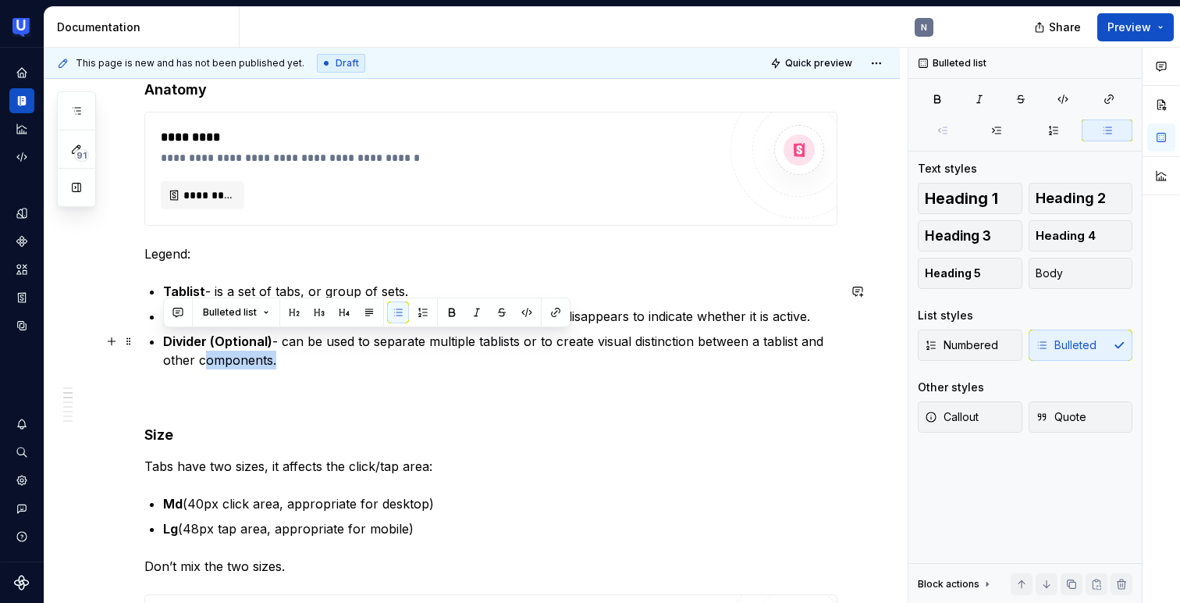
click at [288, 362] on p "Divider (Optional) - can be used to separate multiple tablists or to create vis…" at bounding box center [500, 350] width 674 height 37
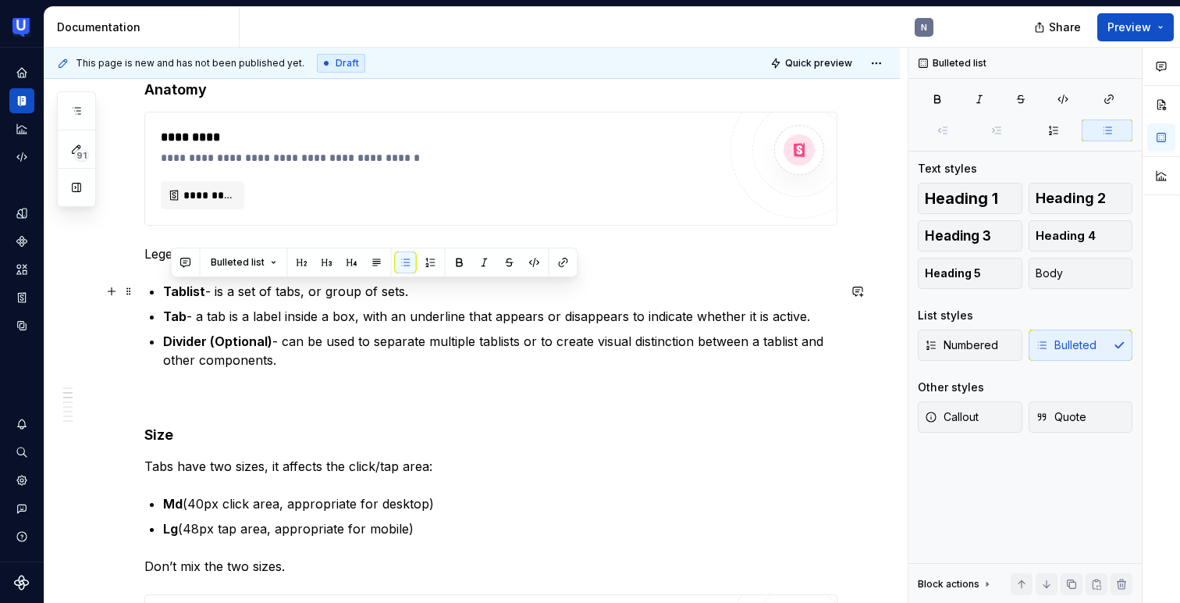
drag, startPoint x: 288, startPoint y: 362, endPoint x: 172, endPoint y: 286, distance: 138.8
click at [172, 286] on ul "Tablist - is a set of tabs, or group of sets. Tab - a tab is a label inside a b…" at bounding box center [500, 325] width 674 height 87
copy ul "Tablist - is a set of tabs, or group of sets. Tab - a tab is a label inside a b…"
type textarea "*"
